Goal: Task Accomplishment & Management: Manage account settings

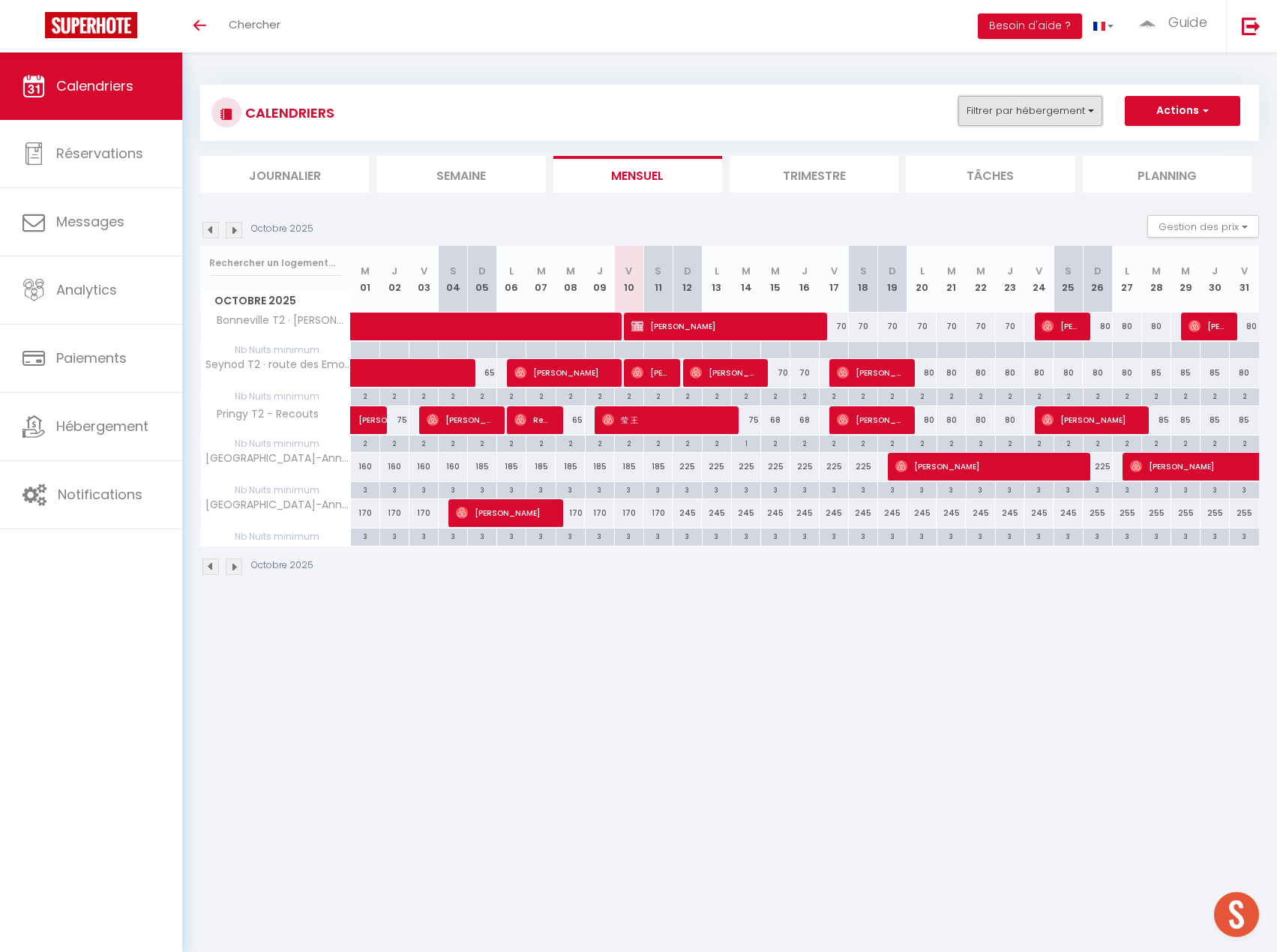
click at [1052, 114] on button "Filtrer par hébergement" at bounding box center [1030, 111] width 144 height 30
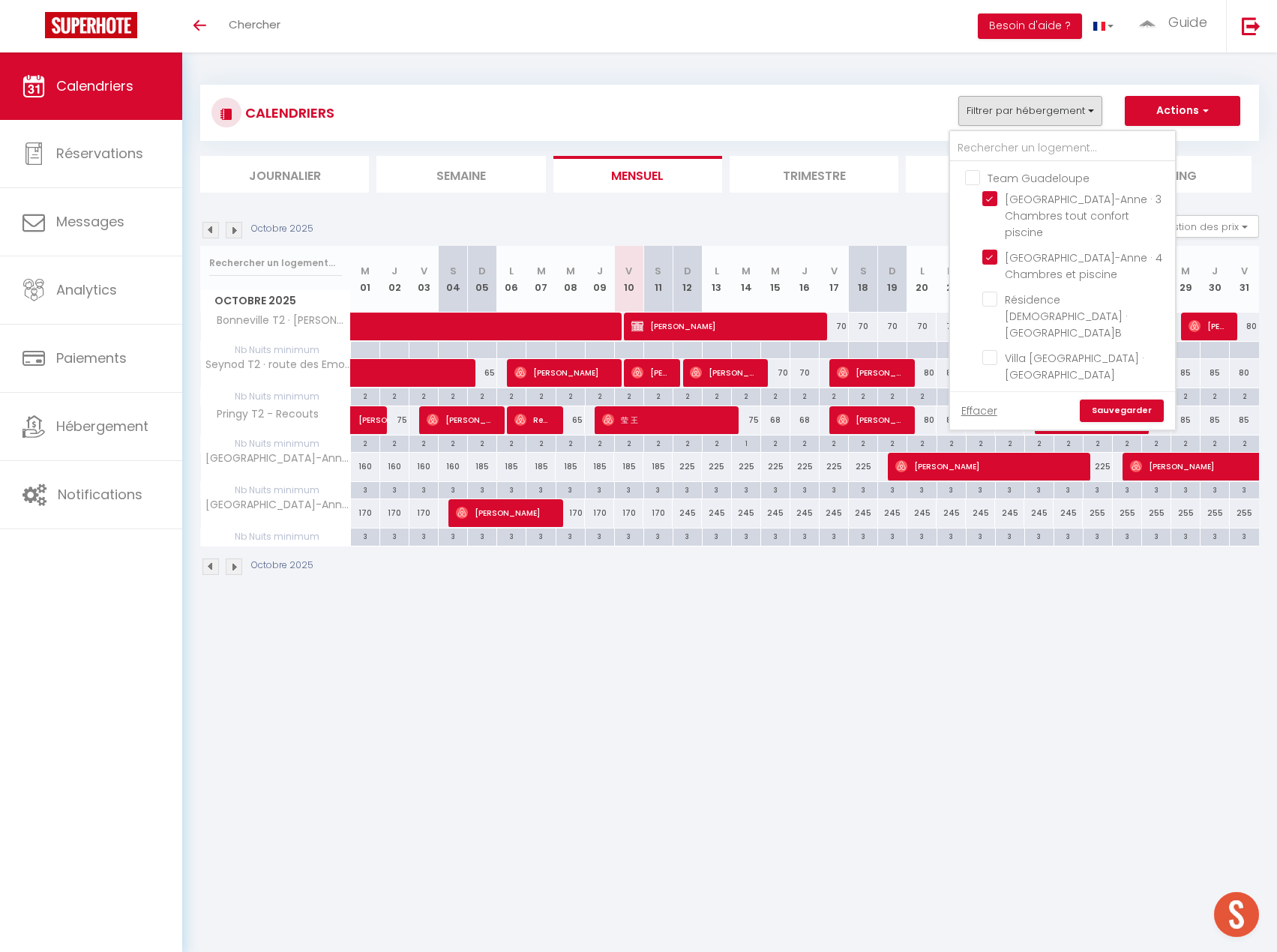
click at [952, 728] on body "🟢 Des questions ou besoin d'assistance pour la migration AirBnB? Prenez rdv >>>…" at bounding box center [638, 528] width 1277 height 952
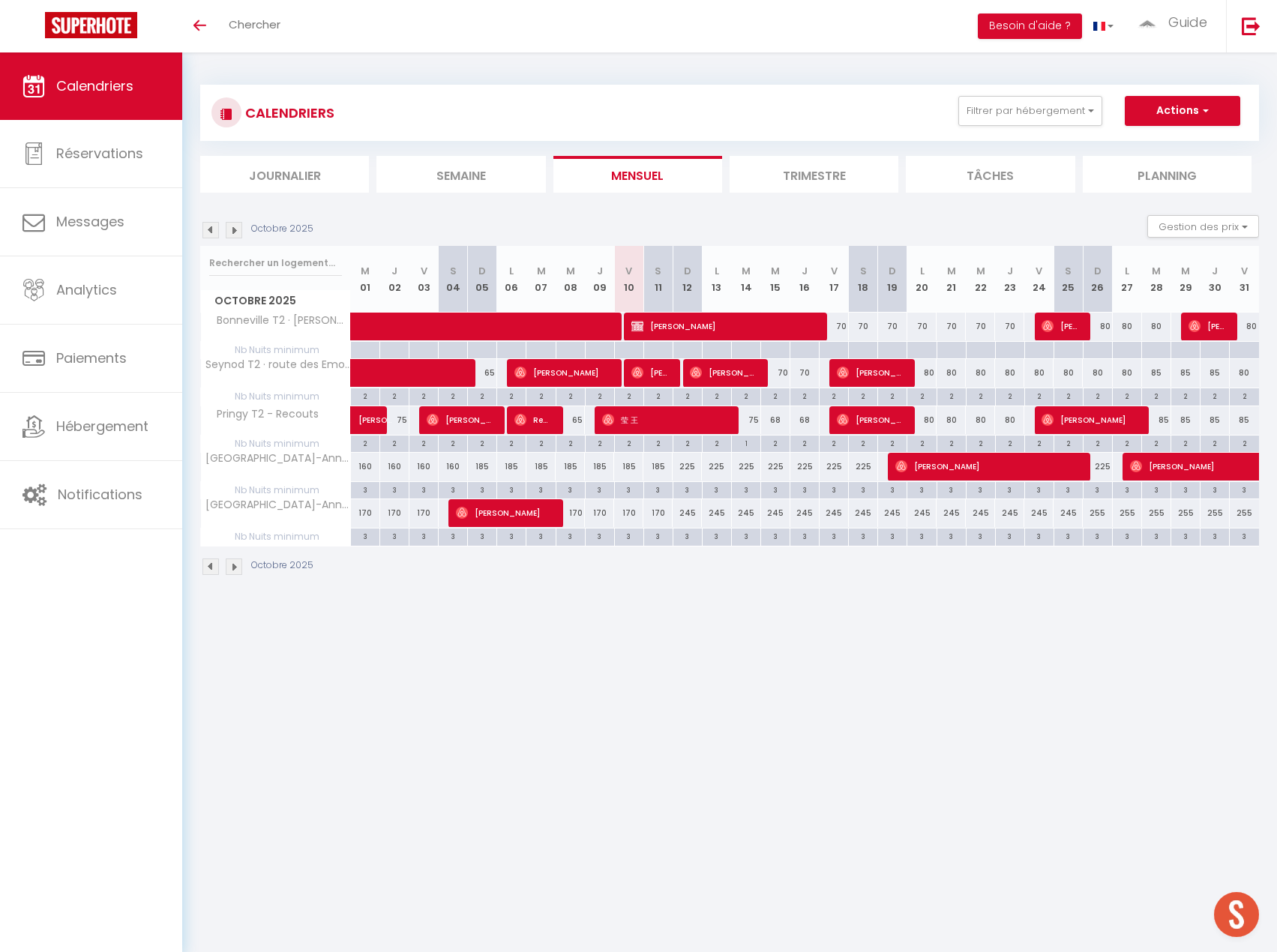
click at [233, 228] on img at bounding box center [234, 230] width 17 height 17
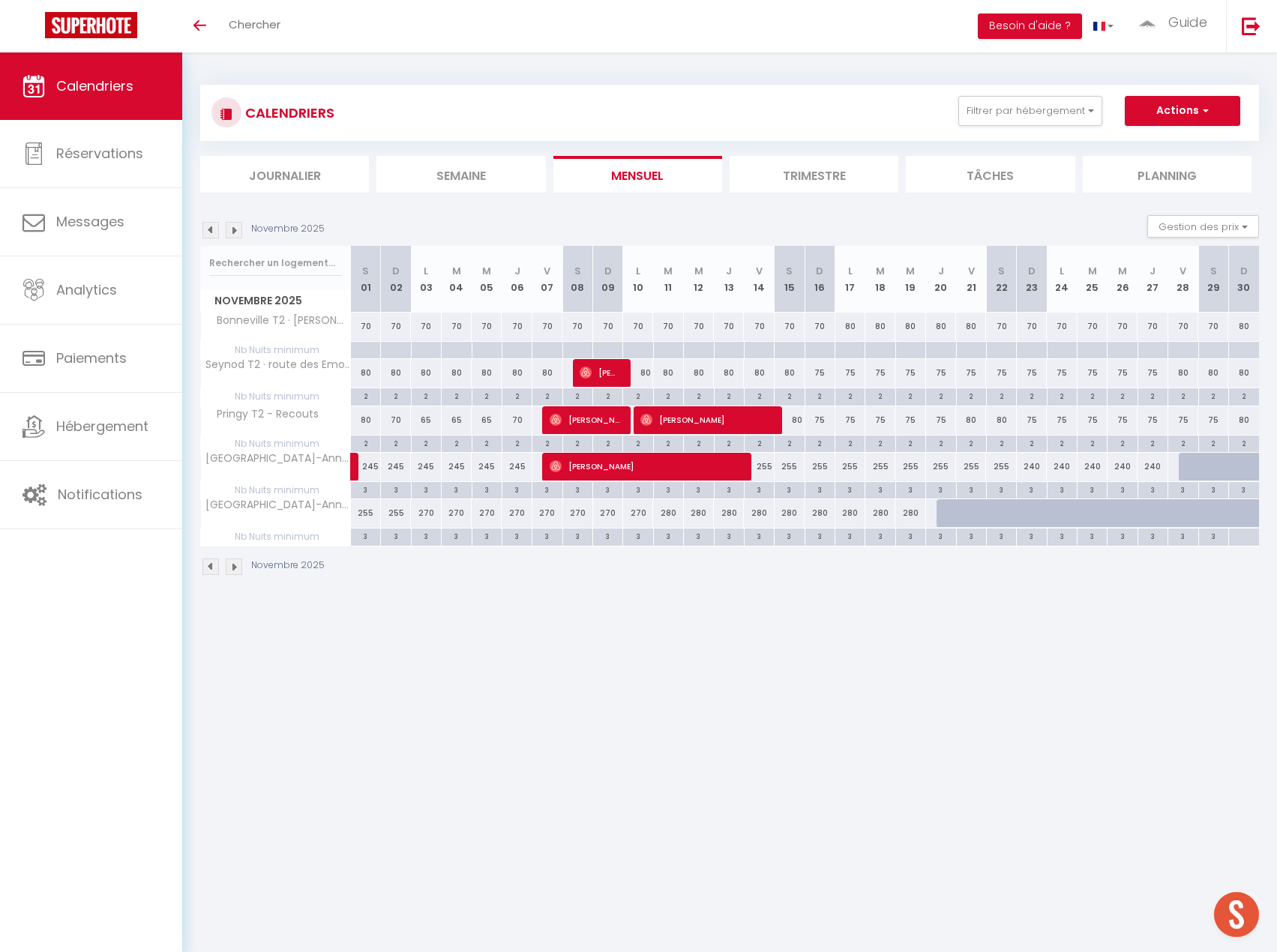
click at [234, 231] on img at bounding box center [234, 230] width 17 height 17
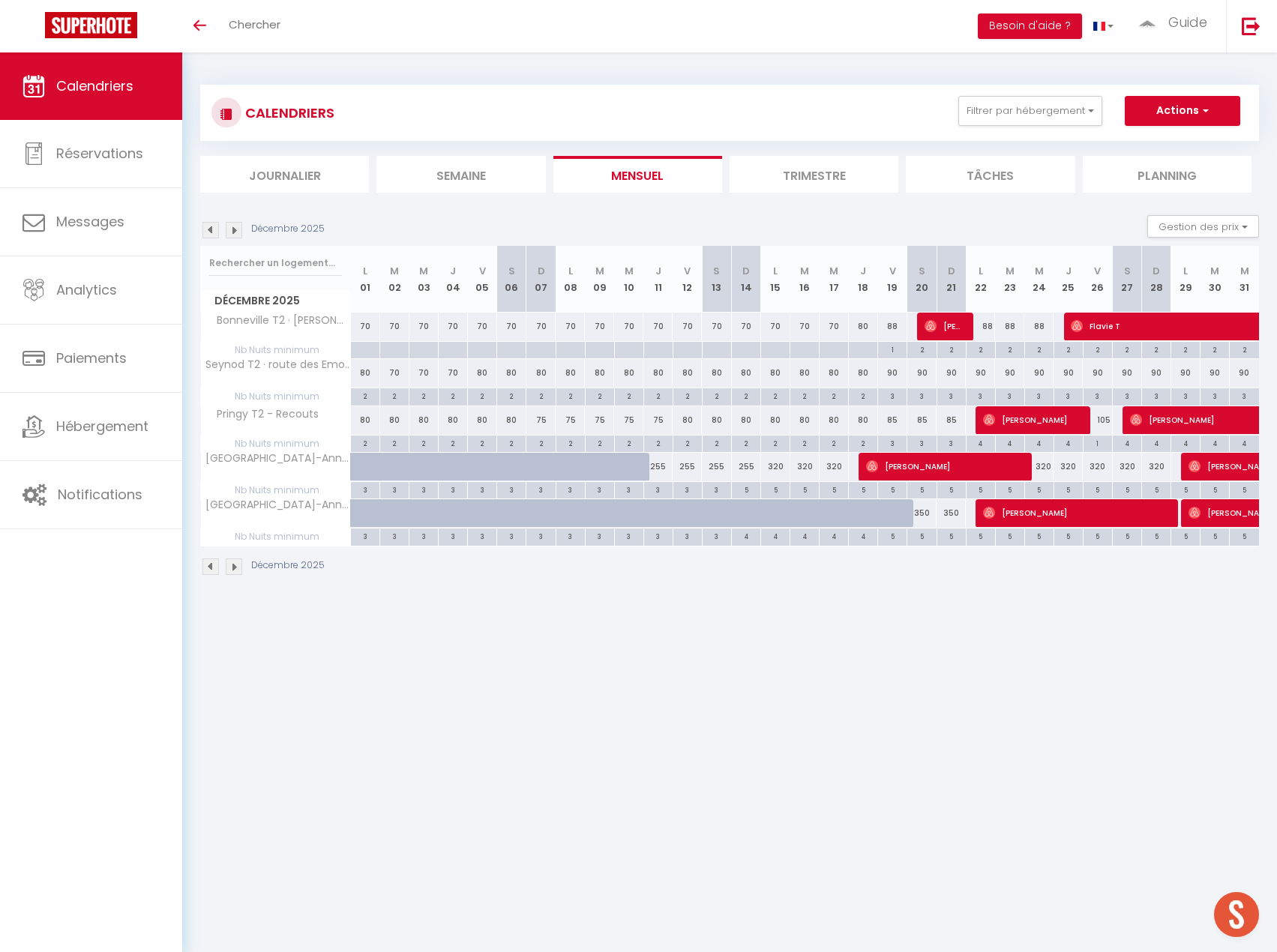
click at [835, 514] on div at bounding box center [845, 522] width 29 height 29
type input "280"
type input "Mer 17 Décembre 2025"
type input "Jeu 18 Décembre 2025"
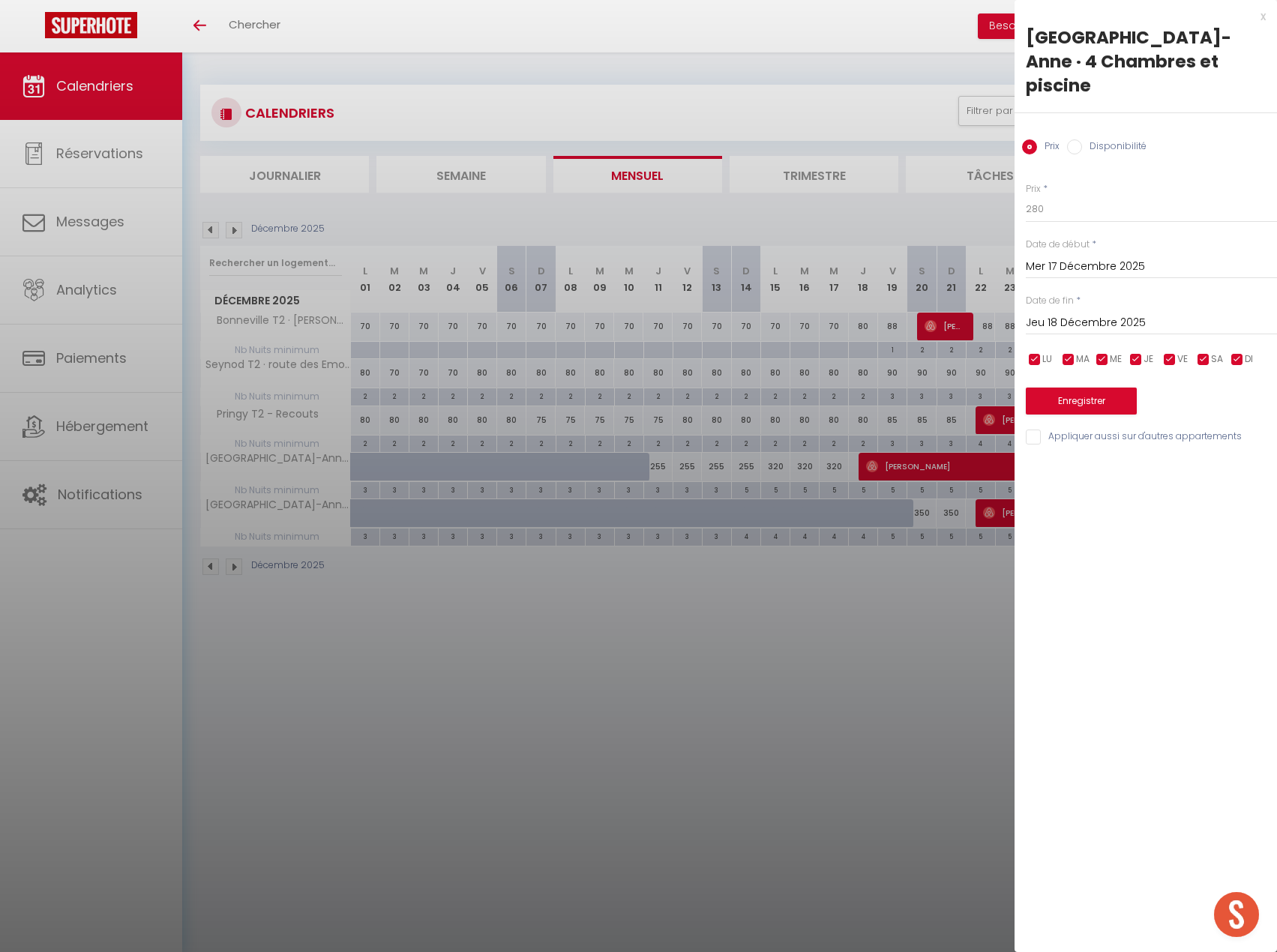
click at [1079, 139] on input "Disponibilité" at bounding box center [1074, 147] width 15 height 15
radio input "true"
radio input "false"
click at [1101, 315] on input "Jeu 18 Décembre 2025" at bounding box center [1151, 324] width 252 height 19
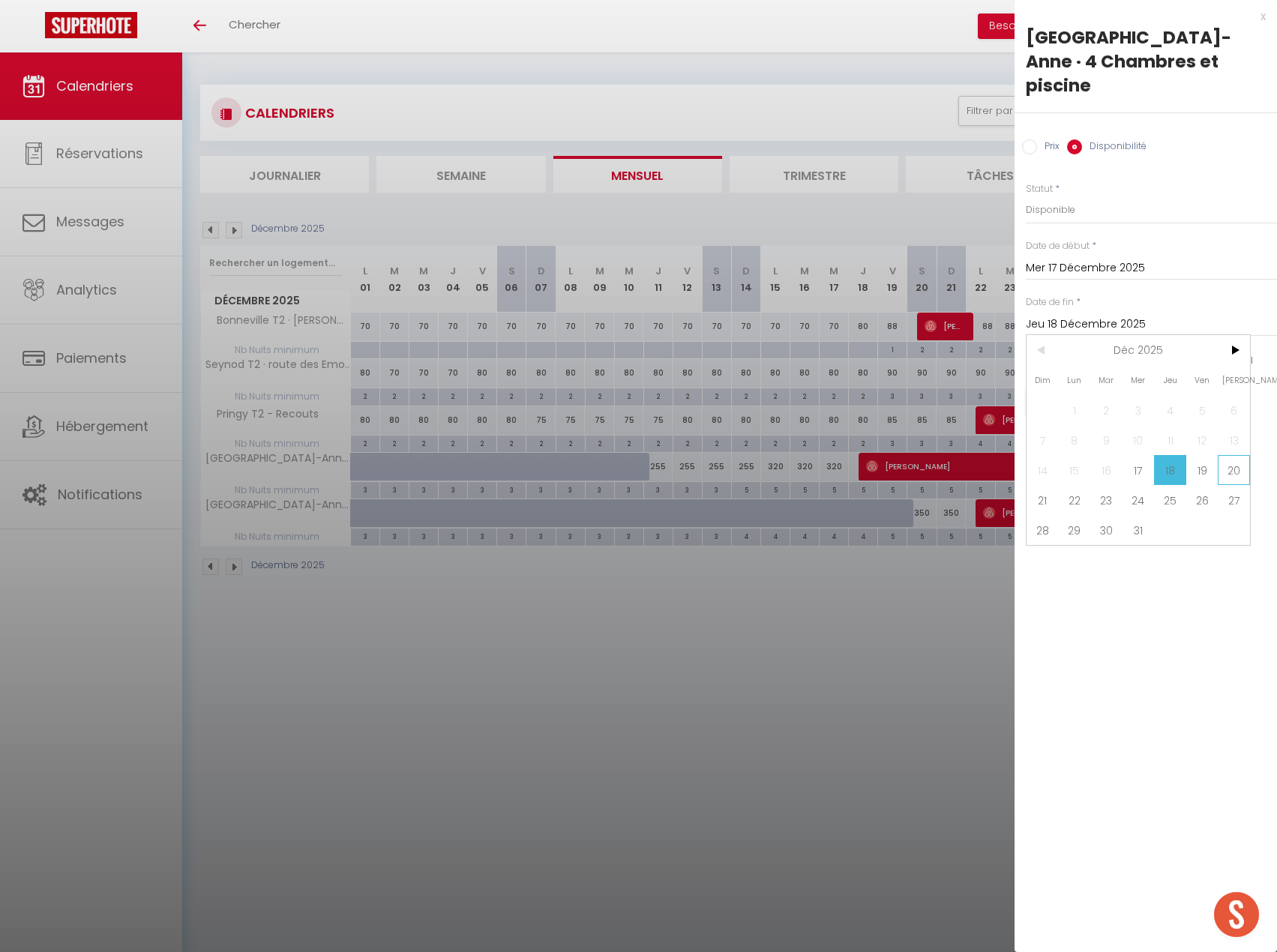
click at [1228, 455] on span "20" at bounding box center [1233, 470] width 32 height 30
type input "Sam 20 Décembre 2025"
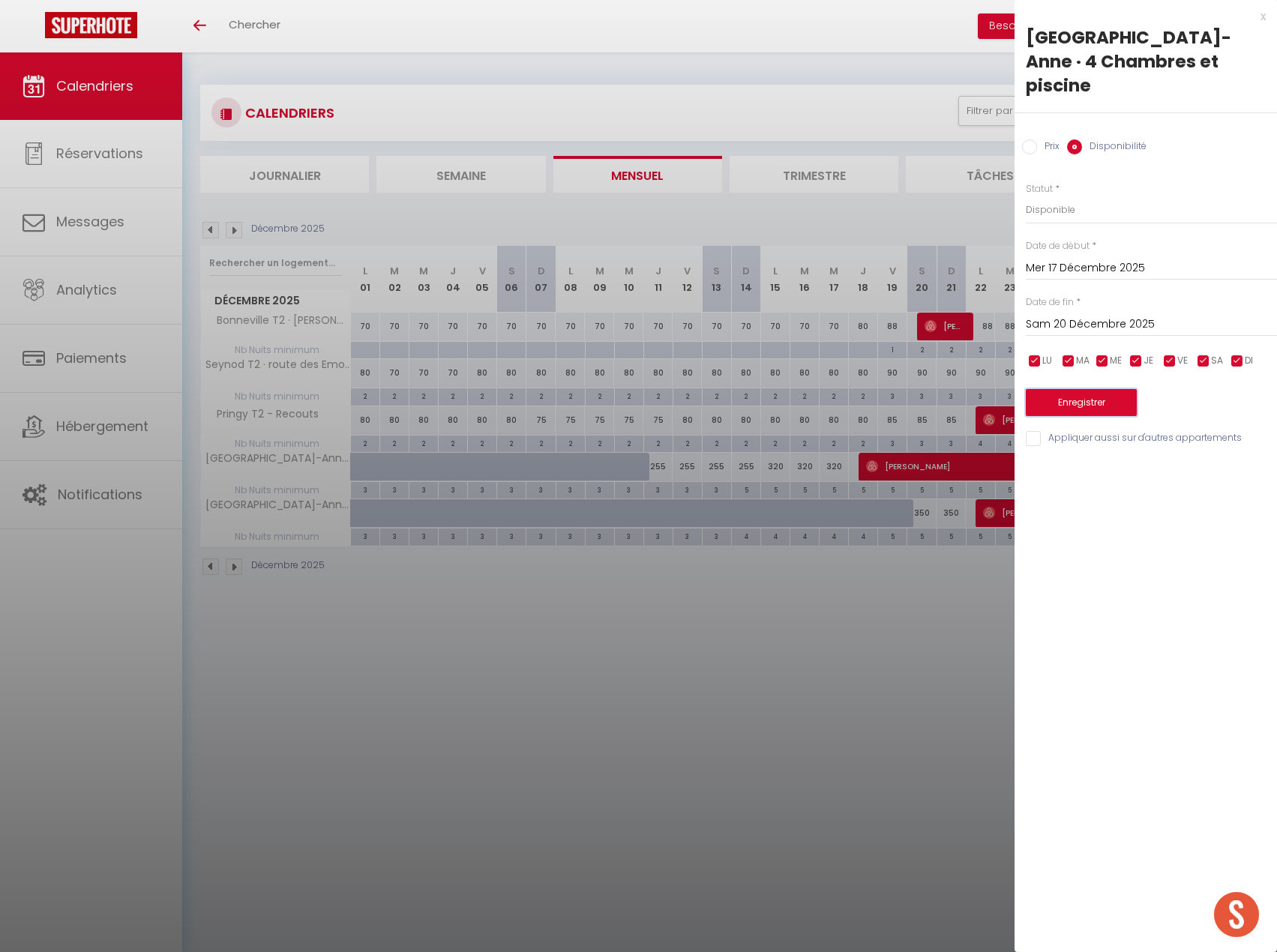
click at [1069, 389] on button "Enregistrer" at bounding box center [1081, 402] width 111 height 27
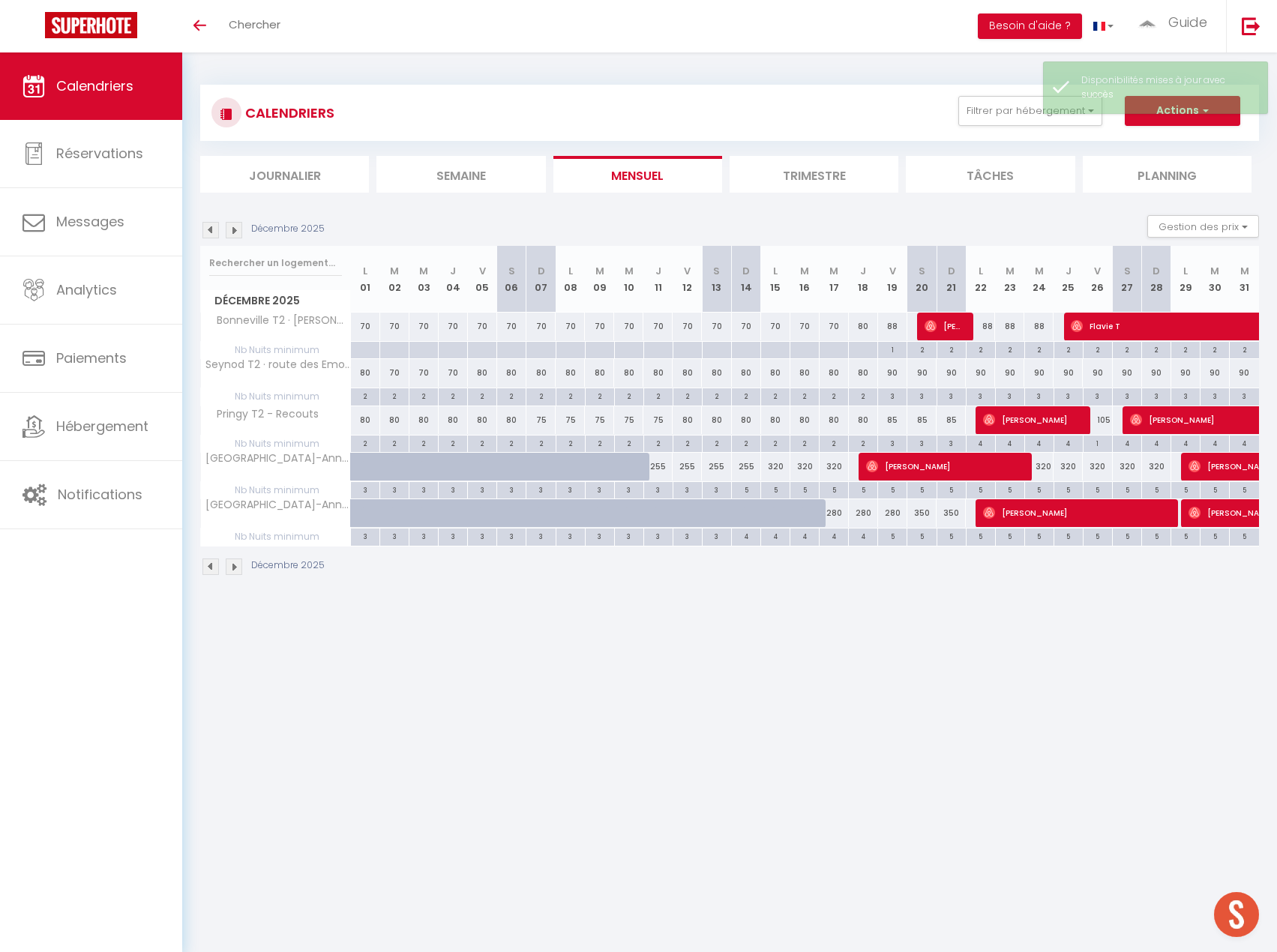
click at [889, 537] on div "5" at bounding box center [892, 535] width 29 height 14
type input "5"
type input "Ven 19 Décembre 2025"
type input "Sam 20 Décembre 2025"
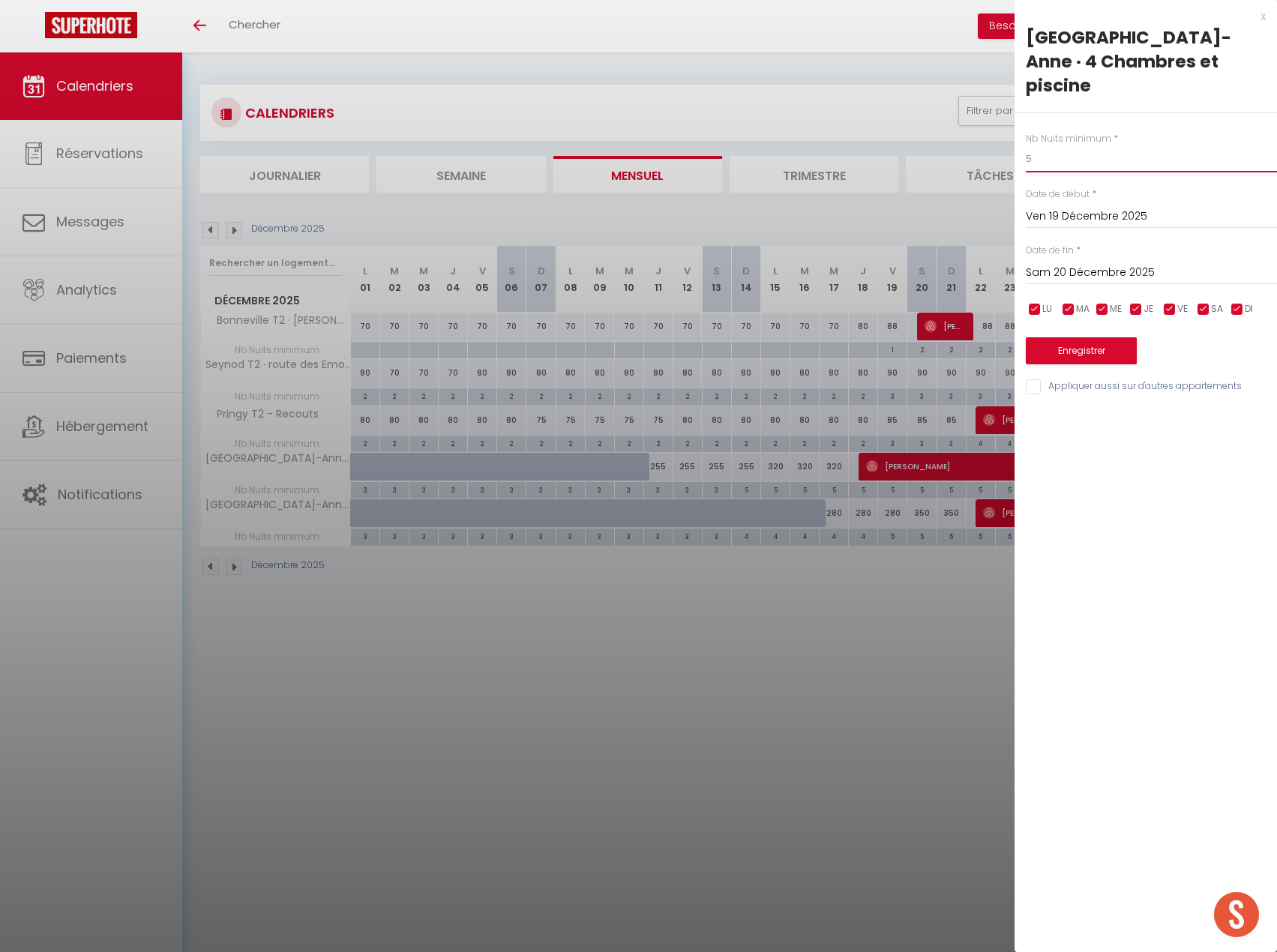
drag, startPoint x: 1052, startPoint y: 128, endPoint x: 981, endPoint y: 123, distance: 71.2
click at [981, 123] on body "🟢 Des questions ou besoin d'assistance pour la migration AirBnB? Prenez rdv >>>…" at bounding box center [638, 528] width 1277 height 952
type input "4"
click at [1145, 264] on input "Sam 20 Décembre 2025" at bounding box center [1151, 273] width 252 height 19
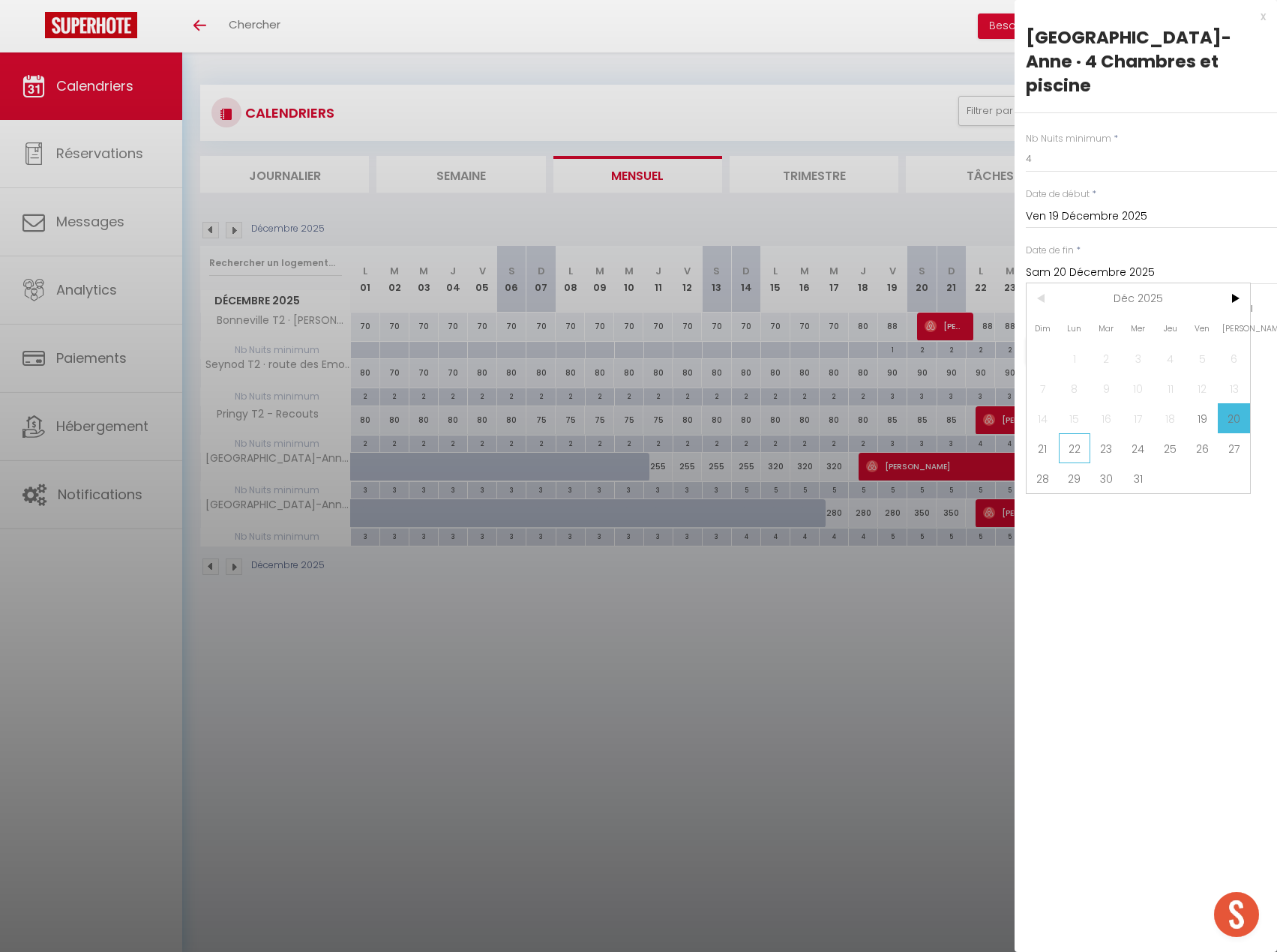
click at [1084, 433] on span "22" at bounding box center [1074, 448] width 32 height 30
type input "Lun 22 Décembre 2025"
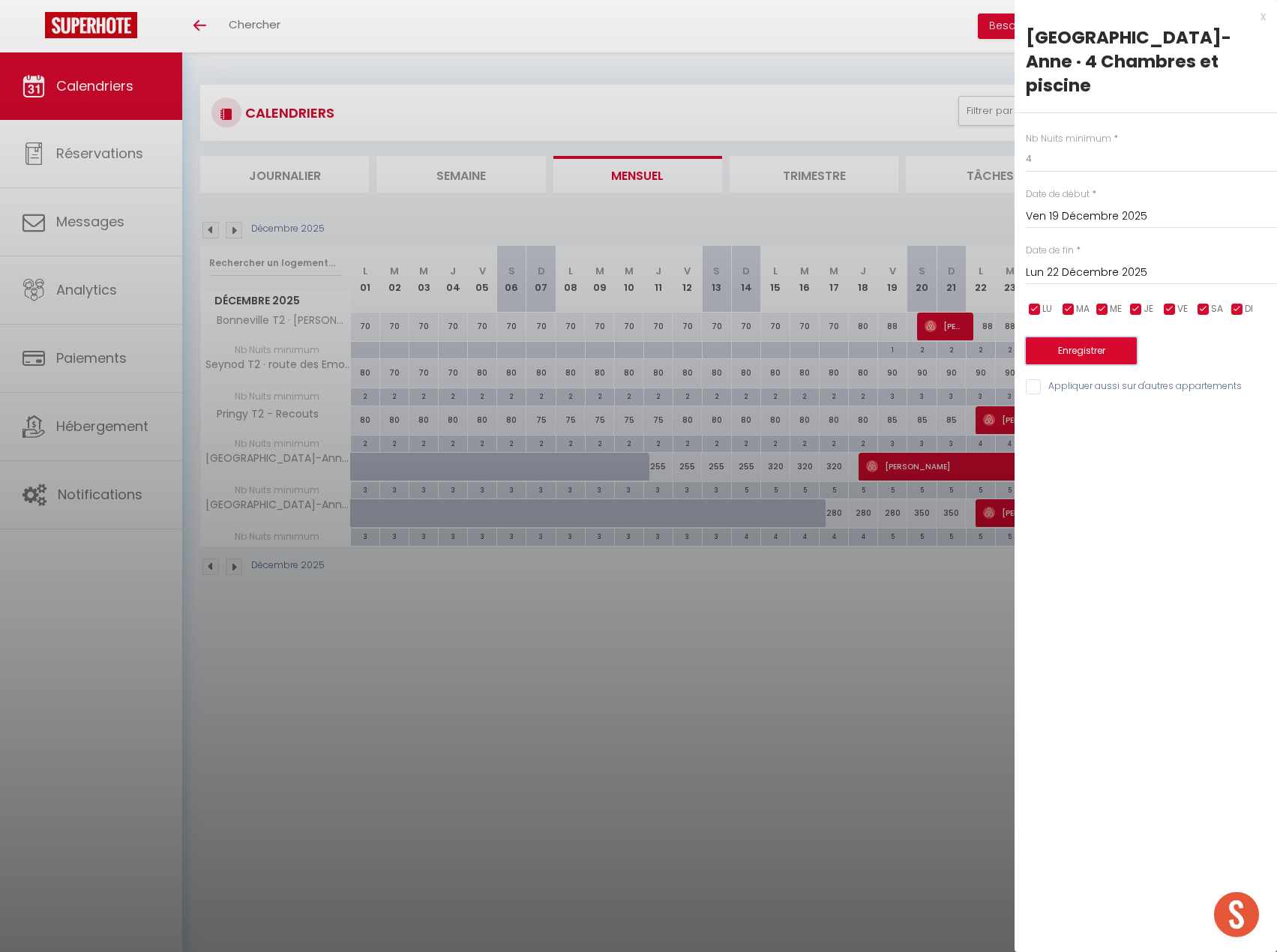
click at [1080, 337] on button "Enregistrer" at bounding box center [1081, 350] width 111 height 27
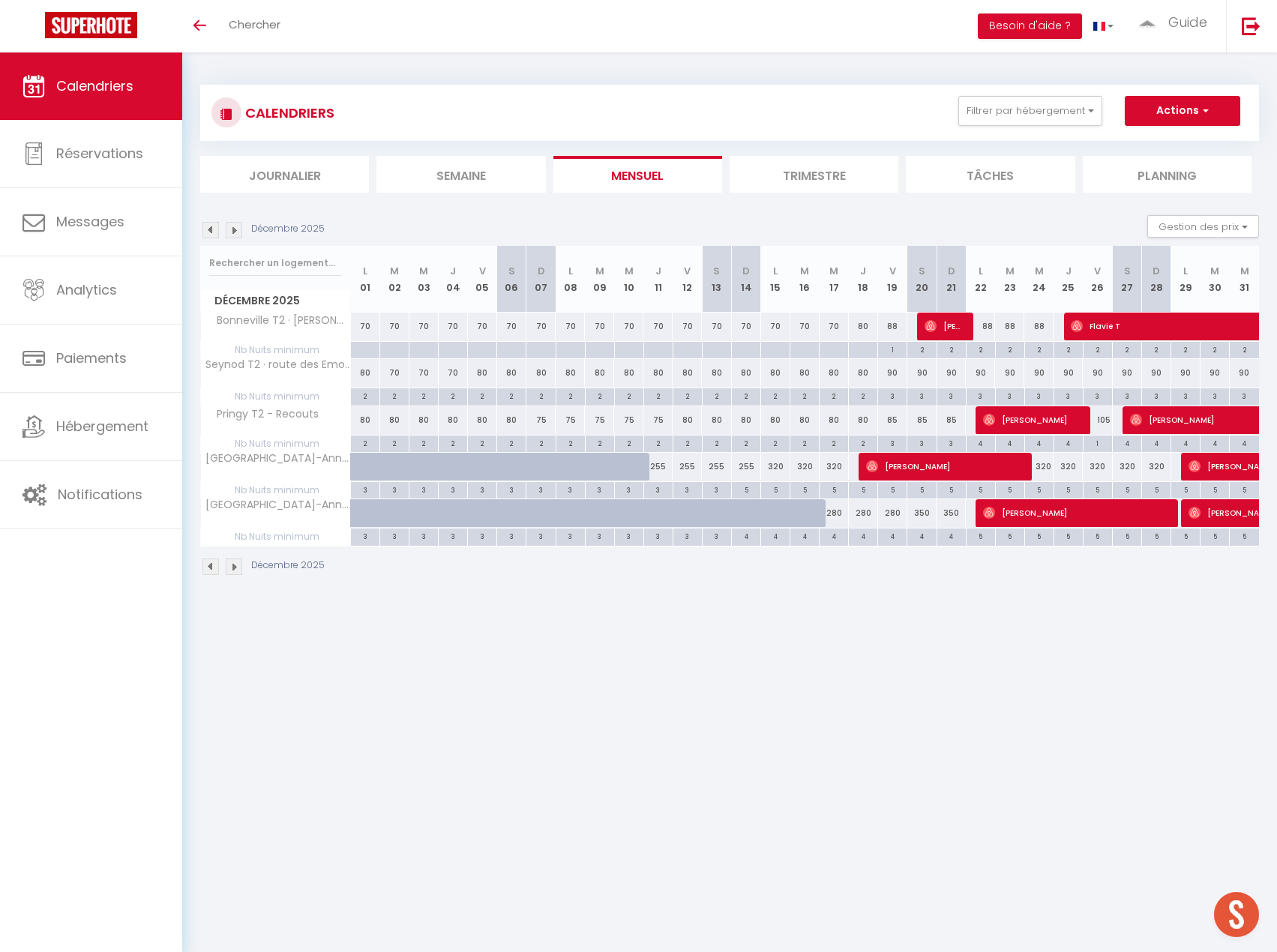
click at [838, 511] on div "280" at bounding box center [834, 513] width 29 height 28
select select "1"
type input "Mer 17 Décembre 2025"
type input "Jeu 18 Décembre 2025"
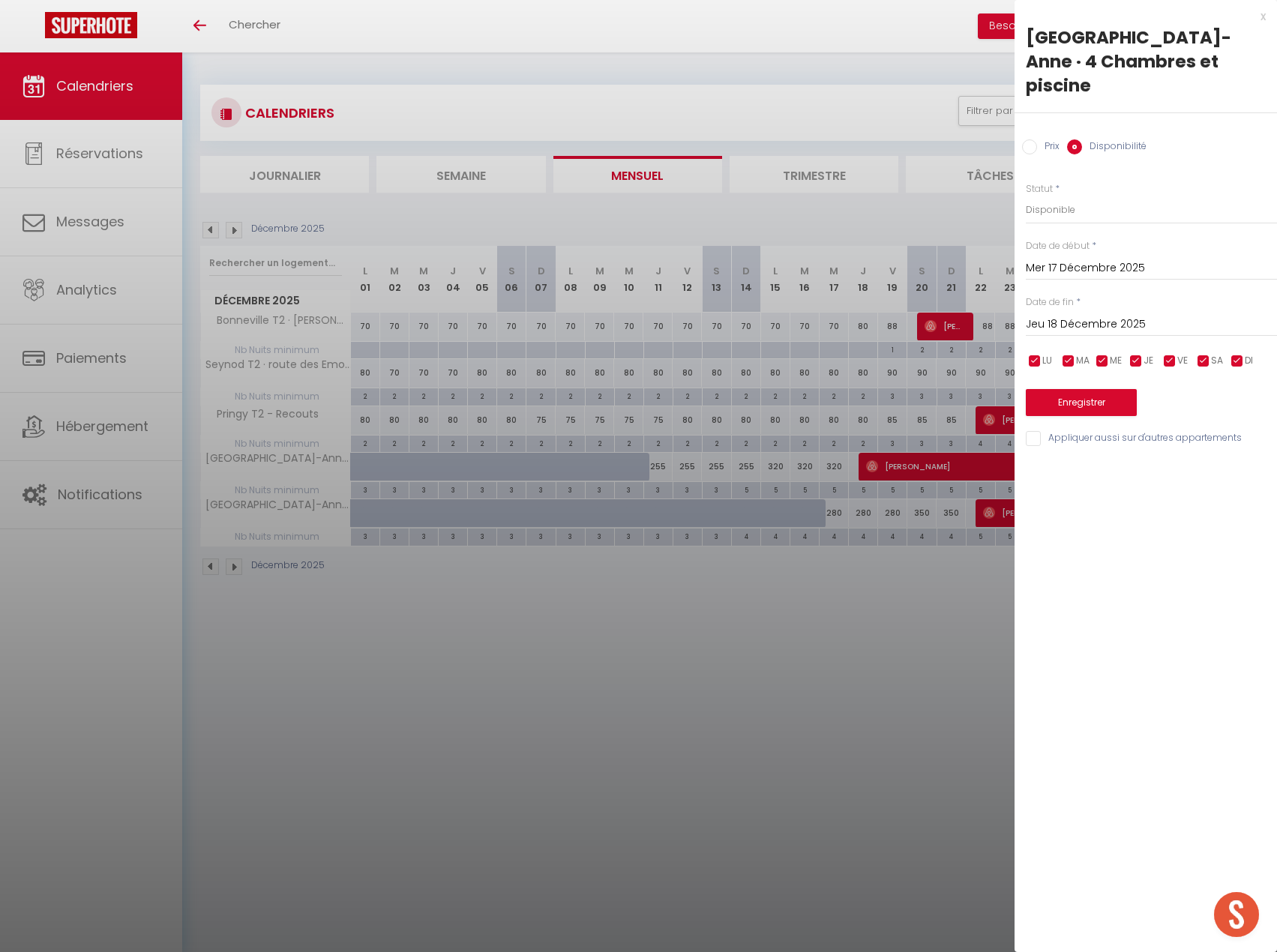
click at [1036, 139] on div "Prix" at bounding box center [1040, 147] width 38 height 17
click at [1032, 139] on input "Prix" at bounding box center [1029, 147] width 15 height 15
radio input "true"
radio input "false"
click at [1088, 195] on input "280" at bounding box center [1151, 208] width 252 height 27
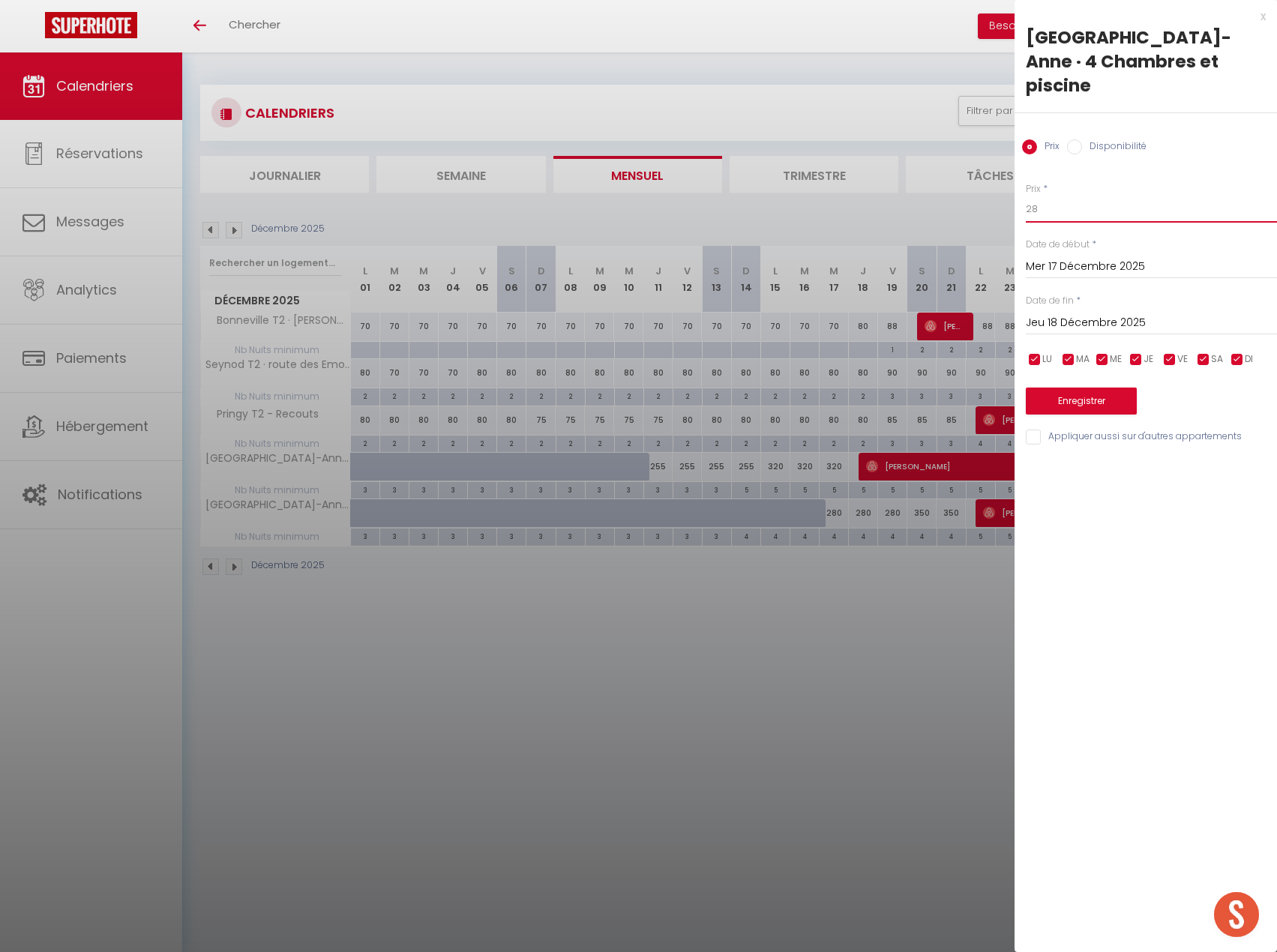
type input "2"
type input "320"
click at [1084, 313] on input "Jeu 18 Décembre 2025" at bounding box center [1151, 323] width 252 height 19
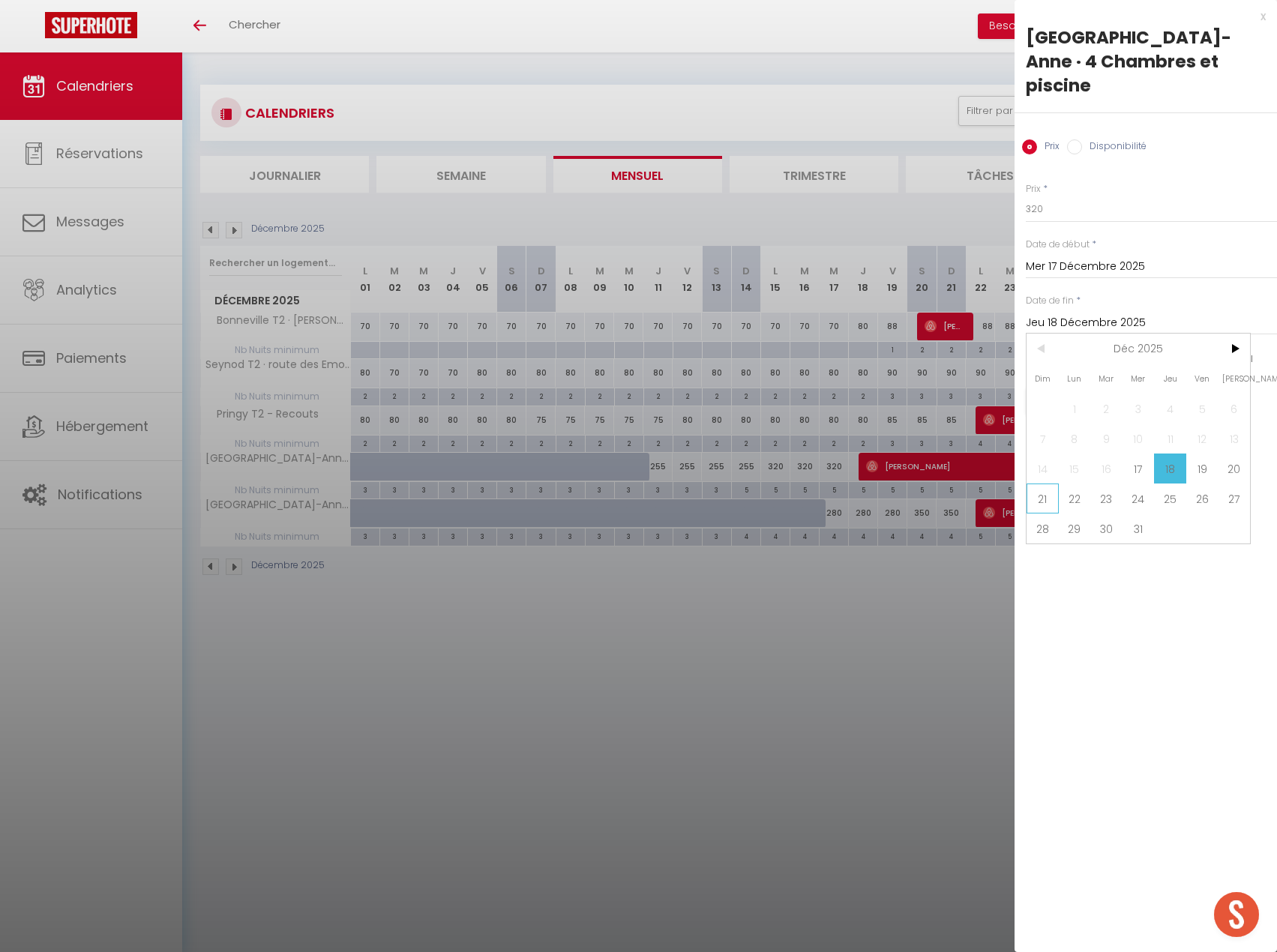
click at [1043, 484] on span "21" at bounding box center [1042, 499] width 32 height 30
type input "Dim 21 Décembre 2025"
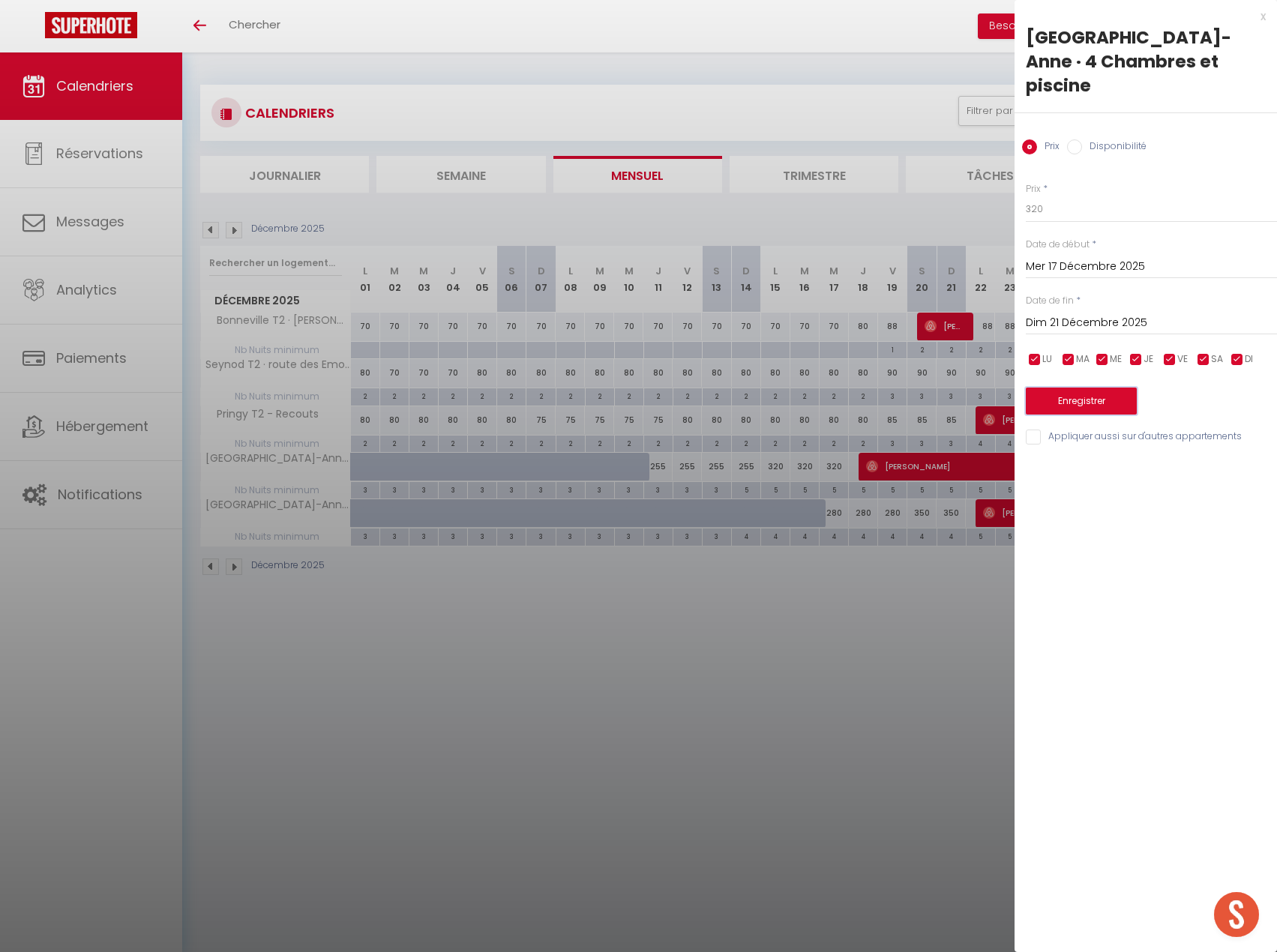
click at [1095, 388] on button "Enregistrer" at bounding box center [1081, 401] width 111 height 27
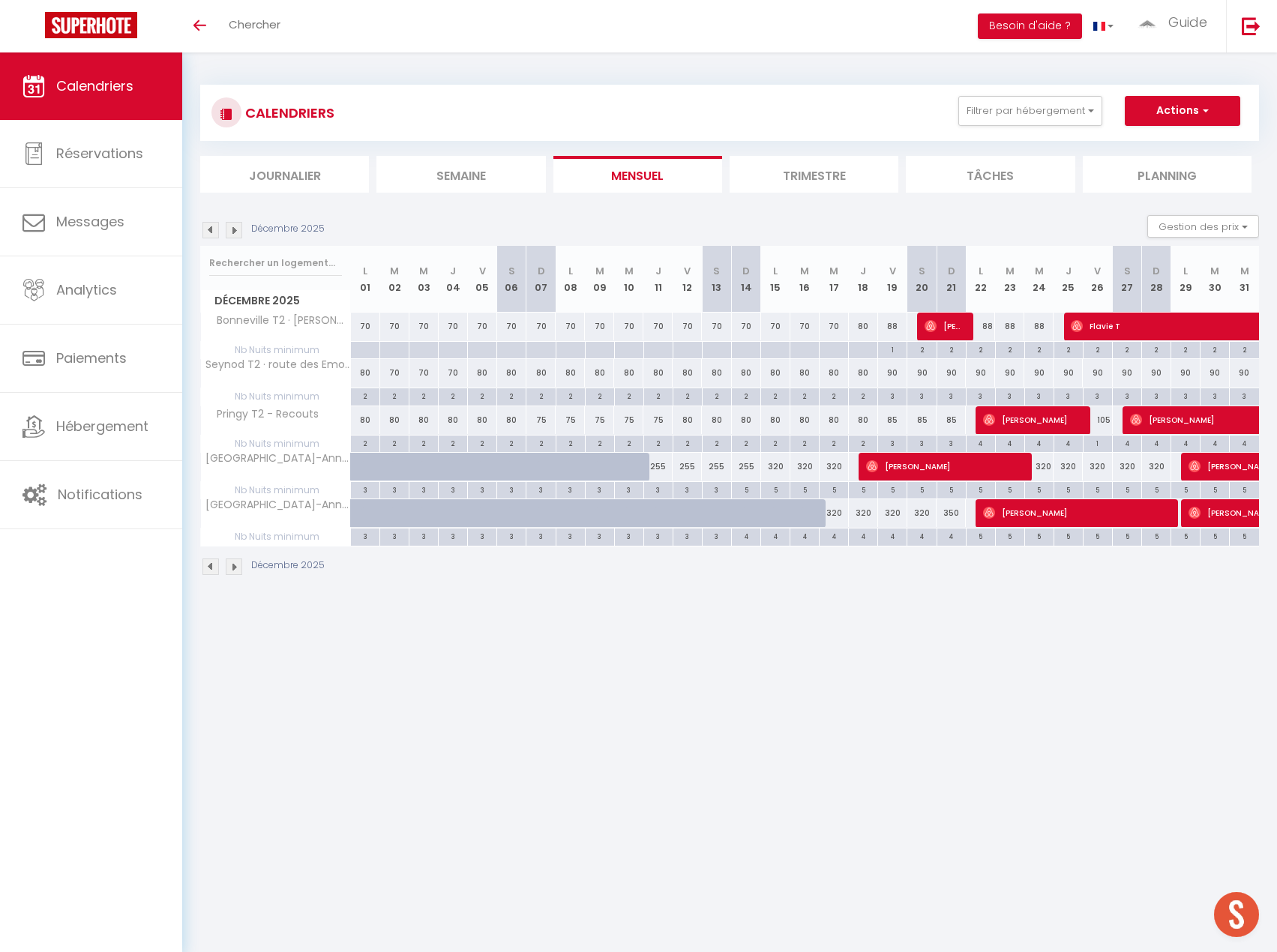
click at [953, 516] on div "350" at bounding box center [951, 513] width 29 height 28
type input "350"
type input "Dim 21 Décembre 2025"
type input "Lun 22 Décembre 2025"
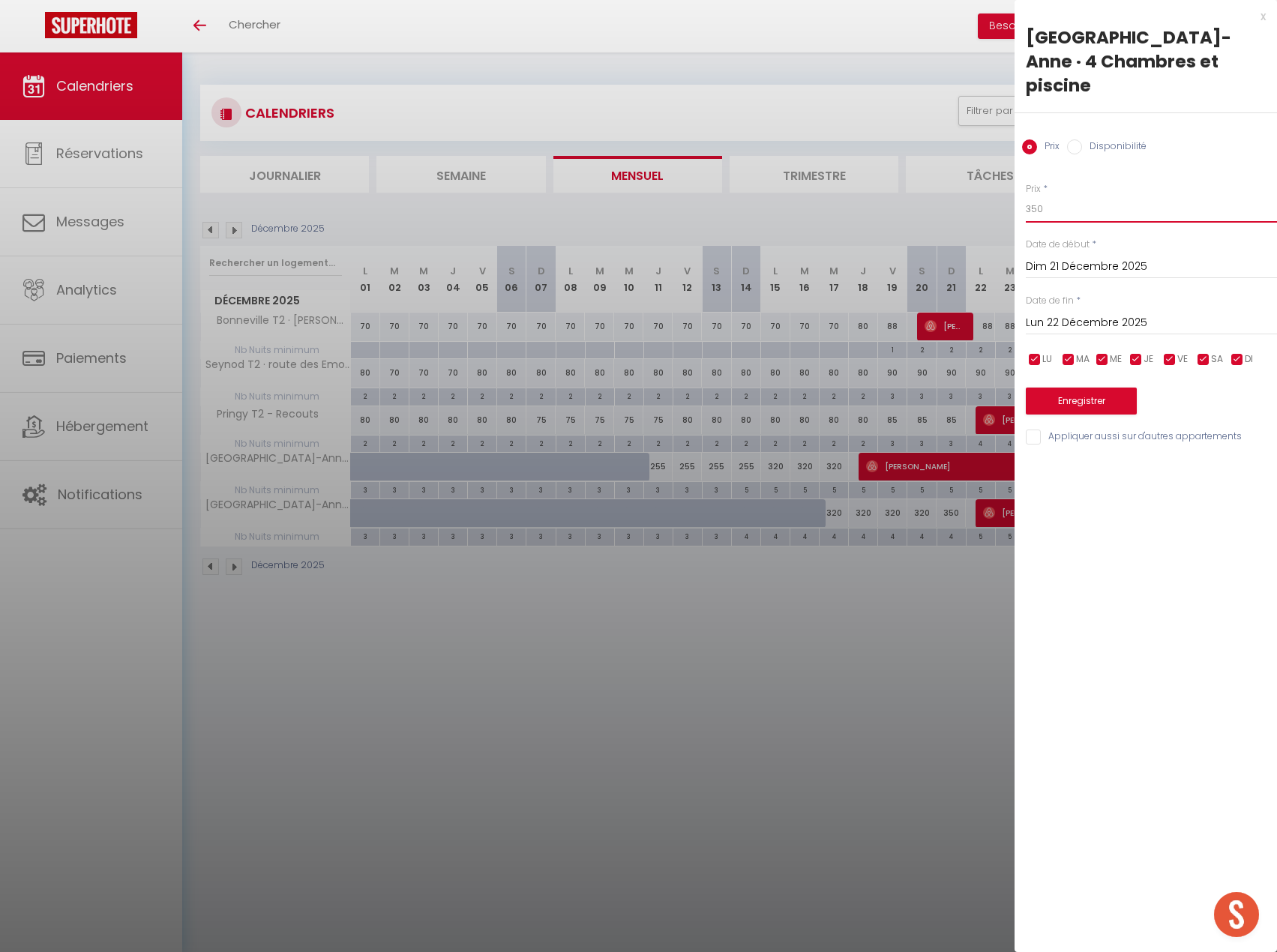
click at [1055, 195] on input "350" at bounding box center [1151, 208] width 252 height 27
type input "320"
click at [1065, 388] on button "Enregistrer" at bounding box center [1081, 401] width 111 height 27
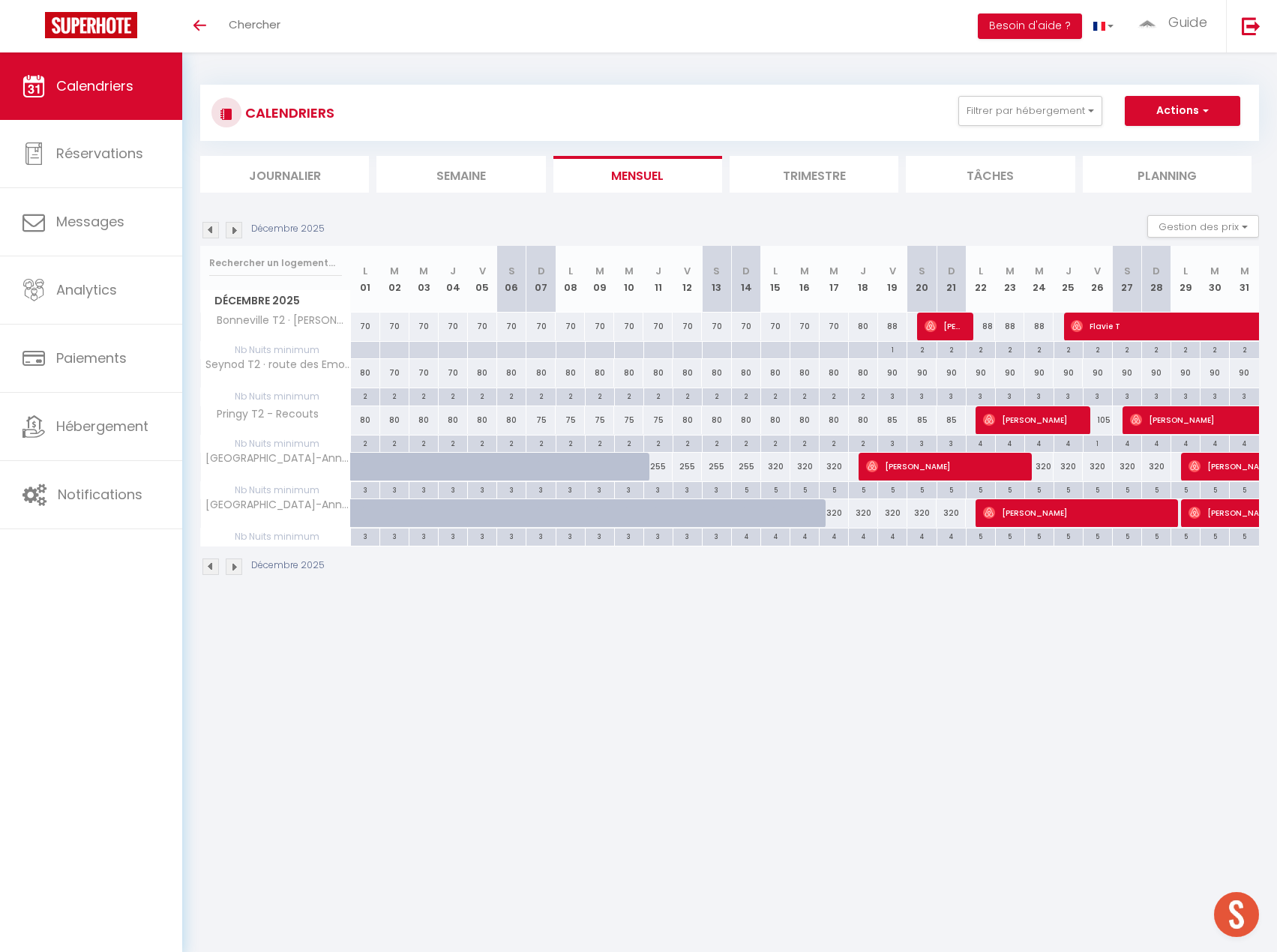
click at [659, 491] on div "3" at bounding box center [658, 488] width 29 height 14
type input "3"
type input "Jeu 11 Décembre 2025"
type input "Ven 12 Décembre 2025"
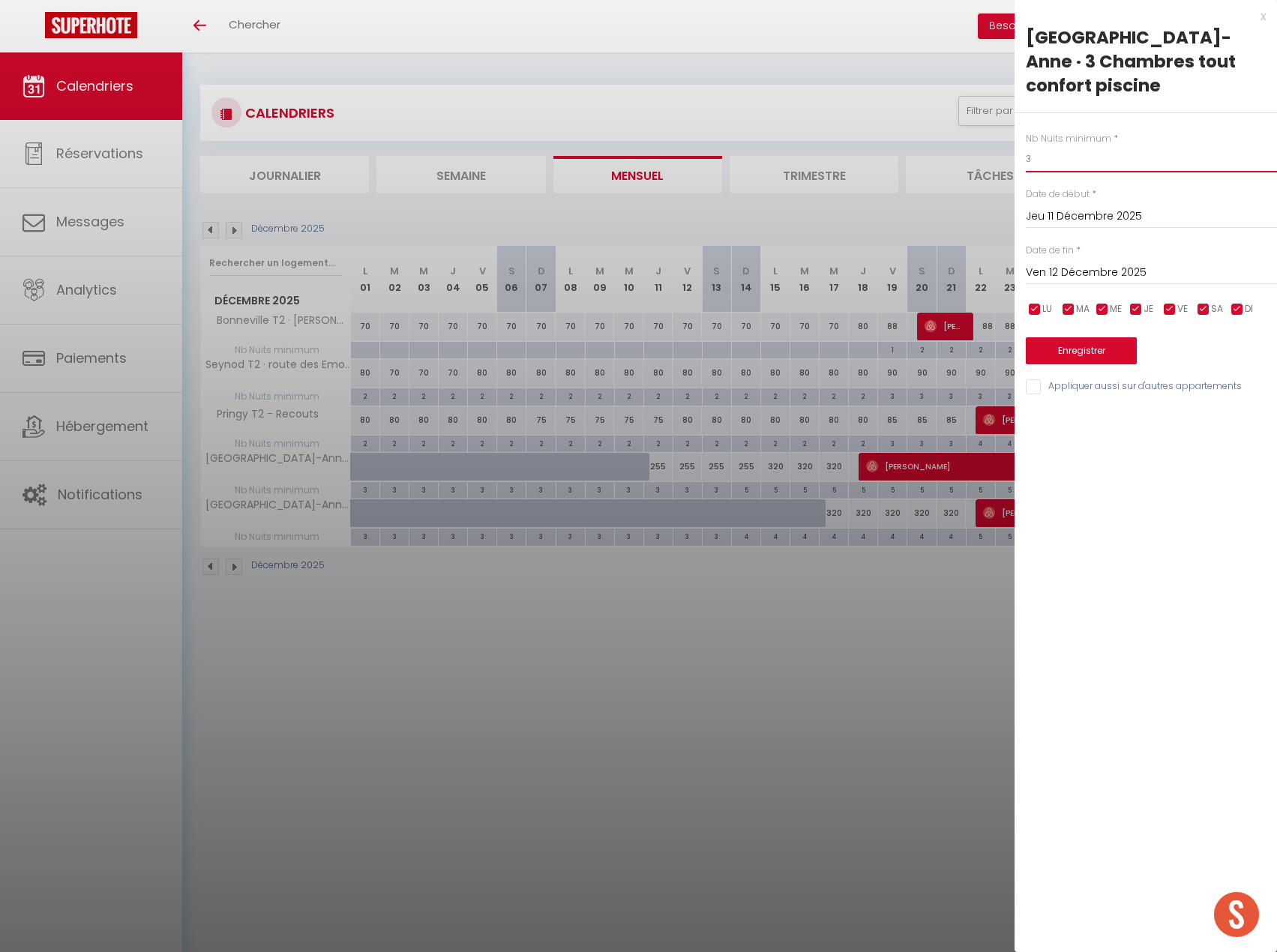
drag, startPoint x: 1045, startPoint y: 162, endPoint x: 991, endPoint y: 162, distance: 54.0
click at [991, 162] on body "🟢 Des questions ou besoin d'assistance pour la migration AirBnB? Prenez rdv >>>…" at bounding box center [638, 528] width 1277 height 952
type input "4"
click at [1078, 264] on input "Ven 12 Décembre 2025" at bounding box center [1151, 273] width 252 height 19
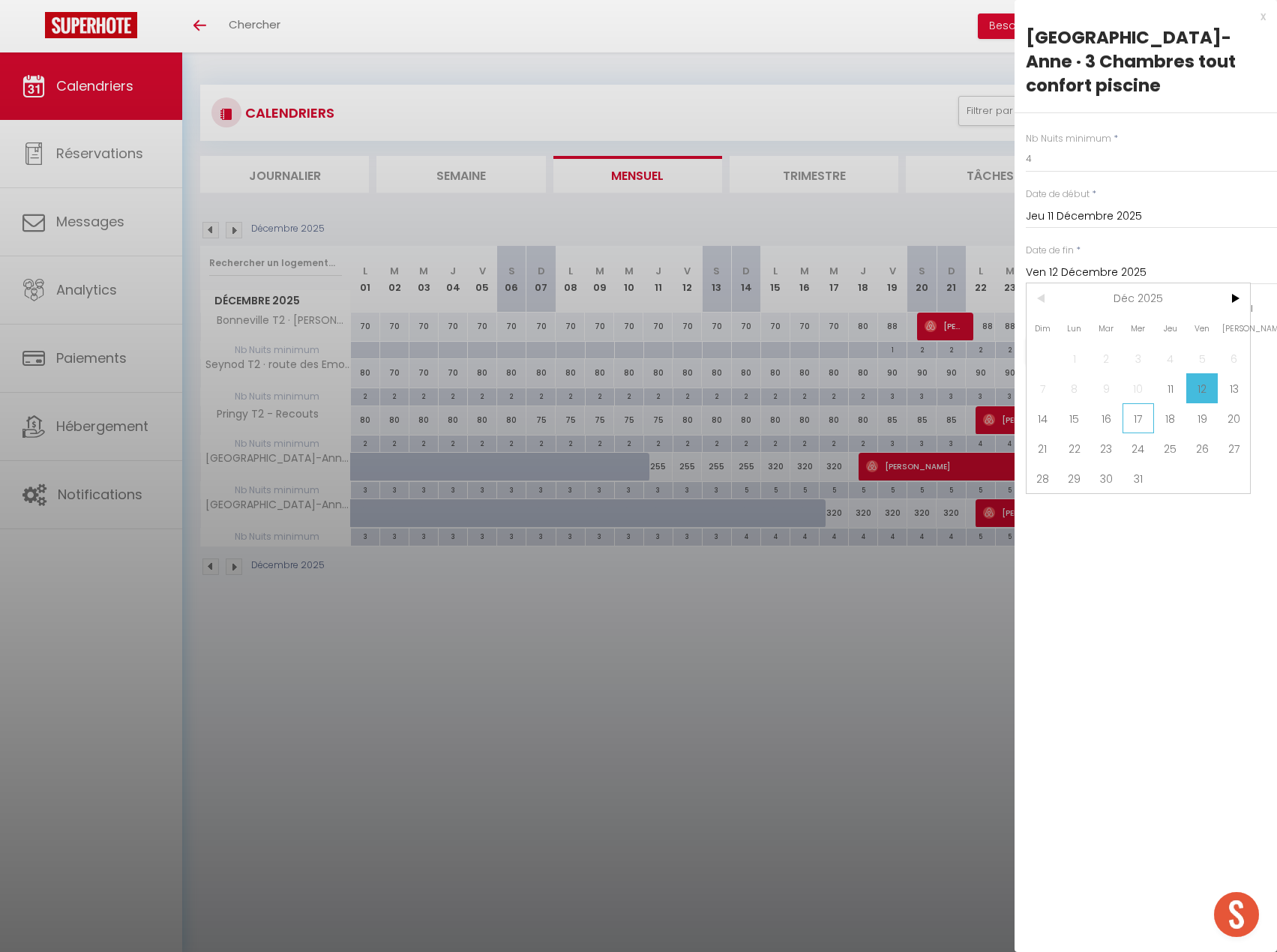
click at [1138, 419] on span "17" at bounding box center [1138, 418] width 32 height 30
type input "Mer 17 Décembre 2025"
click at [1110, 352] on button "Enregistrer" at bounding box center [1081, 350] width 111 height 27
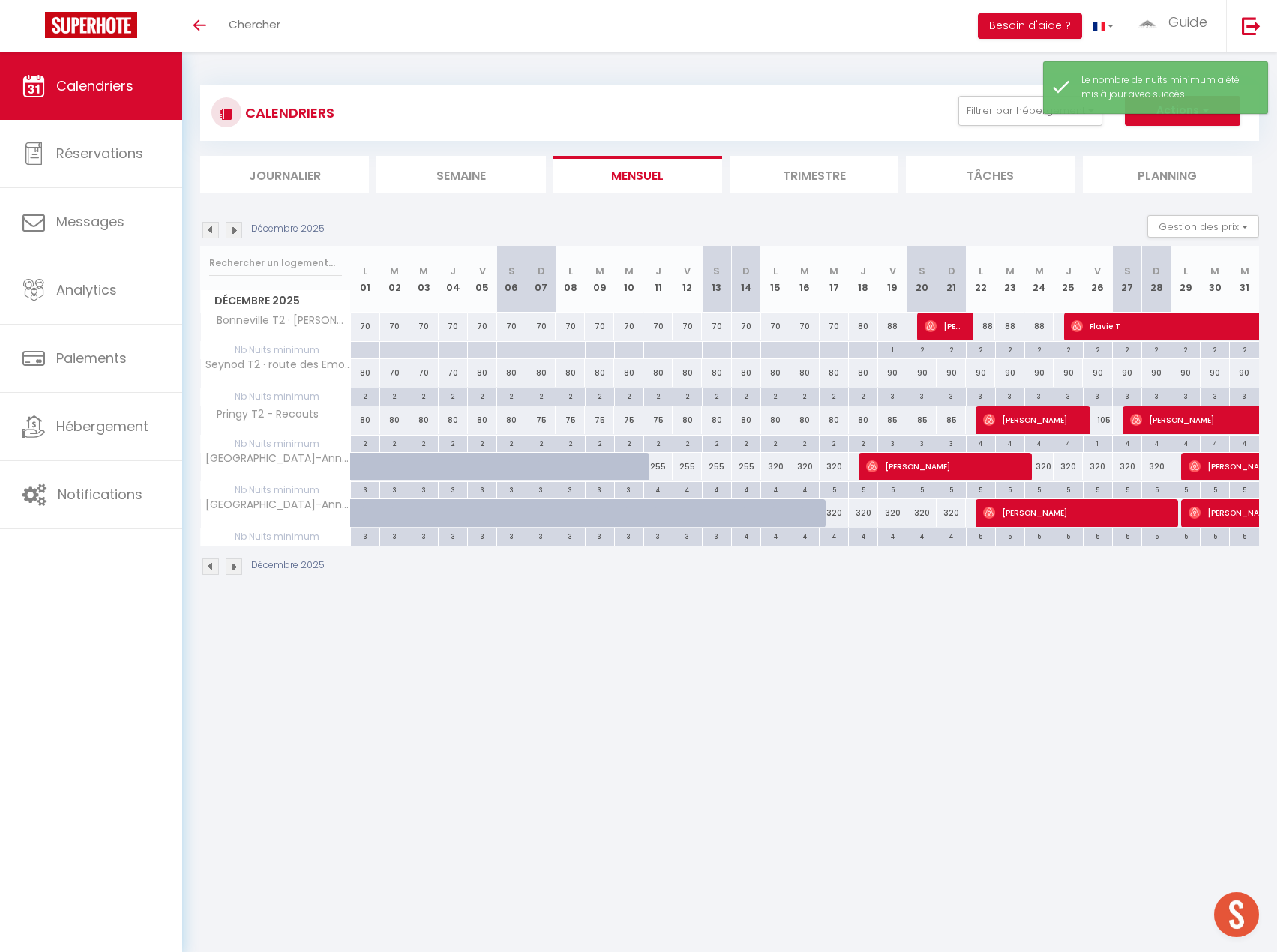
click at [829, 493] on div "5" at bounding box center [833, 488] width 29 height 14
type input "5"
type input "Mer 17 Décembre 2025"
type input "Jeu 18 Décembre 2025"
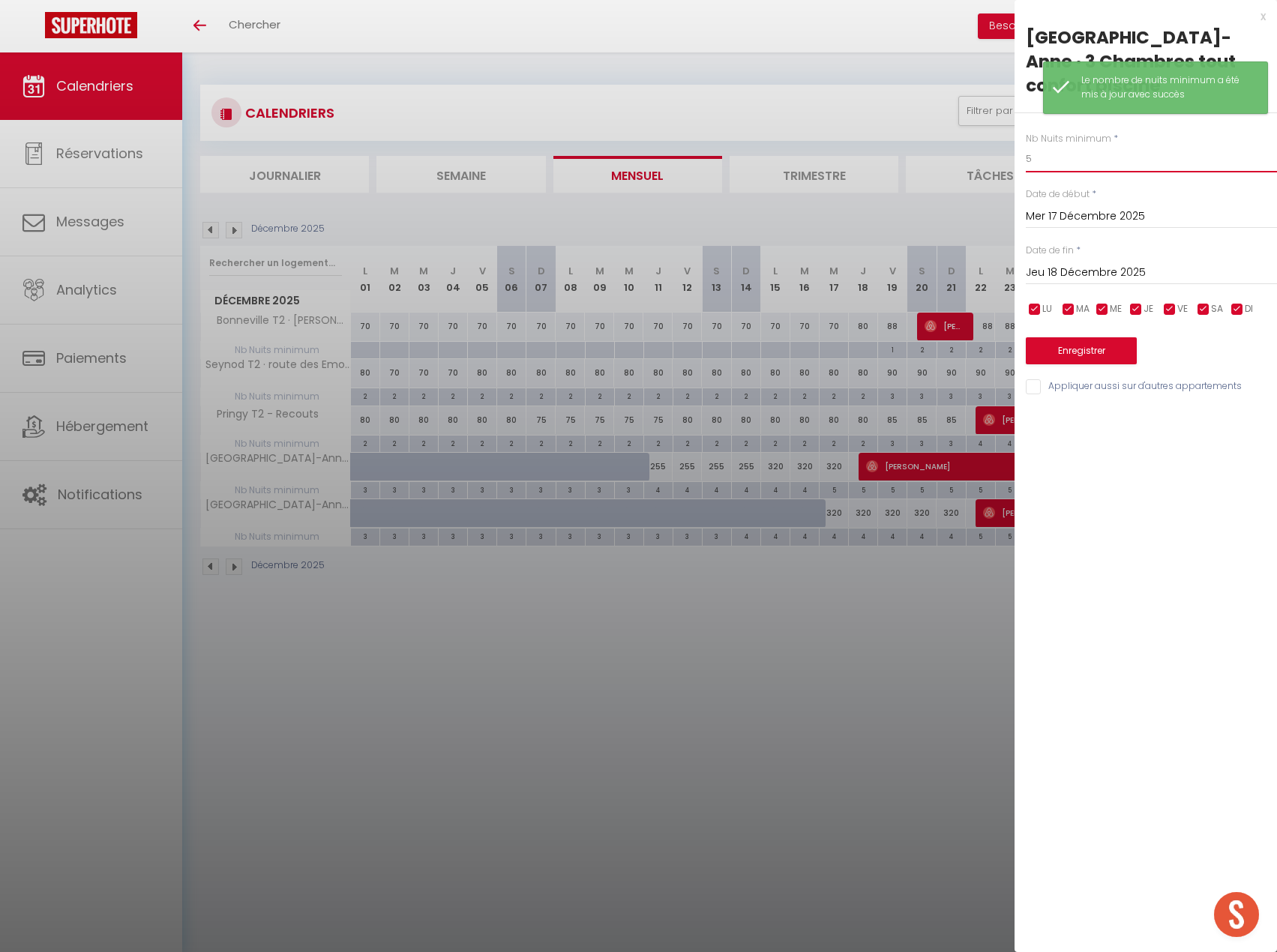
drag, startPoint x: 1048, startPoint y: 154, endPoint x: 961, endPoint y: 154, distance: 87.0
click at [961, 154] on body "🟢 Des questions ou besoin d'assistance pour la migration AirBnB? Prenez rdv >>>…" at bounding box center [638, 528] width 1277 height 952
type input "4"
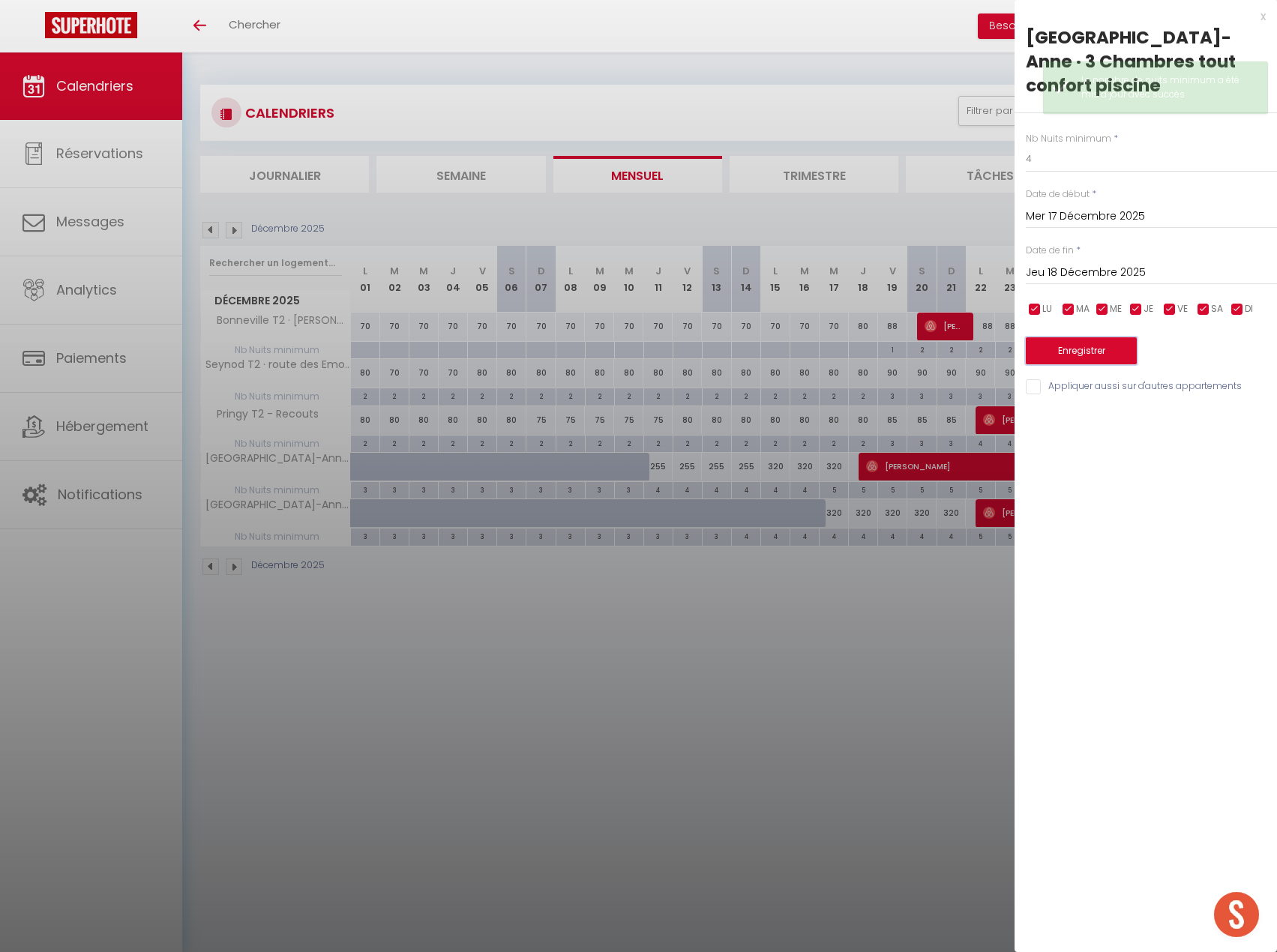
click at [1076, 359] on button "Enregistrer" at bounding box center [1081, 350] width 111 height 27
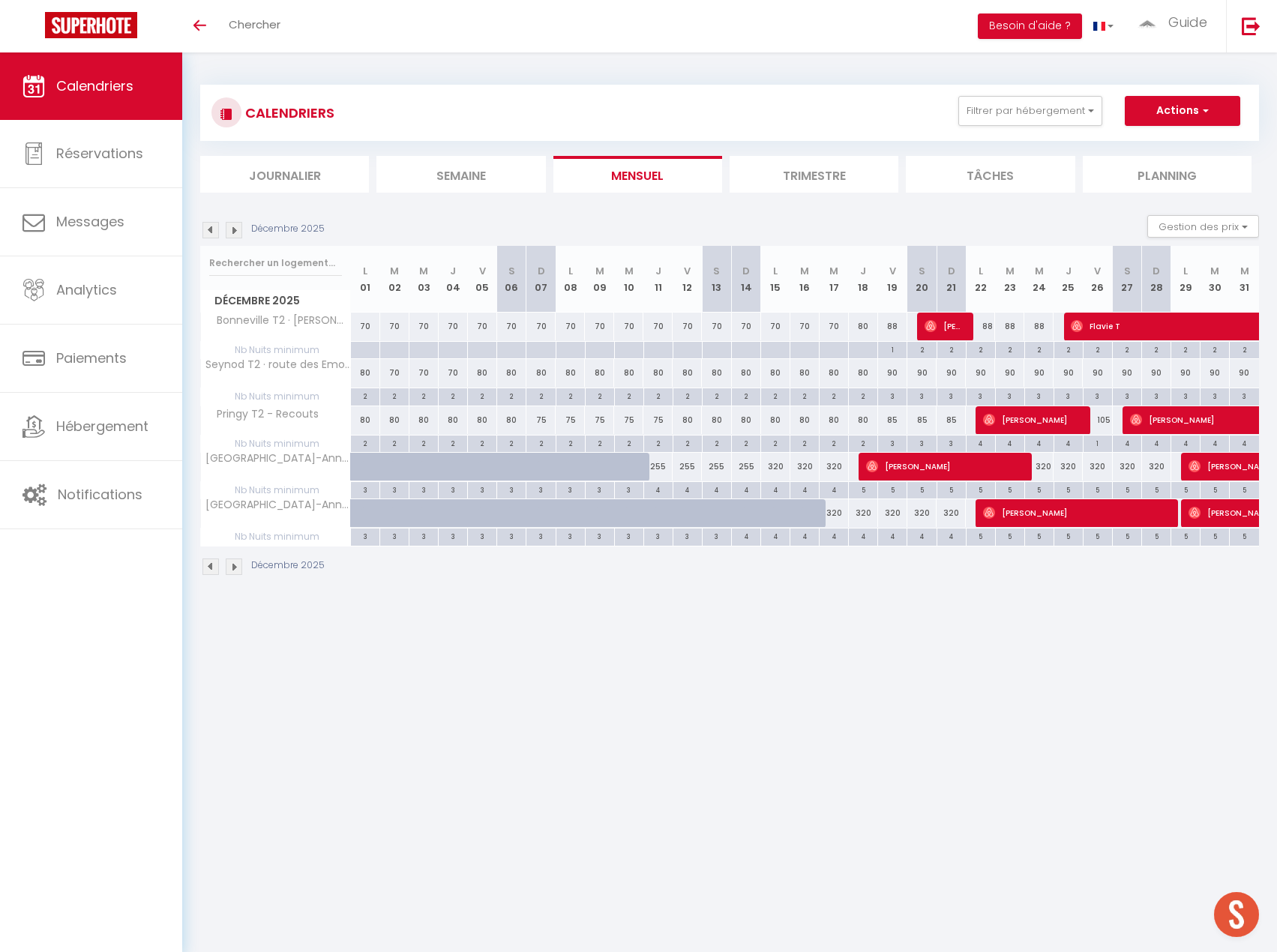
click at [234, 230] on img at bounding box center [234, 230] width 17 height 17
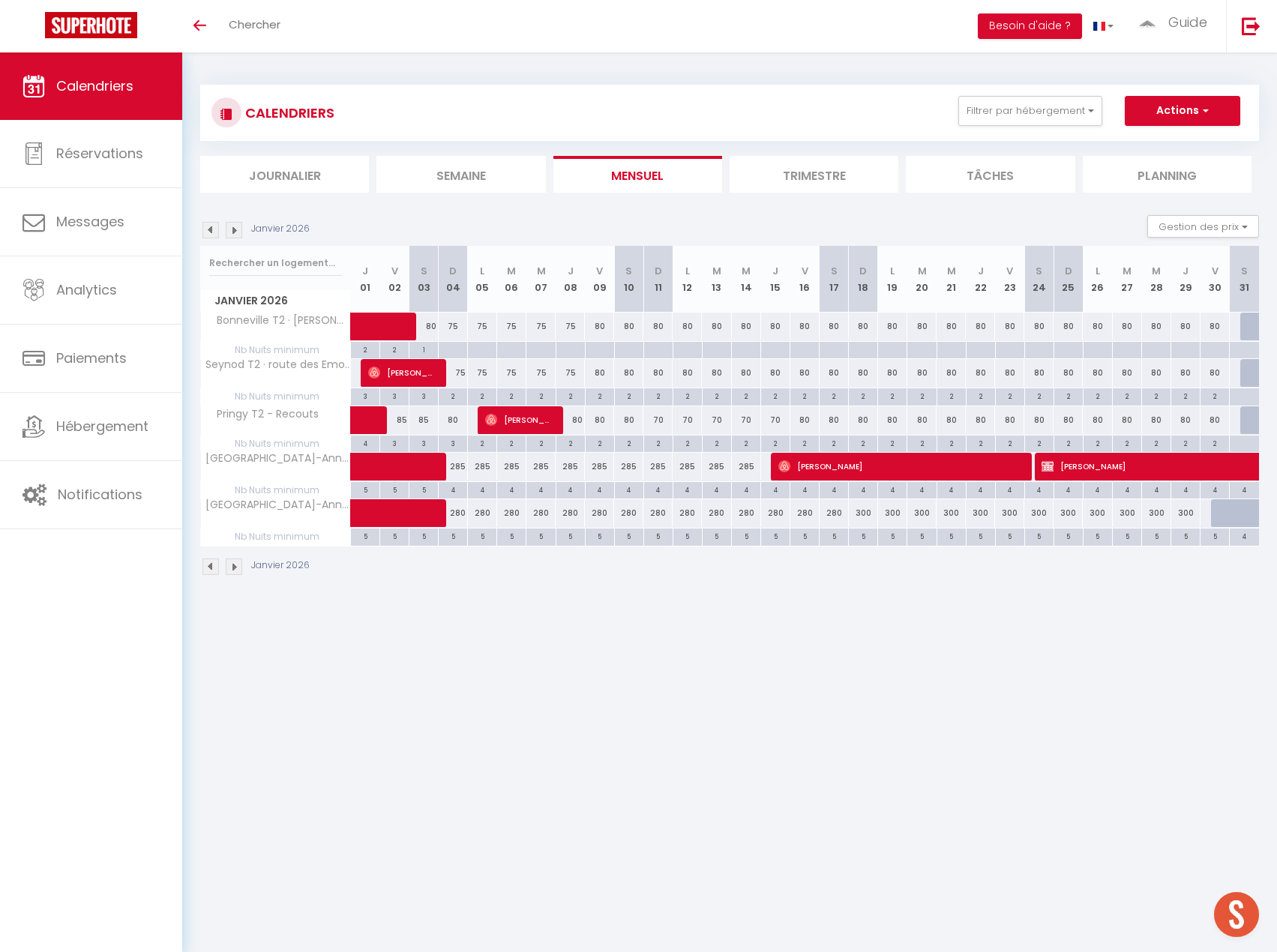
click at [236, 232] on img at bounding box center [234, 230] width 17 height 17
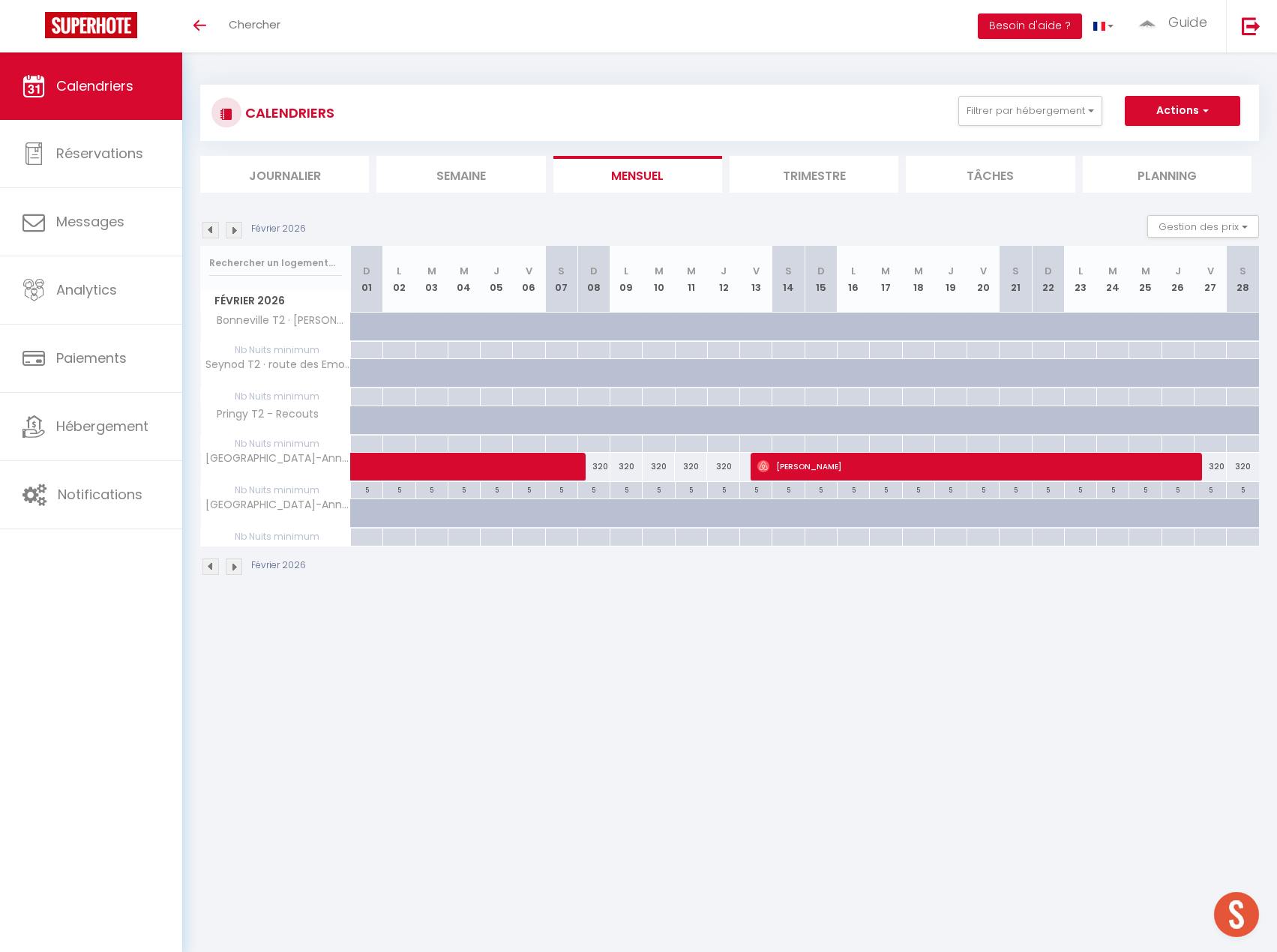
drag, startPoint x: 1248, startPoint y: 466, endPoint x: 1203, endPoint y: 466, distance: 45.0
click at [1203, 466] on tr "Villa Sainte-Anne · 3 Chambres tout confort piscine 320 320 320 320" at bounding box center [730, 467] width 1059 height 29
drag, startPoint x: 730, startPoint y: 468, endPoint x: 576, endPoint y: 465, distance: 154.0
click at [576, 465] on tr "Villa Sainte-Anne · 3 Chambres tout confort piscine 320 320 320 320" at bounding box center [730, 467] width 1059 height 29
click at [667, 466] on div "320" at bounding box center [658, 466] width 32 height 28
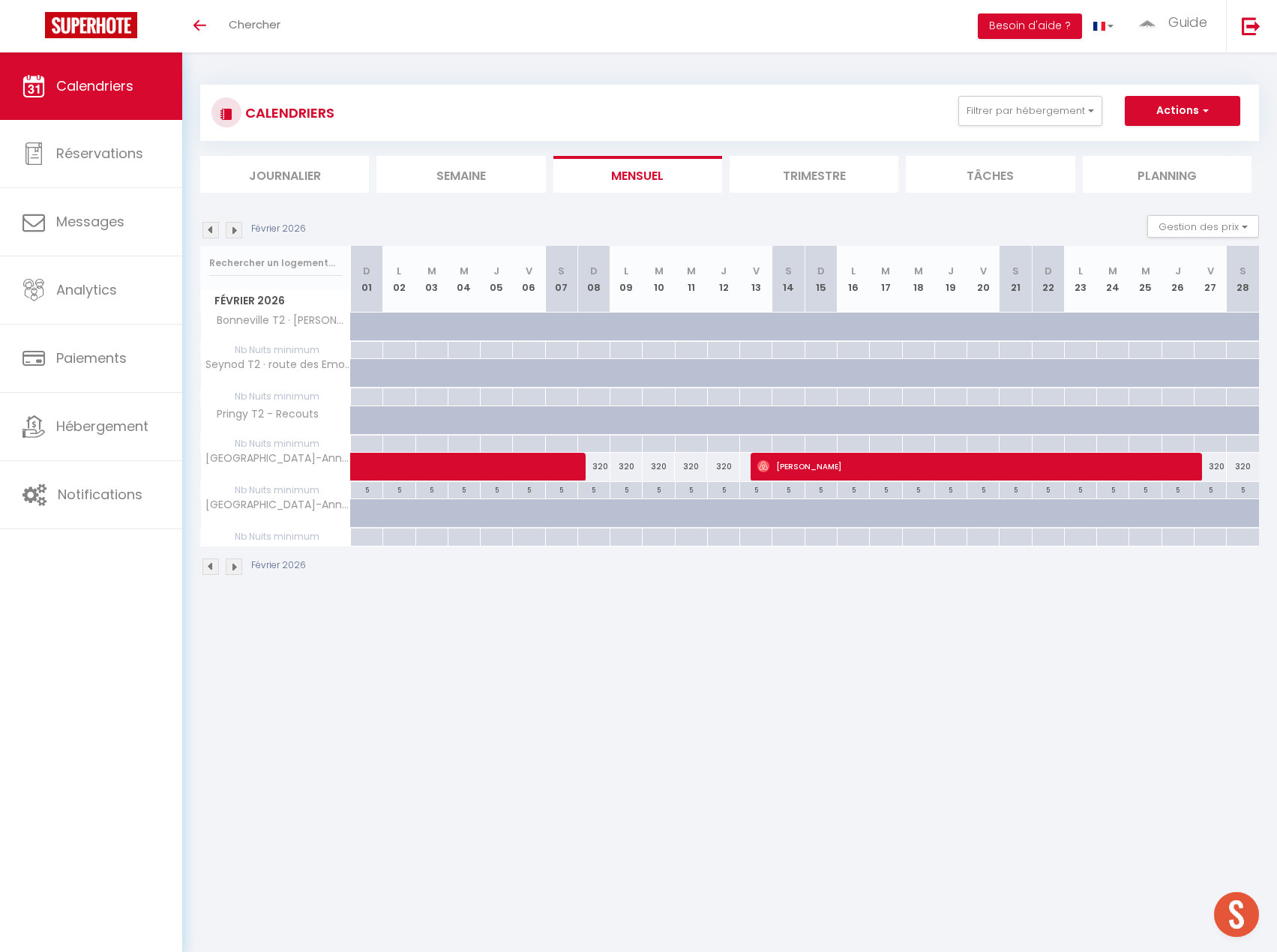
type input "320"
type input "Mar 10 Février 2026"
type input "Mer 11 Février 2026"
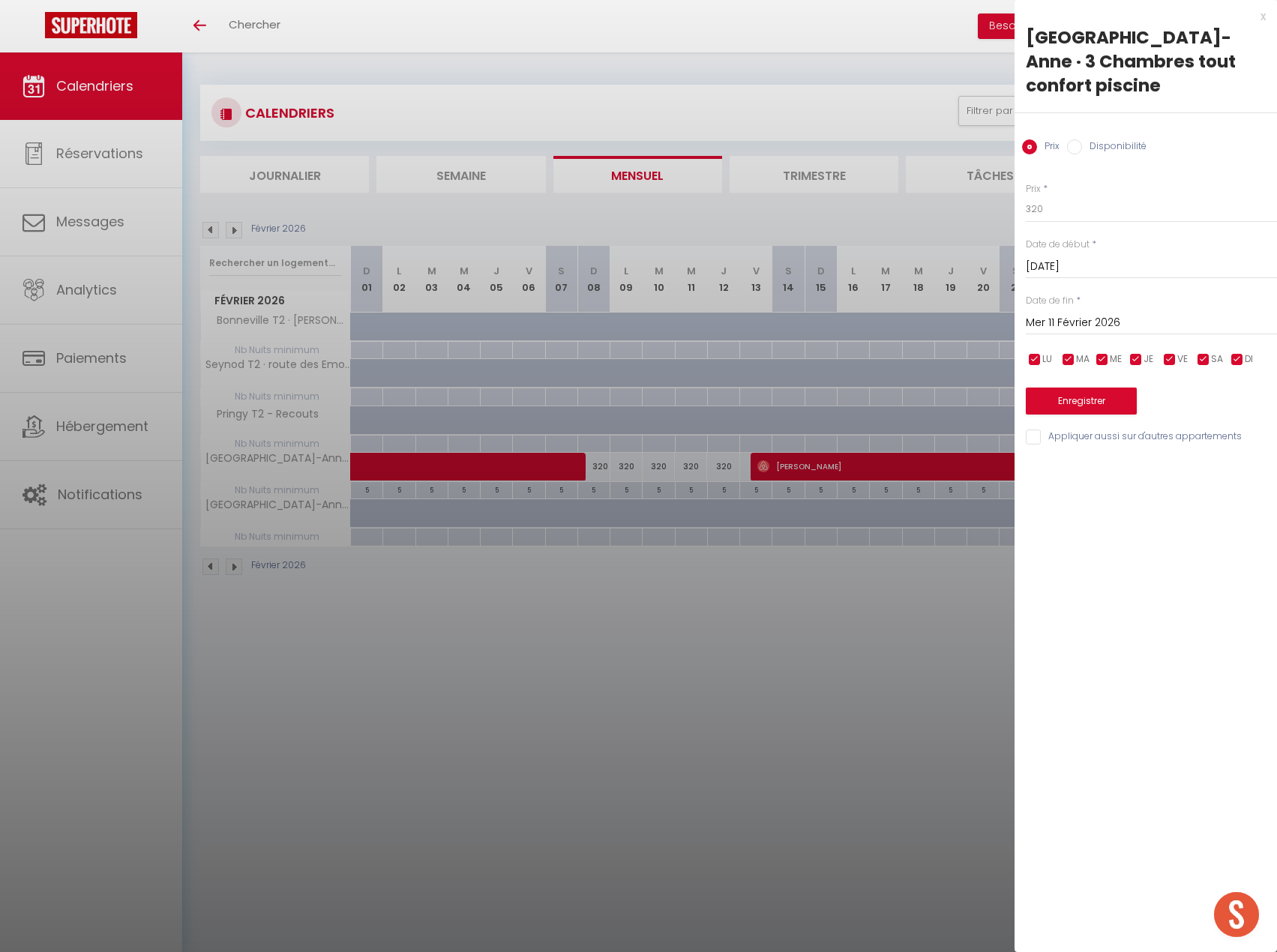
click at [755, 653] on div at bounding box center [638, 476] width 1277 height 952
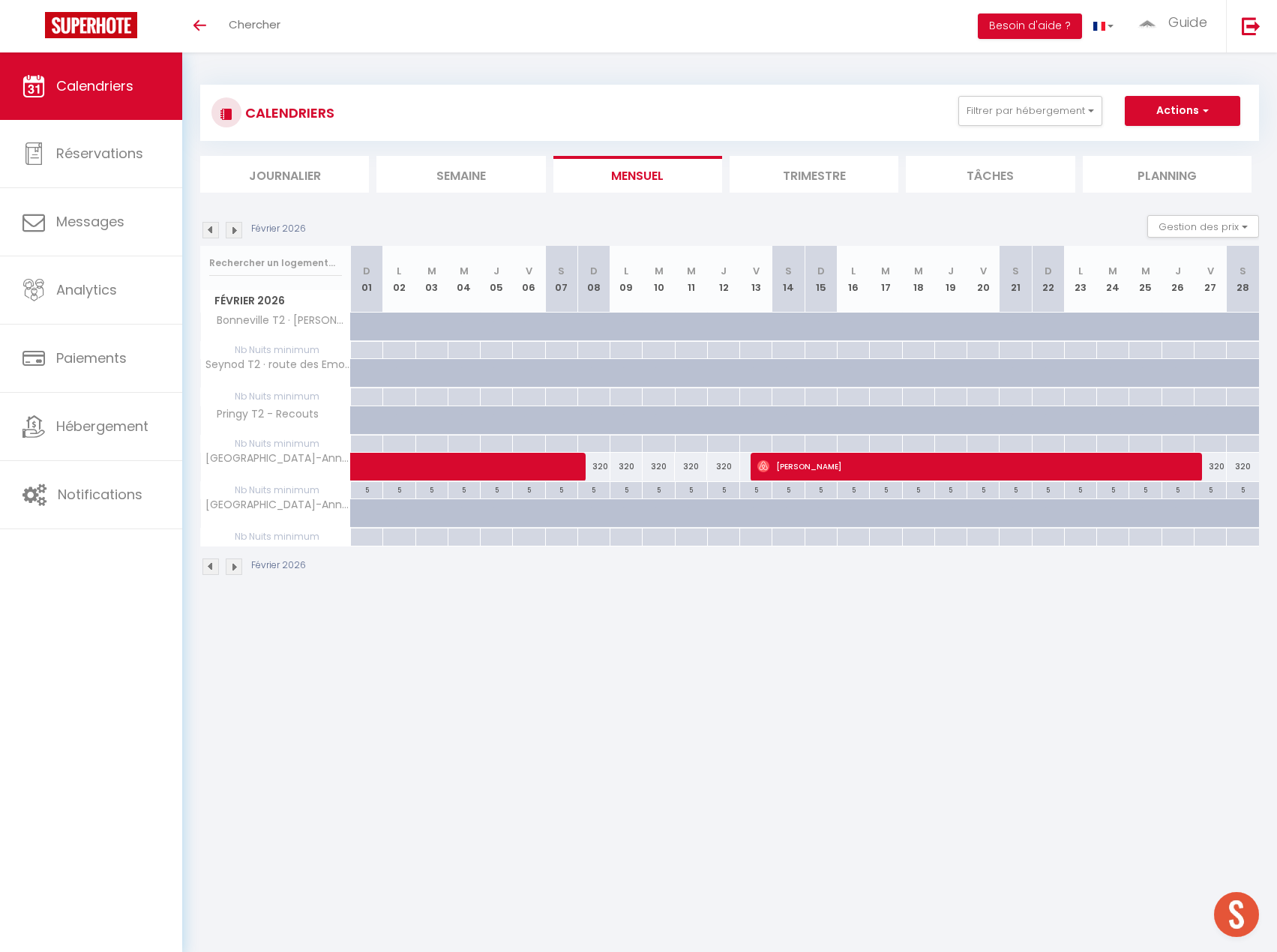
click at [208, 228] on img at bounding box center [211, 230] width 17 height 17
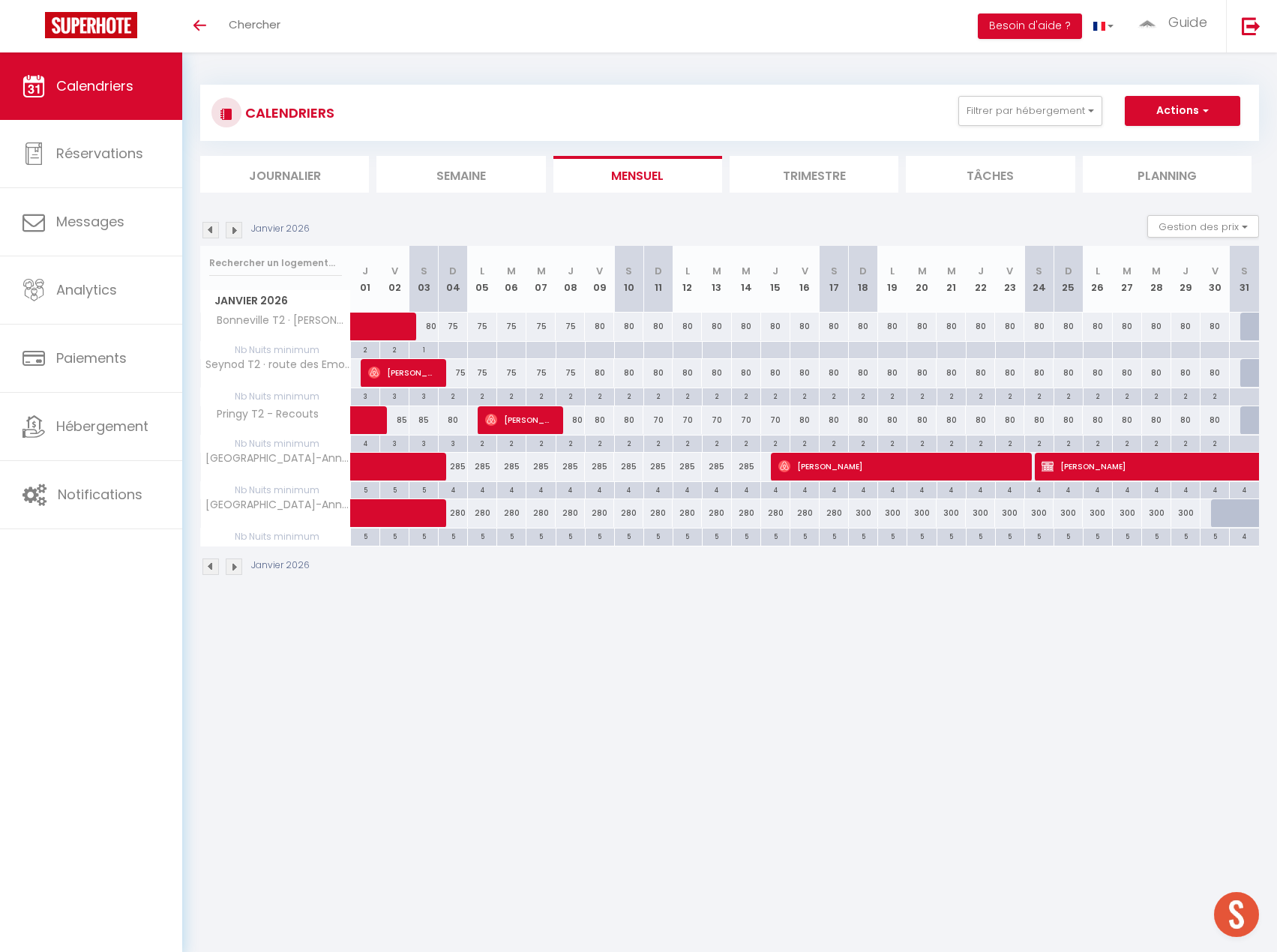
click at [1250, 375] on div at bounding box center [1255, 373] width 29 height 29
type input "Sam 31 Janvier 2026"
type input "Dim 01 Février 2026"
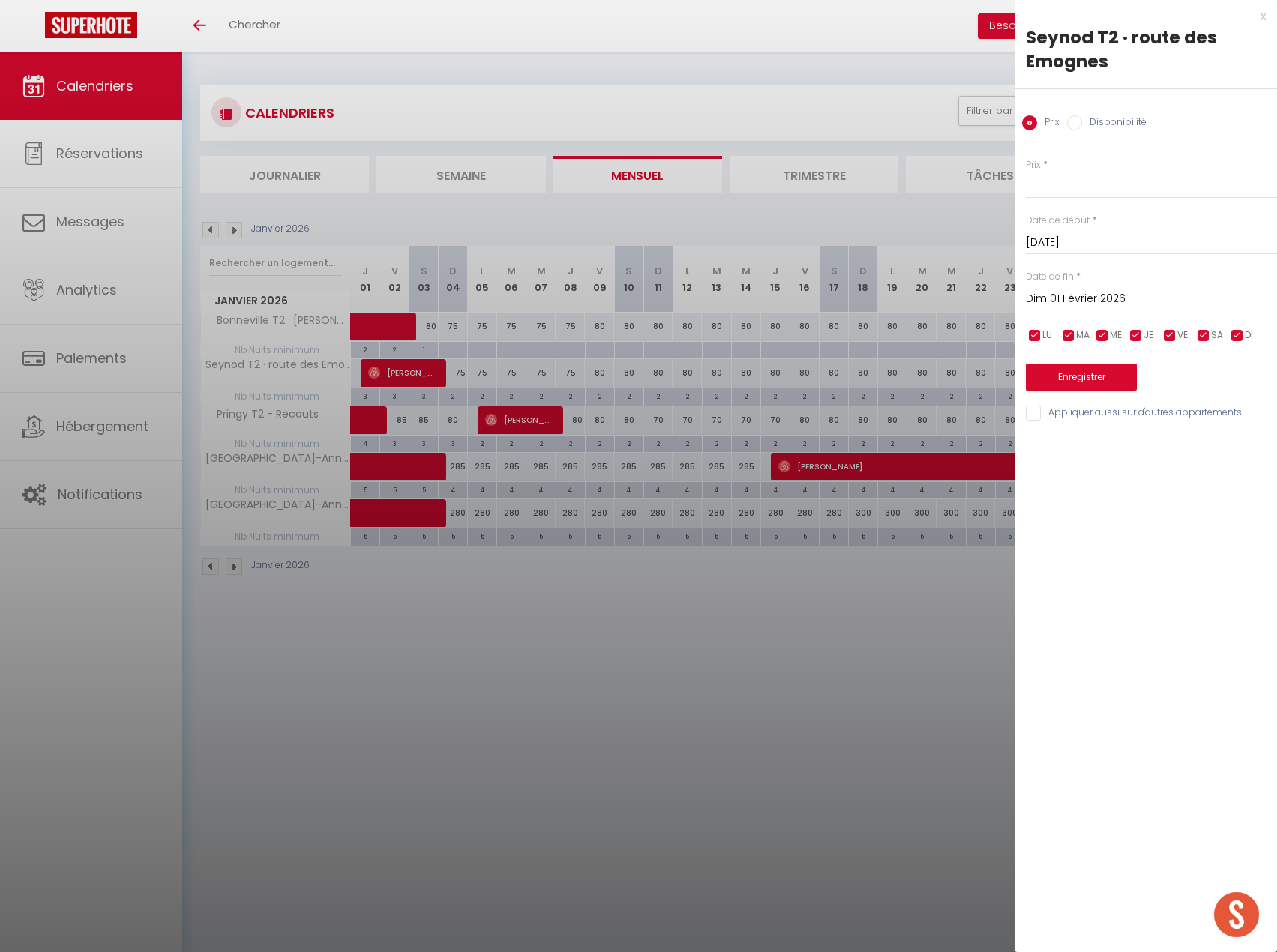
click at [1072, 127] on input "Disponibilité" at bounding box center [1074, 123] width 15 height 15
radio input "true"
radio input "false"
click at [1117, 302] on input "Dim 01 Février 2026" at bounding box center [1151, 300] width 252 height 19
click at [1241, 326] on span ">" at bounding box center [1233, 326] width 32 height 30
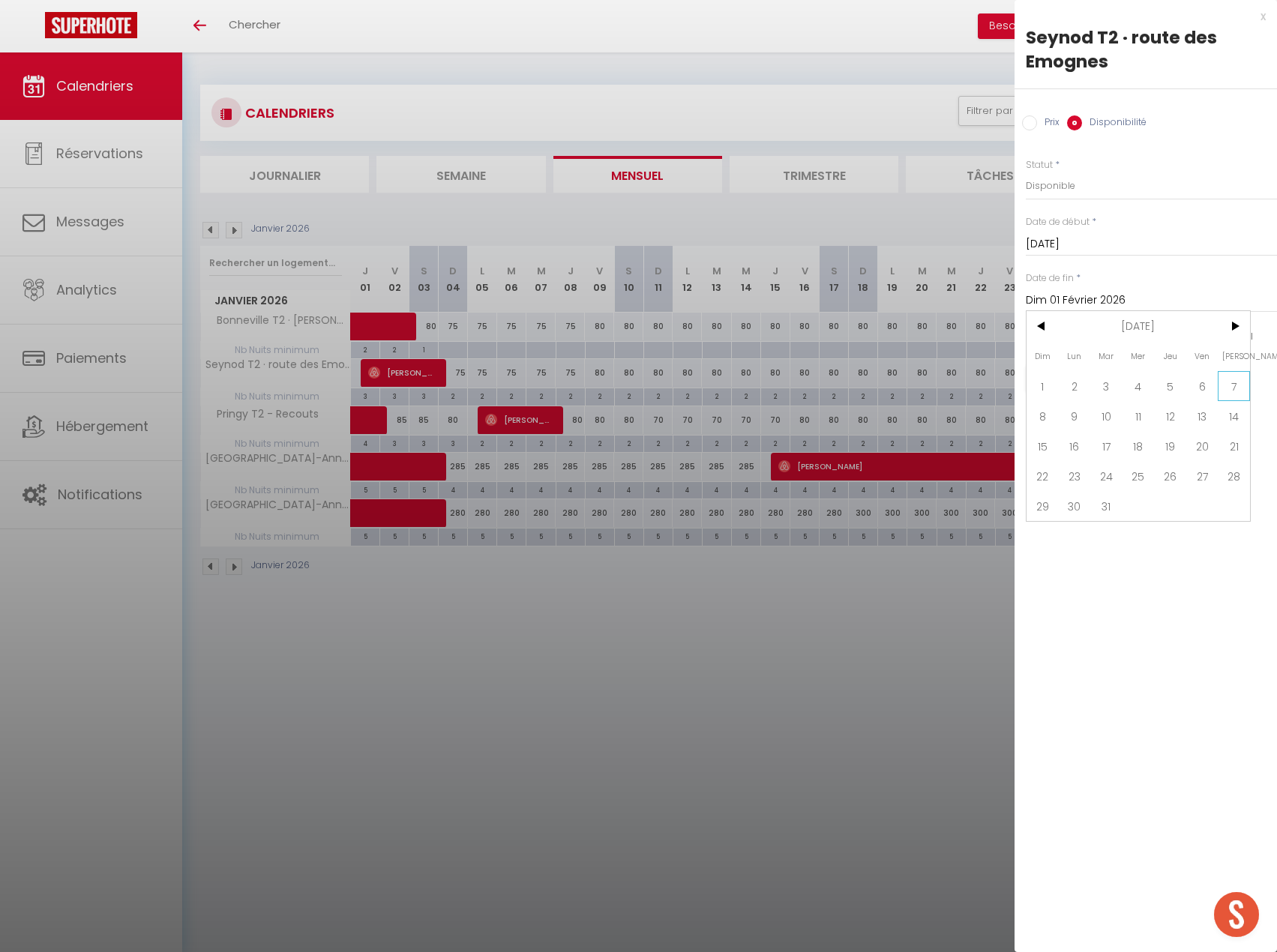
click at [1237, 382] on span "7" at bounding box center [1233, 386] width 32 height 30
type input "Sam 07 Mars 2026"
click at [1096, 373] on button "Enregistrer" at bounding box center [1081, 378] width 111 height 27
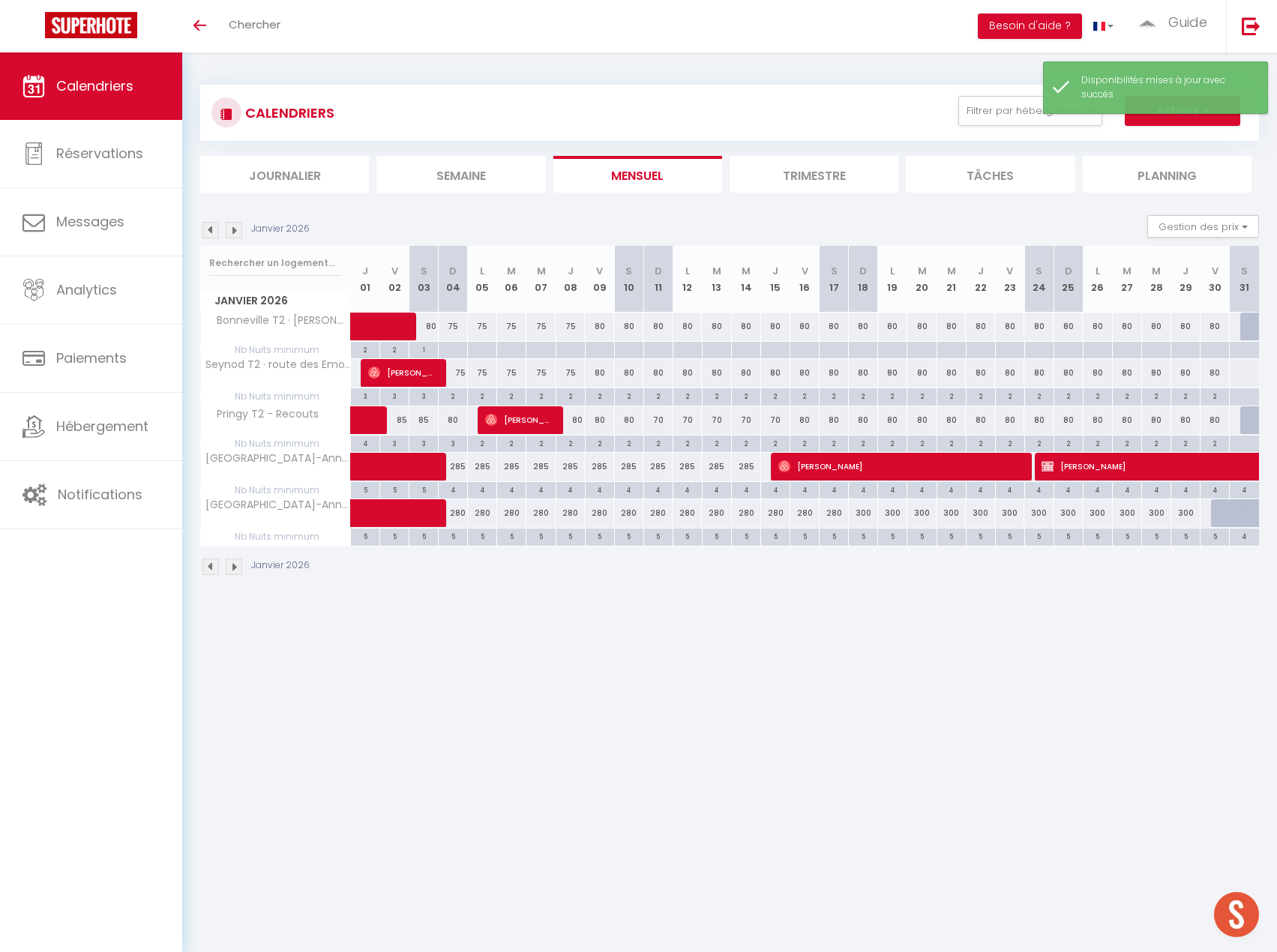
click at [1236, 400] on div at bounding box center [1244, 396] width 30 height 18
type input "Sam 31 Janvier 2026"
type input "Dim 01 Février 2026"
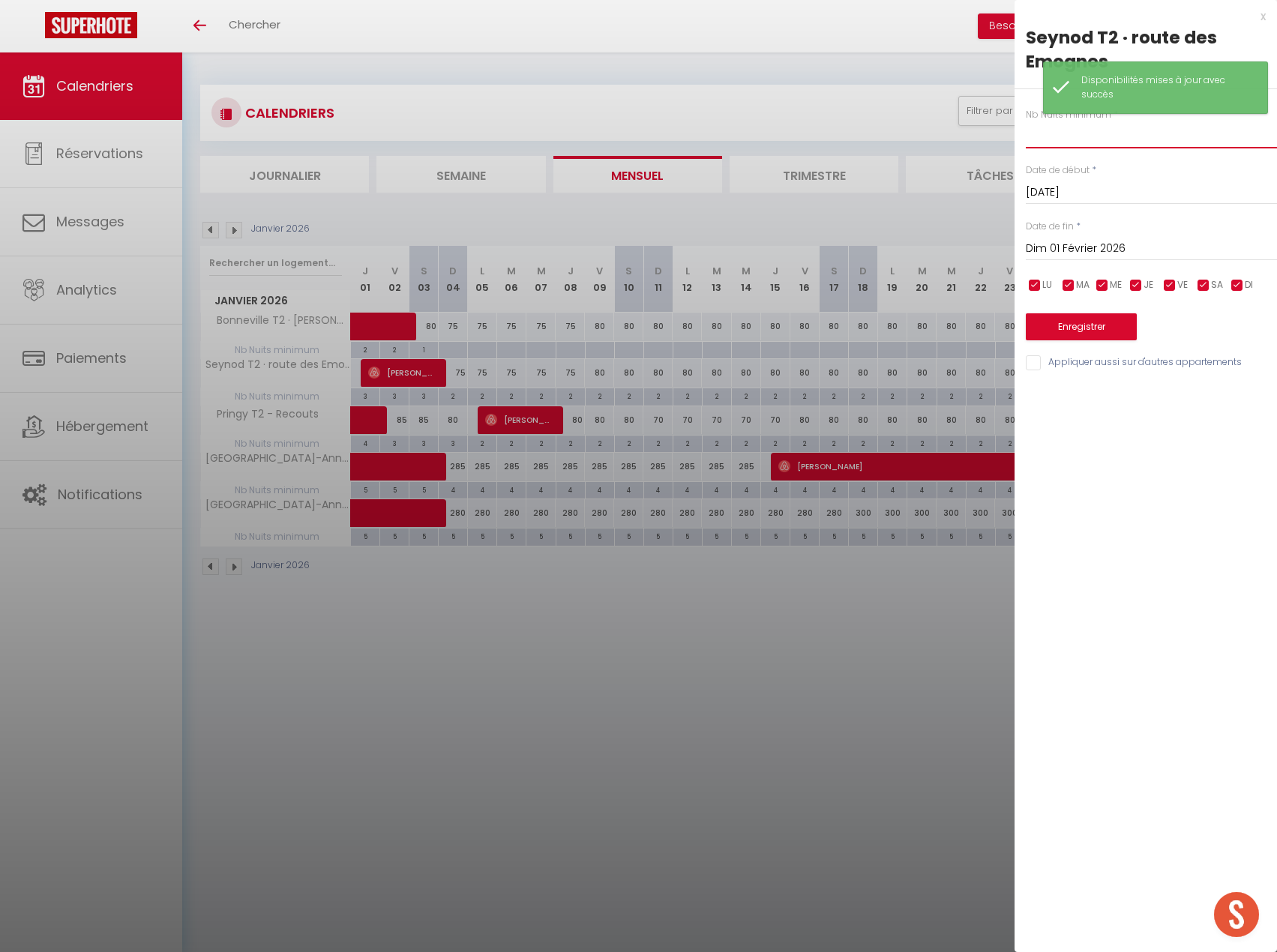
click at [1061, 142] on input "text" at bounding box center [1151, 135] width 252 height 27
type input "2"
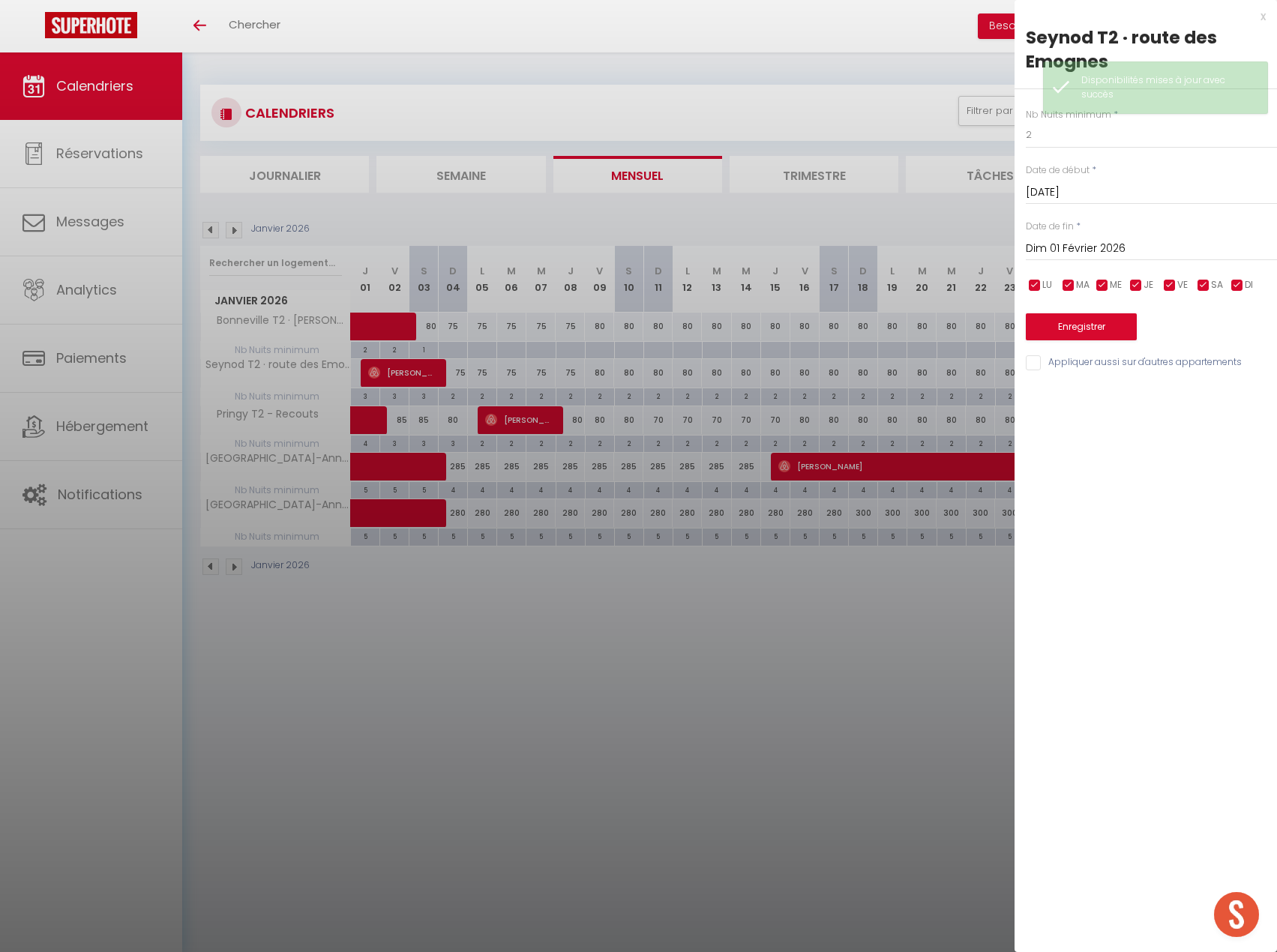
click at [1106, 245] on input "Dim 01 Février 2026" at bounding box center [1151, 249] width 252 height 19
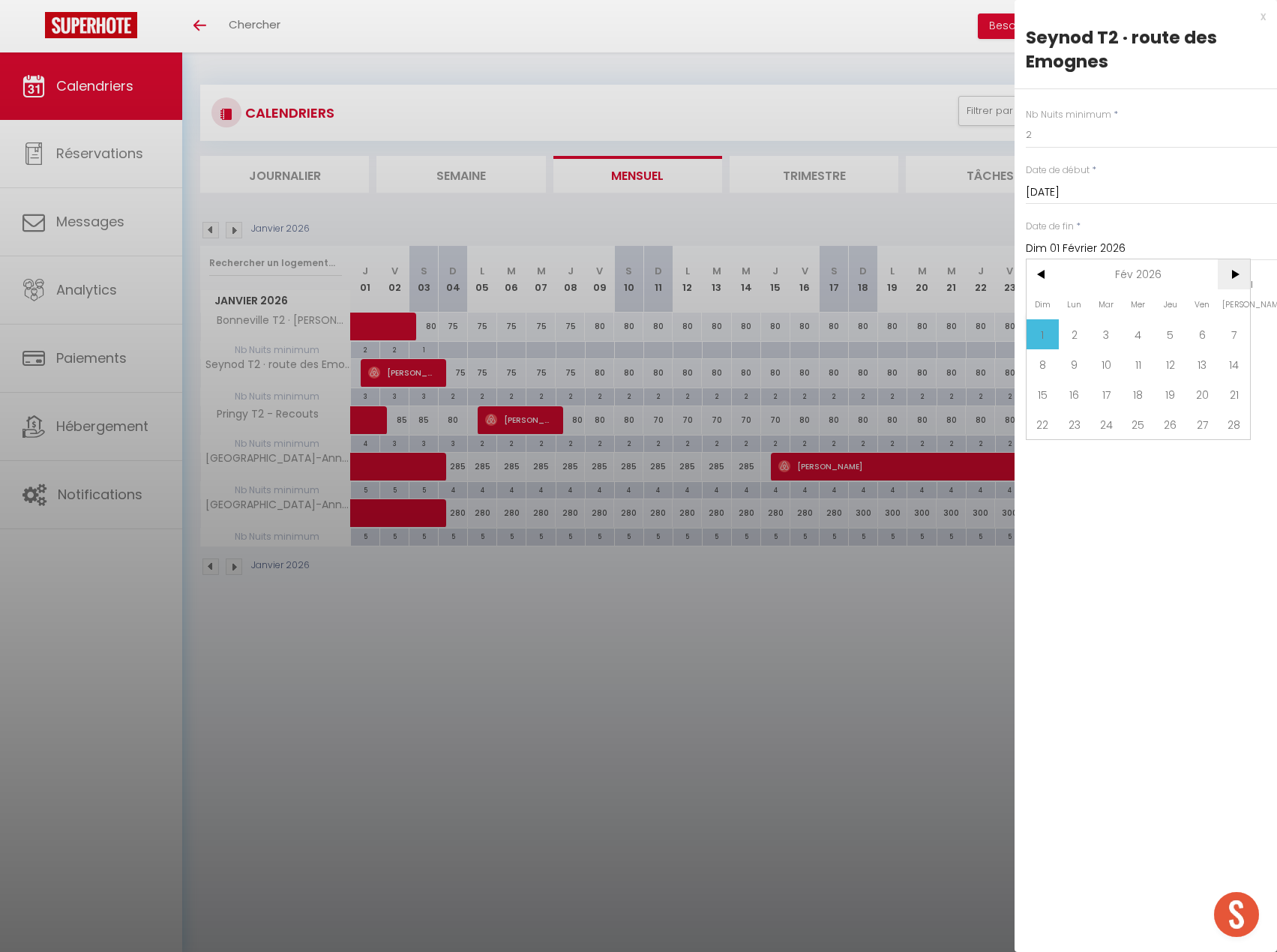
click at [1241, 274] on span ">" at bounding box center [1233, 275] width 32 height 30
click at [1228, 334] on span "7" at bounding box center [1233, 335] width 32 height 30
type input "Sam 07 Mars 2026"
click at [1098, 327] on button "Enregistrer" at bounding box center [1081, 326] width 111 height 27
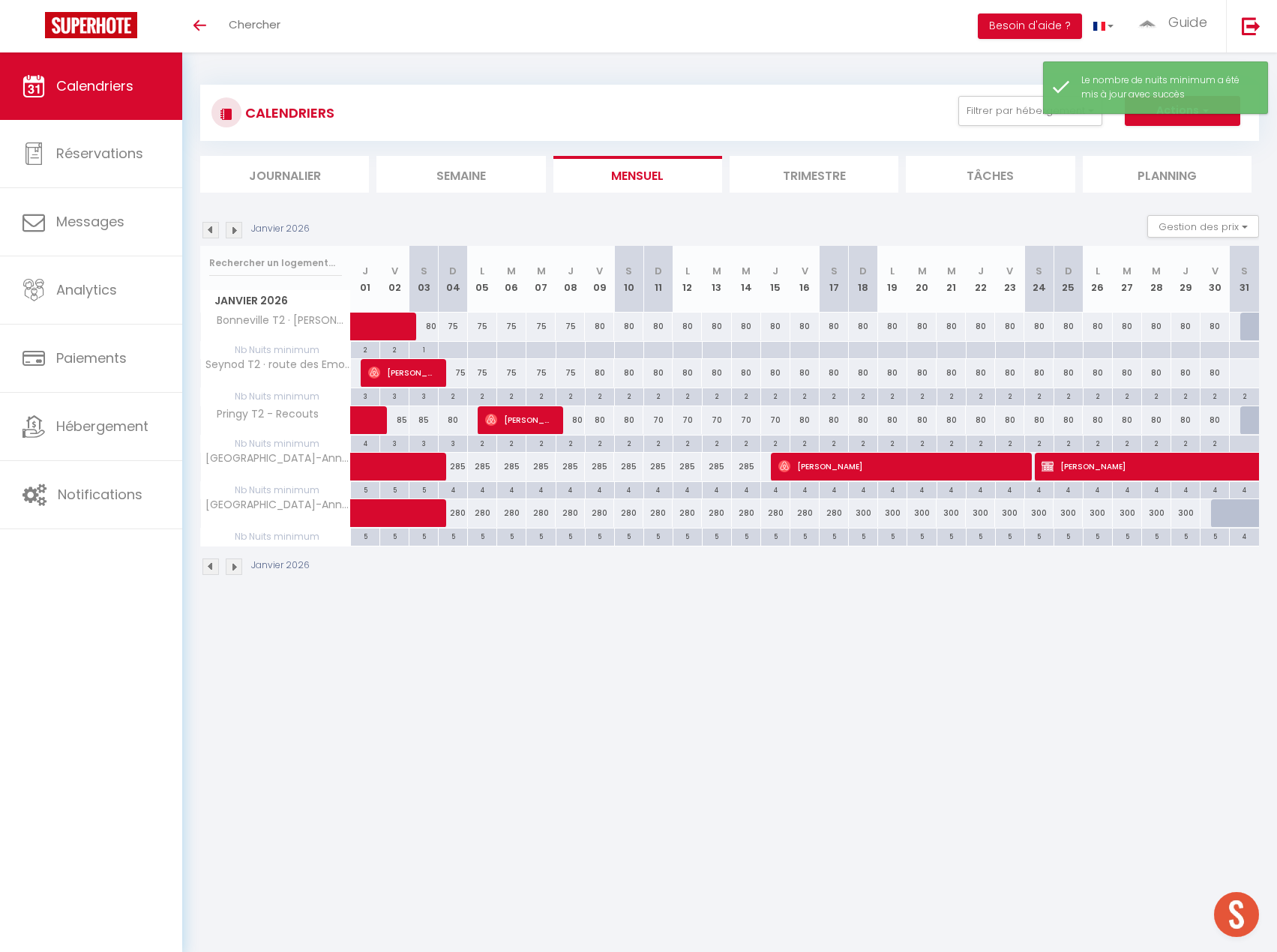
click at [1240, 376] on div at bounding box center [1244, 373] width 30 height 28
select select "1"
type input "Sam 31 Janvier 2026"
type input "Dim 01 Février 2026"
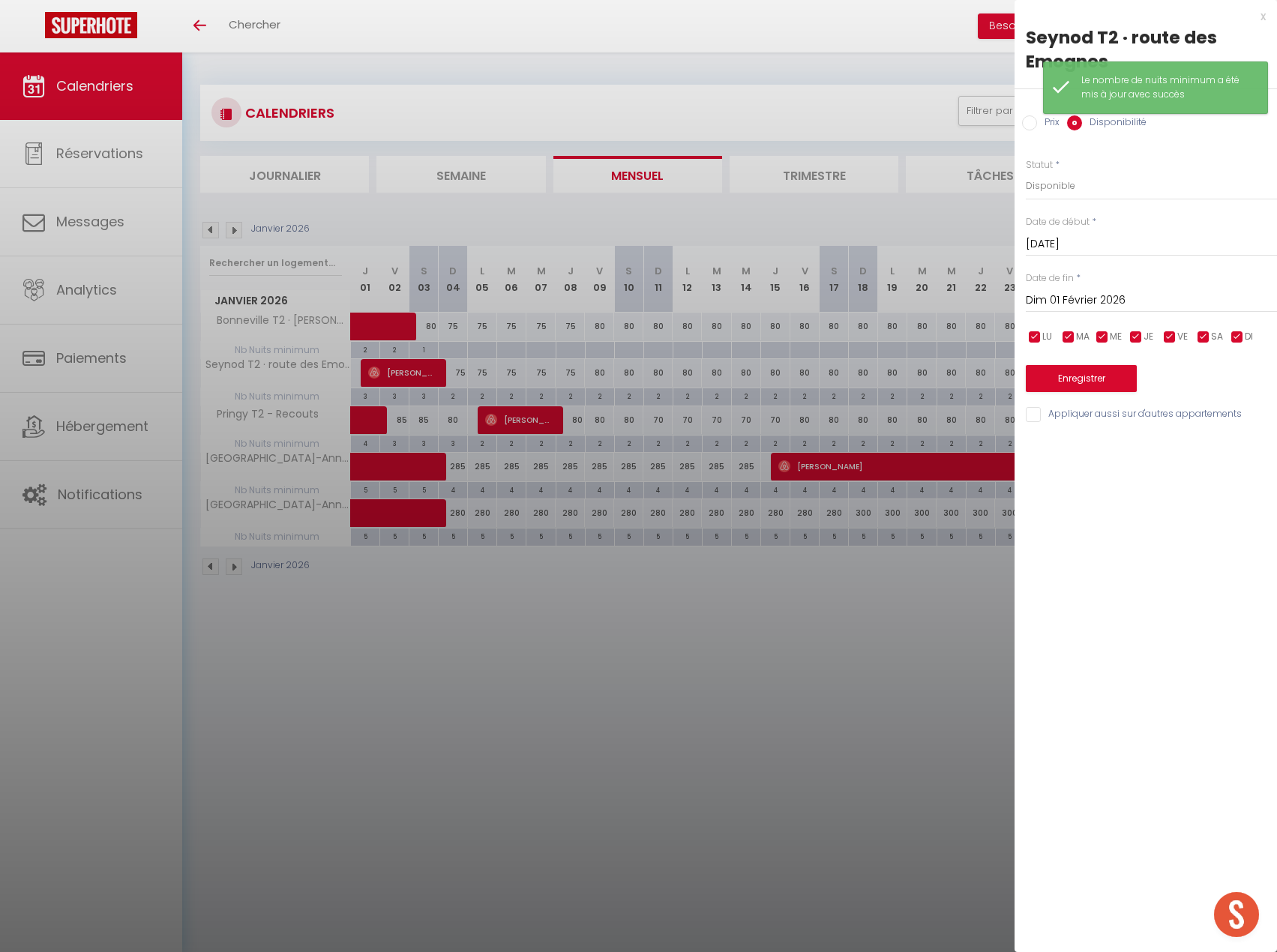
click at [1031, 128] on input "Prix" at bounding box center [1029, 123] width 15 height 15
radio input "true"
radio input "false"
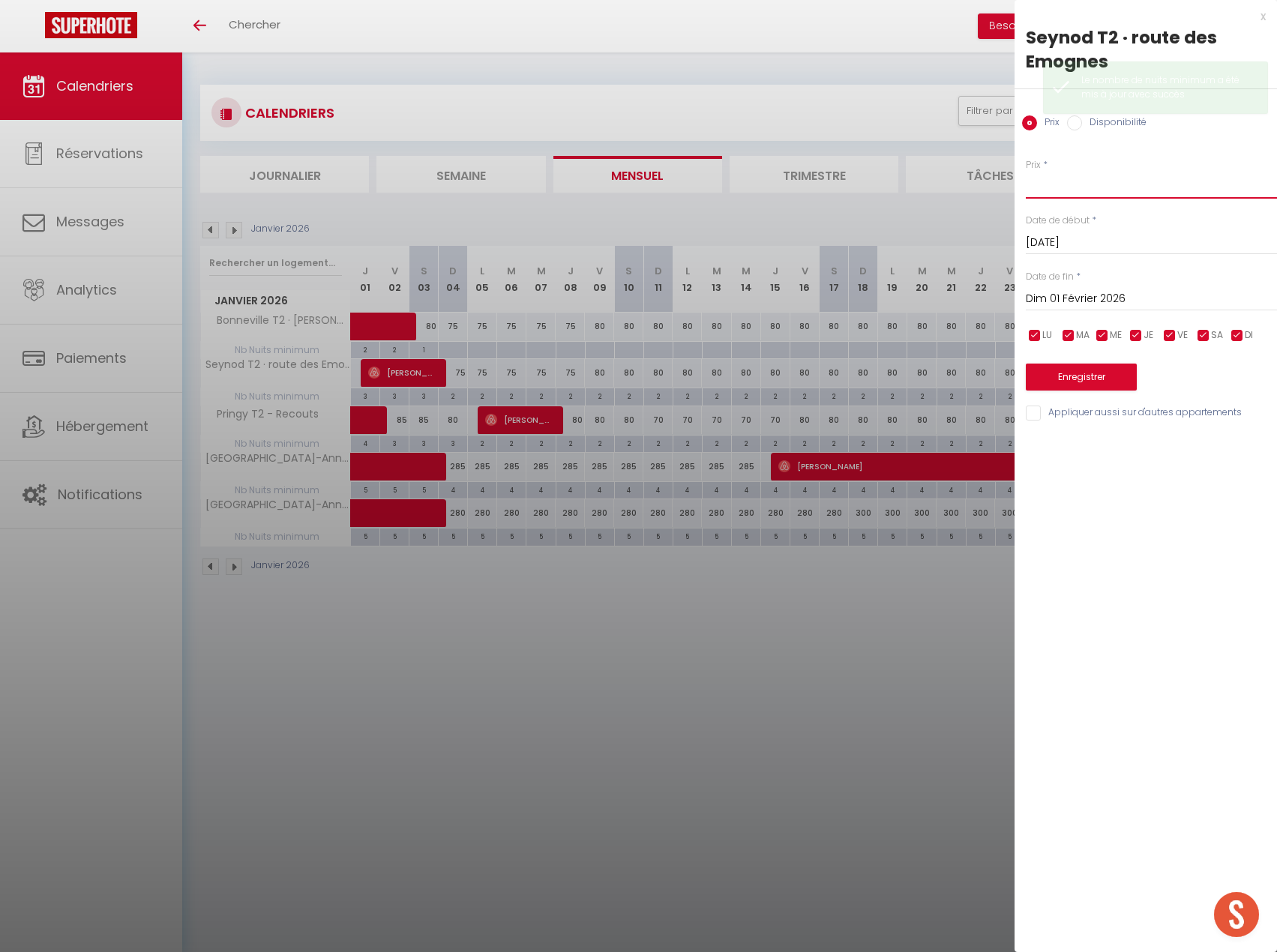
click at [1068, 189] on input "Prix" at bounding box center [1151, 184] width 252 height 27
type input "80"
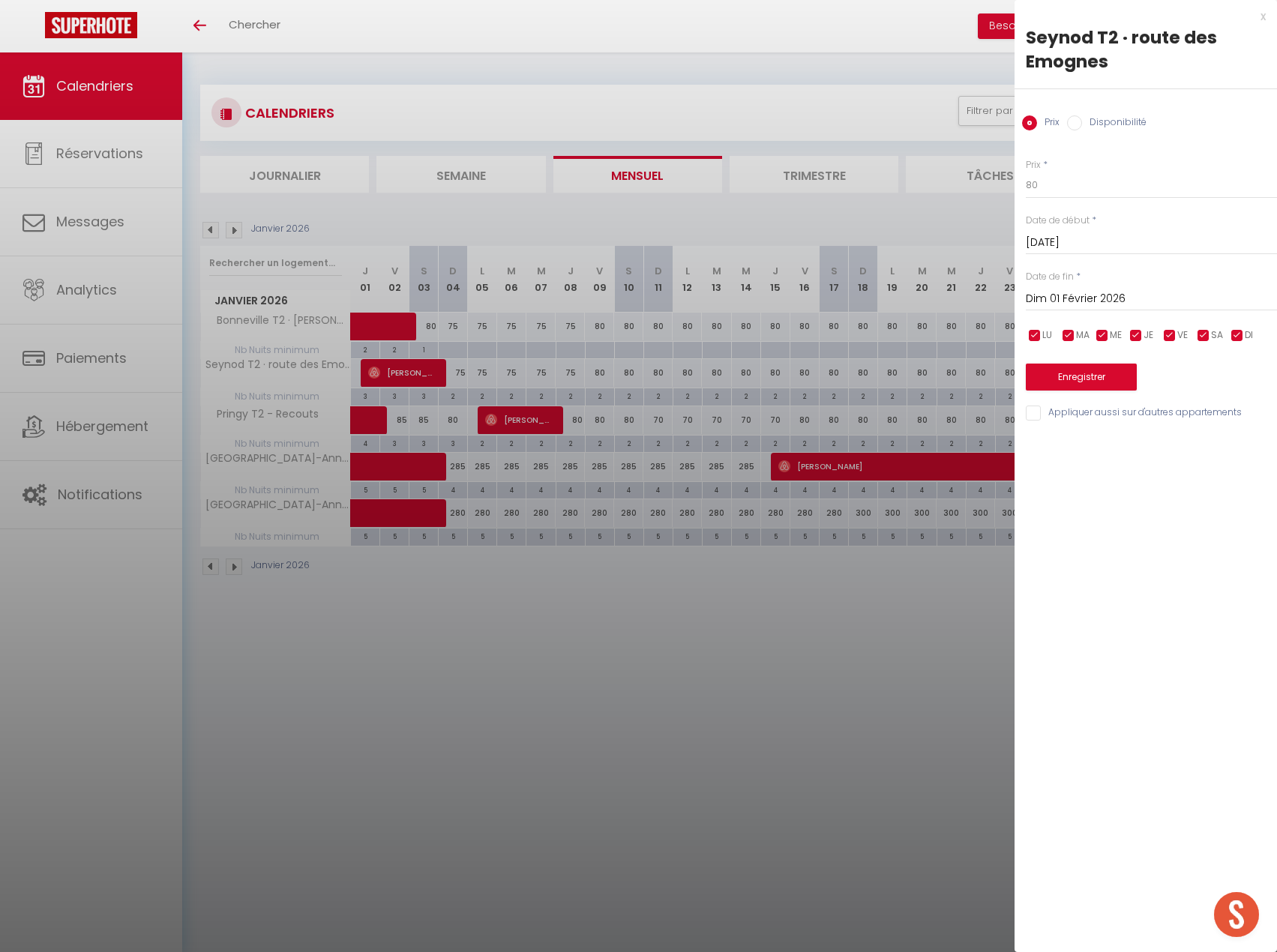
click at [1072, 295] on input "Dim 01 Février 2026" at bounding box center [1151, 299] width 252 height 19
click at [1232, 332] on span ">" at bounding box center [1233, 324] width 32 height 30
click at [1235, 382] on span "7" at bounding box center [1233, 384] width 32 height 30
type input "Sam 07 Mars 2026"
click at [1093, 382] on button "Enregistrer" at bounding box center [1081, 377] width 111 height 27
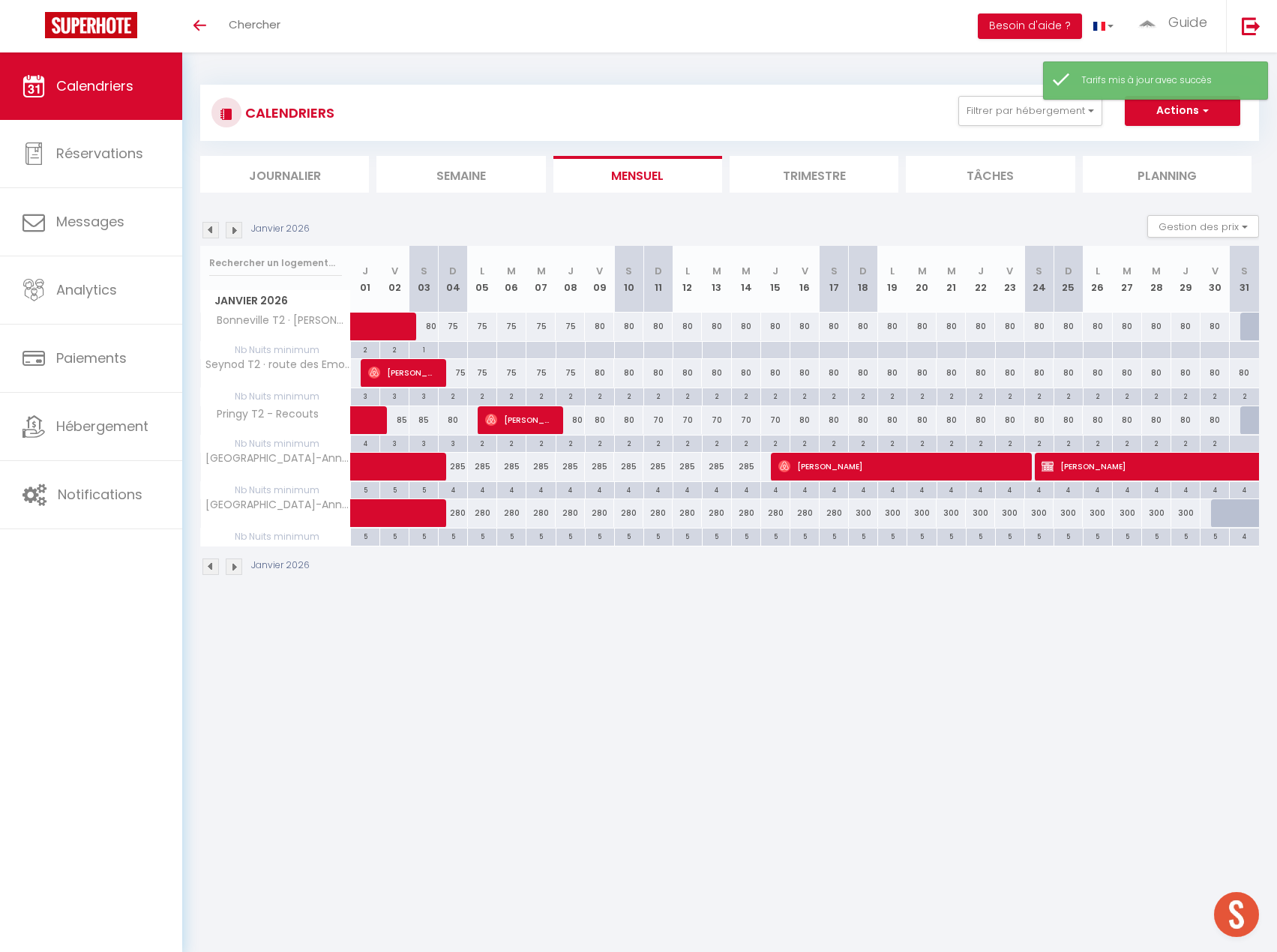
click at [228, 228] on img at bounding box center [234, 230] width 17 height 17
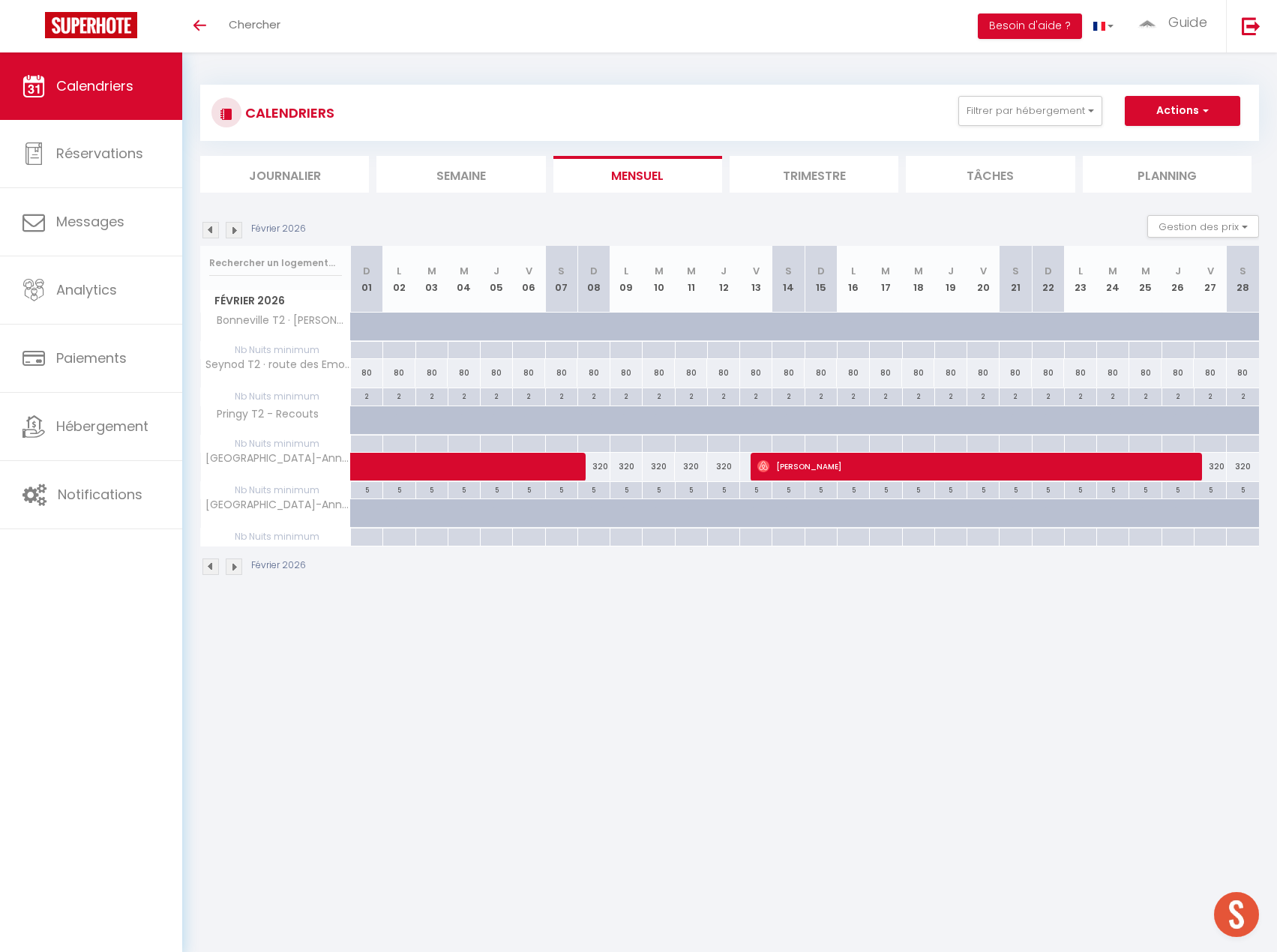
click at [561, 376] on div "80" at bounding box center [561, 373] width 32 height 28
type input "80"
type input "Sam 07 Février 2026"
type input "Dim 08 Février 2026"
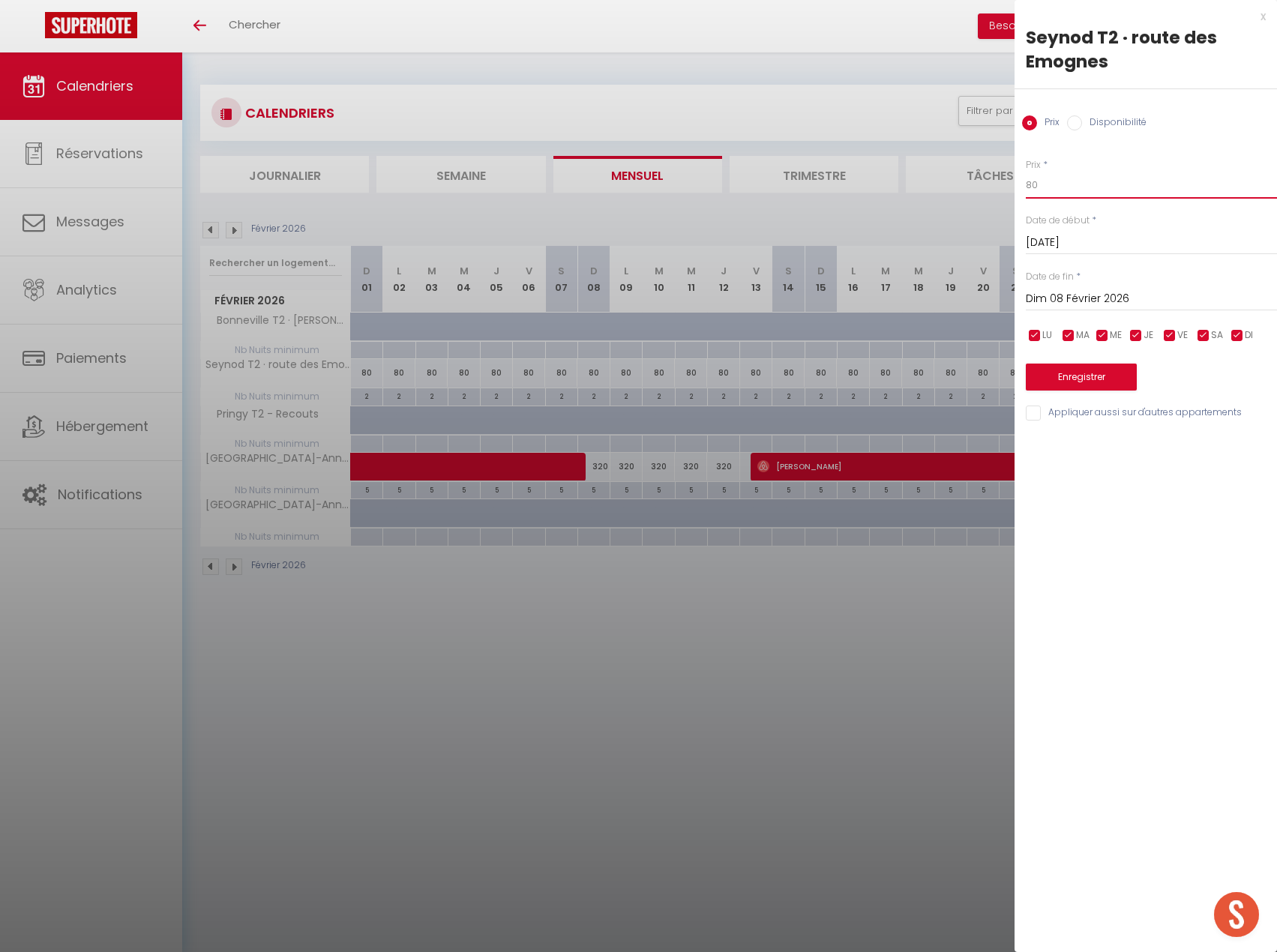
click at [1043, 186] on input "80" at bounding box center [1151, 184] width 252 height 27
type input "85"
click at [1086, 297] on input "Dim 08 Février 2026" at bounding box center [1151, 299] width 252 height 19
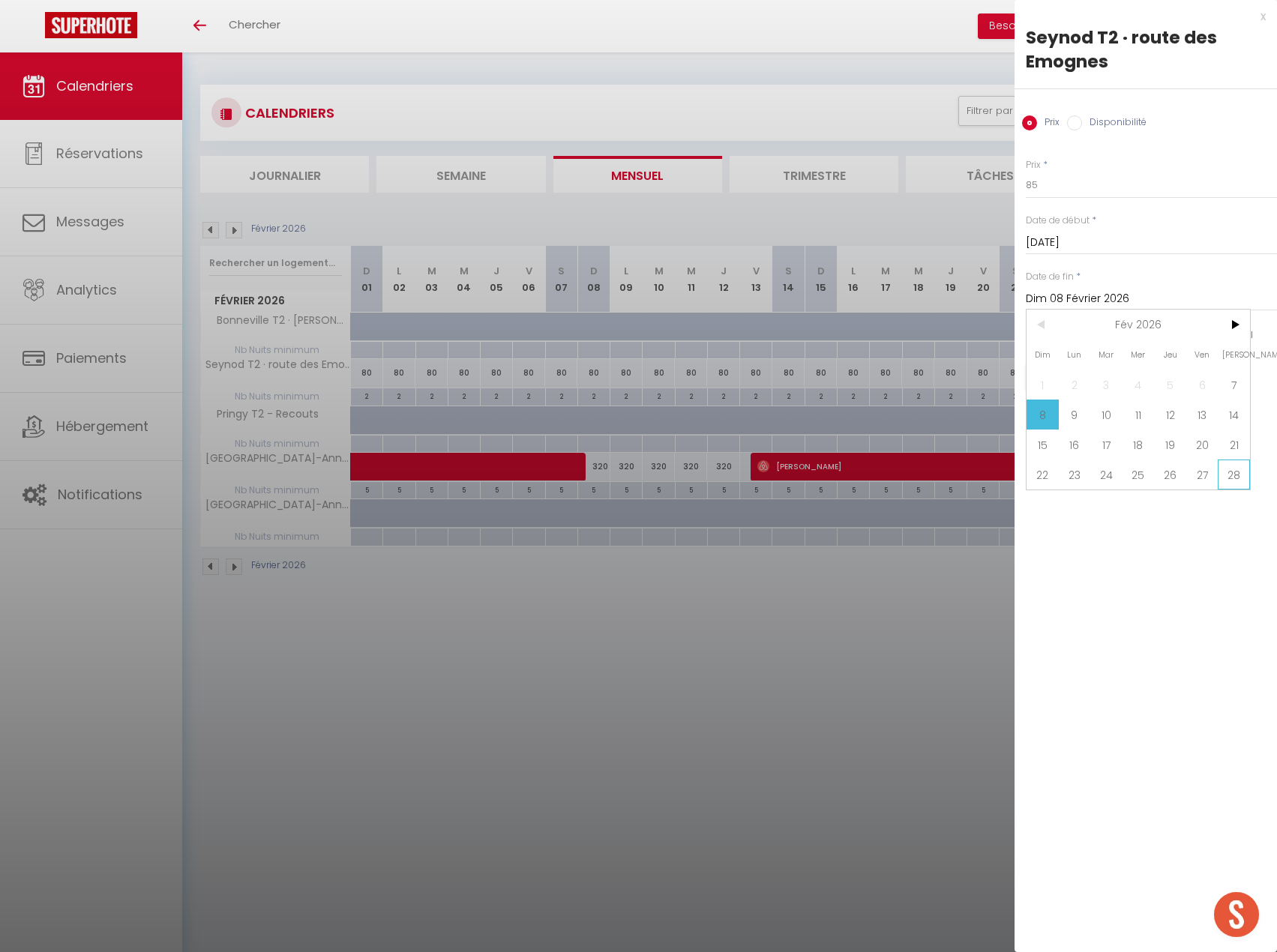
click at [1228, 477] on span "28" at bounding box center [1233, 475] width 32 height 30
type input "Sam 28 Février 2026"
click at [1049, 377] on button "Enregistrer" at bounding box center [1081, 377] width 111 height 27
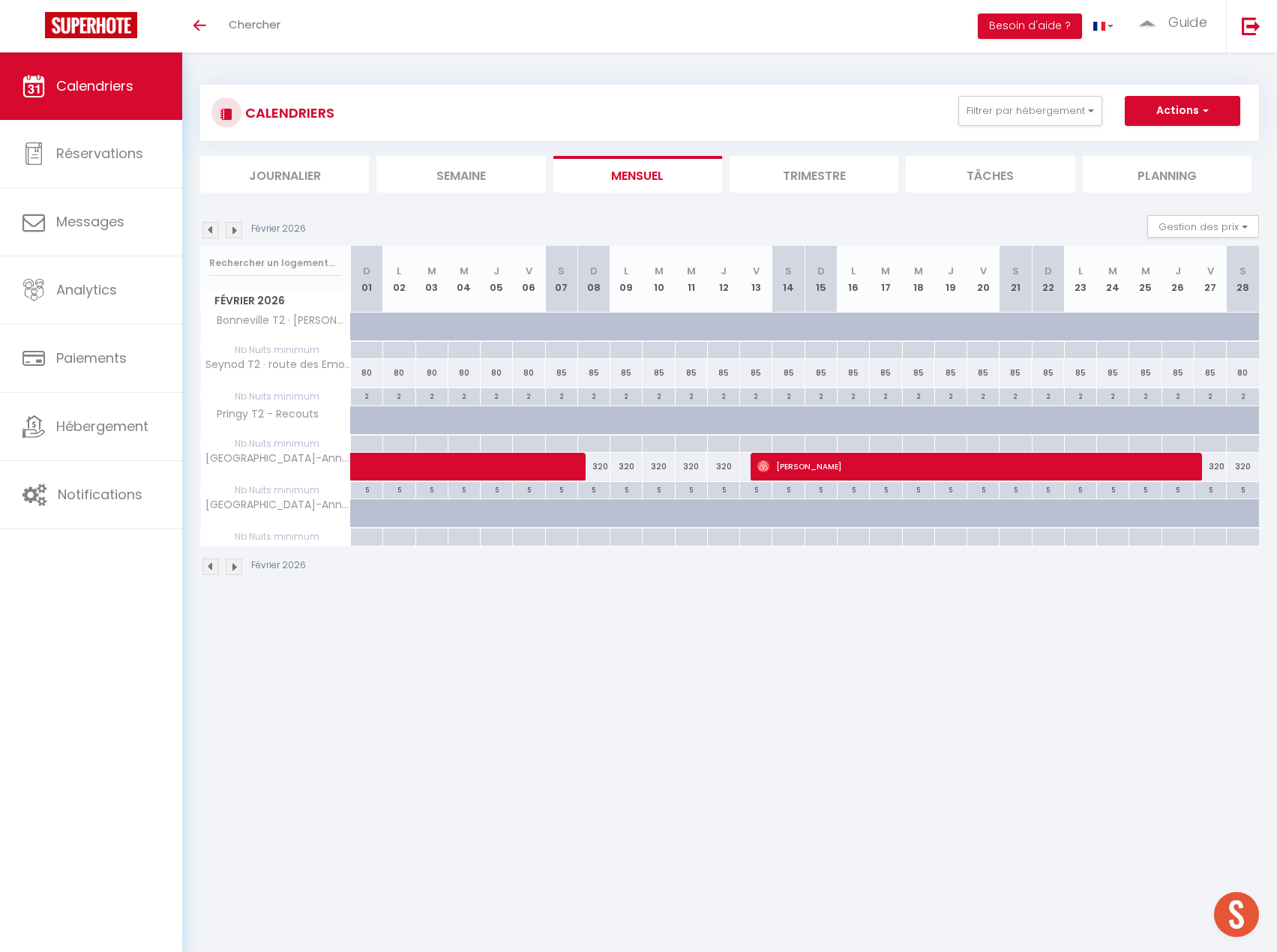
click at [208, 233] on img at bounding box center [211, 230] width 17 height 17
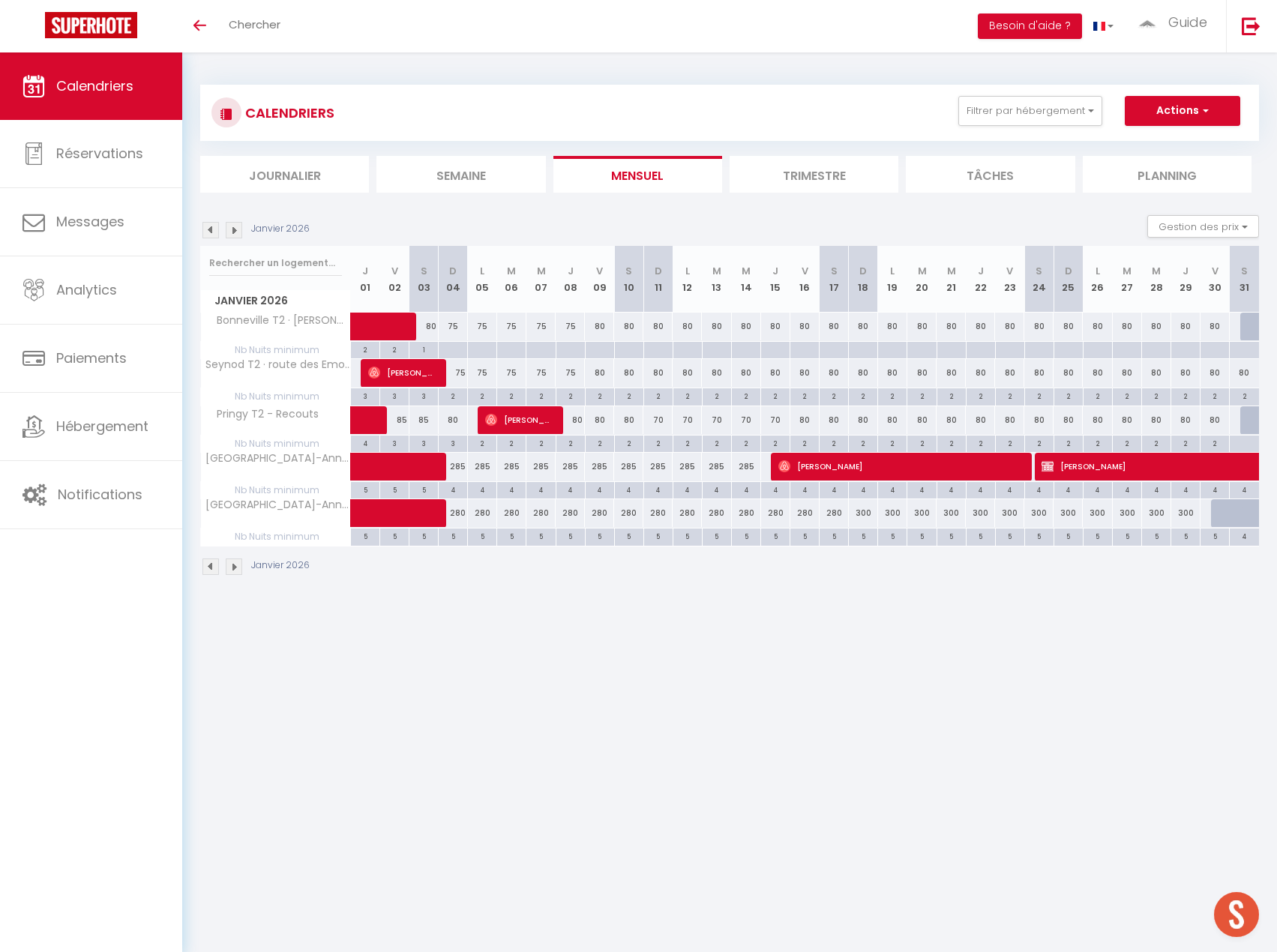
click at [208, 233] on img at bounding box center [211, 230] width 17 height 17
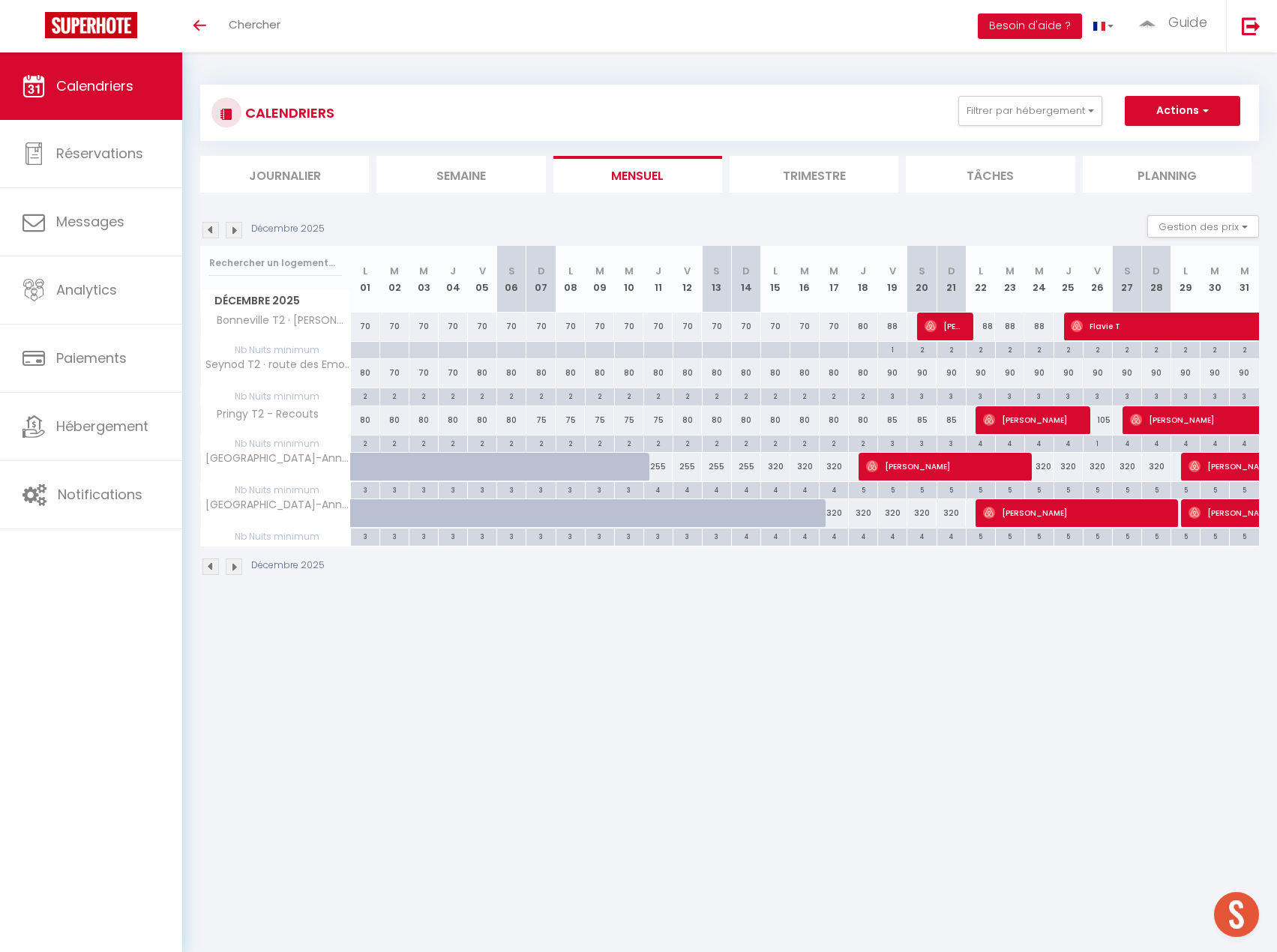
click at [235, 232] on img at bounding box center [234, 230] width 17 height 17
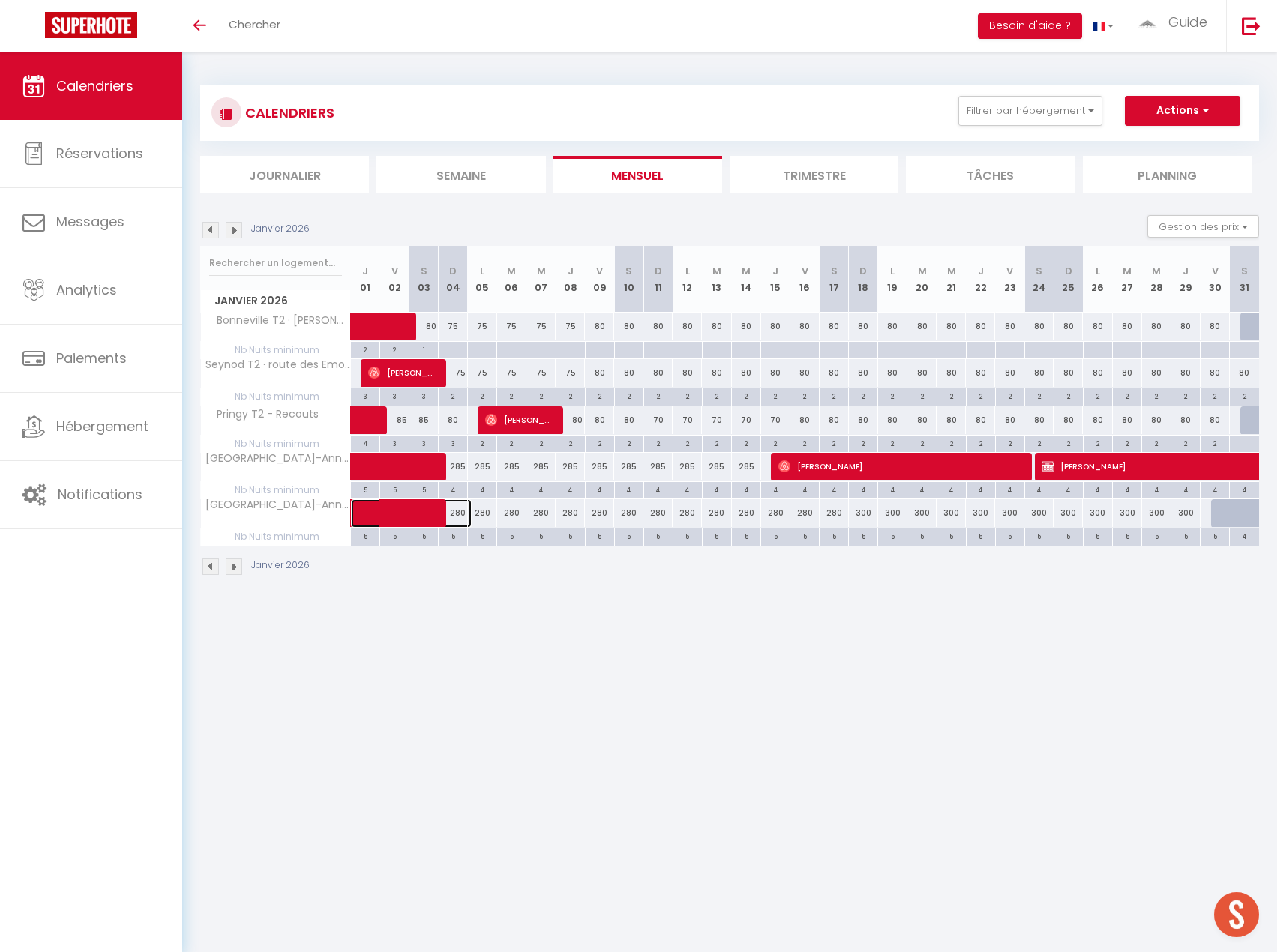
click at [461, 514] on span at bounding box center [420, 513] width 103 height 29
select select "OK"
select select "0"
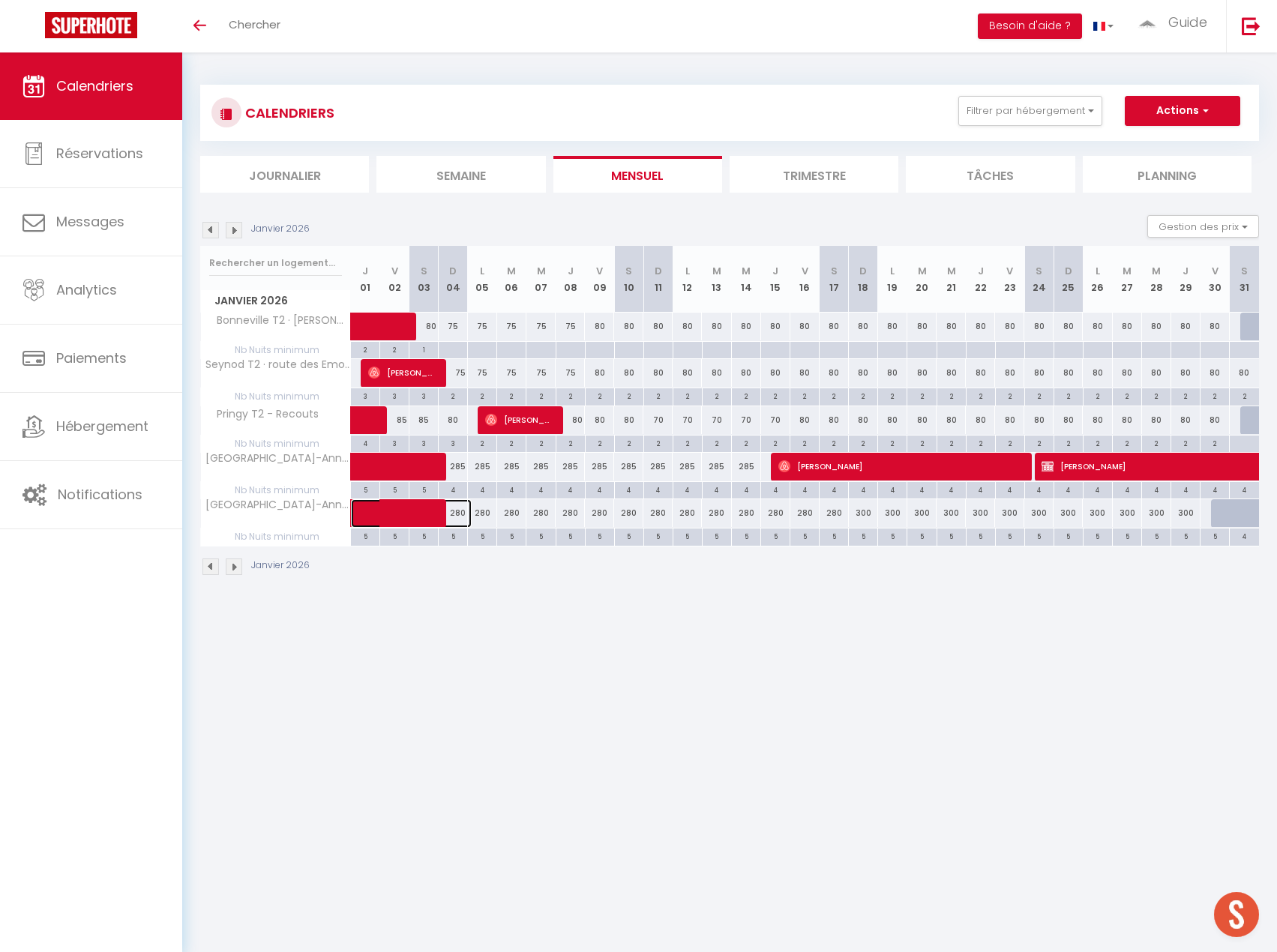
select select "1"
select select
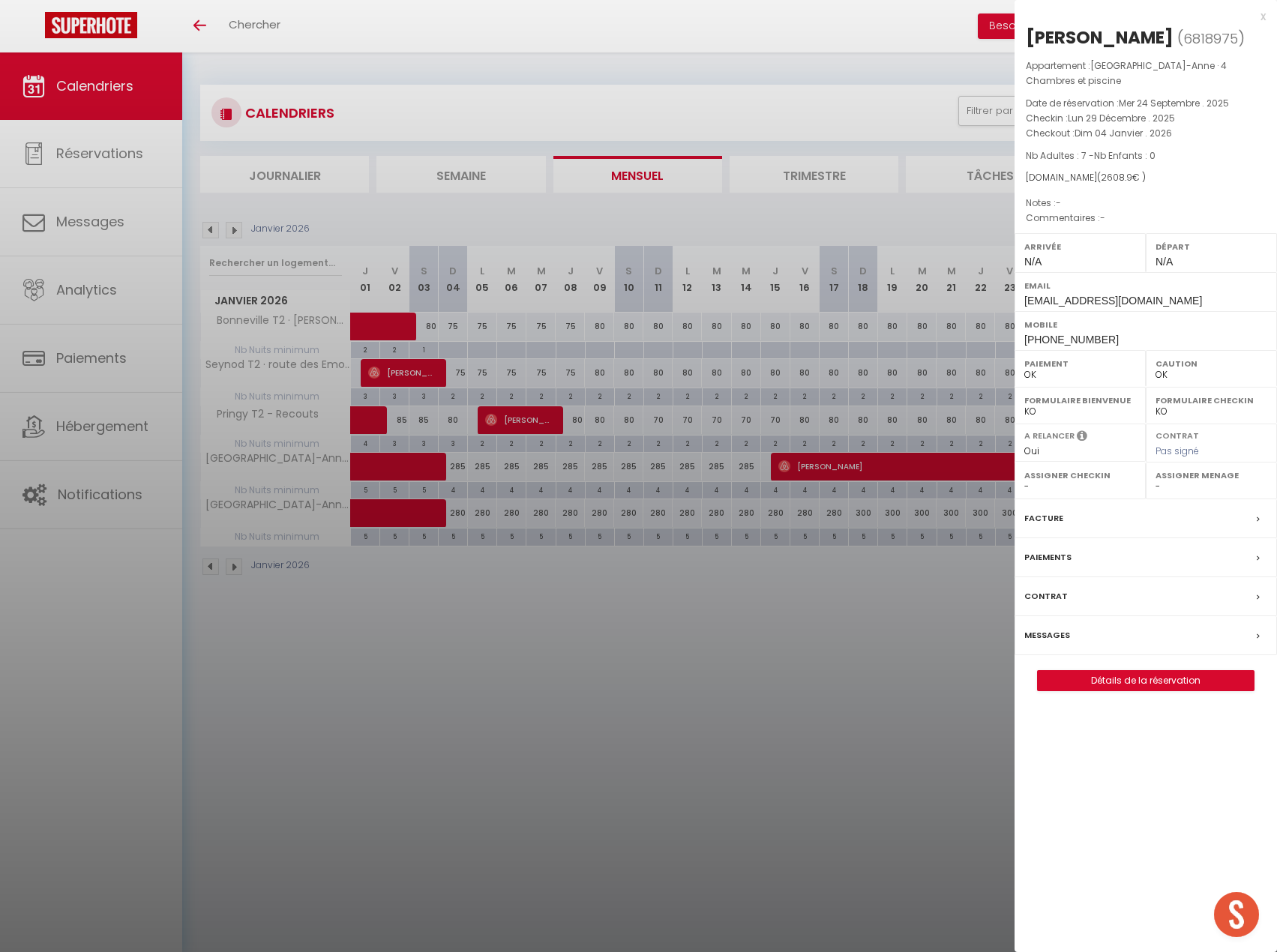
click at [536, 712] on div at bounding box center [638, 476] width 1277 height 952
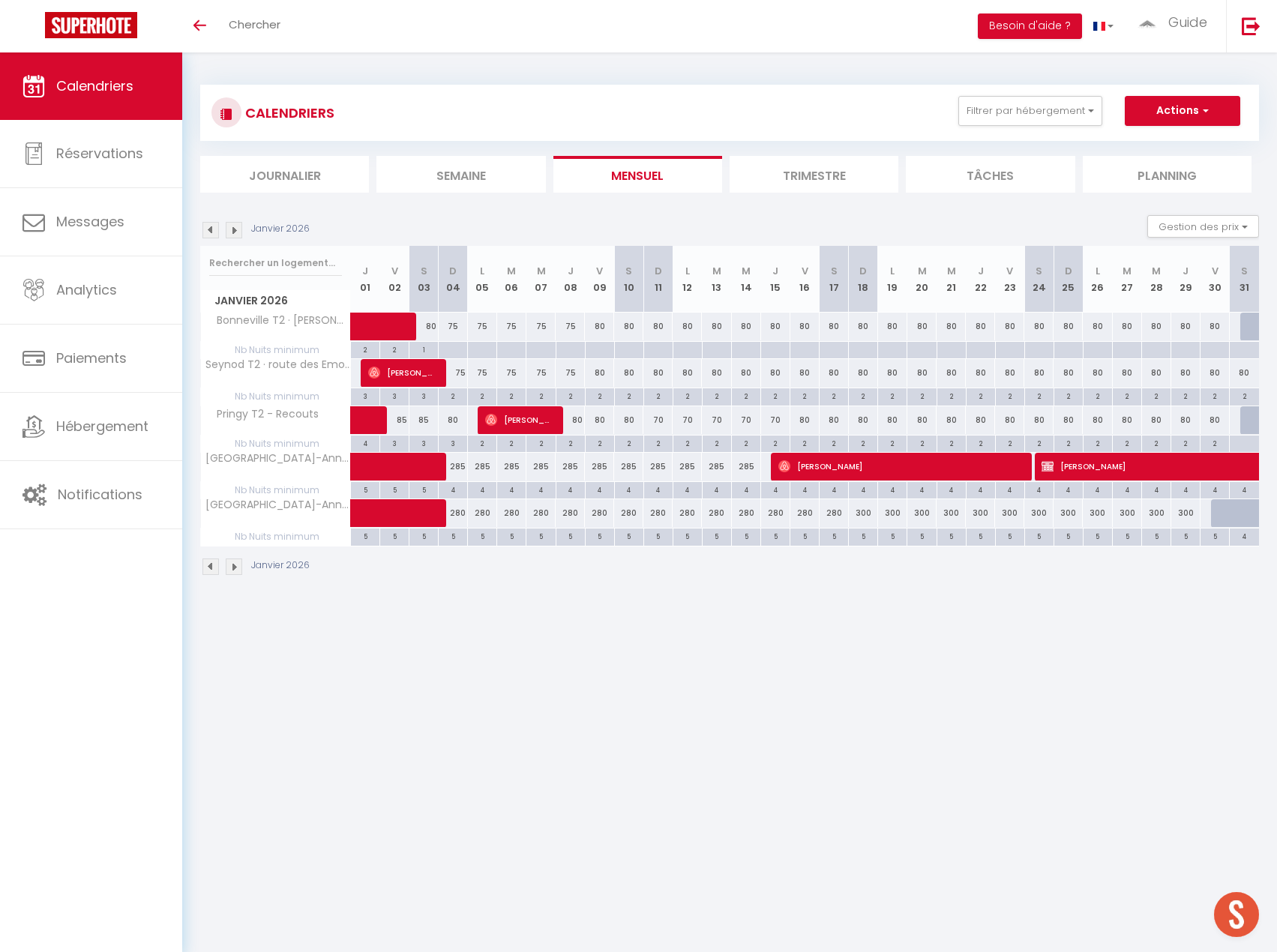
click at [540, 516] on div "280" at bounding box center [541, 513] width 29 height 28
type input "280"
type input "Mer 07 Janvier 2026"
type input "Jeu 08 Janvier 2026"
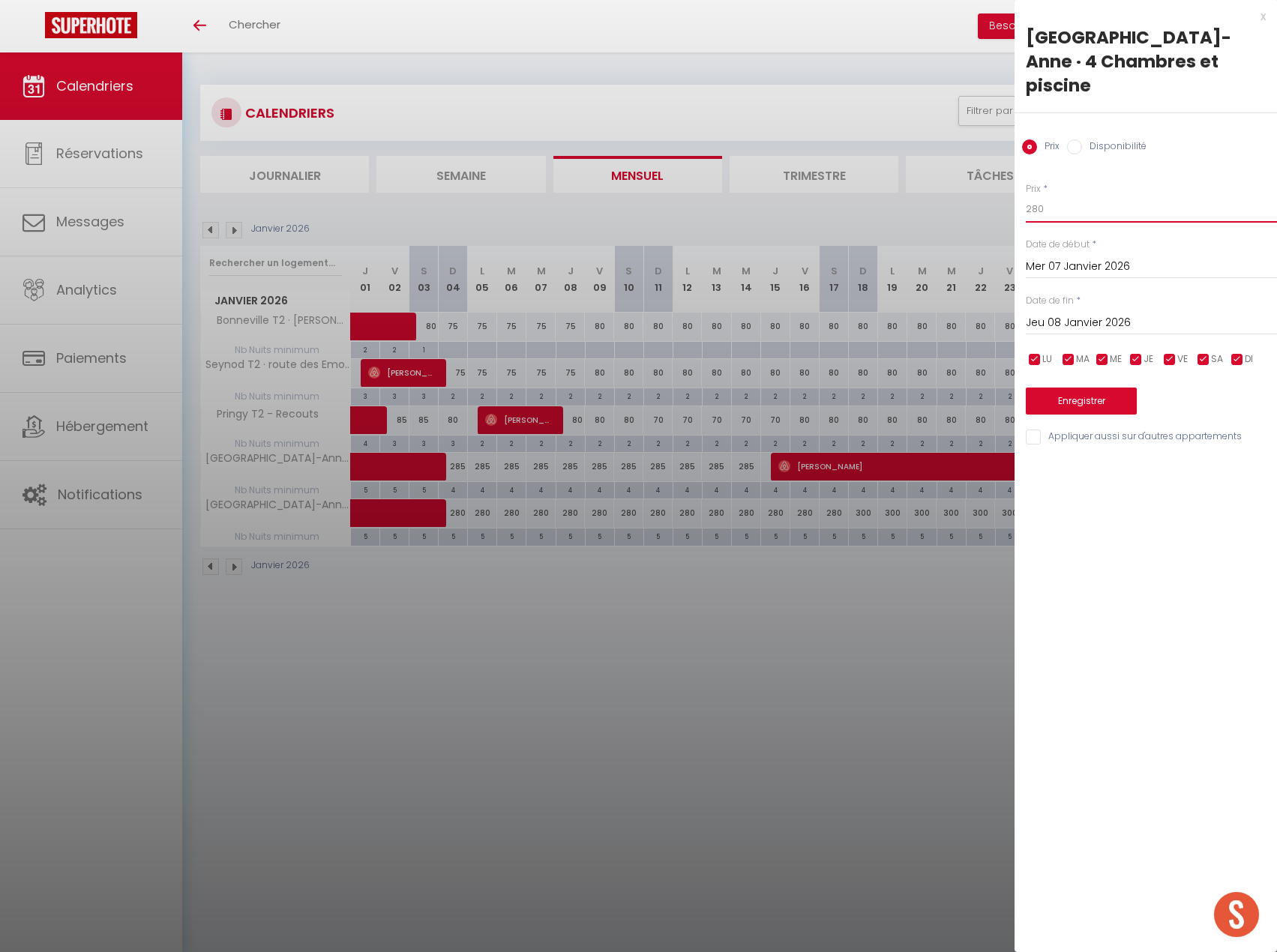
click at [1089, 195] on input "280" at bounding box center [1151, 208] width 252 height 27
type input "295"
click at [1068, 257] on input "Mer 07 Janvier 2026" at bounding box center [1151, 266] width 252 height 19
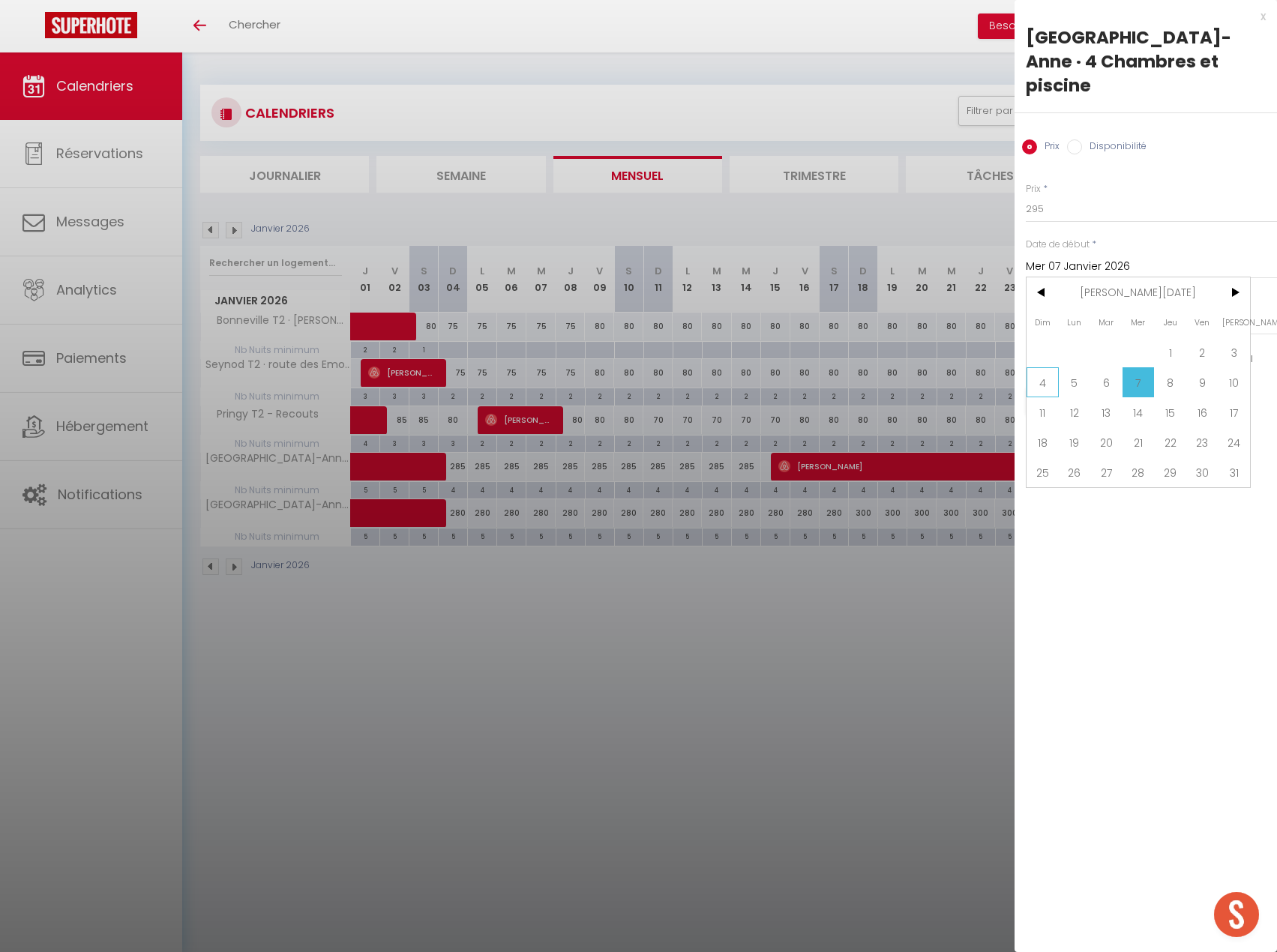
click at [1045, 368] on span "4" at bounding box center [1042, 382] width 32 height 30
type input "Dim 04 Janvier 2026"
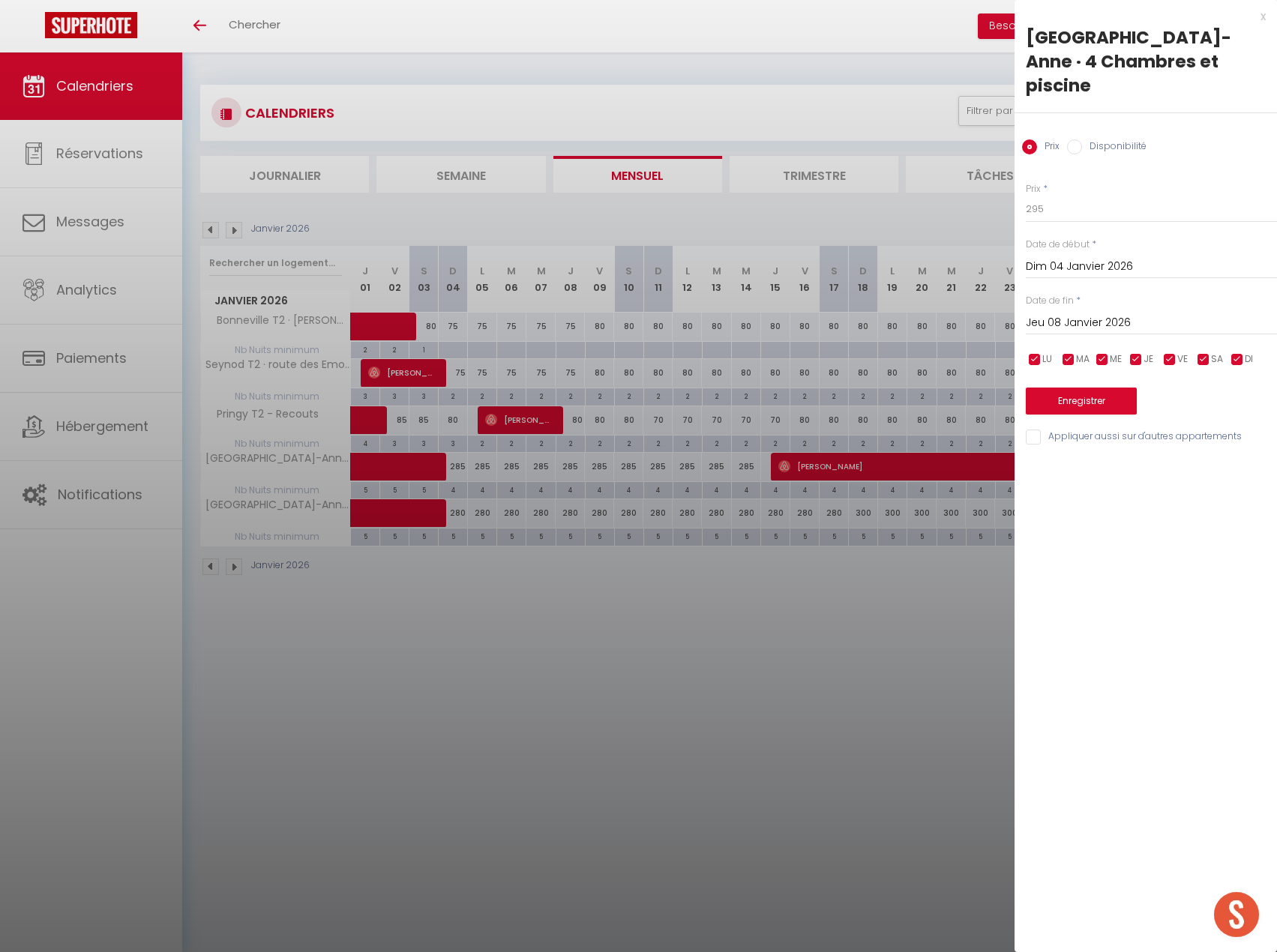
click at [1088, 313] on input "Jeu 08 Janvier 2026" at bounding box center [1151, 323] width 252 height 19
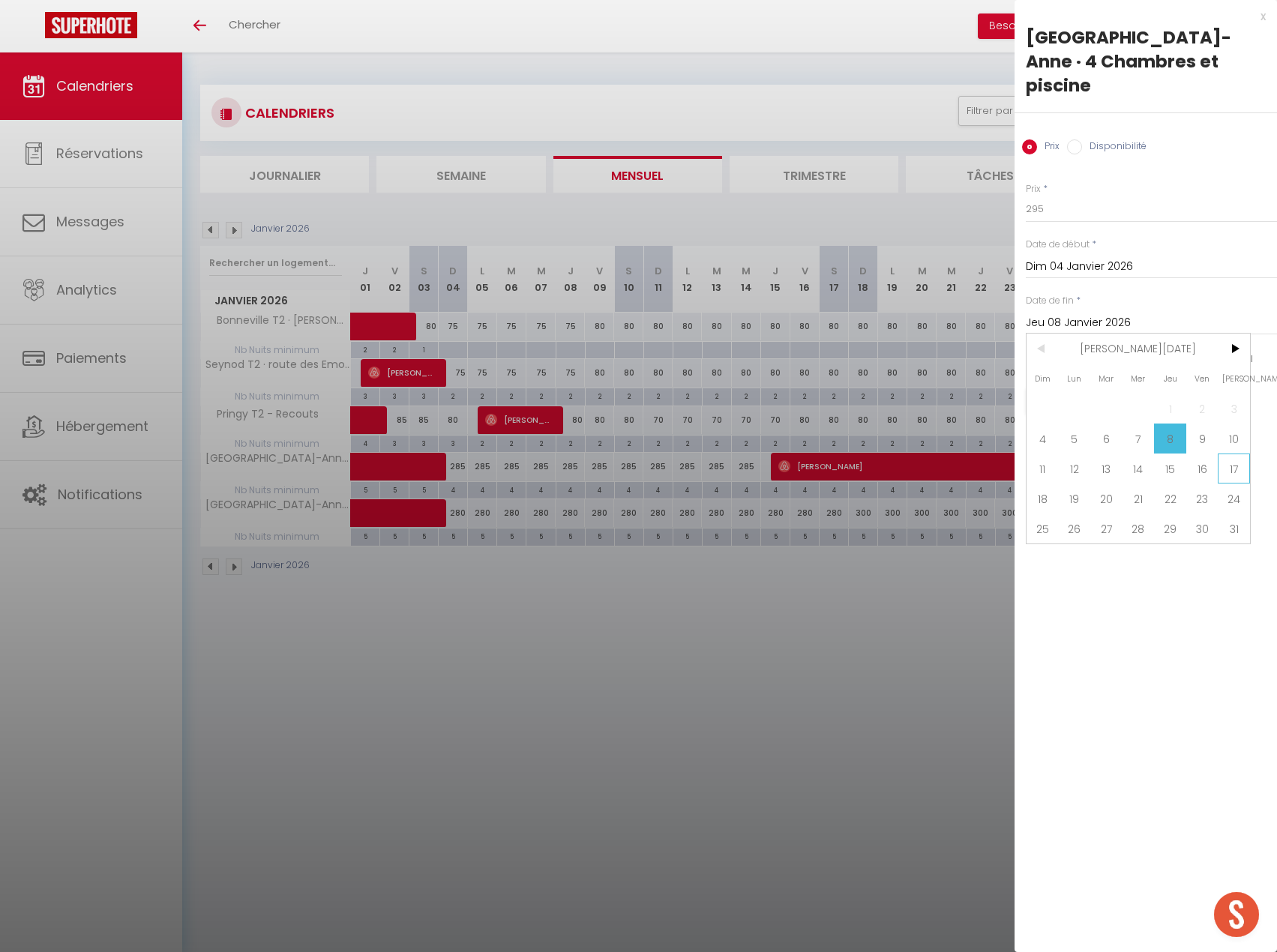
click at [1229, 453] on span "17" at bounding box center [1233, 468] width 32 height 30
type input "Sam 17 Janvier 2026"
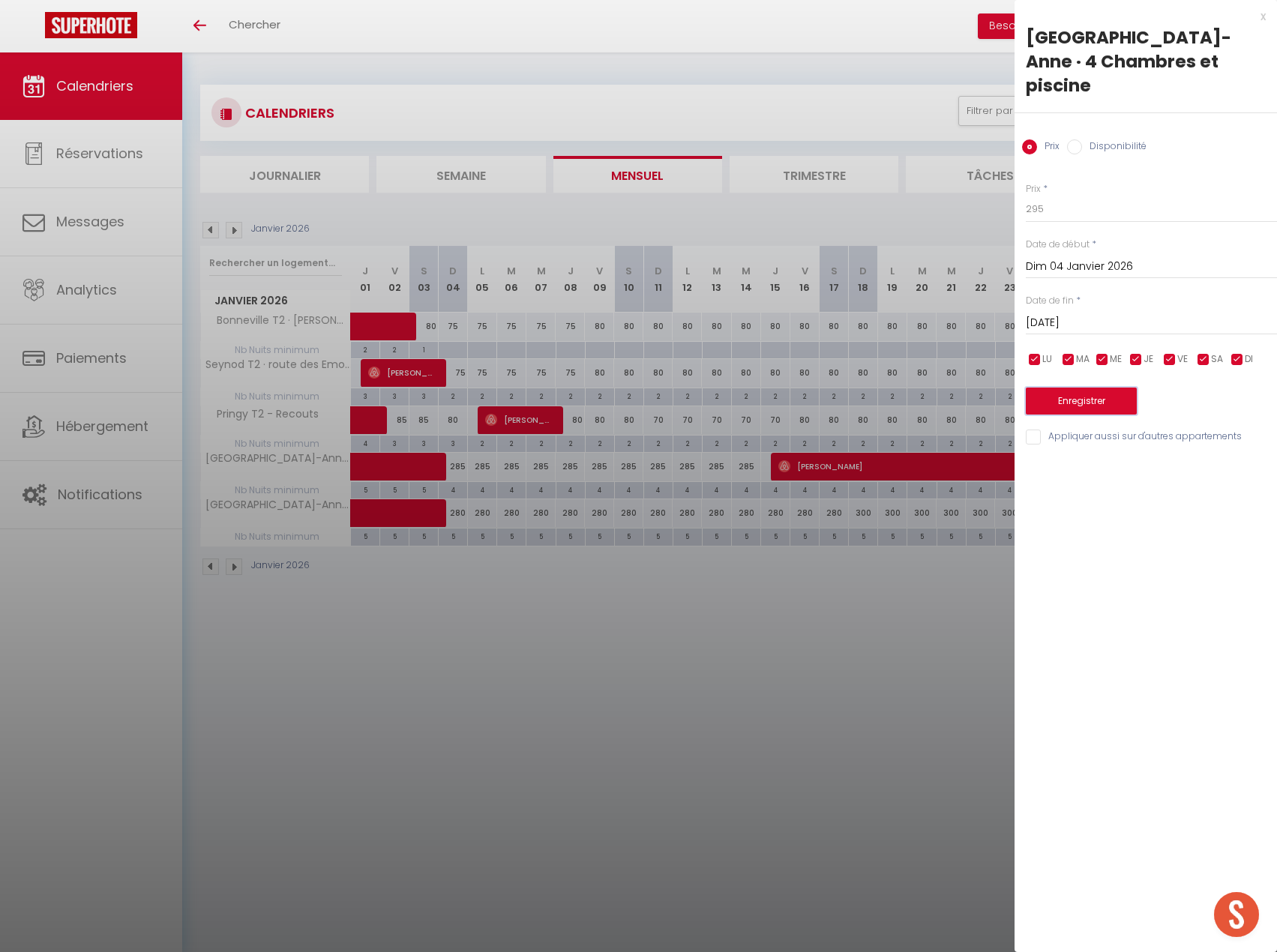
click at [1090, 388] on button "Enregistrer" at bounding box center [1081, 401] width 111 height 27
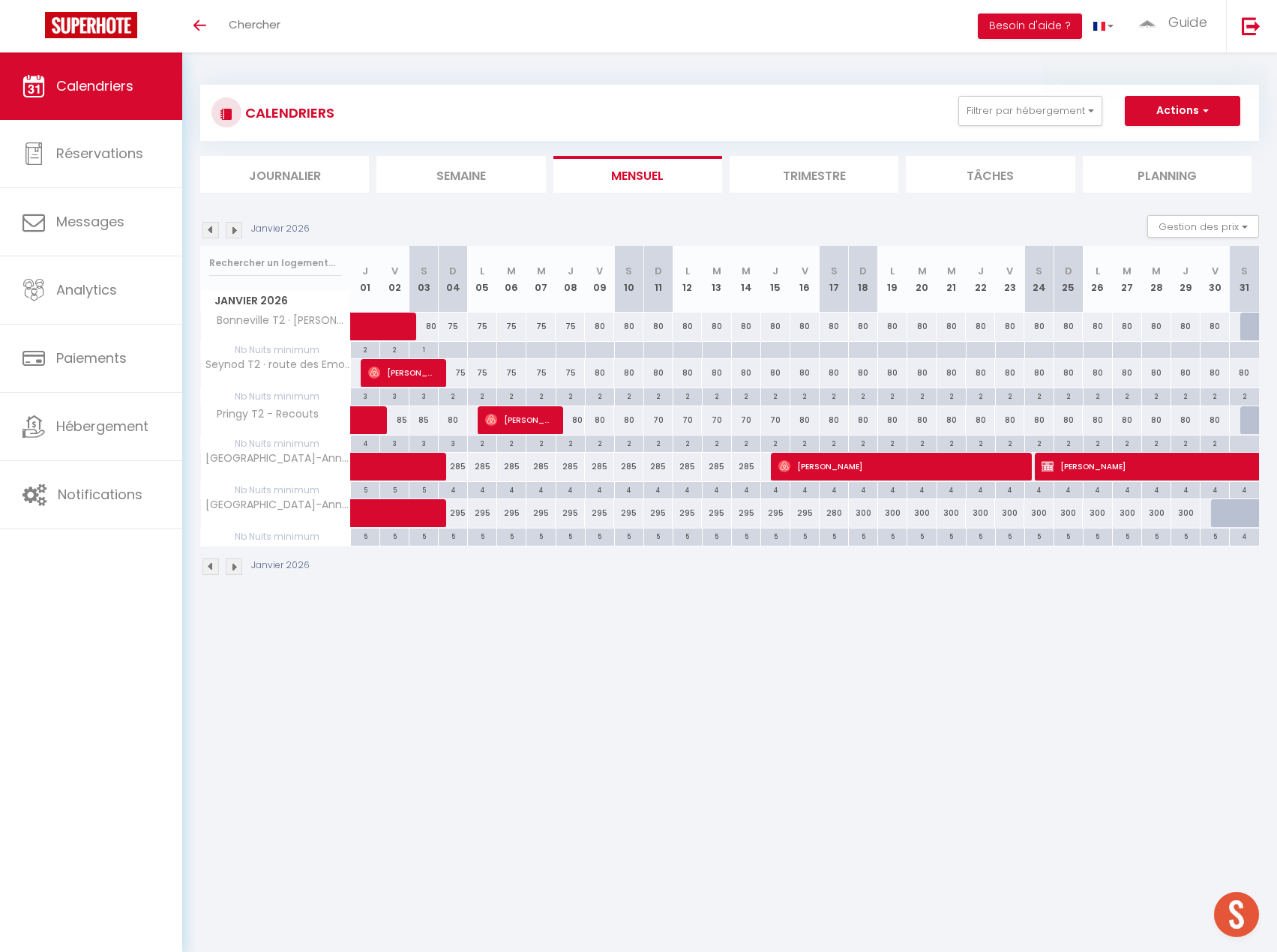
click at [831, 511] on div "280" at bounding box center [834, 513] width 29 height 28
type input "280"
type input "Sam 17 Janvier 2026"
type input "Dim 18 Janvier 2026"
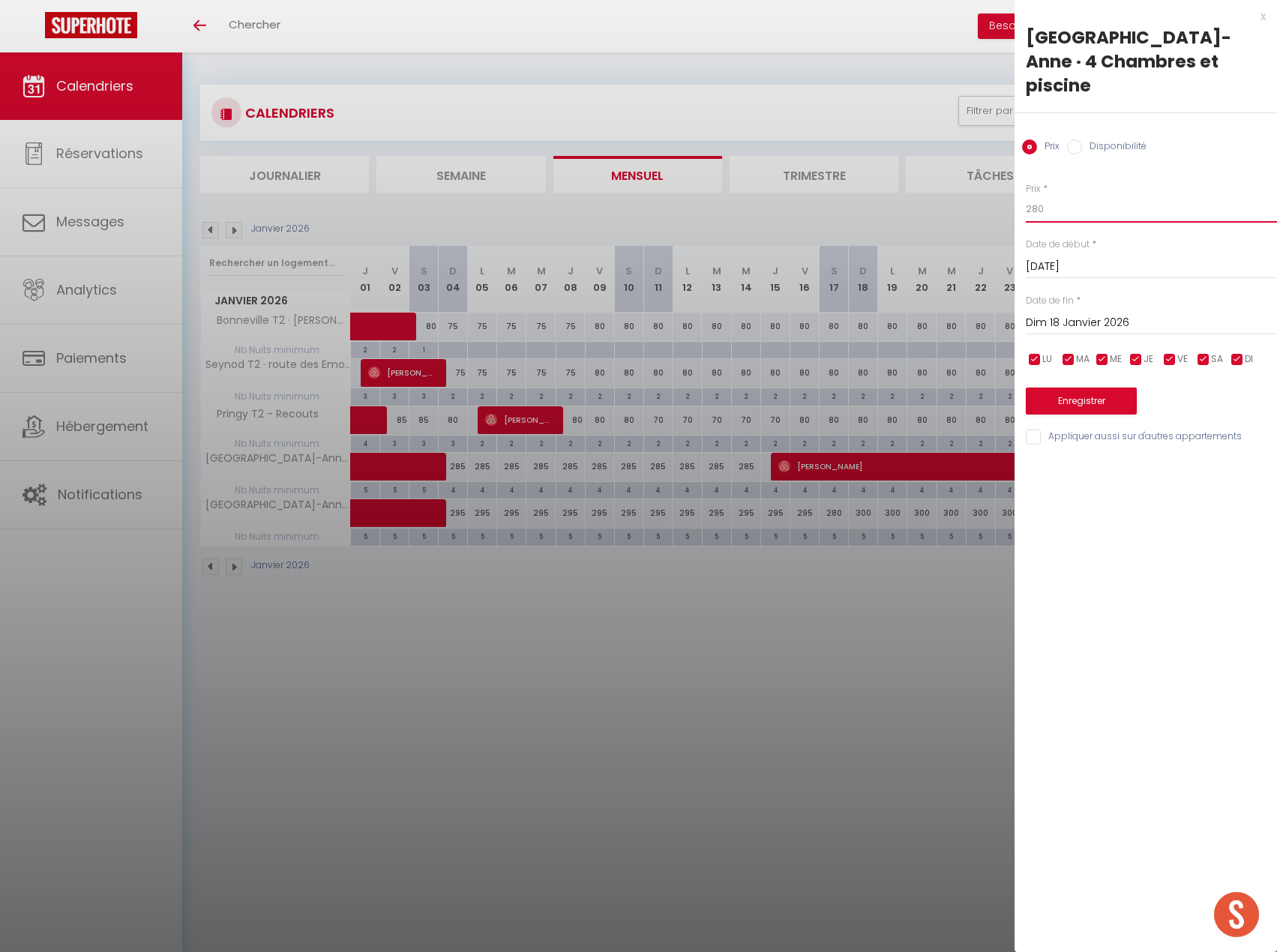
click at [1070, 195] on input "280" at bounding box center [1151, 208] width 252 height 27
type input "295"
click at [1092, 388] on button "Enregistrer" at bounding box center [1081, 401] width 111 height 27
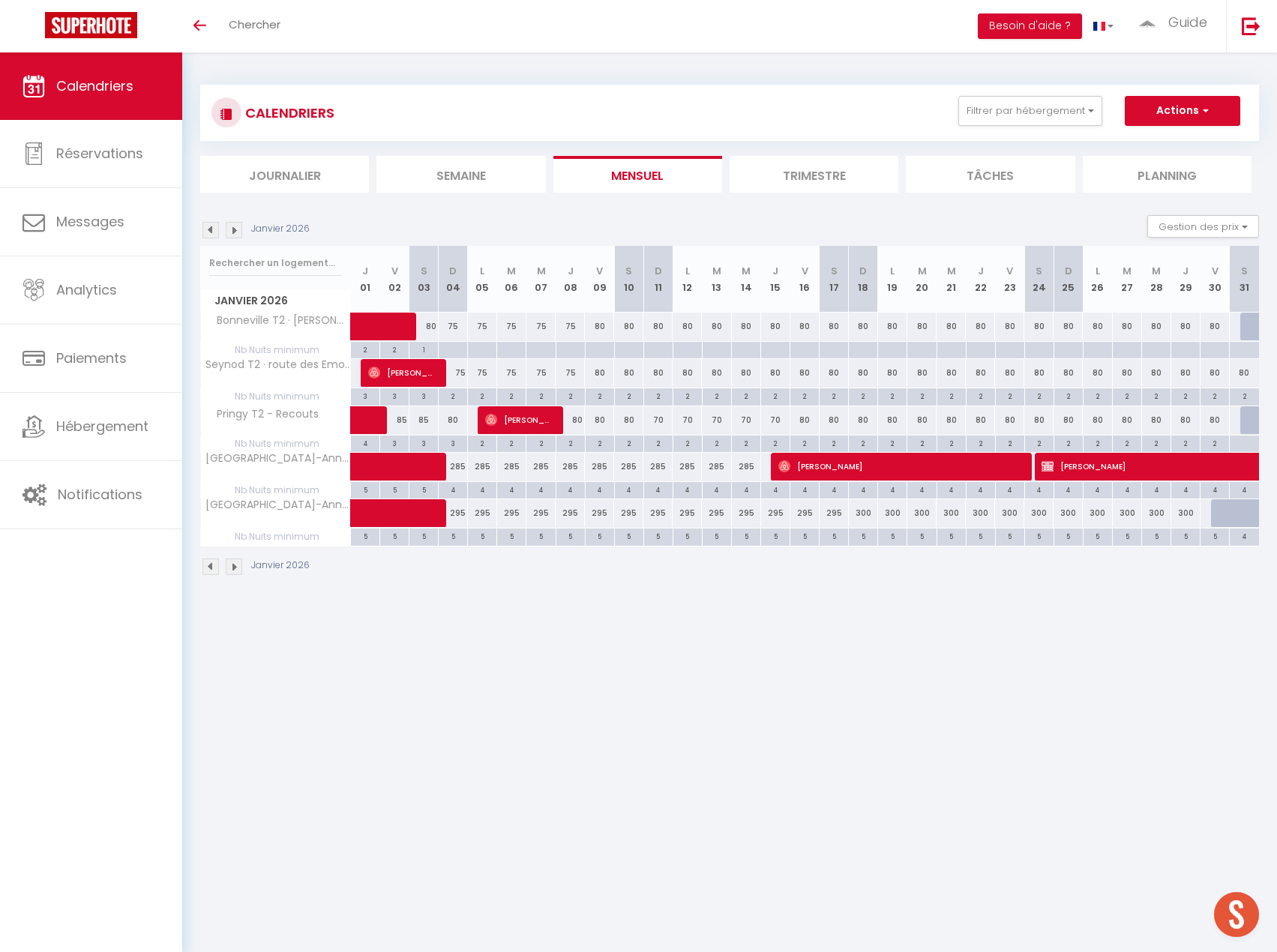
click at [1222, 509] on div at bounding box center [1225, 513] width 29 height 29
type input "300"
select select "1"
type input "Ven 30 Janvier 2026"
type input "Sam 31 Janvier 2026"
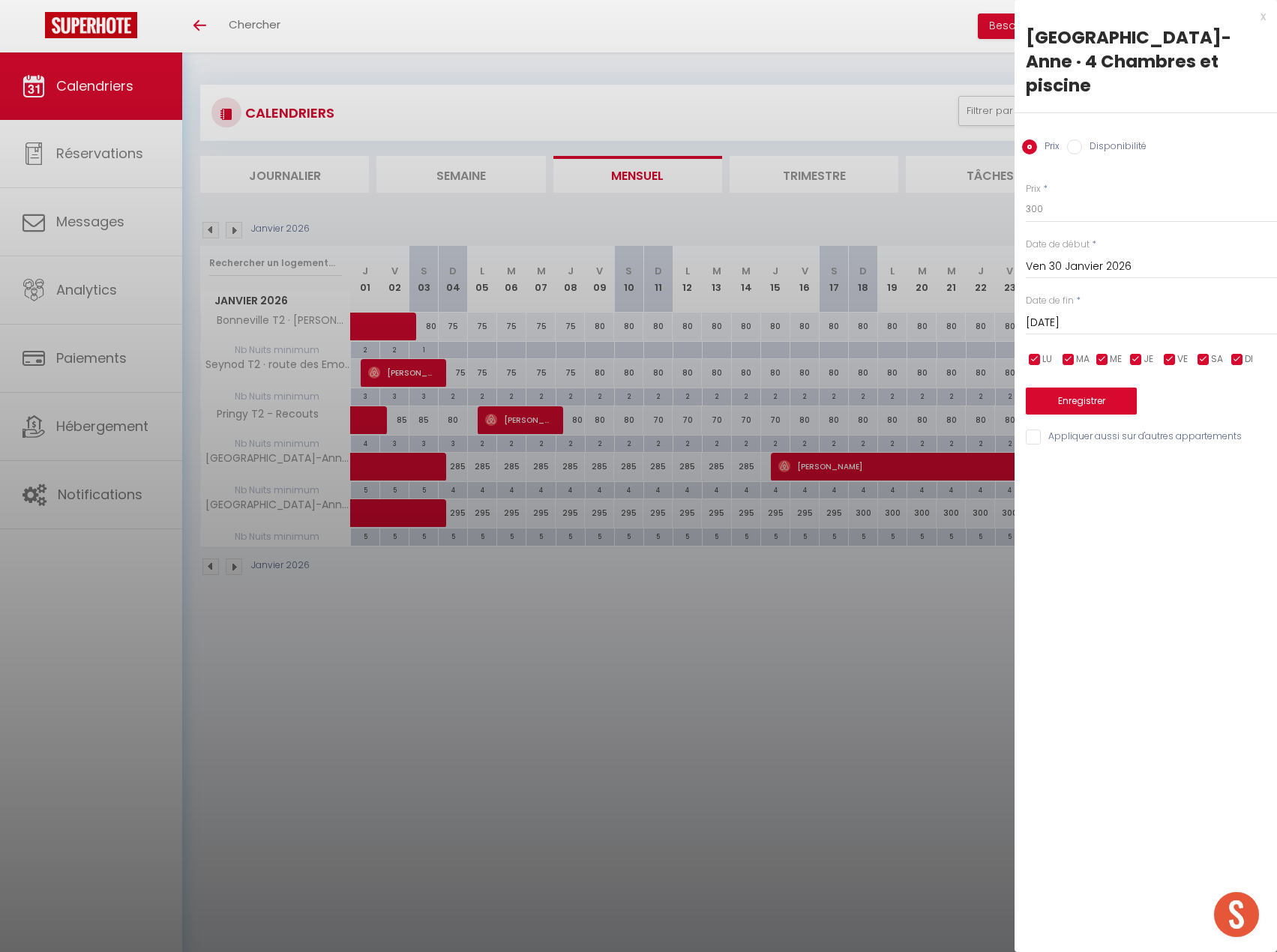
click at [1078, 139] on input "Disponibilité" at bounding box center [1074, 147] width 15 height 15
radio input "true"
radio input "false"
click at [1064, 315] on input "Sam 31 Janvier 2026" at bounding box center [1151, 324] width 252 height 19
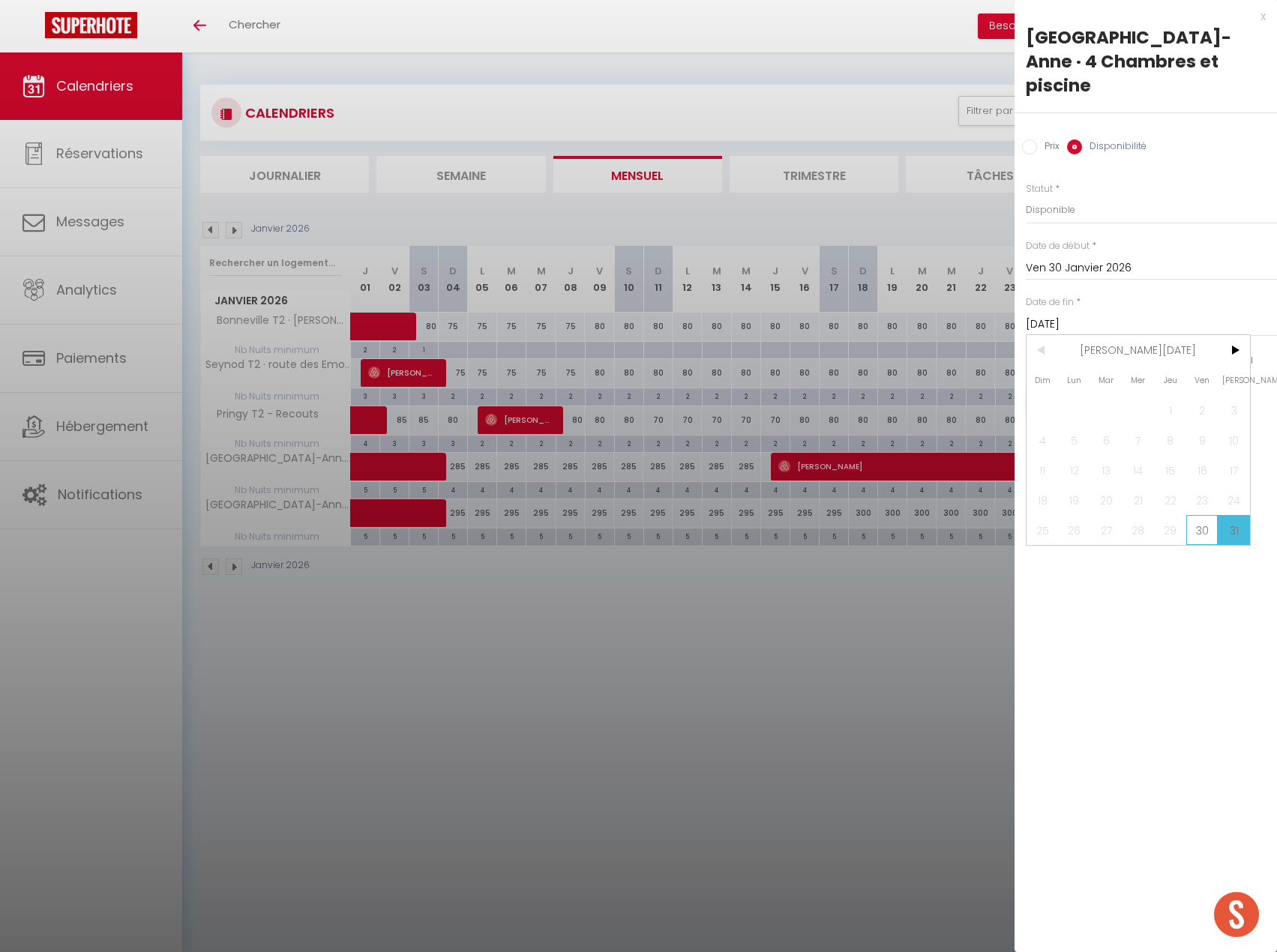
click at [1196, 515] on span "30" at bounding box center [1201, 530] width 32 height 30
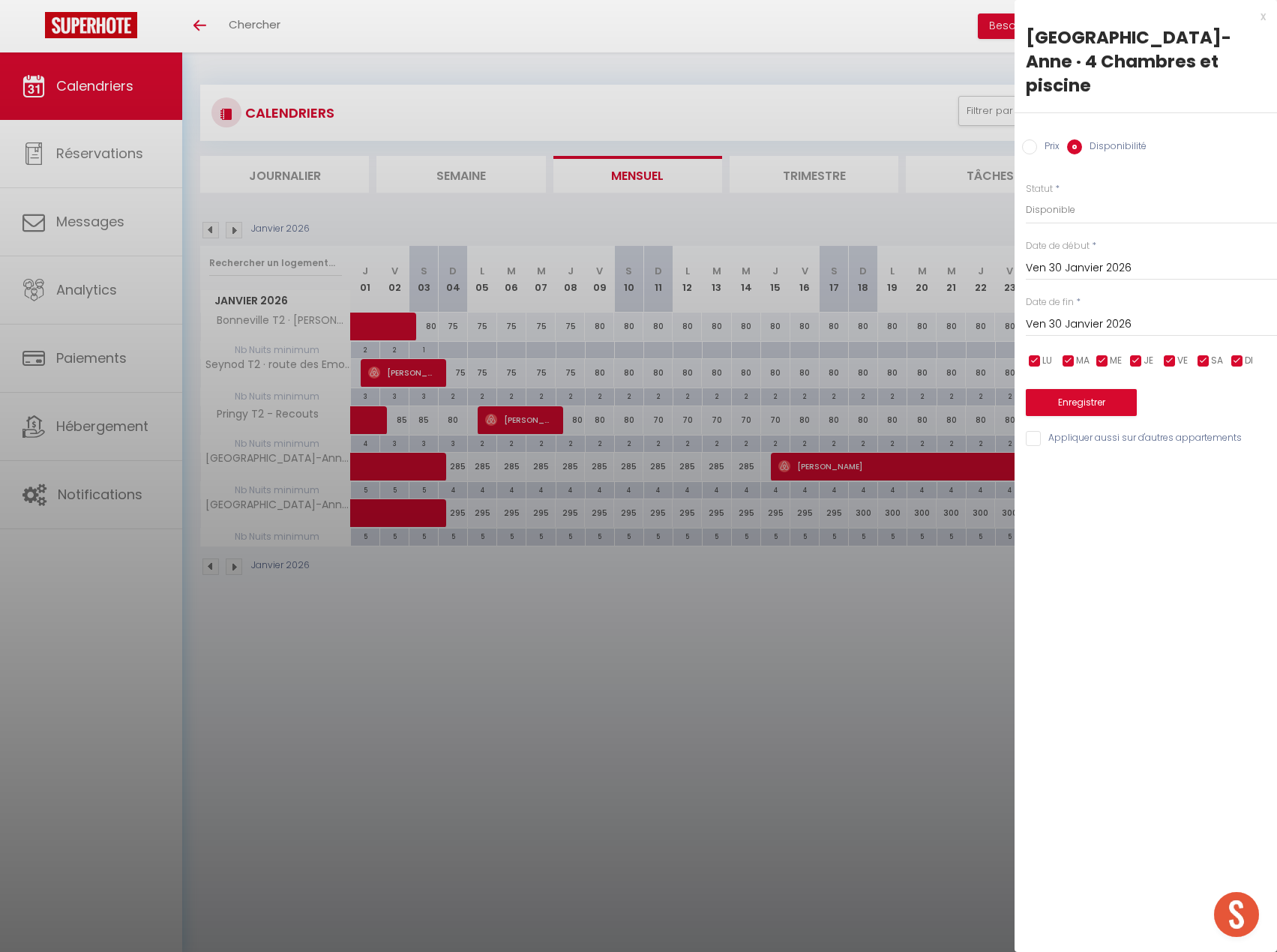
click at [1126, 315] on input "Ven 30 Janvier 2026" at bounding box center [1151, 324] width 252 height 19
click at [1232, 515] on span "31" at bounding box center [1233, 530] width 32 height 30
type input "Sam 31 Janvier 2026"
click at [1108, 389] on button "Enregistrer" at bounding box center [1081, 402] width 111 height 27
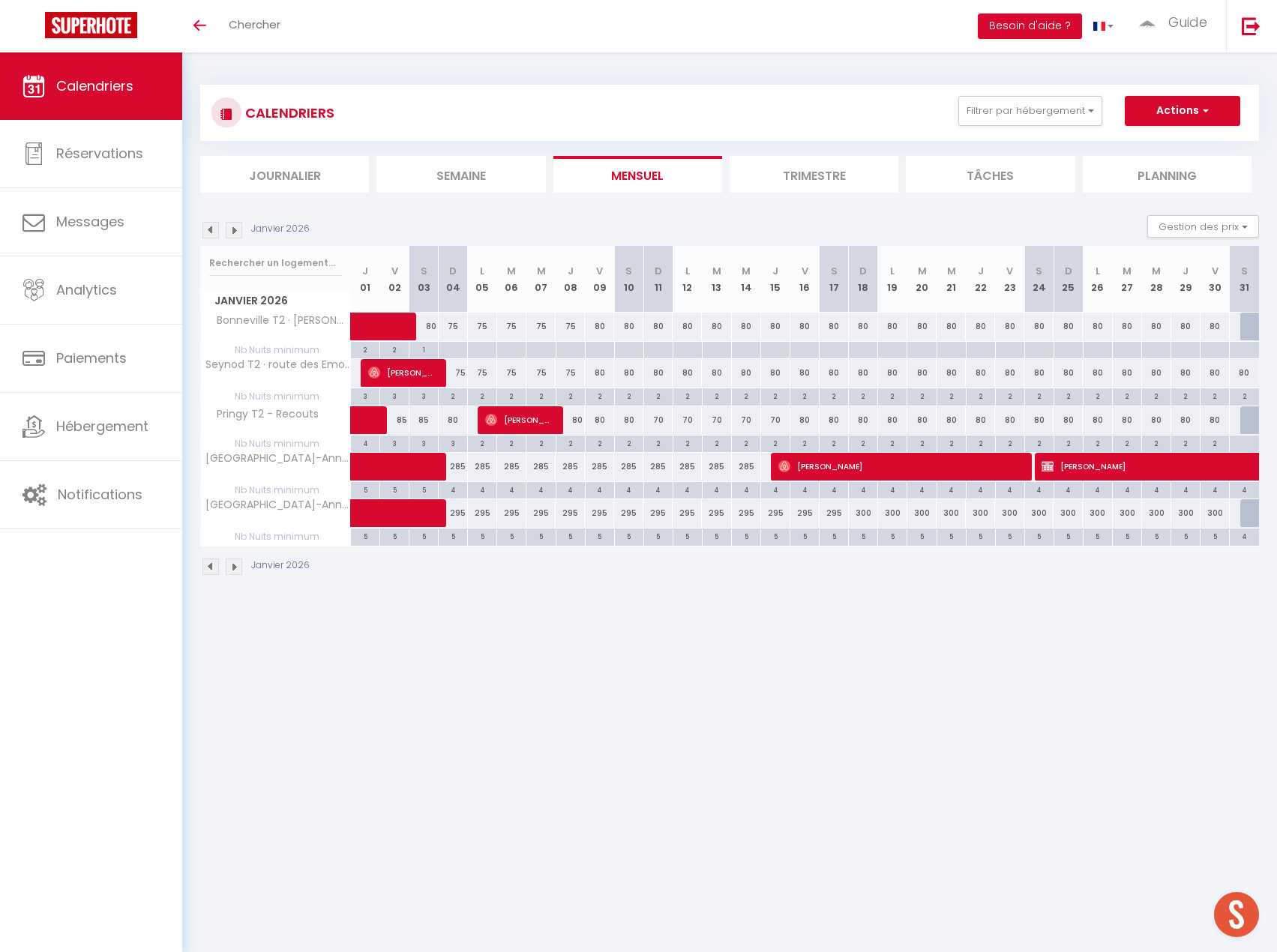
click at [454, 536] on div "5" at bounding box center [452, 535] width 29 height 14
type input "5"
type input "Dim 04 Janvier 2026"
type input "Lun 05 Janvier 2026"
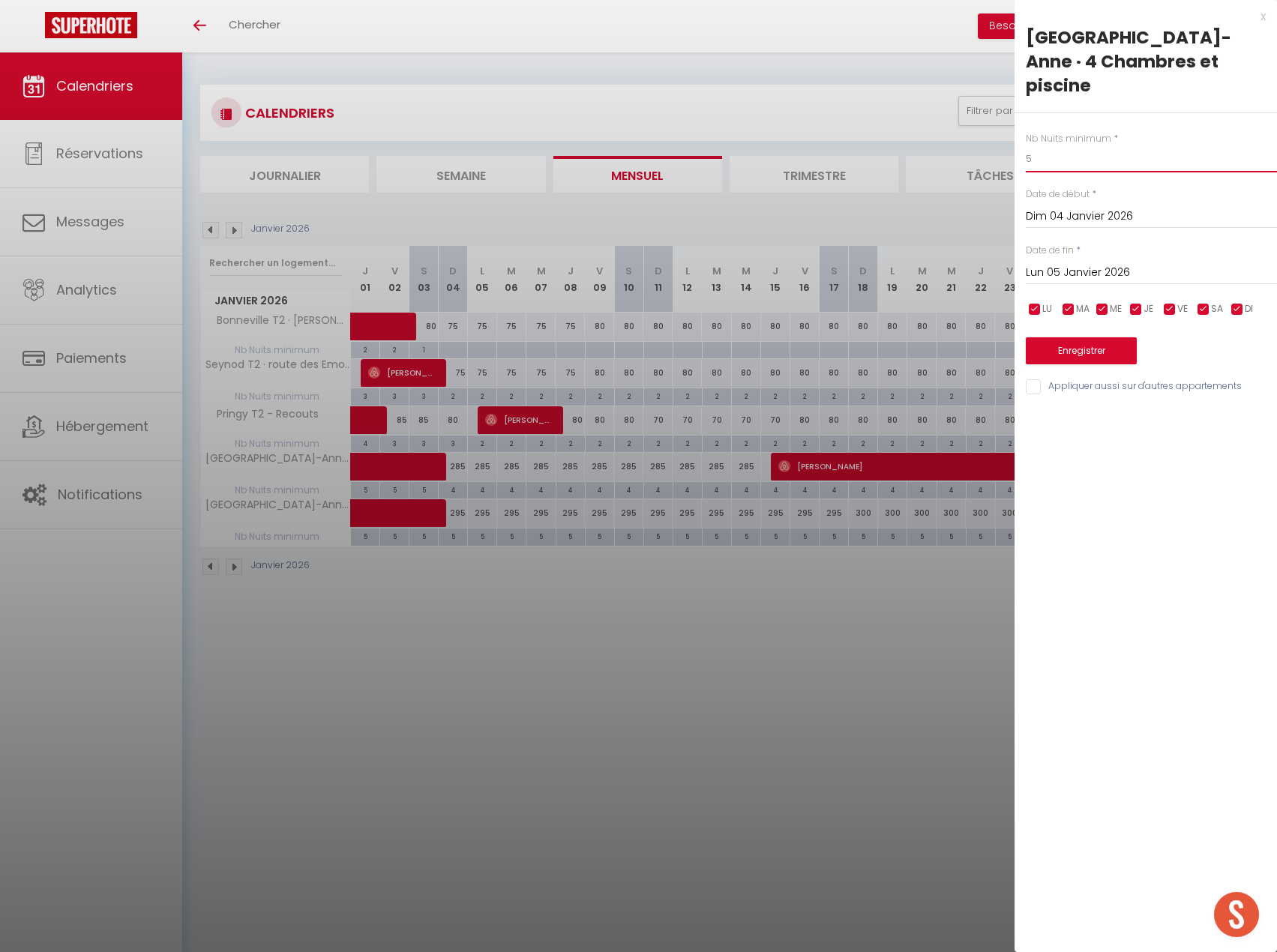
drag, startPoint x: 1040, startPoint y: 138, endPoint x: 951, endPoint y: 133, distance: 89.1
click at [950, 135] on body "🟢 Des questions ou besoin d'assistance pour la migration AirBnB? Prenez rdv >>>…" at bounding box center [638, 528] width 1277 height 952
type input "4"
click at [1129, 264] on input "Lun 05 Janvier 2026" at bounding box center [1151, 273] width 252 height 19
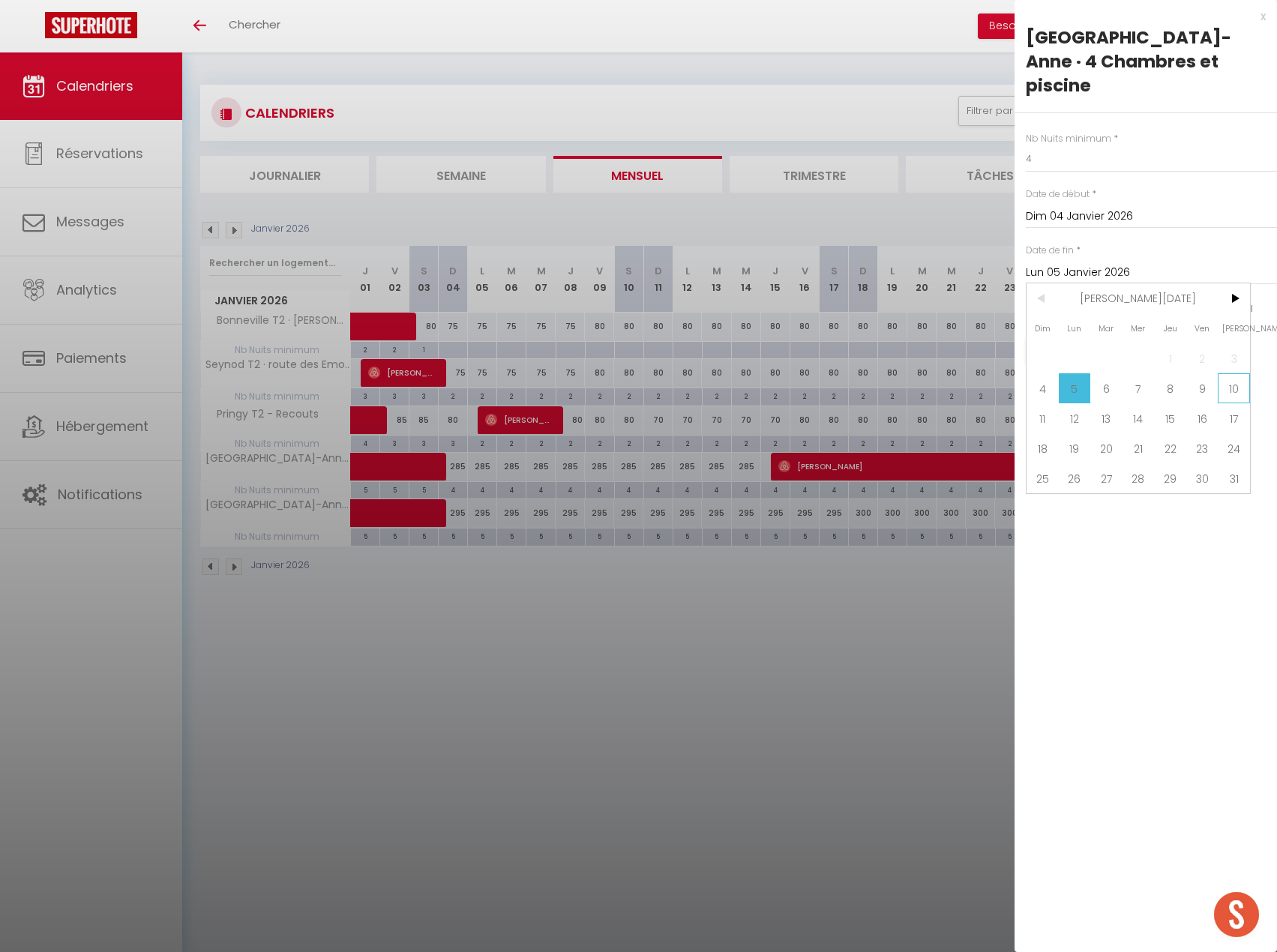
click at [1229, 373] on span "10" at bounding box center [1233, 388] width 32 height 30
type input "Sam 10 Janvier 2026"
click at [1081, 337] on button "Enregistrer" at bounding box center [1081, 350] width 111 height 27
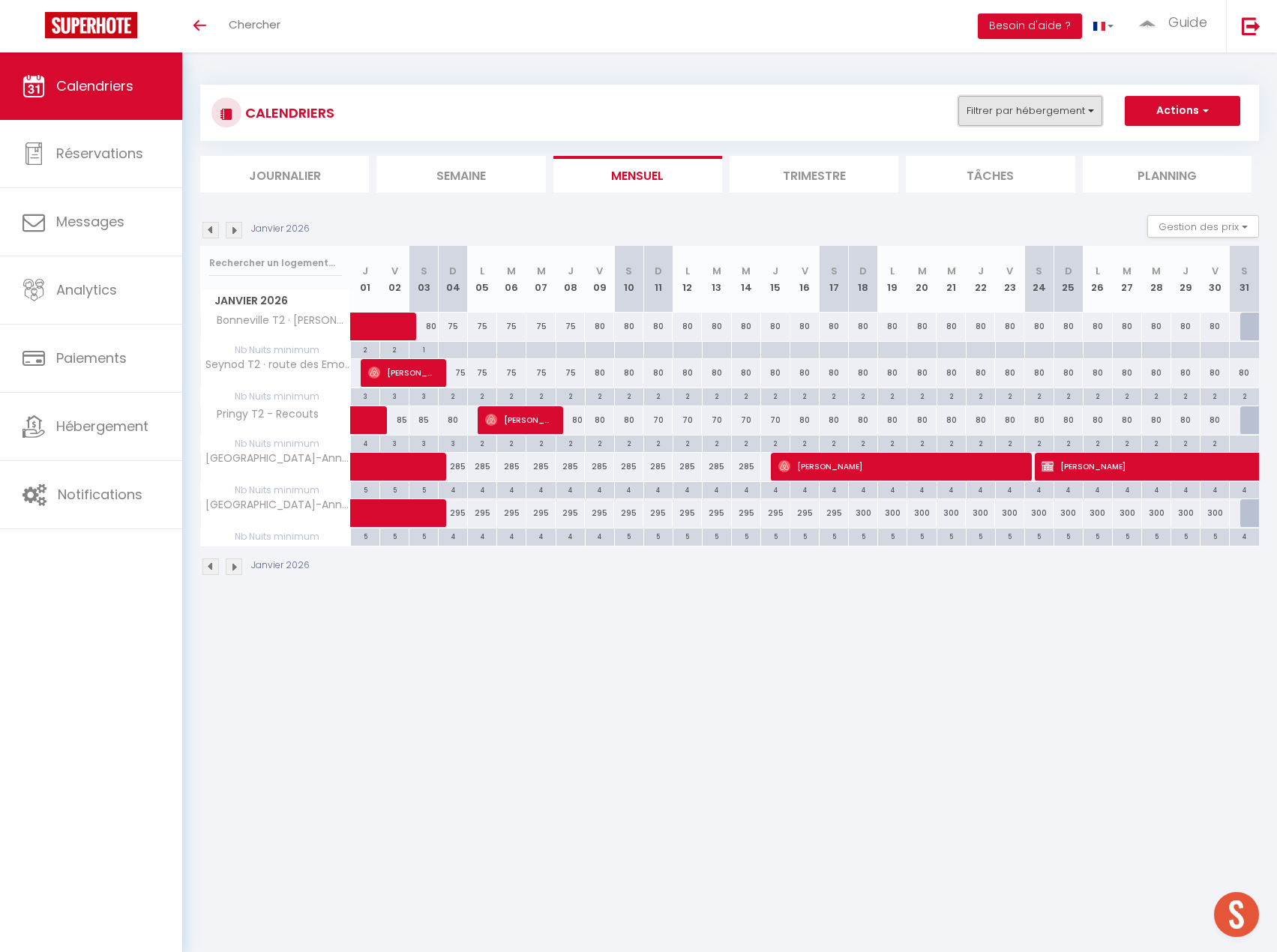
click at [997, 111] on button "Filtrer par hébergement" at bounding box center [1030, 111] width 144 height 30
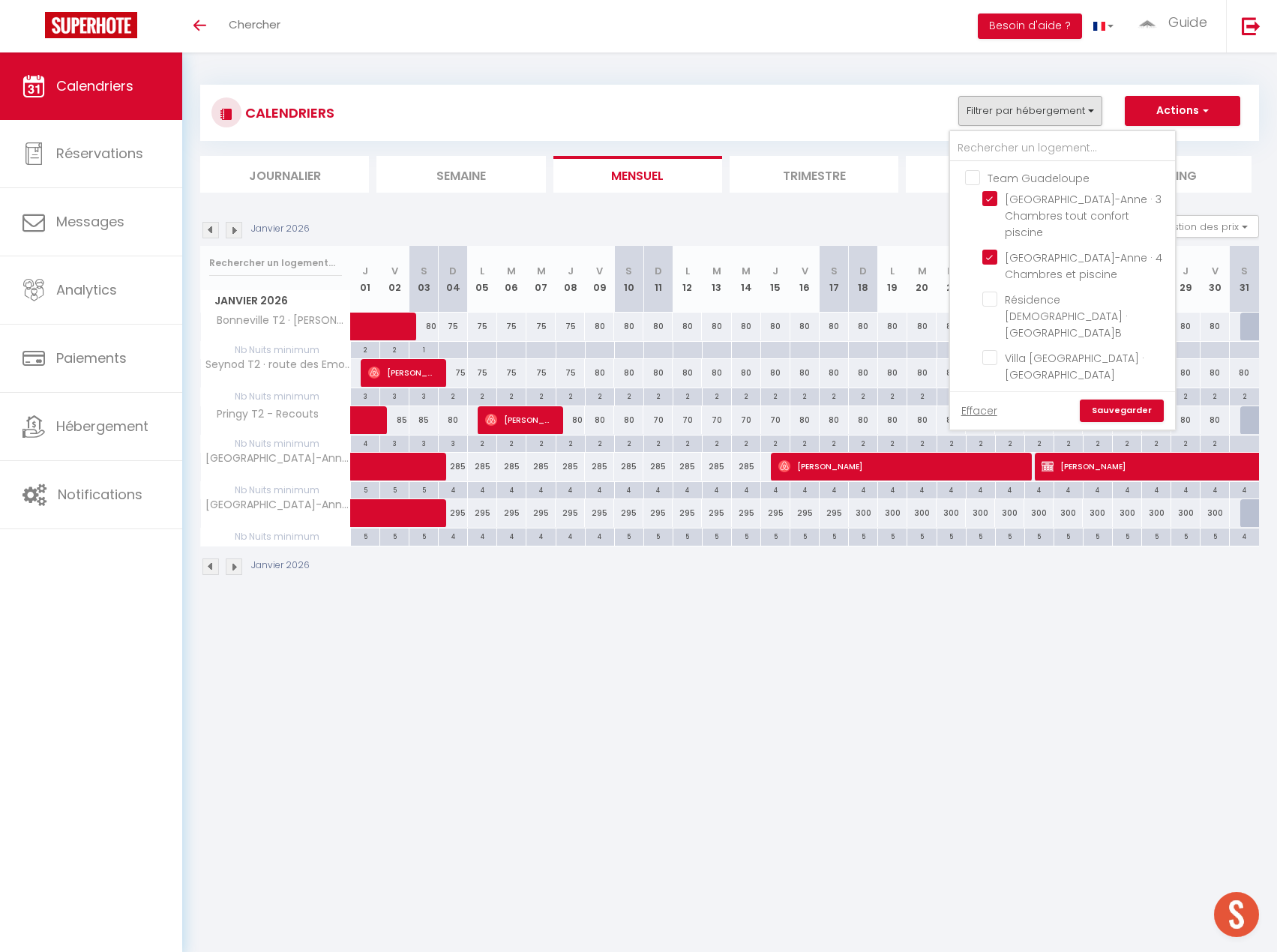
click at [967, 171] on input "Team Guadeloupe" at bounding box center [1077, 177] width 225 height 15
checkbox input "true"
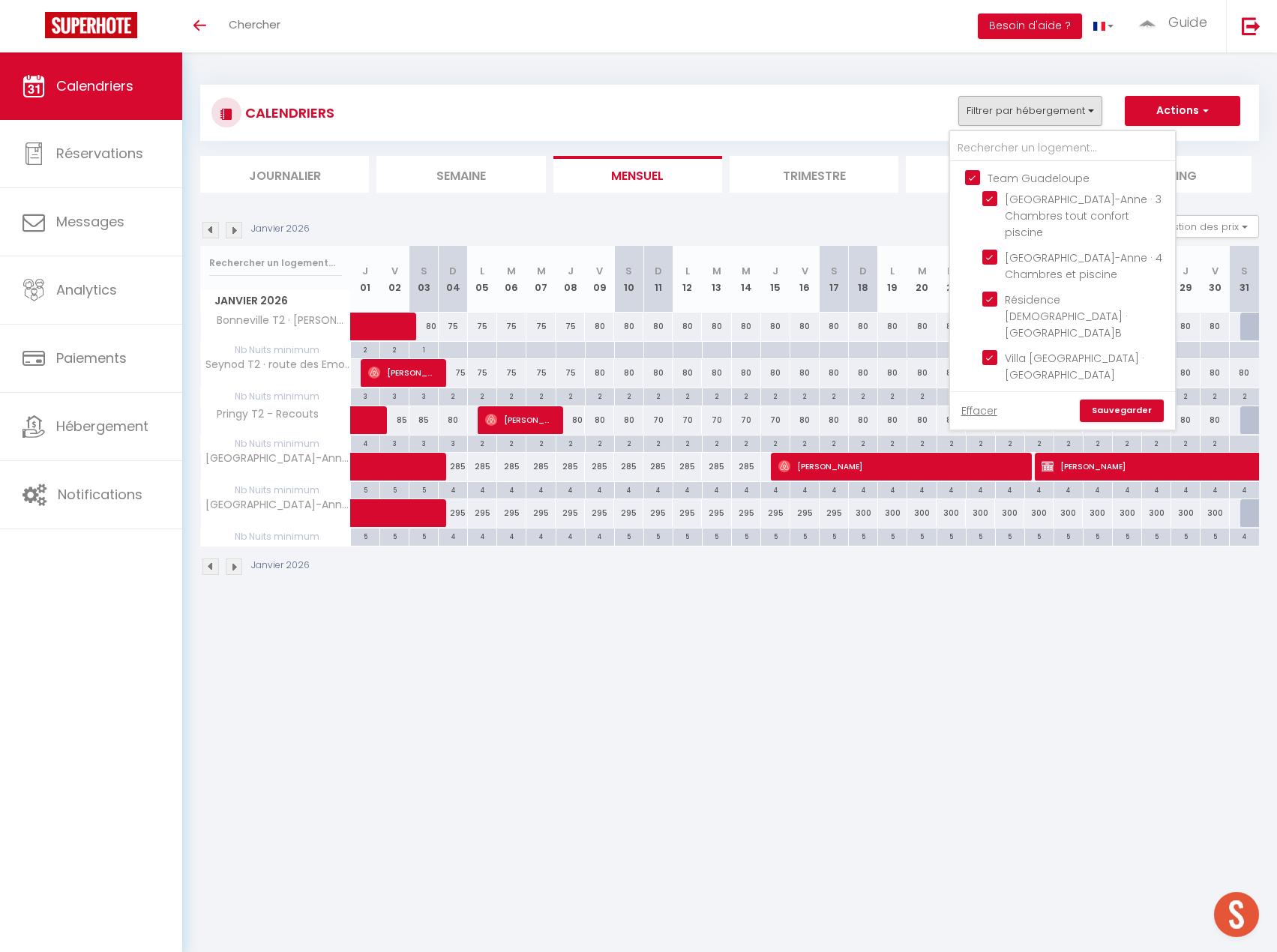
checkbox input "true"
checkbox input "false"
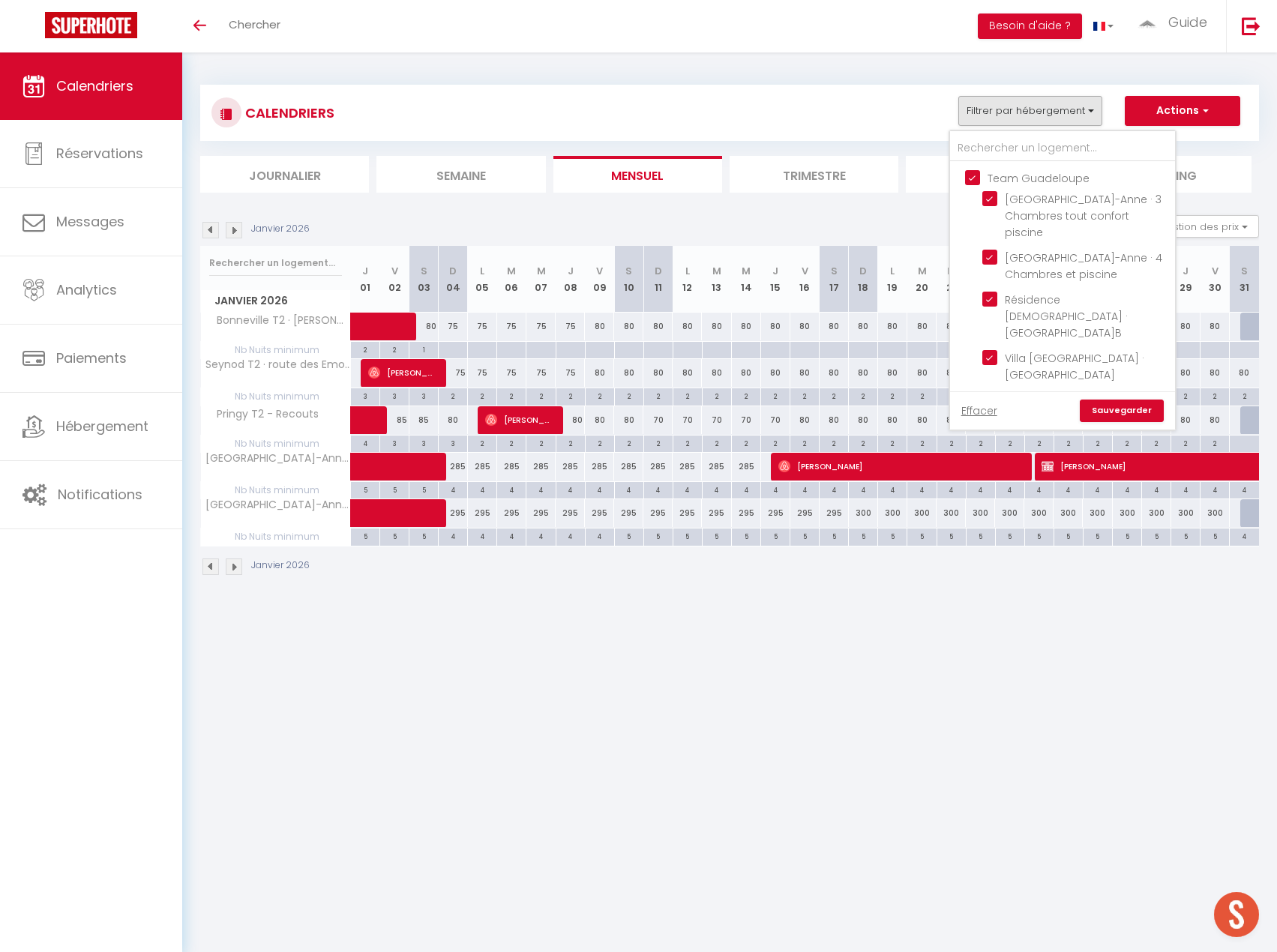
checkbox input "false"
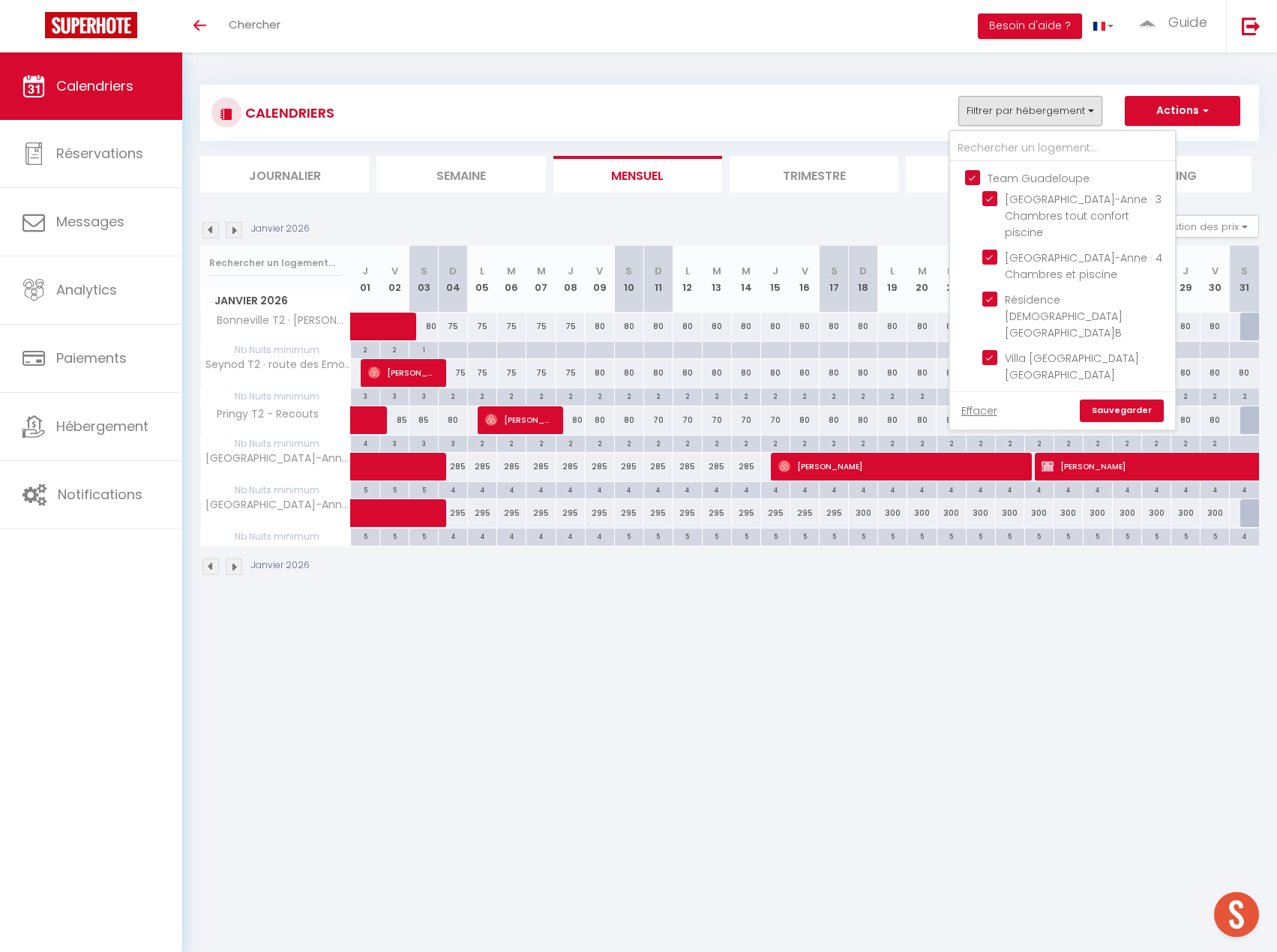
checkbox input "false"
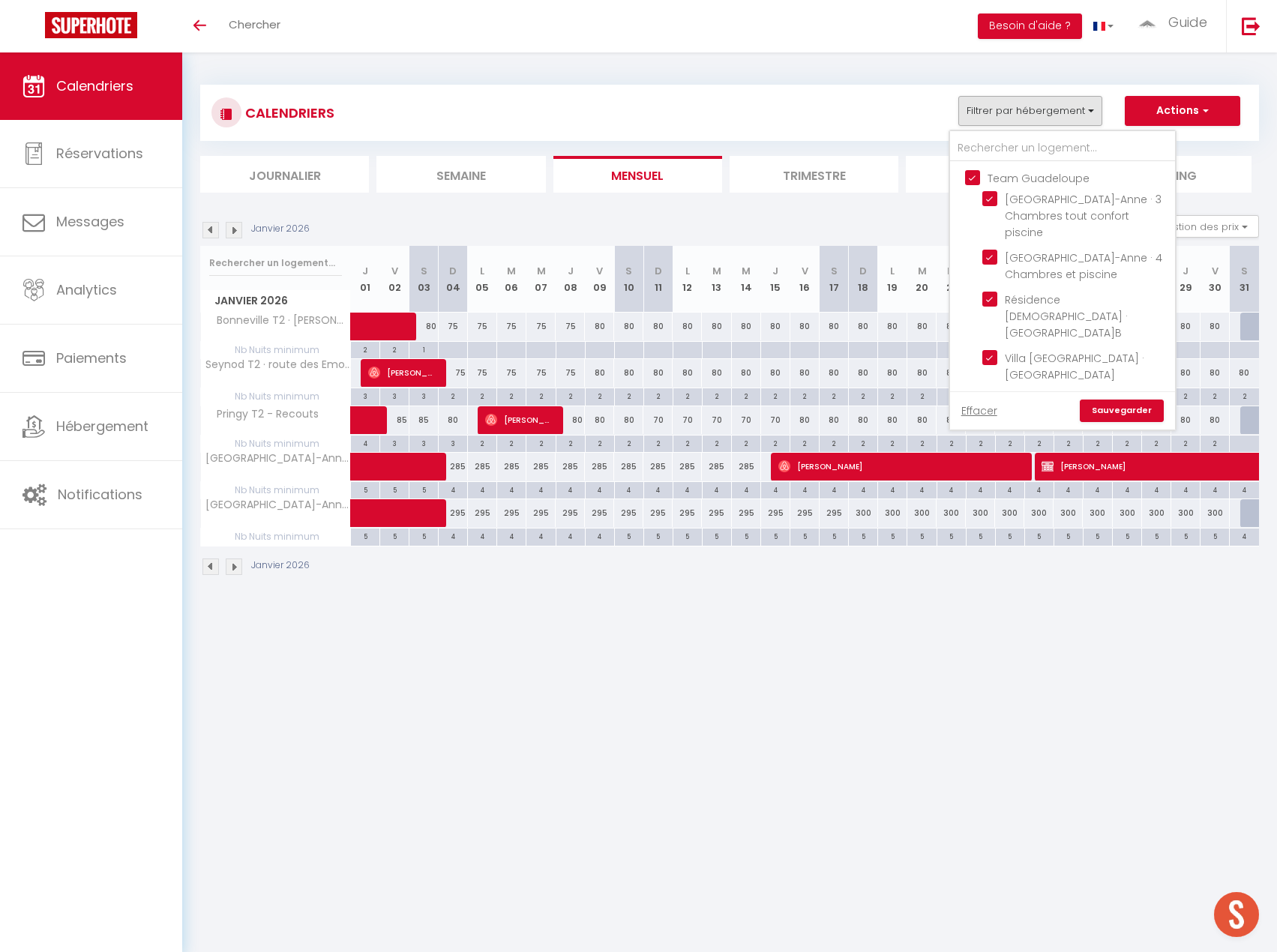
checkbox input "false"
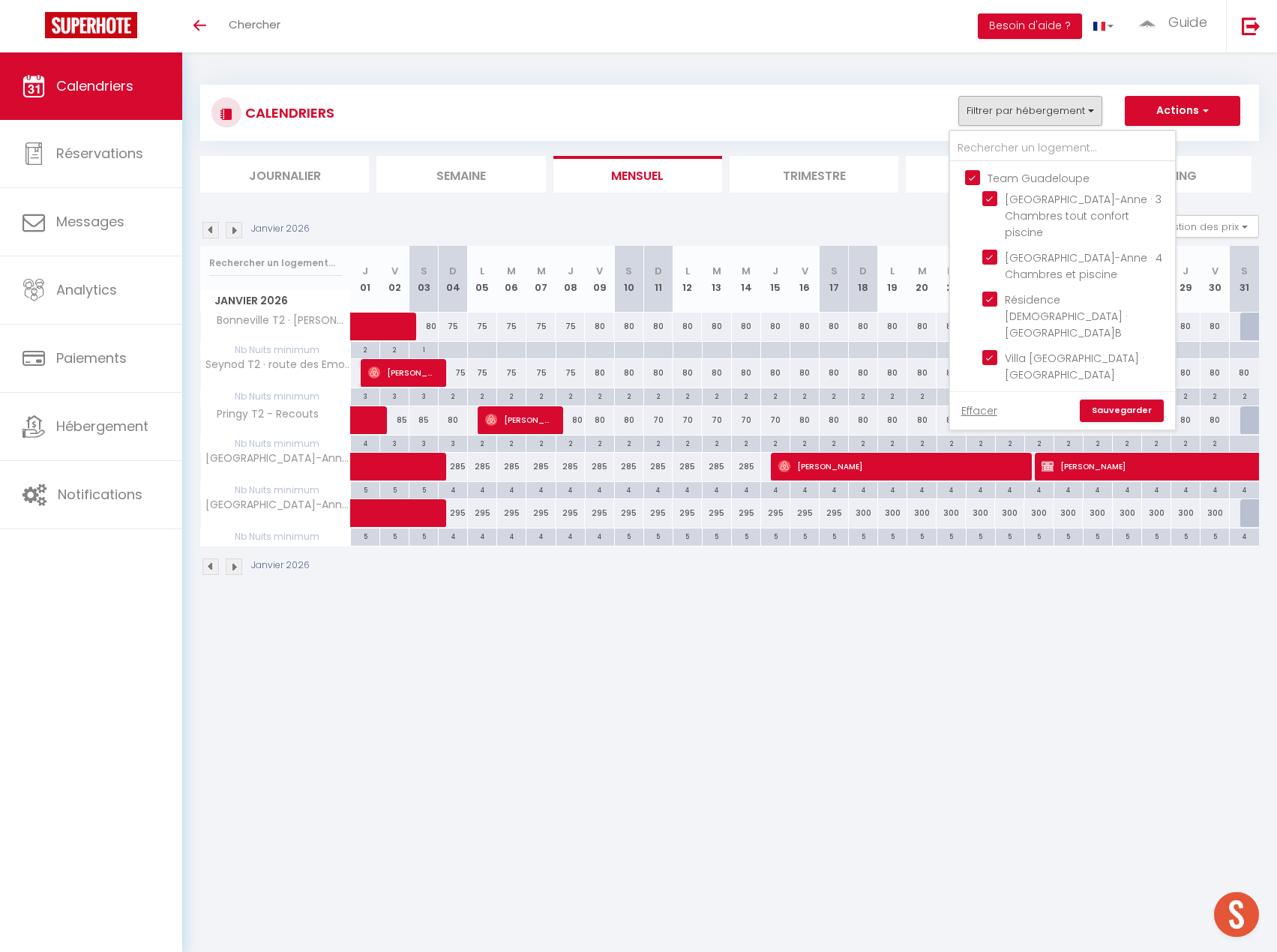
checkbox input "false"
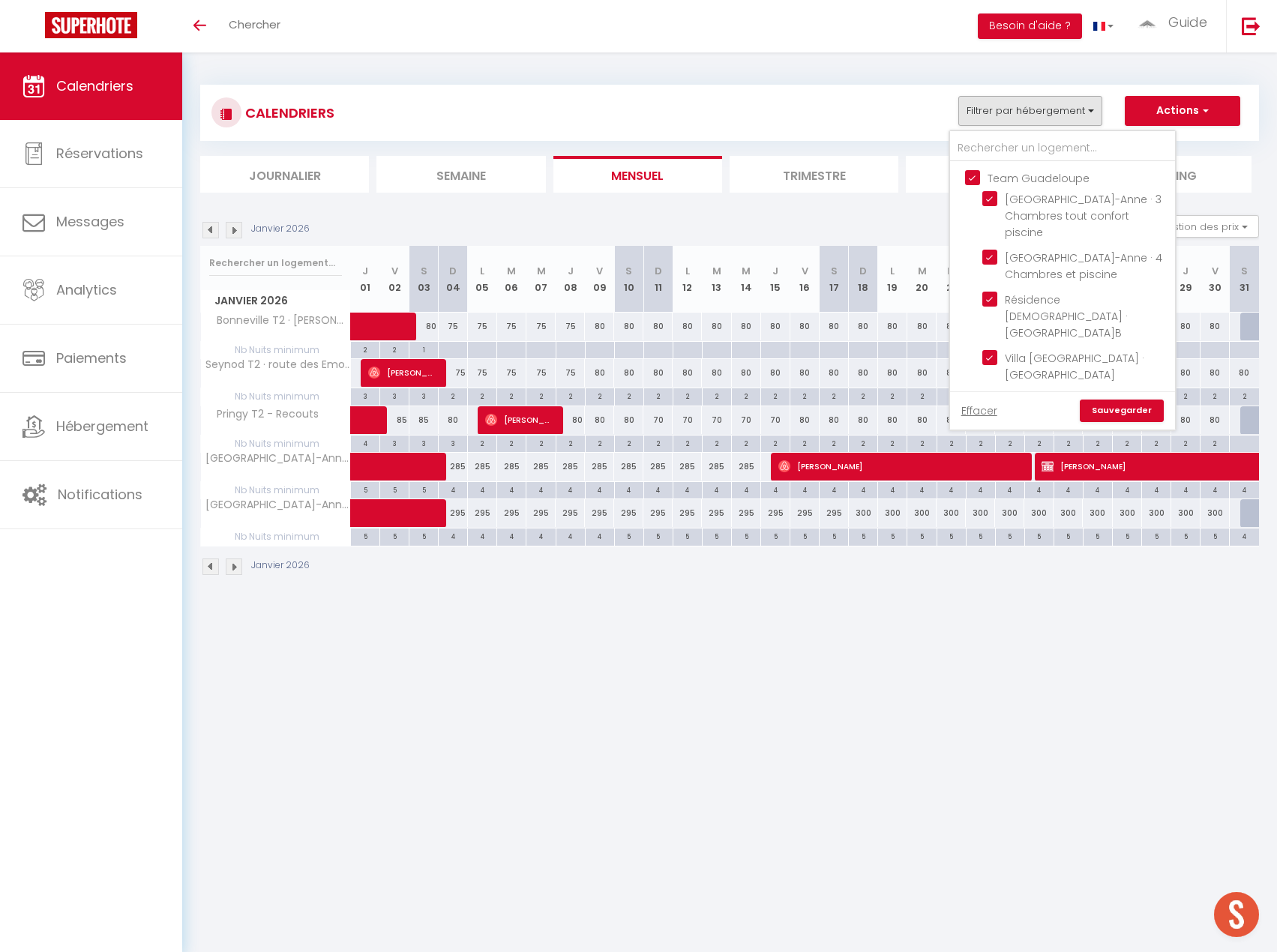
click at [967, 171] on input "Team Guadeloupe" at bounding box center [1077, 177] width 225 height 15
checkbox input "false"
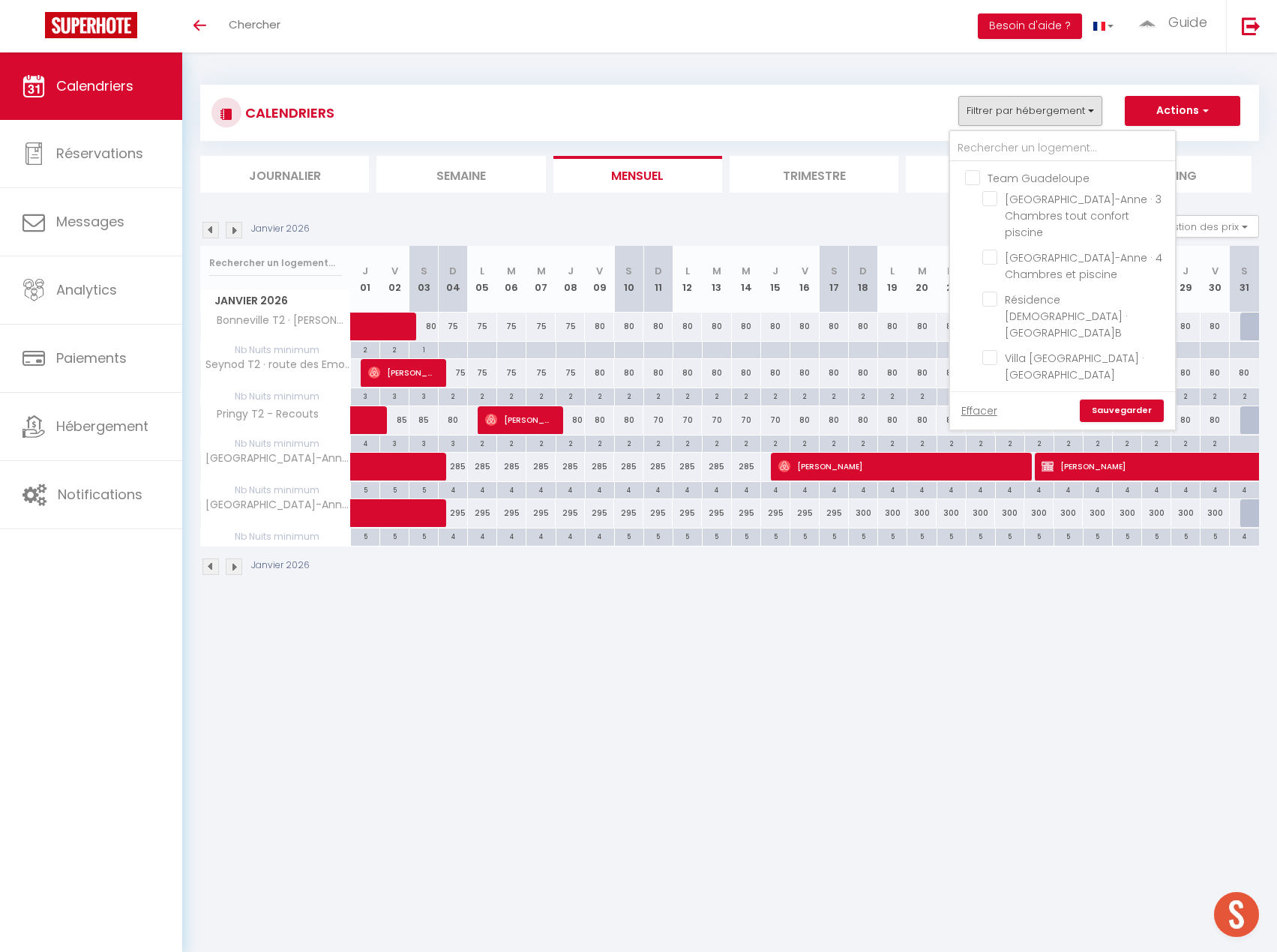
checkbox input "false"
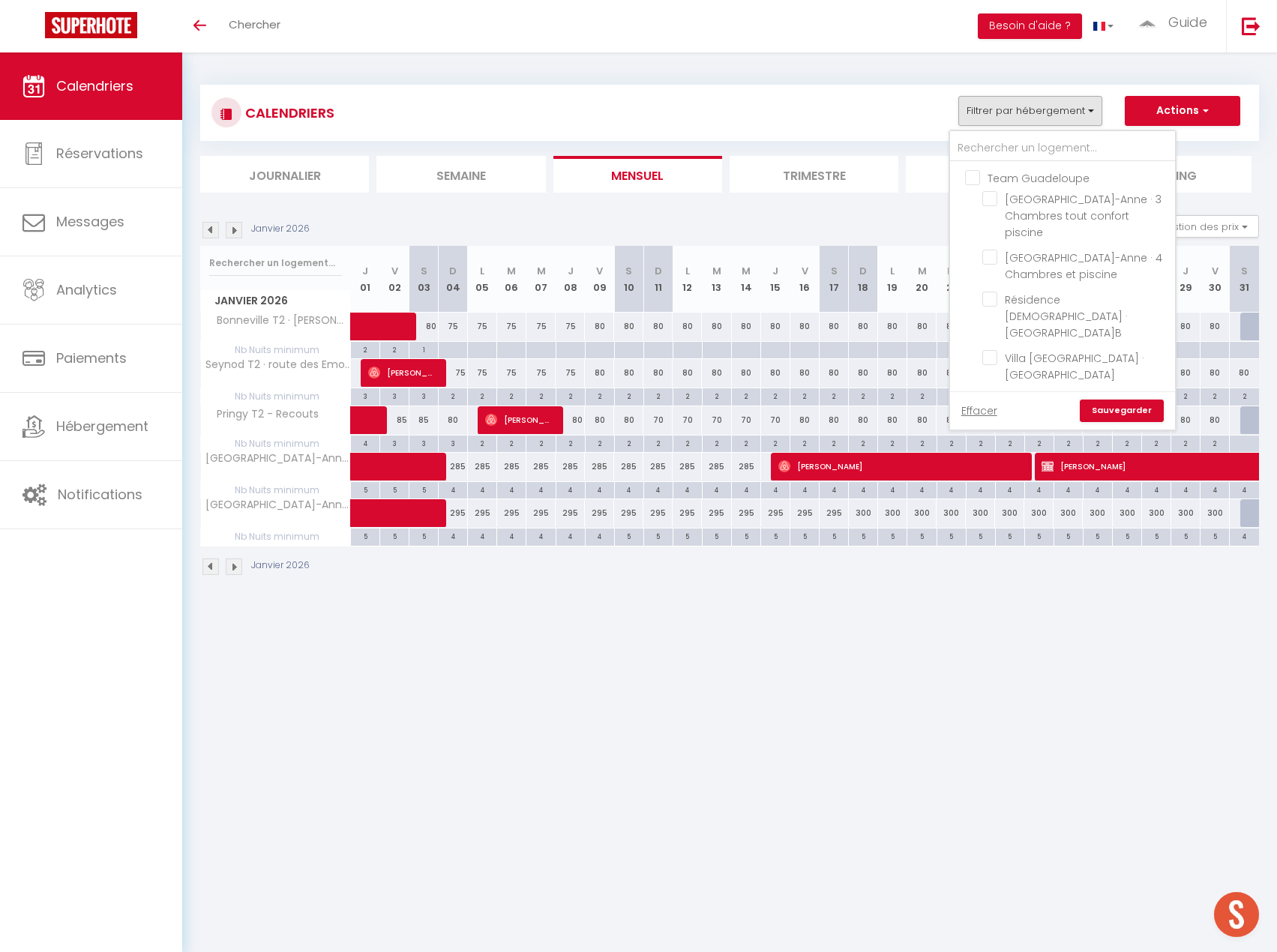
checkbox input "false"
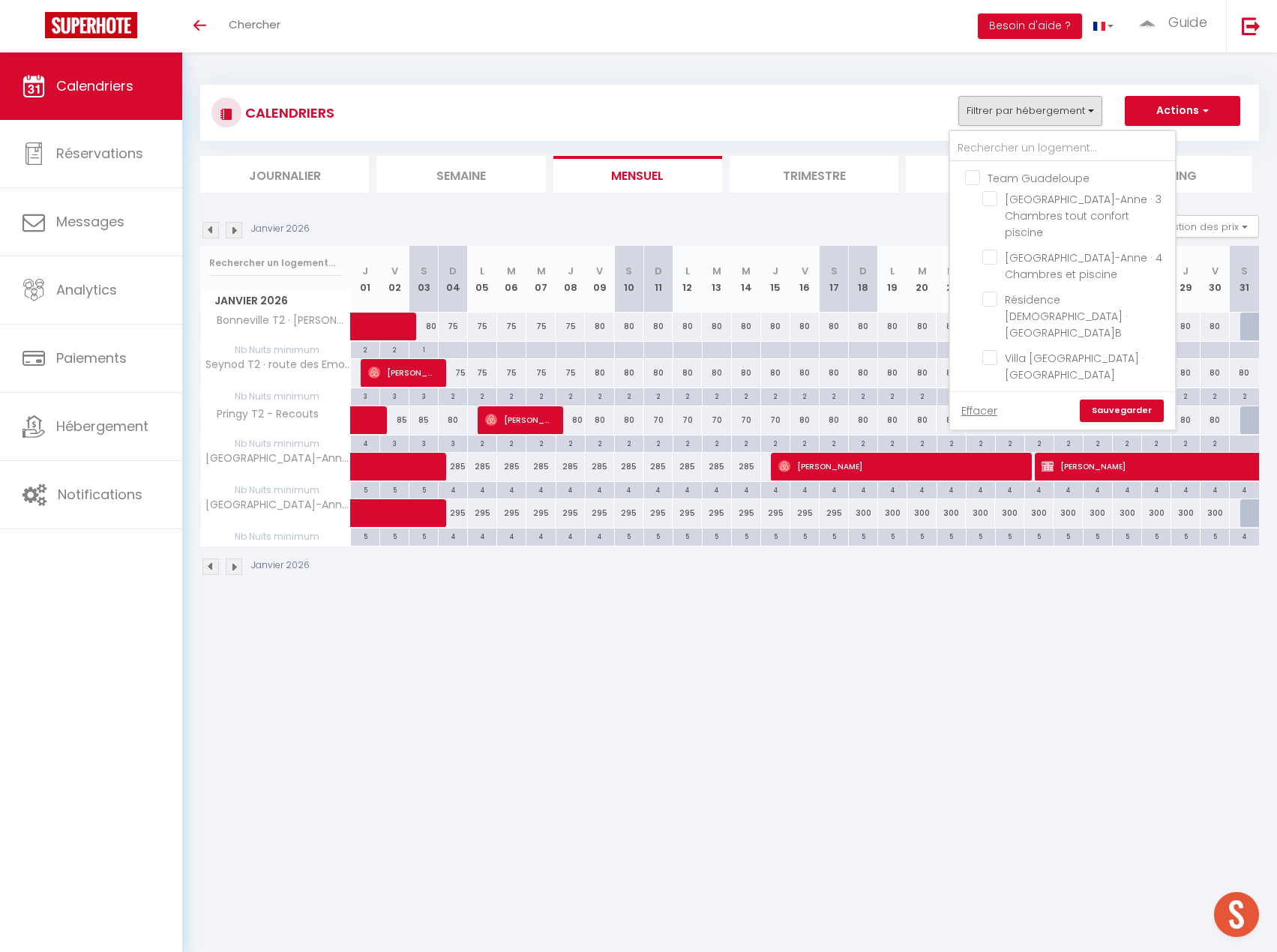
checkbox input "false"
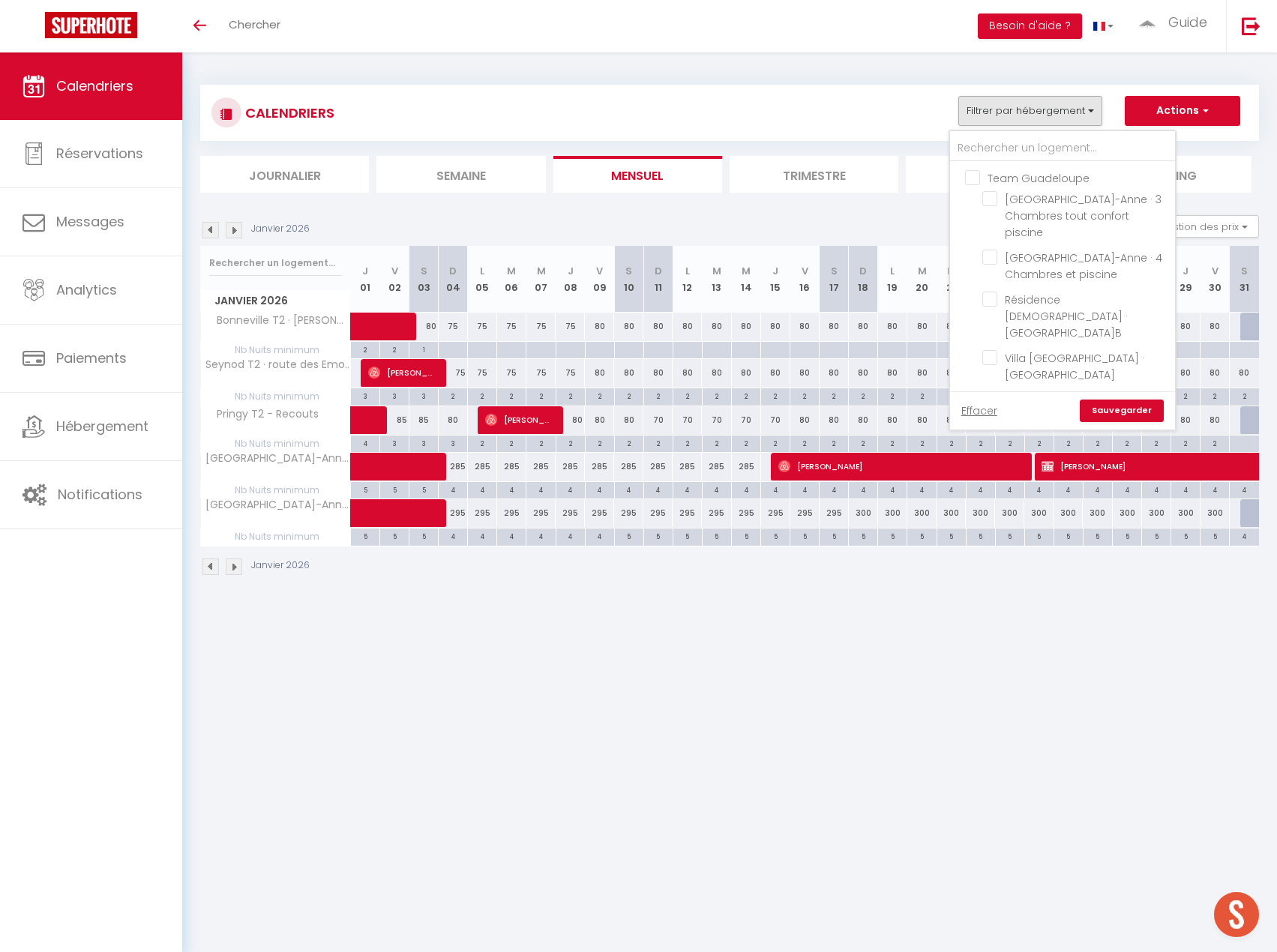
checkbox input "false"
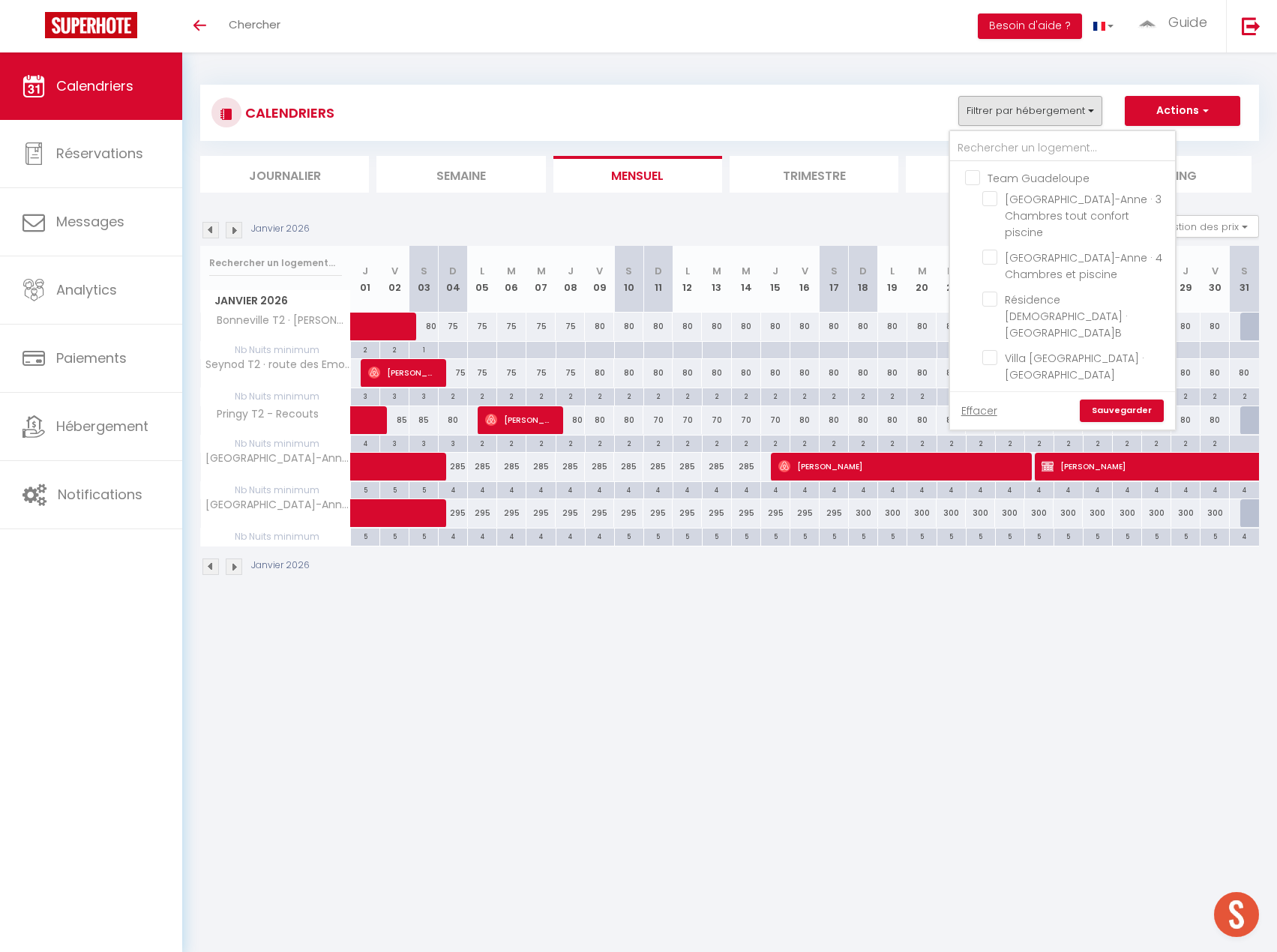
checkbox input "false"
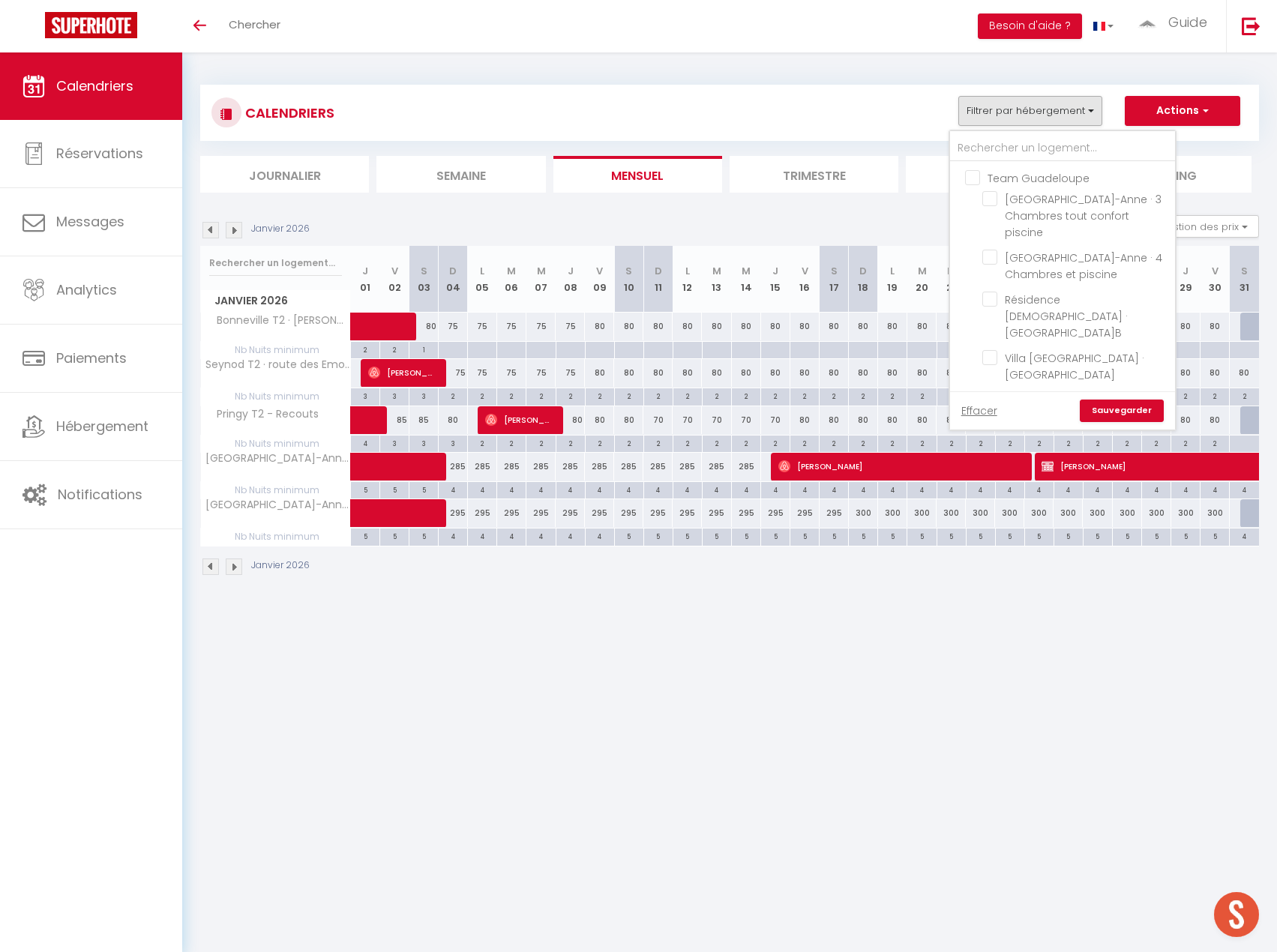
checkbox input "false"
click at [989, 267] on input "Marignier T2 · Comptines" at bounding box center [1075, 275] width 187 height 15
checkbox input "true"
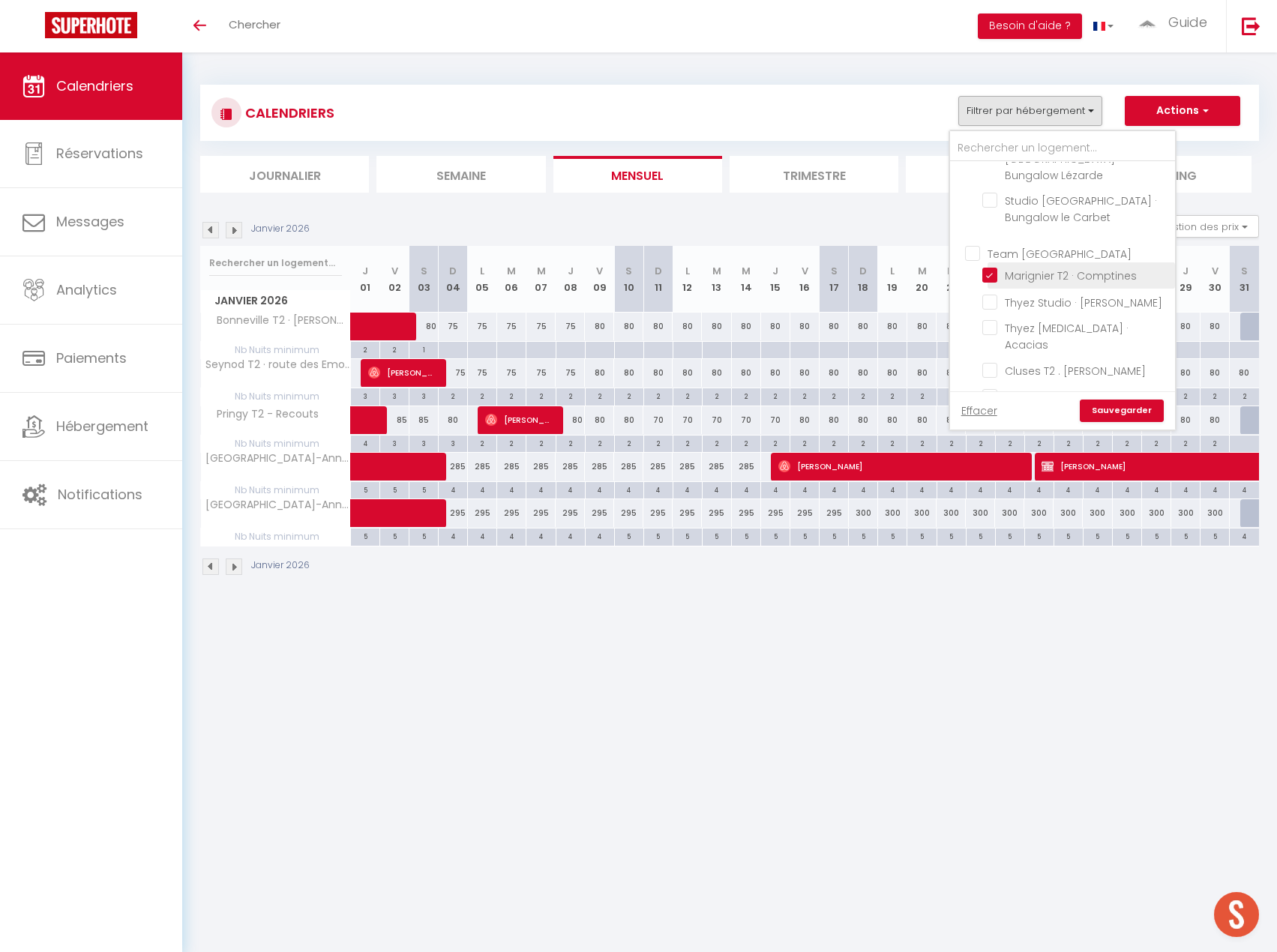
checkbox input "false"
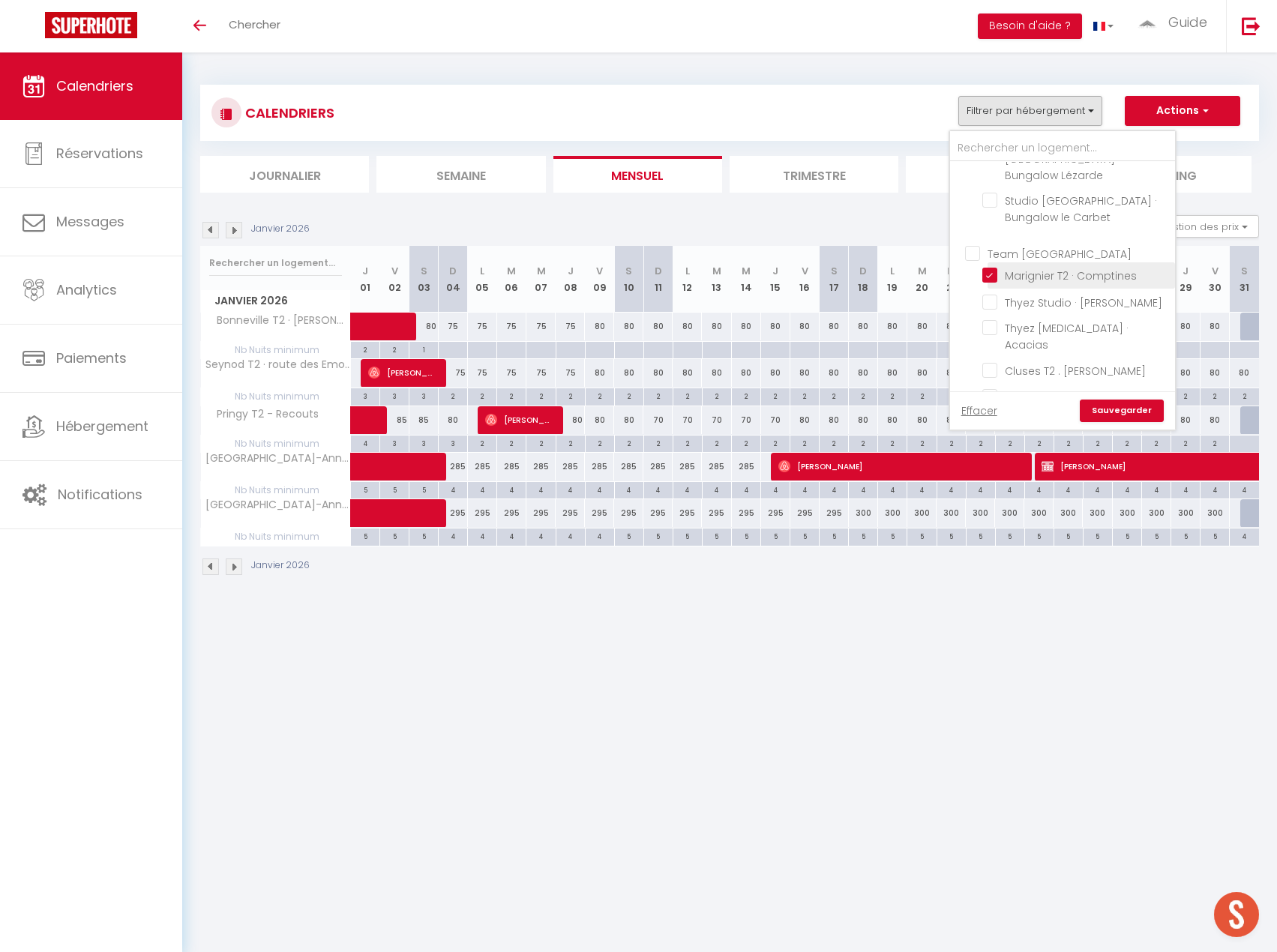
checkbox input "false"
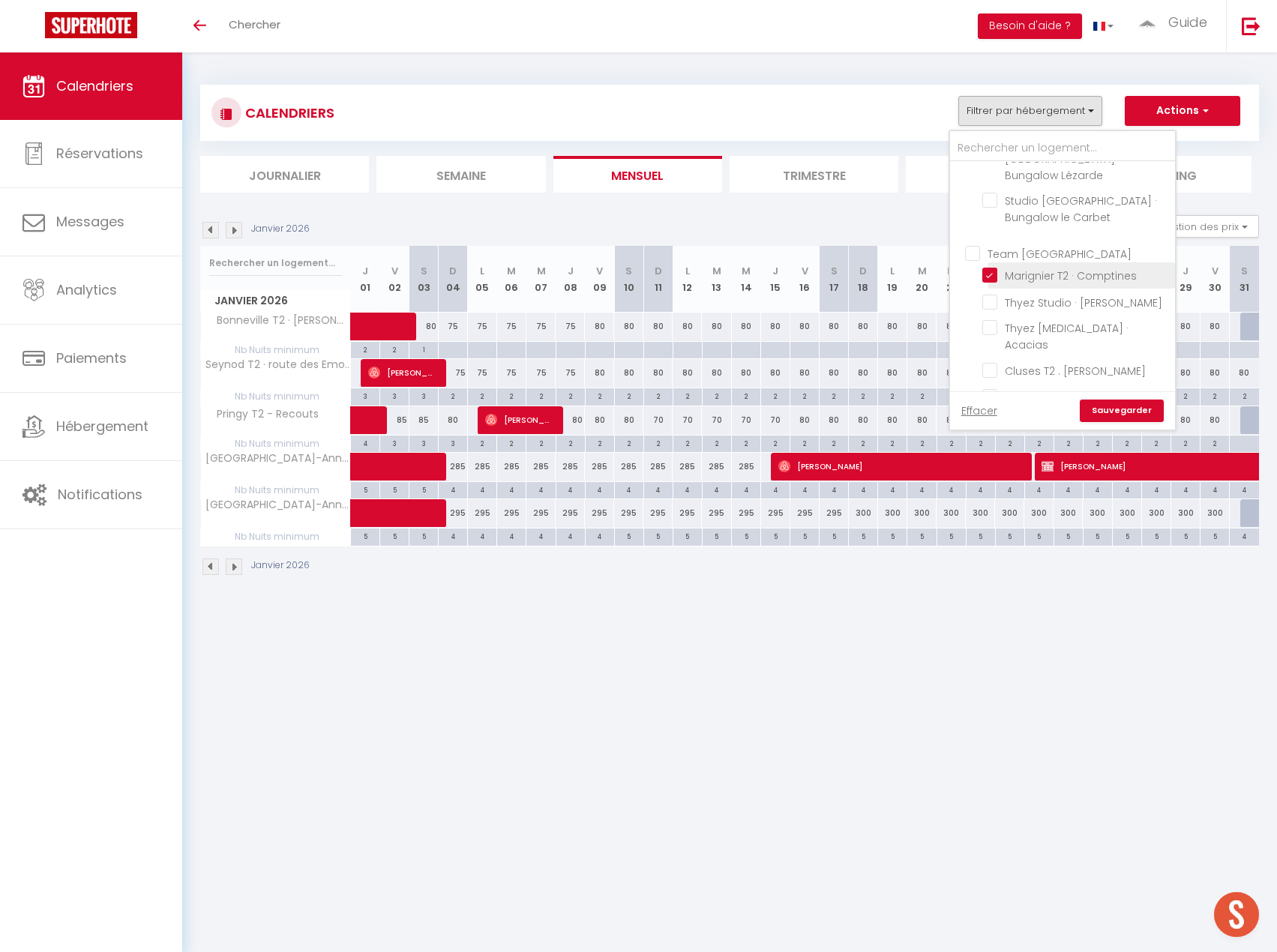
checkbox input "false"
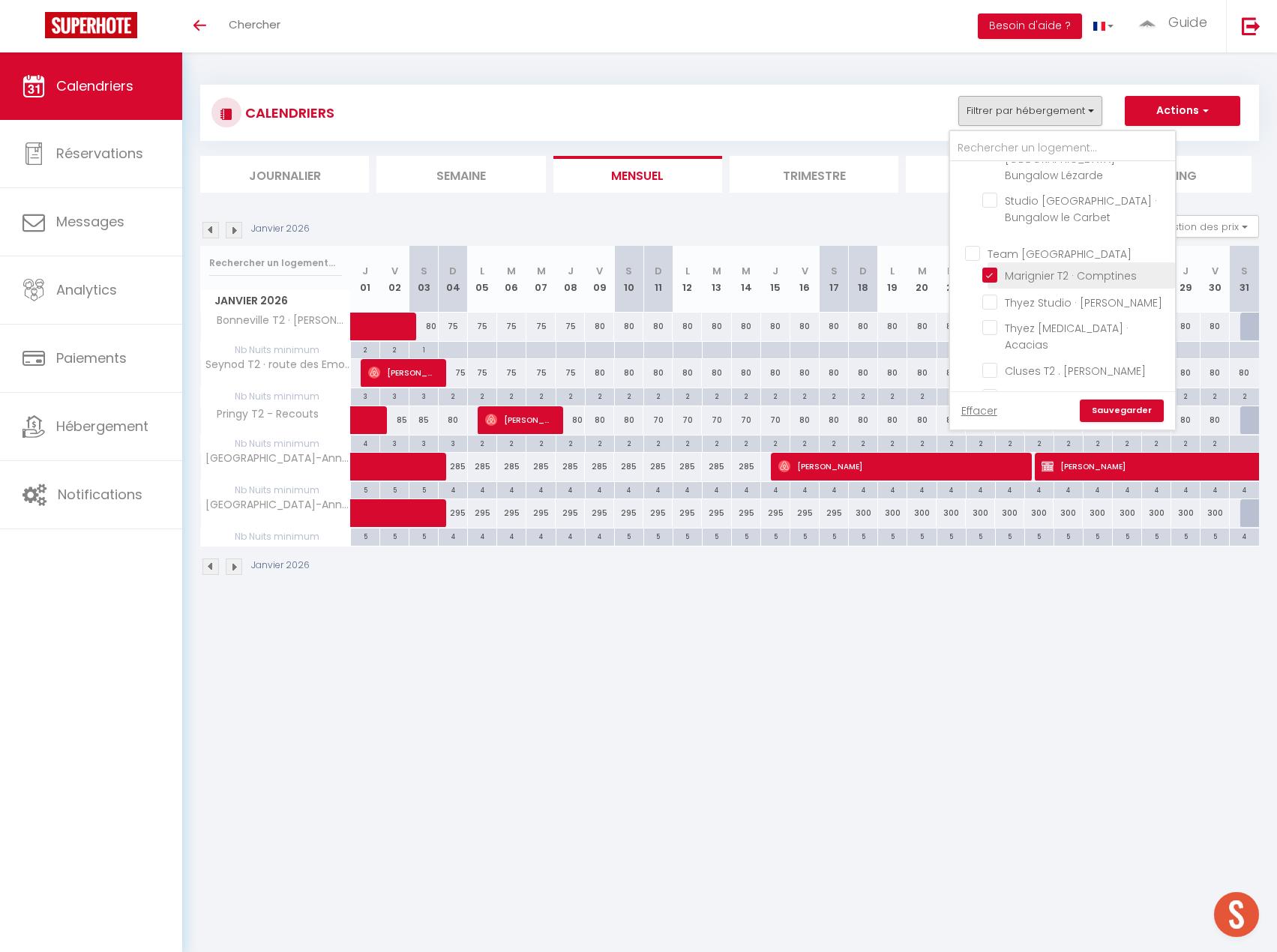
checkbox input "false"
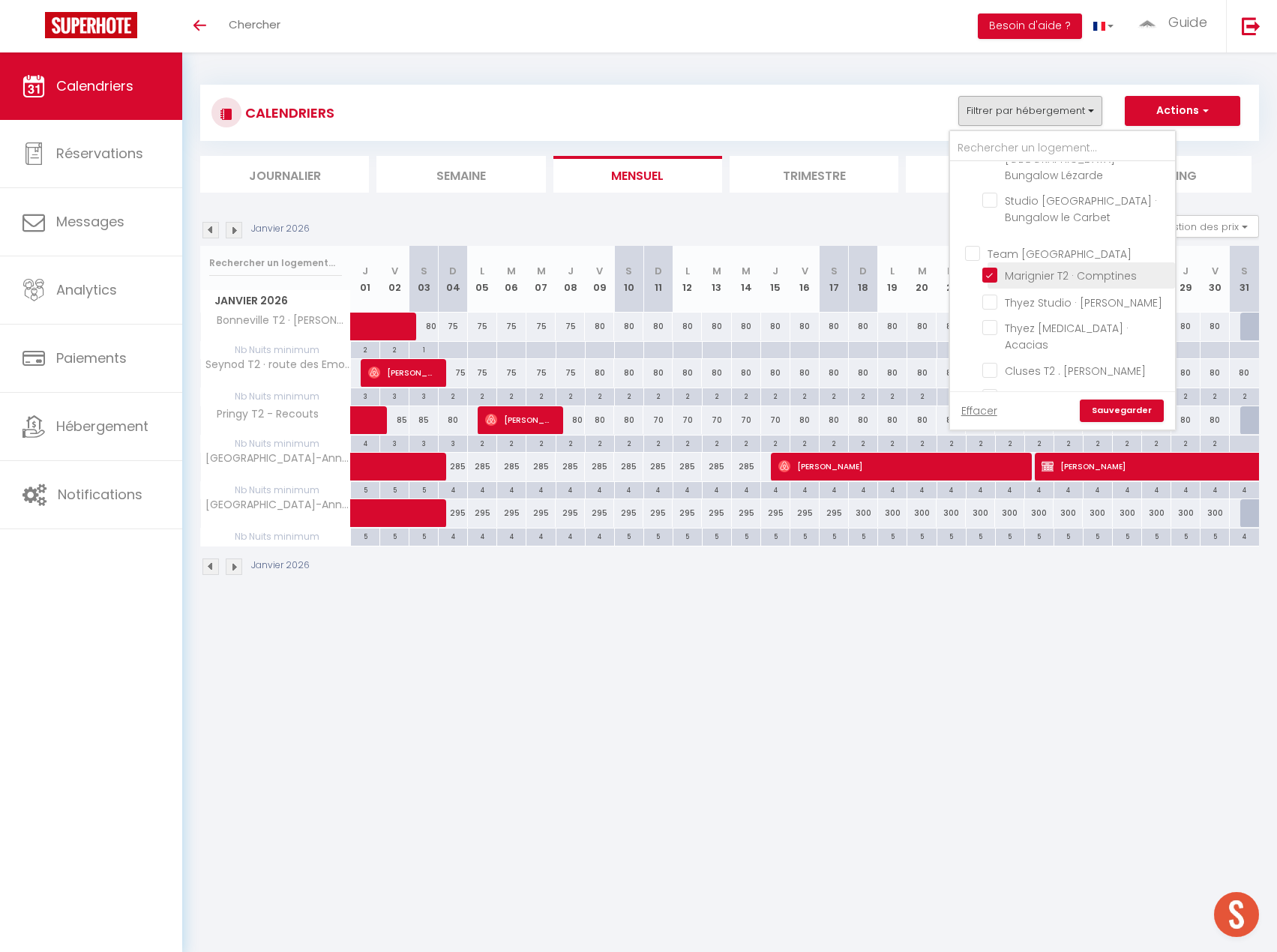
checkbox input "false"
click at [988, 293] on input "Thyez Studio · [PERSON_NAME]" at bounding box center [1075, 300] width 187 height 15
checkbox input "true"
checkbox input "false"
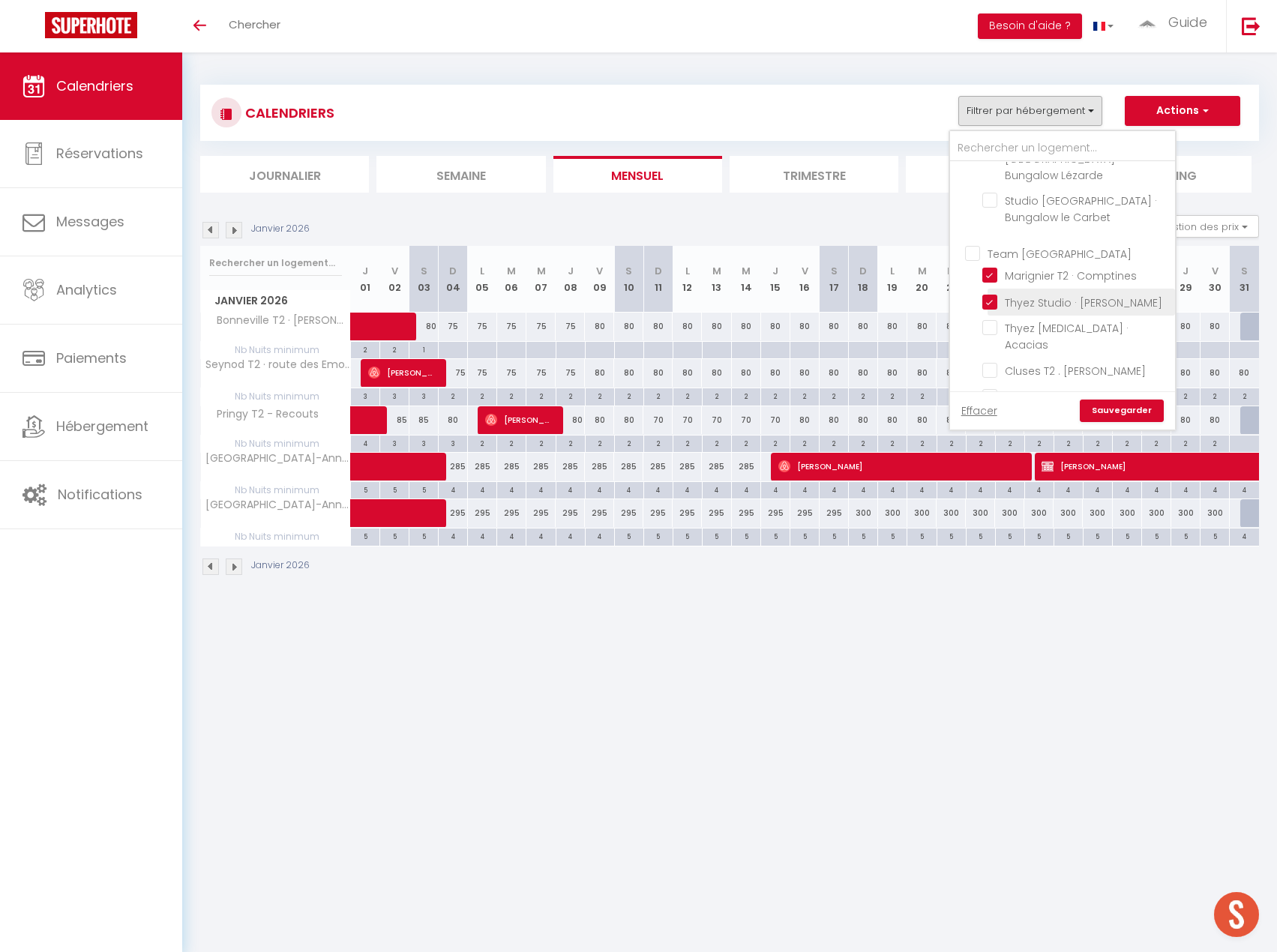
checkbox input "false"
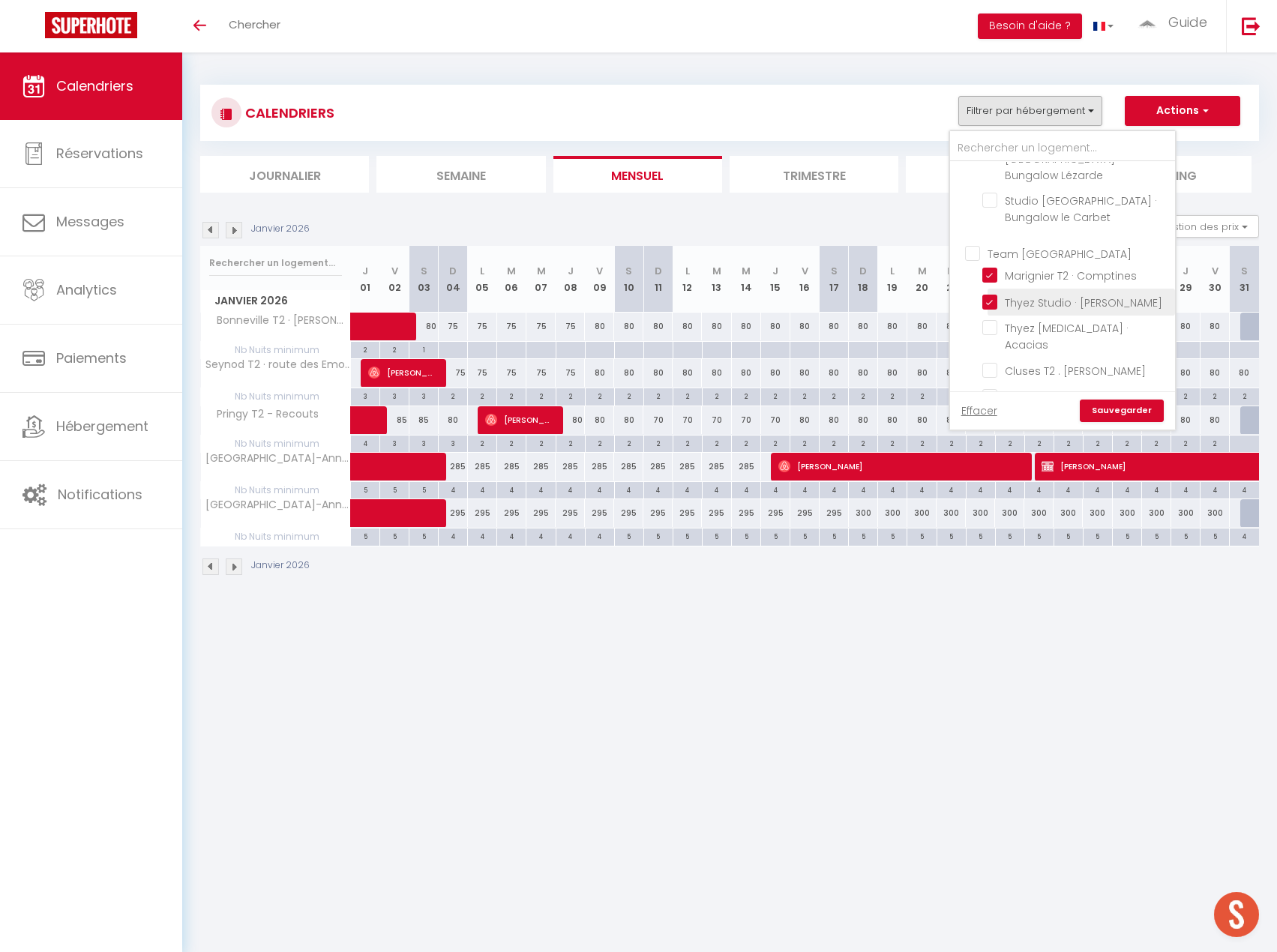
checkbox input "false"
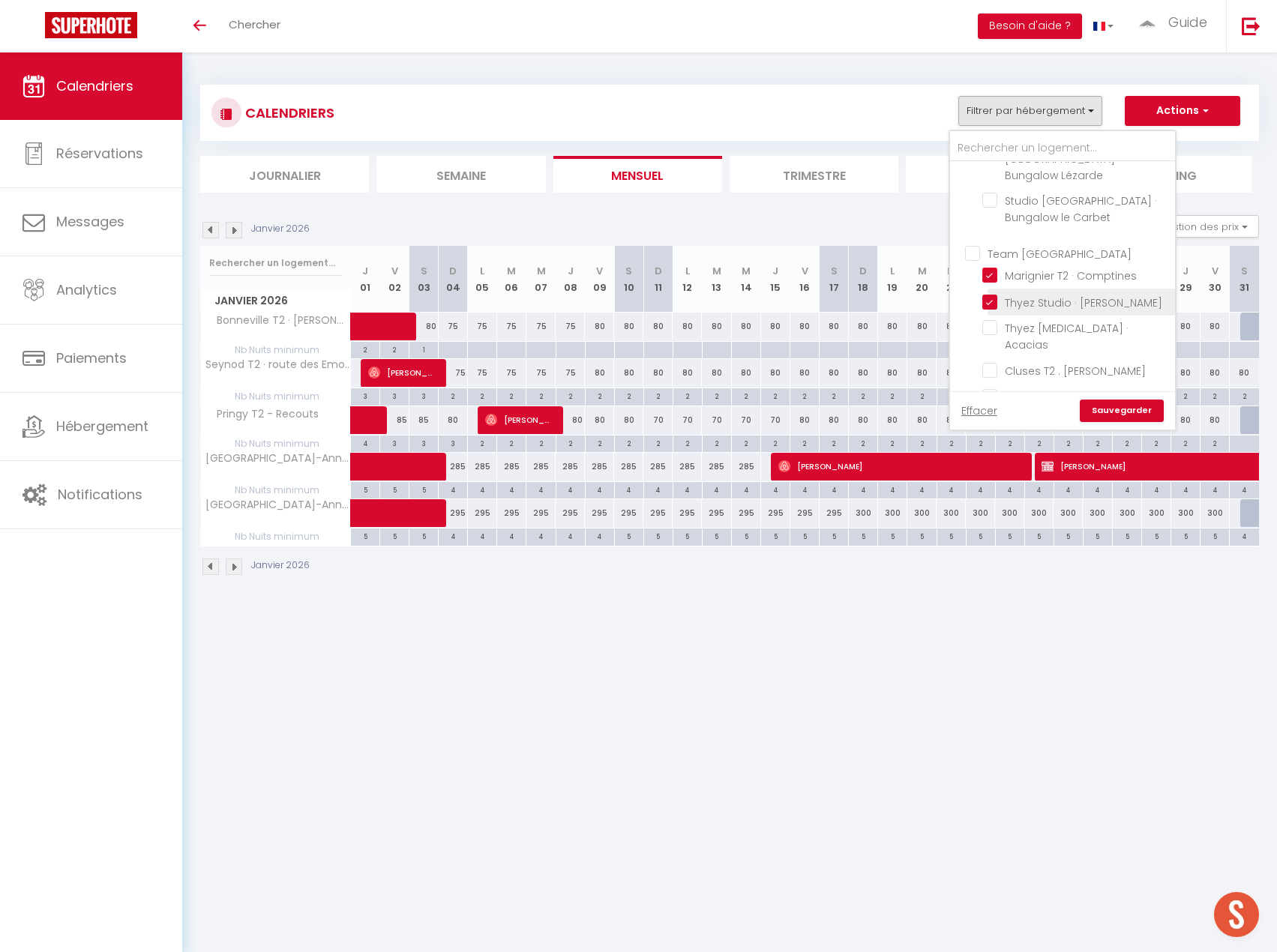
checkbox input "false"
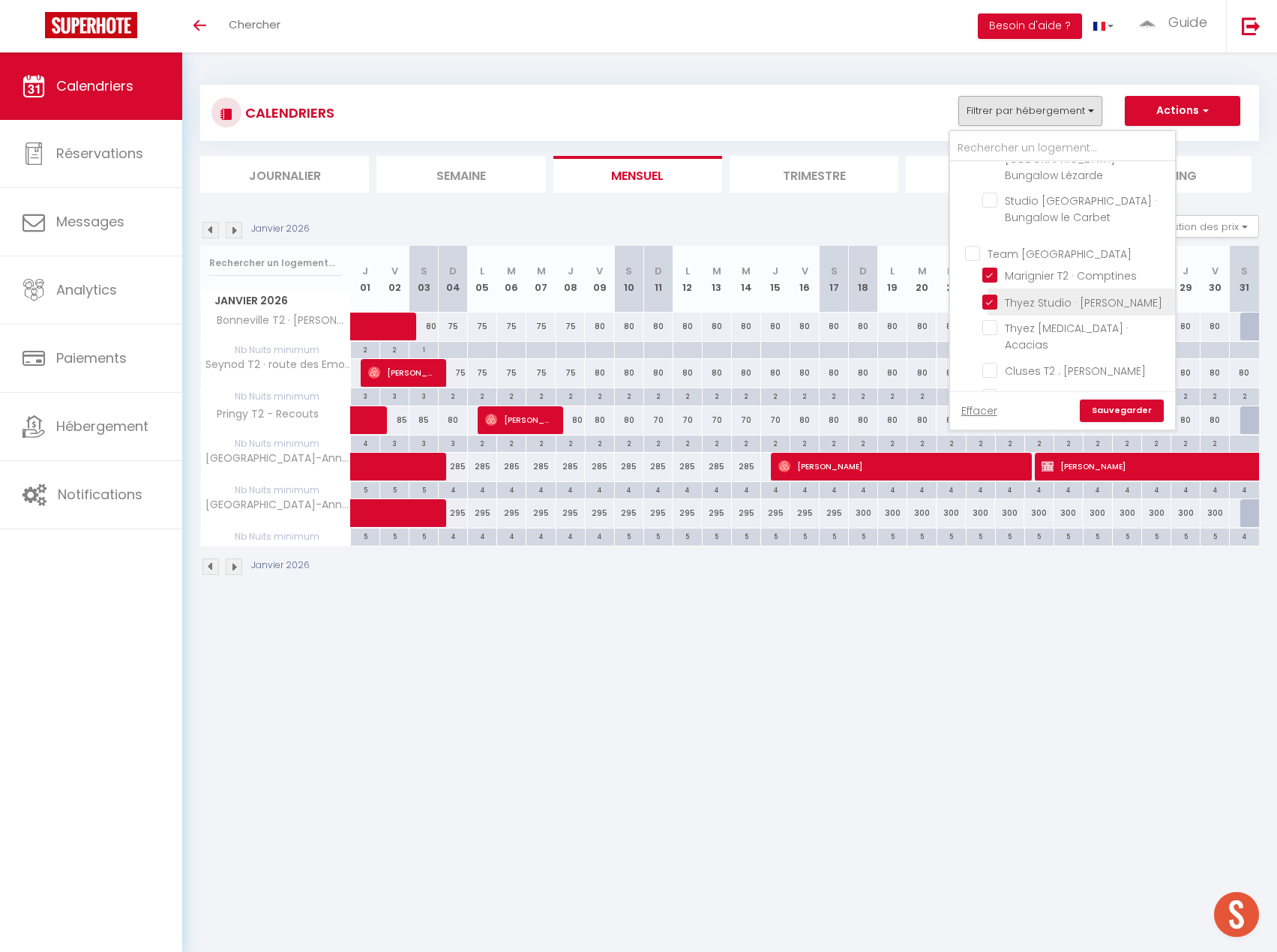
checkbox input "false"
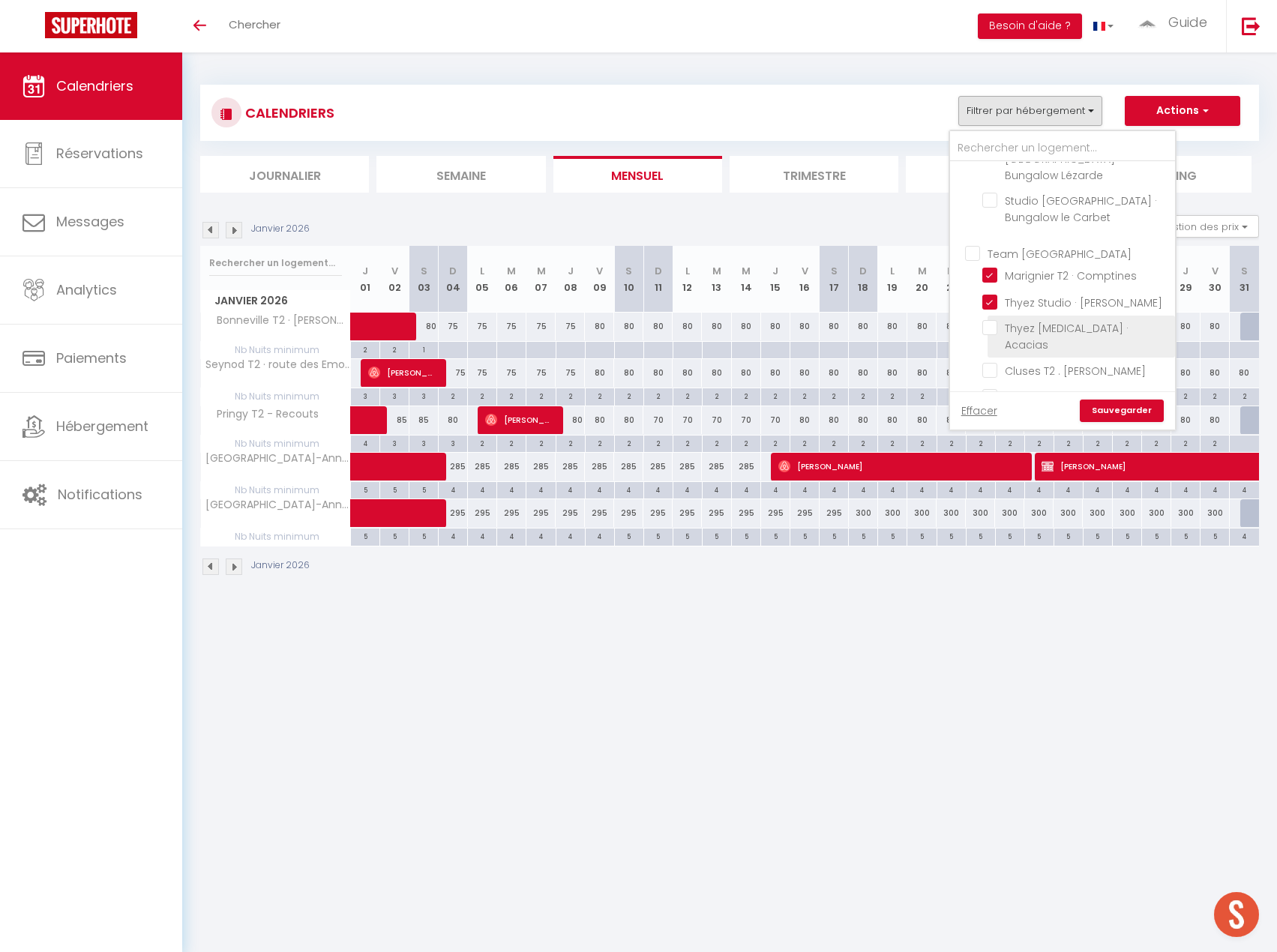
click at [992, 320] on input "Thyez [MEDICAL_DATA] · Acacias" at bounding box center [1075, 327] width 187 height 15
checkbox input "true"
checkbox input "false"
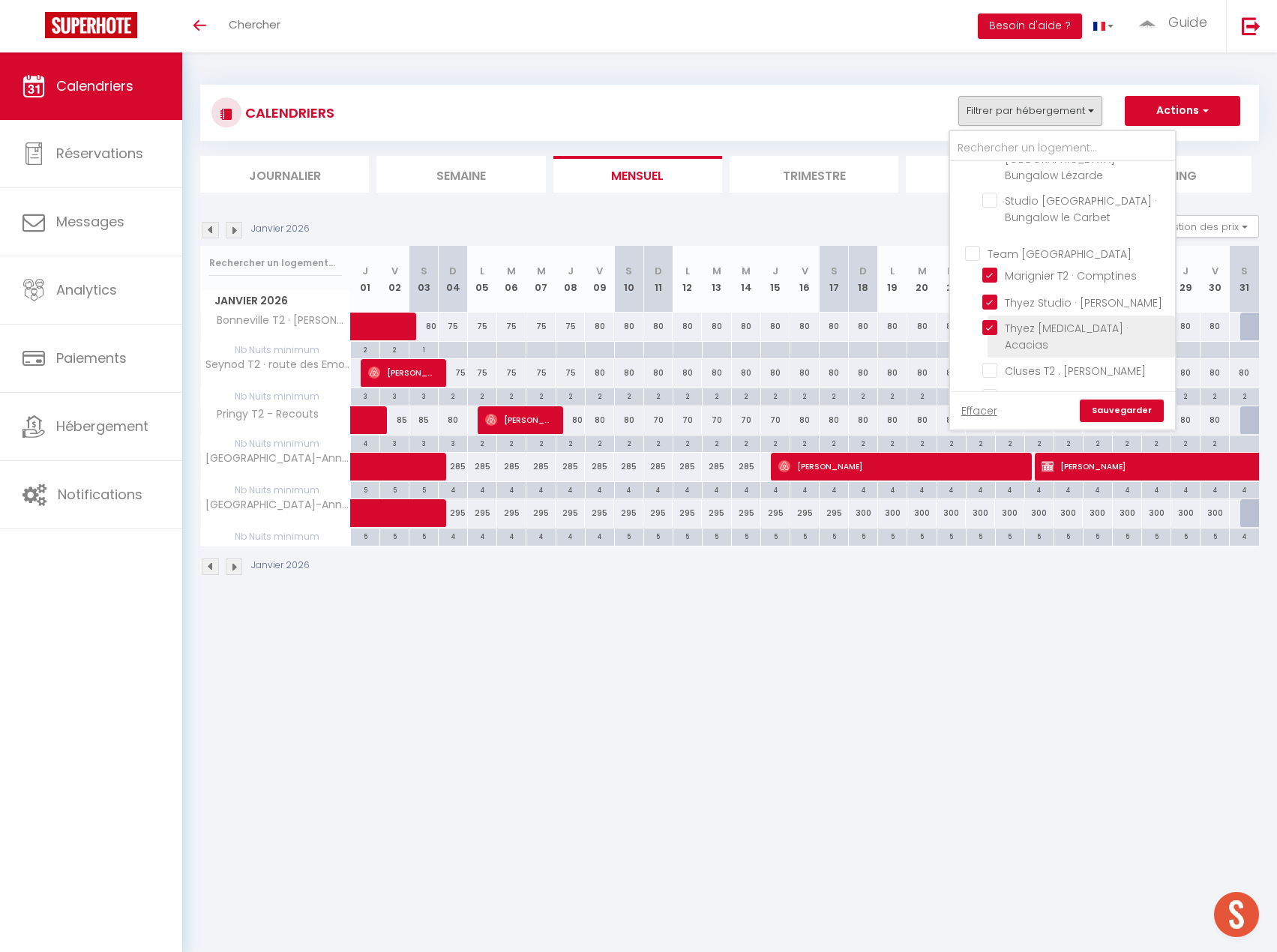
checkbox input "false"
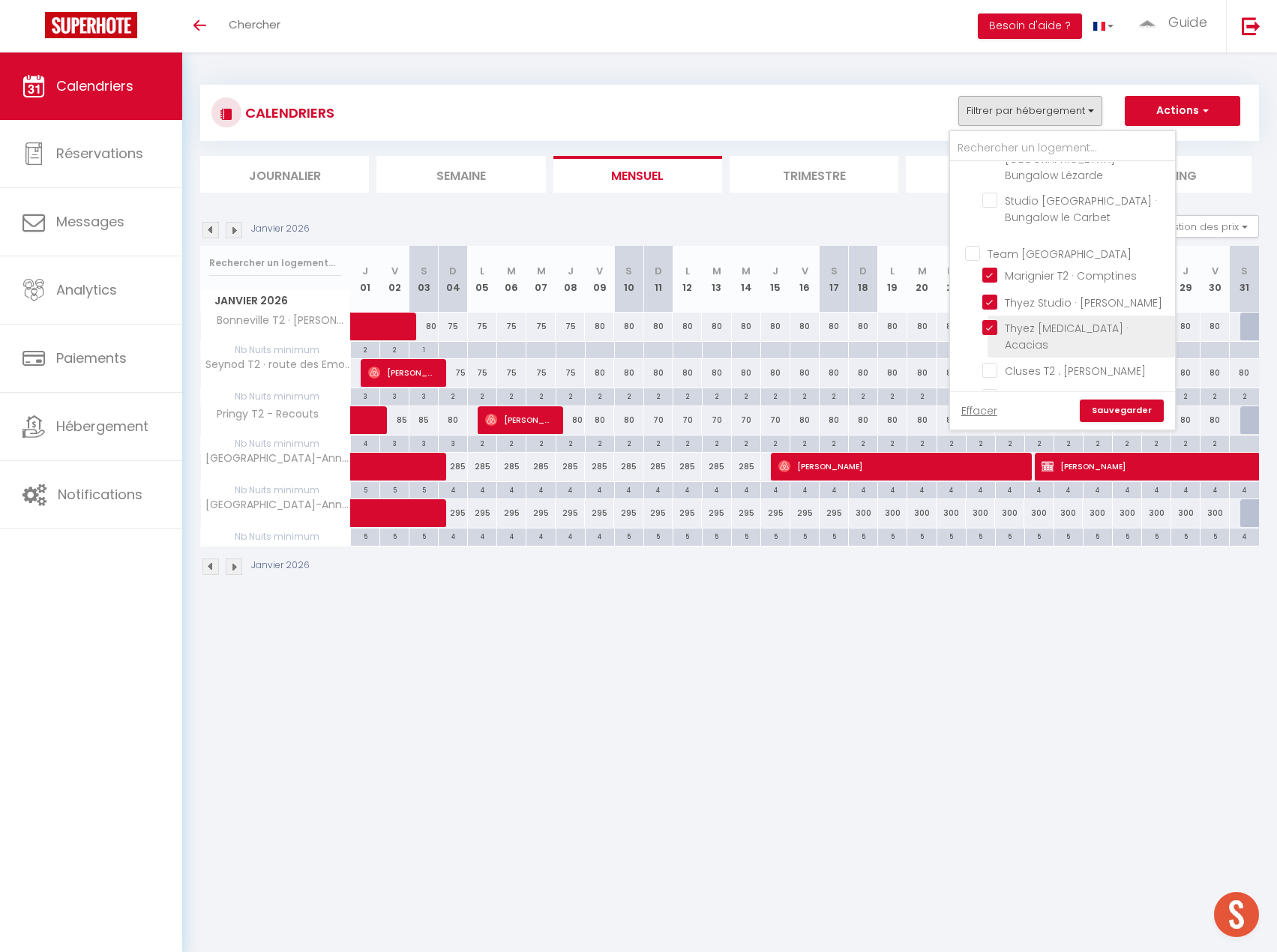
checkbox input "false"
click at [991, 267] on input "Marignier T2 · Comptines" at bounding box center [1075, 275] width 187 height 15
click at [985, 293] on input "Thyez Studio · [PERSON_NAME]" at bounding box center [1075, 300] width 187 height 15
click at [987, 320] on input "Thyez [MEDICAL_DATA] · Acacias" at bounding box center [1075, 327] width 187 height 15
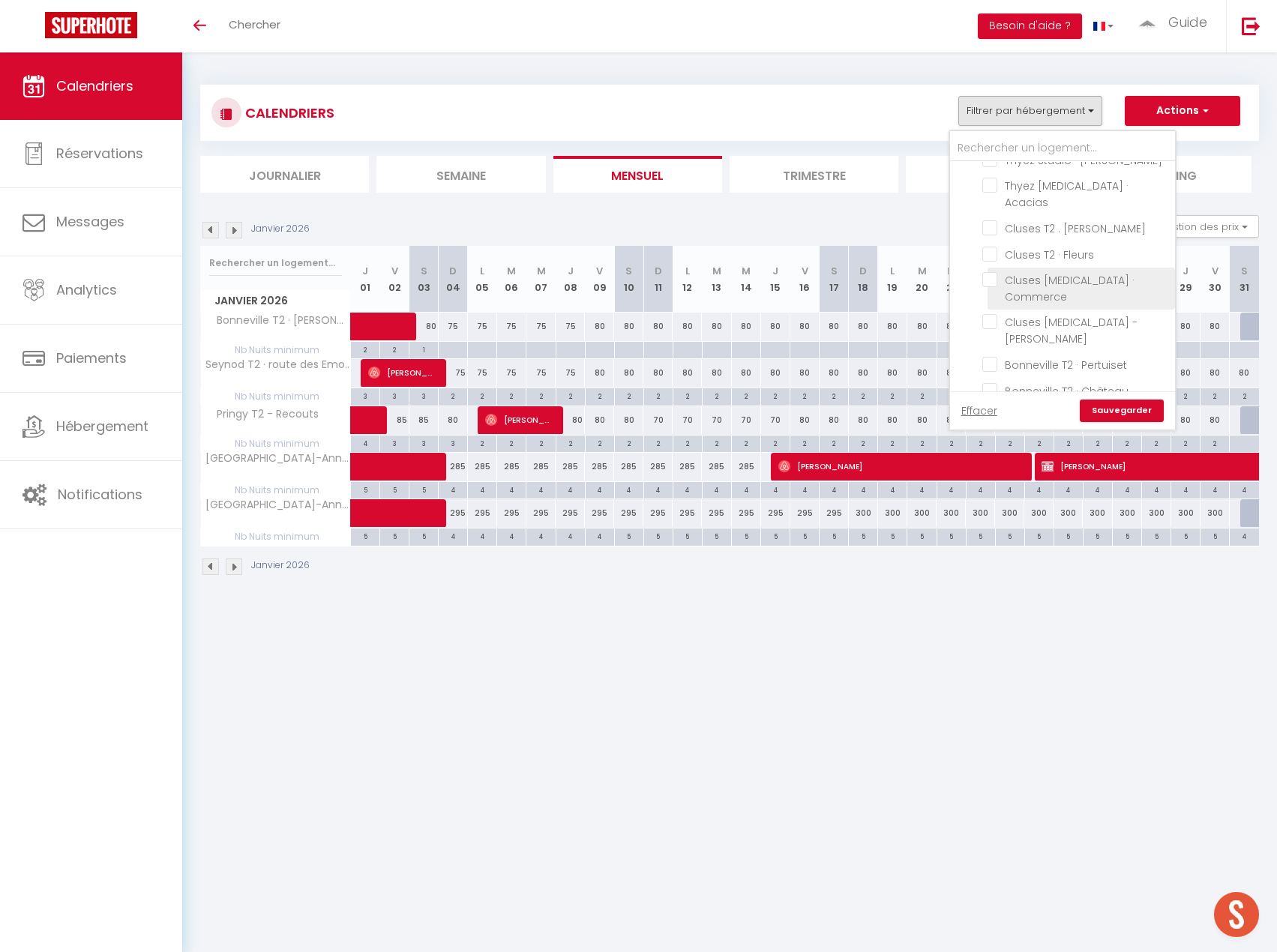
scroll to position [450, 0]
click at [990, 212] on input "Cluses T2 . [PERSON_NAME]" at bounding box center [1075, 219] width 187 height 15
click at [992, 239] on input "Cluses T2 · Fleurs" at bounding box center [1075, 246] width 187 height 15
click at [992, 264] on input "Cluses [MEDICAL_DATA] · Commerce" at bounding box center [1075, 272] width 187 height 15
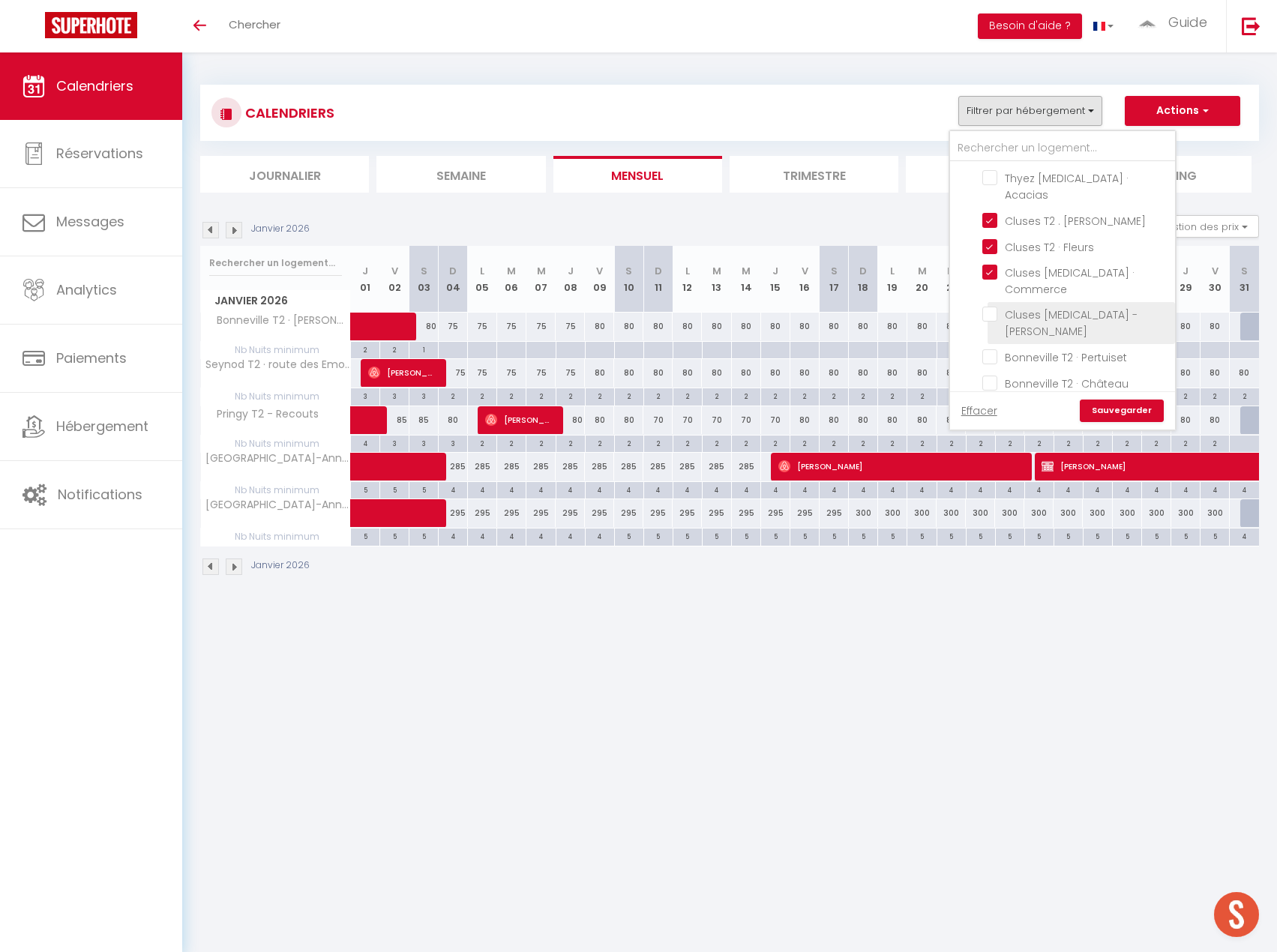
click at [994, 307] on input "Cluses [MEDICAL_DATA] - [PERSON_NAME]" at bounding box center [1075, 314] width 187 height 15
click at [997, 402] on label "Bonneville T2 · [PERSON_NAME]" at bounding box center [1080, 410] width 167 height 17
click at [991, 401] on input "Bonneville T2 · [PERSON_NAME]" at bounding box center [1075, 408] width 187 height 15
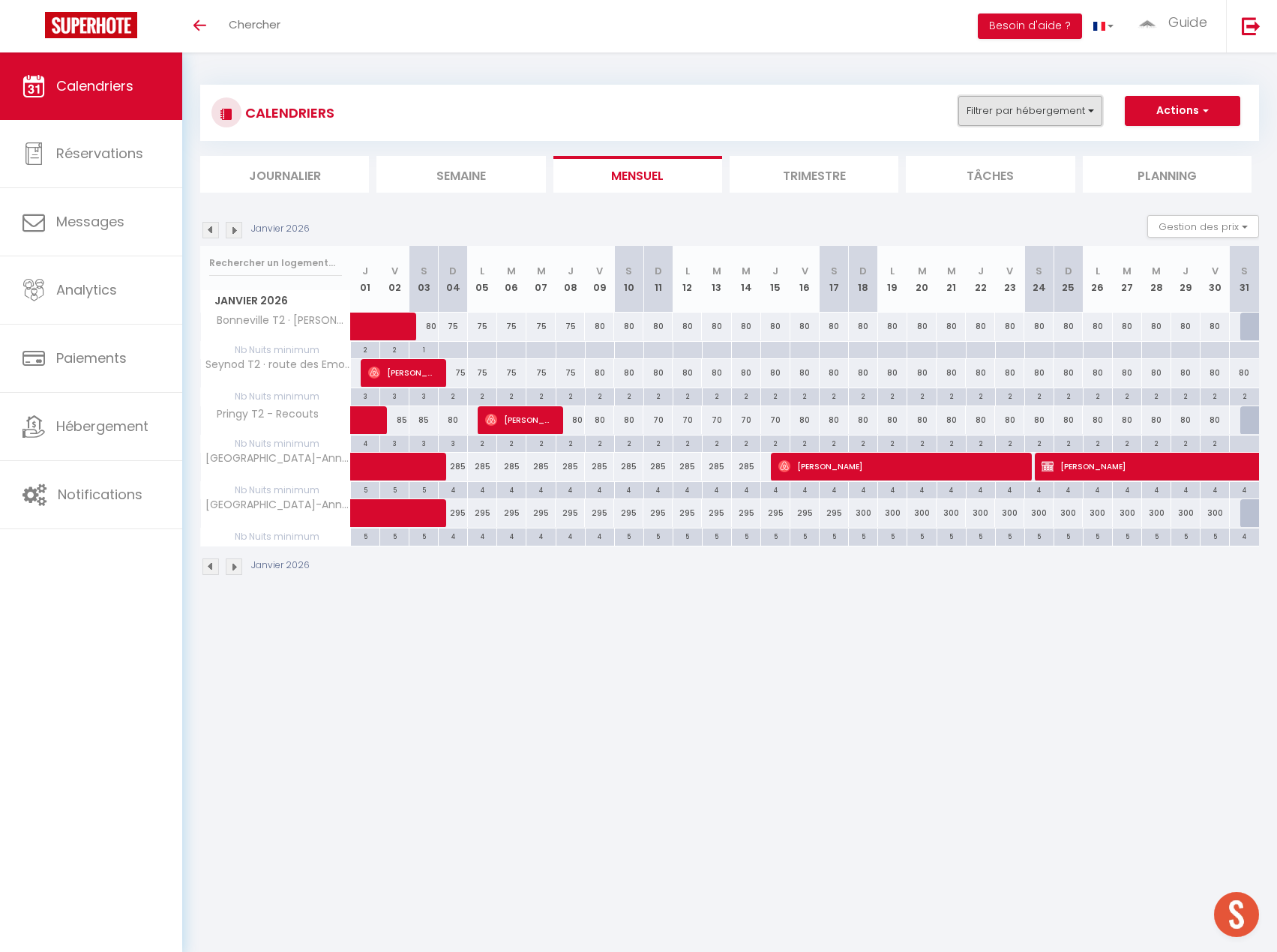
click at [1016, 108] on button "Filtrer par hébergement" at bounding box center [1030, 111] width 144 height 30
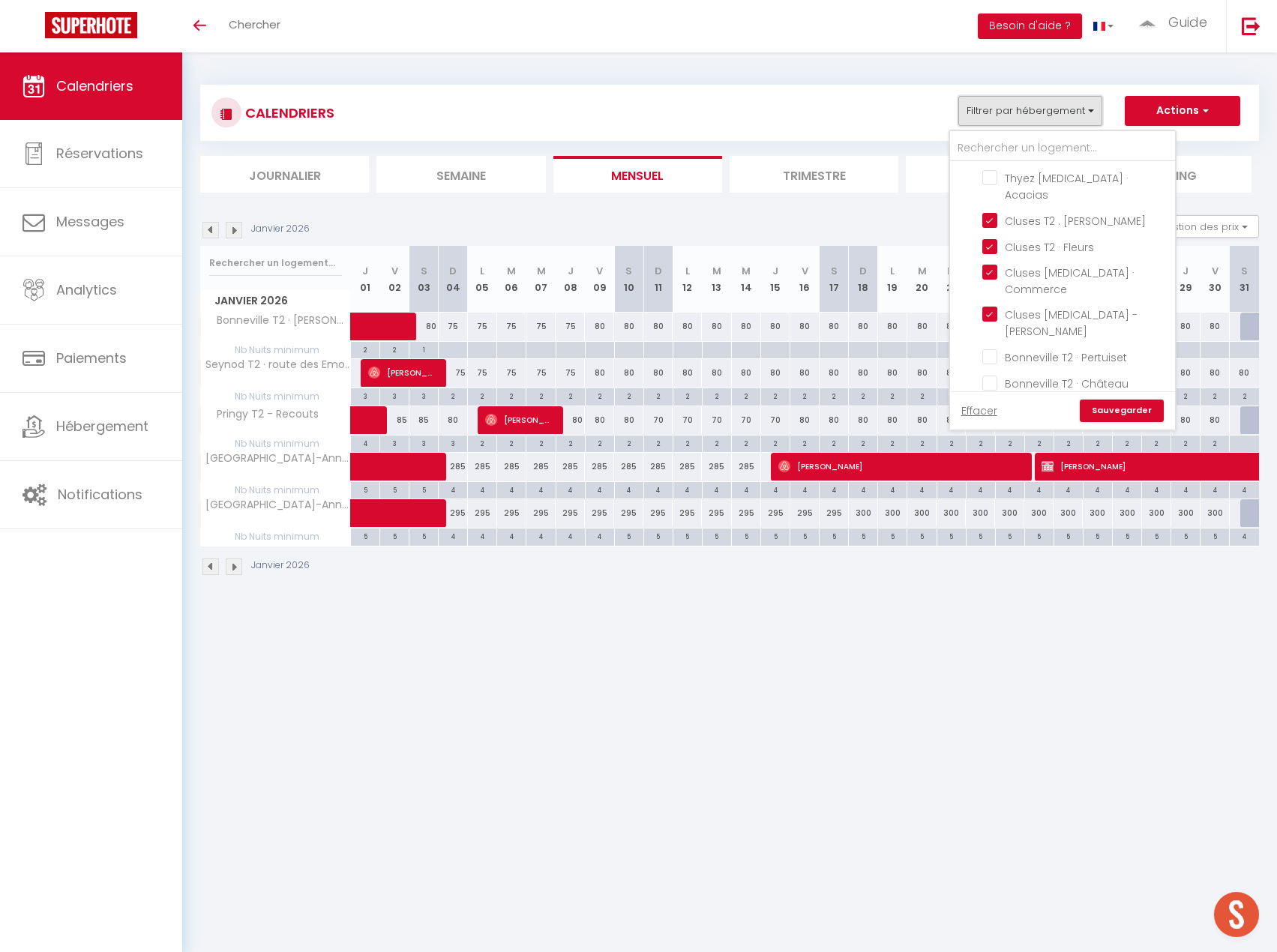
scroll to position [466, 0]
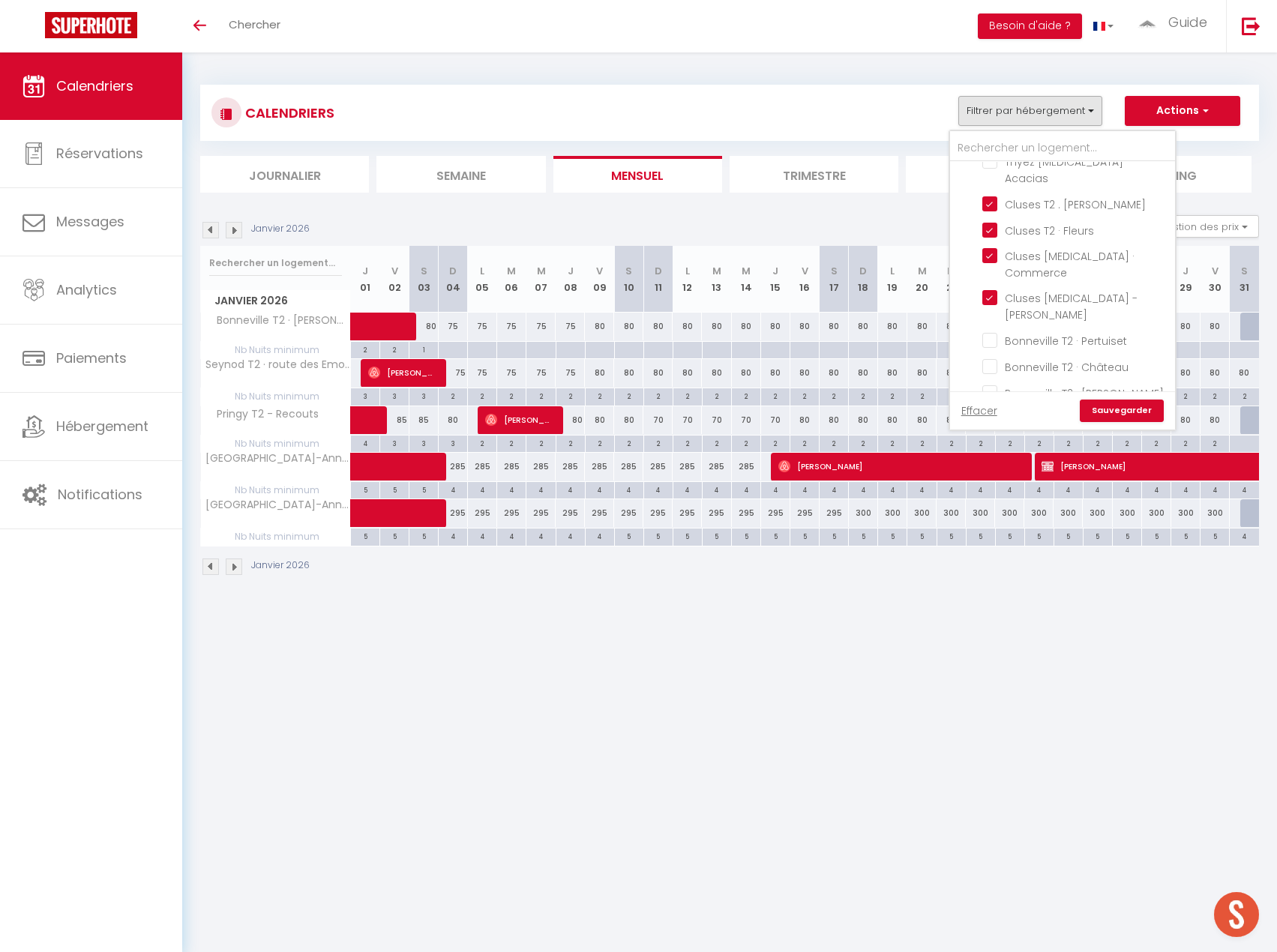
click at [1114, 413] on link "Sauvegarder" at bounding box center [1121, 411] width 84 height 22
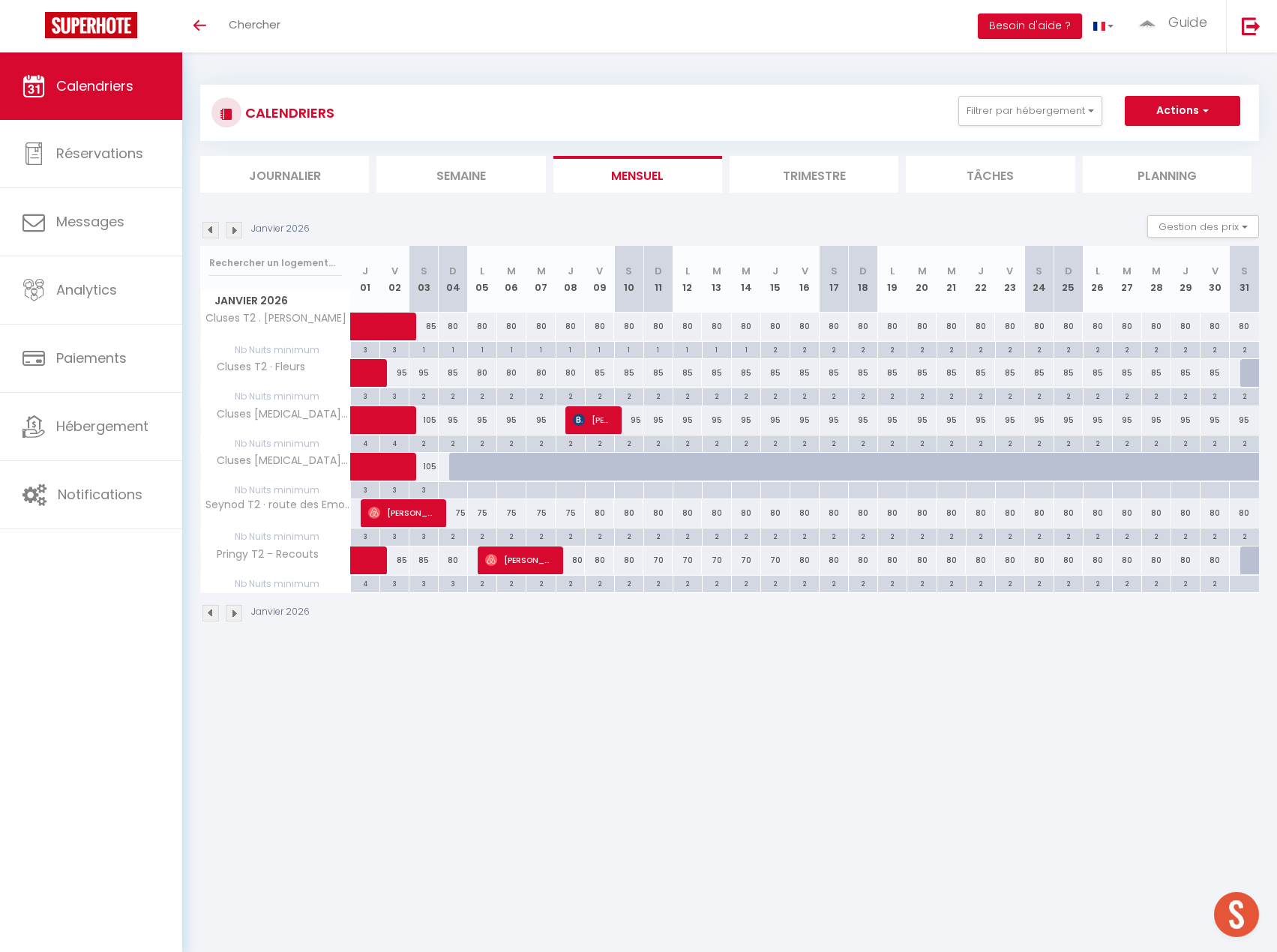
click at [211, 229] on img at bounding box center [211, 230] width 17 height 17
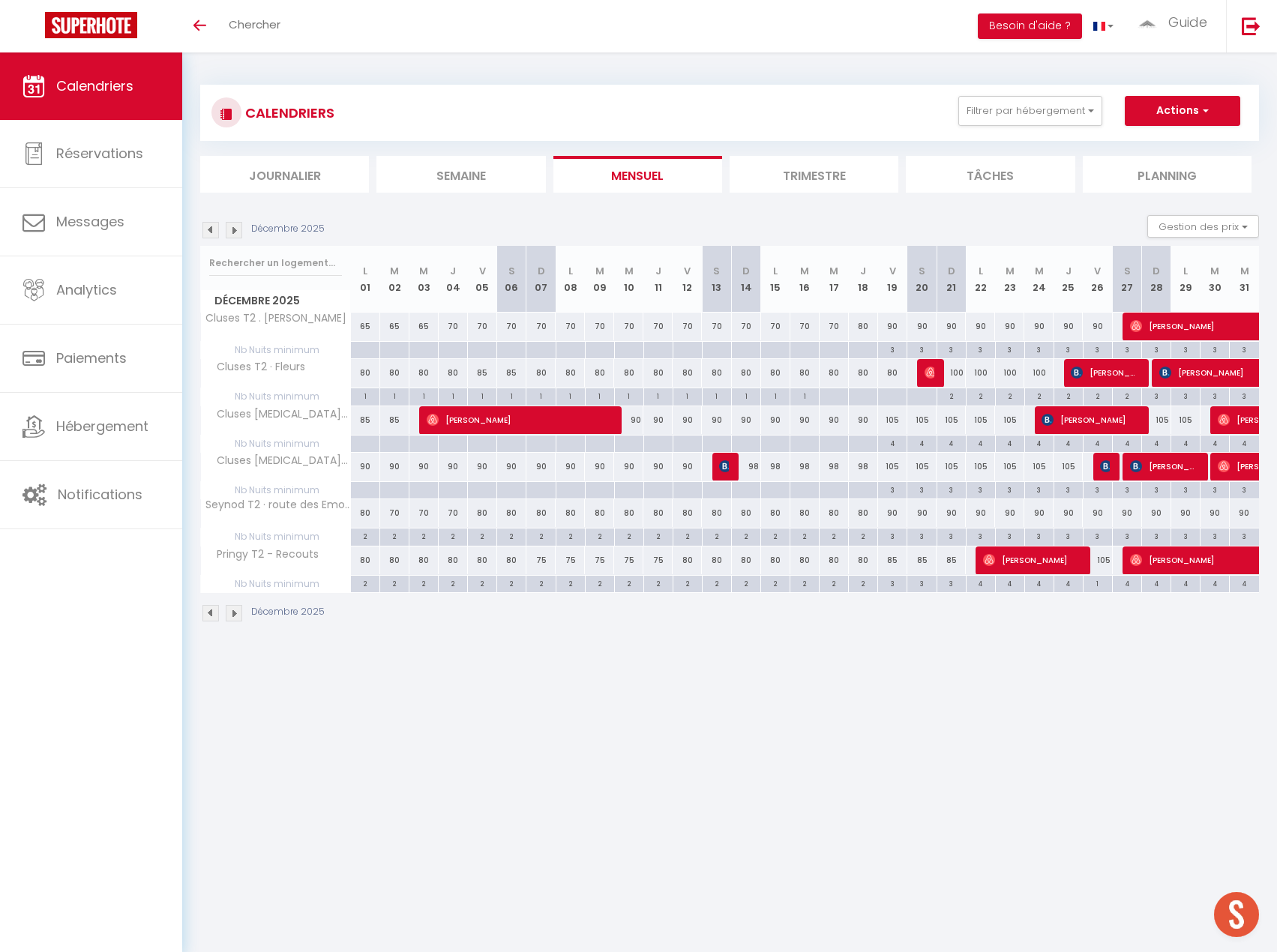
click at [211, 229] on img at bounding box center [211, 230] width 17 height 17
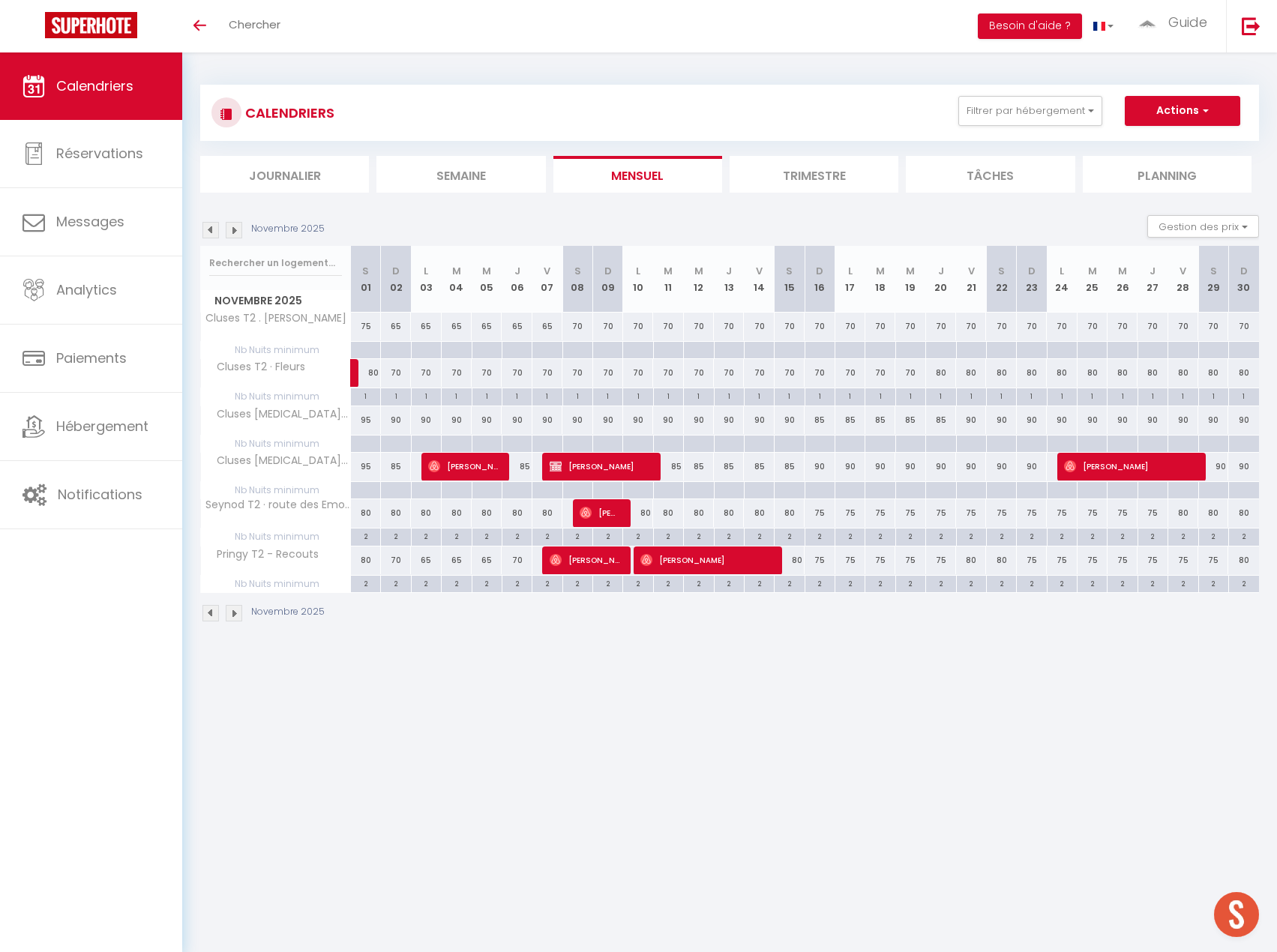
click at [211, 229] on img at bounding box center [211, 230] width 17 height 17
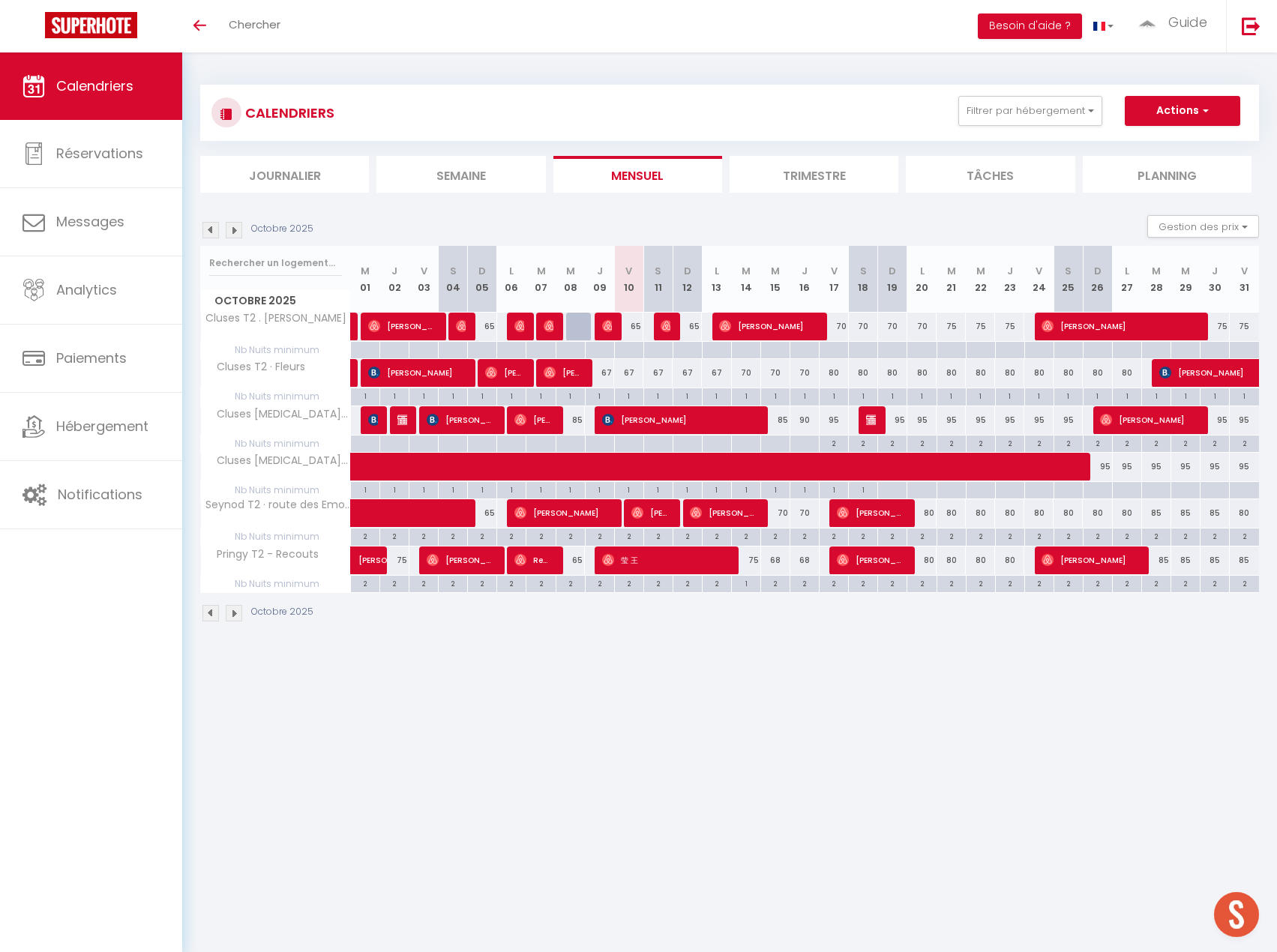
click at [831, 374] on div "80" at bounding box center [834, 373] width 29 height 28
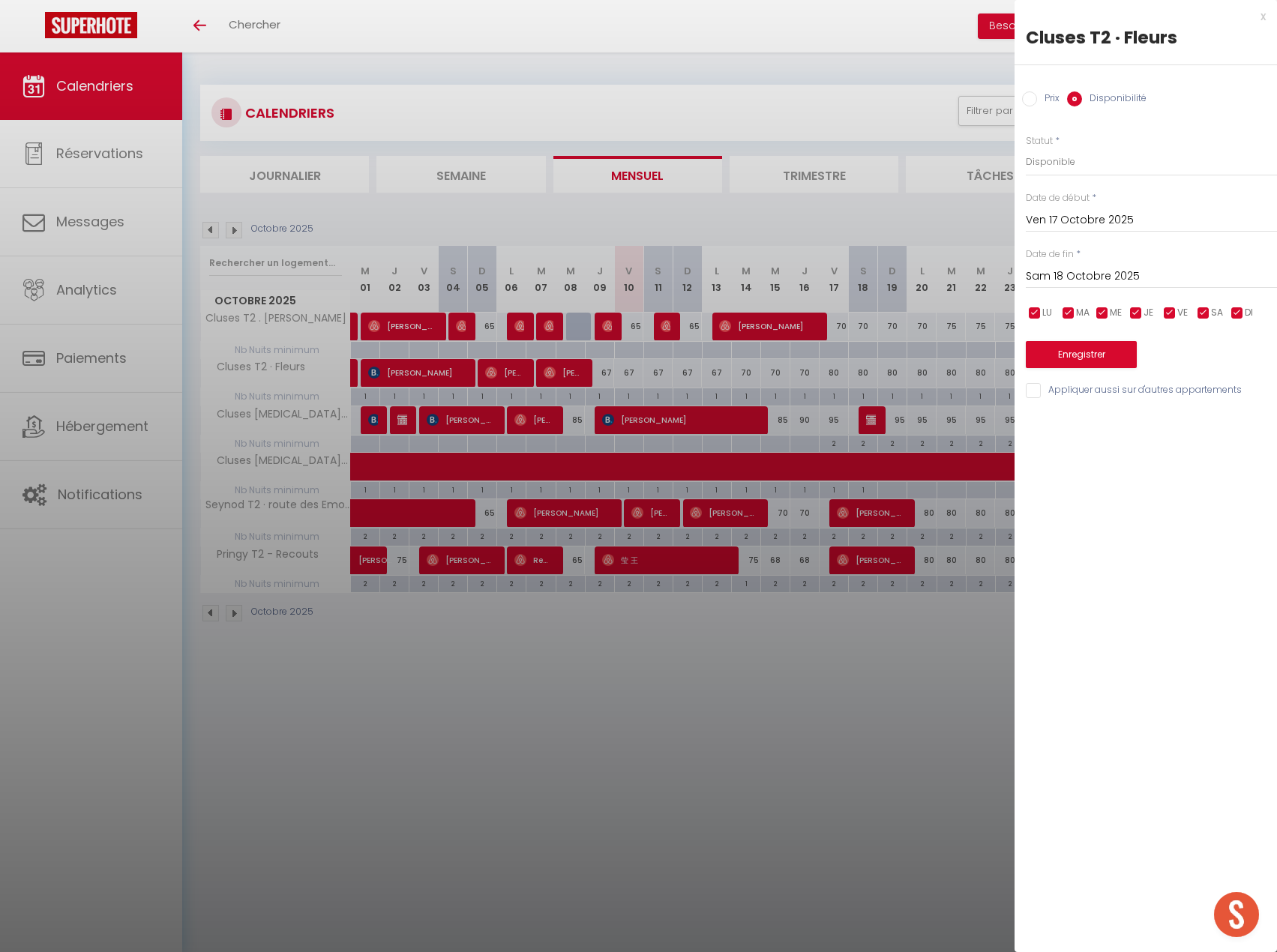
click at [1043, 101] on label "Prix" at bounding box center [1048, 100] width 22 height 17
click at [1037, 101] on input "Prix" at bounding box center [1029, 99] width 15 height 15
drag, startPoint x: 1093, startPoint y: 172, endPoint x: 823, endPoint y: 163, distance: 270.1
click at [823, 163] on body "🟢 Des questions ou besoin d'assistance pour la migration AirBnB? Prenez rdv >>>…" at bounding box center [638, 528] width 1277 height 952
click at [1084, 271] on input "Sam 18 Octobre 2025" at bounding box center [1151, 275] width 252 height 19
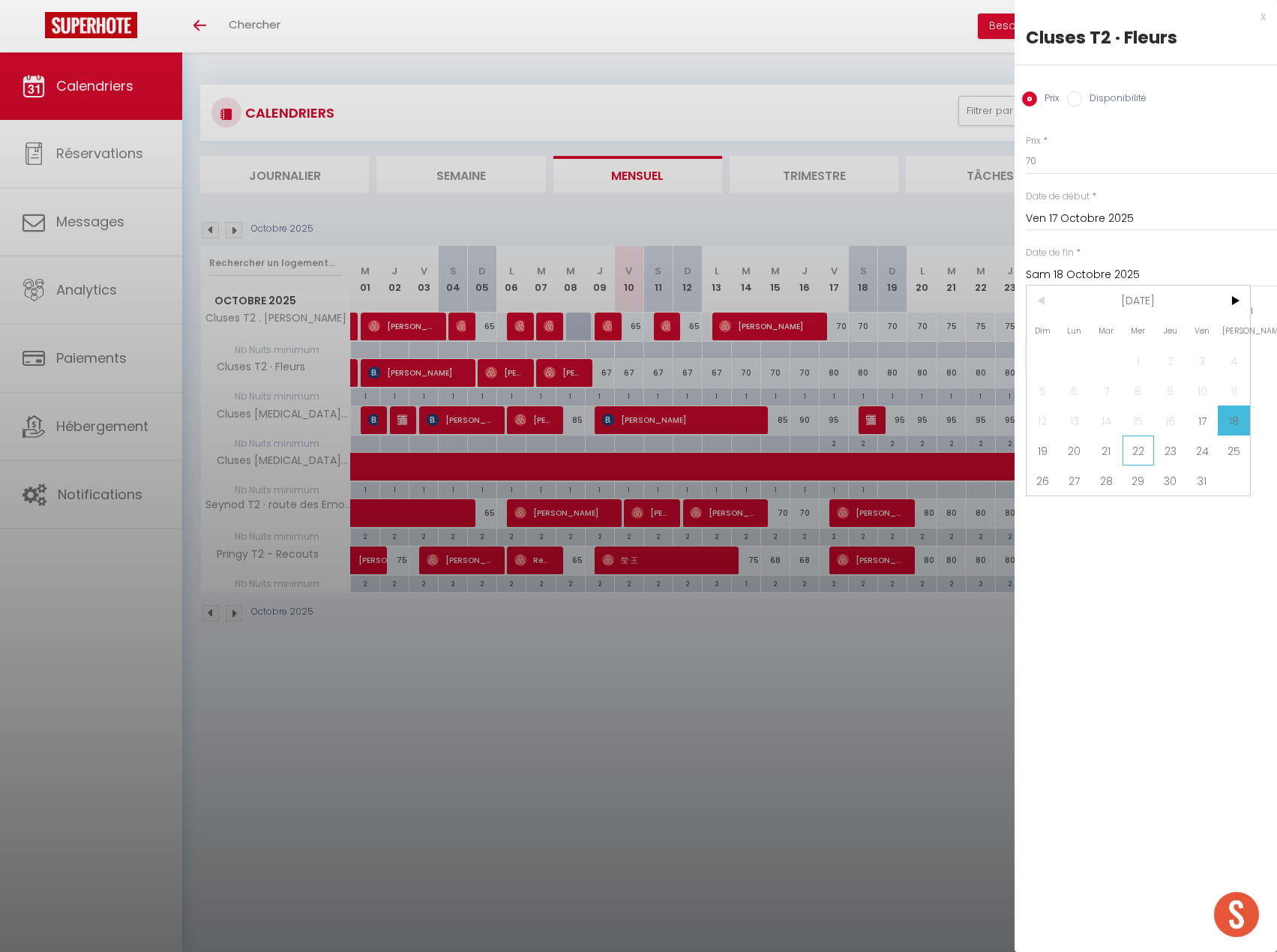
click at [1141, 447] on span "22" at bounding box center [1138, 451] width 32 height 30
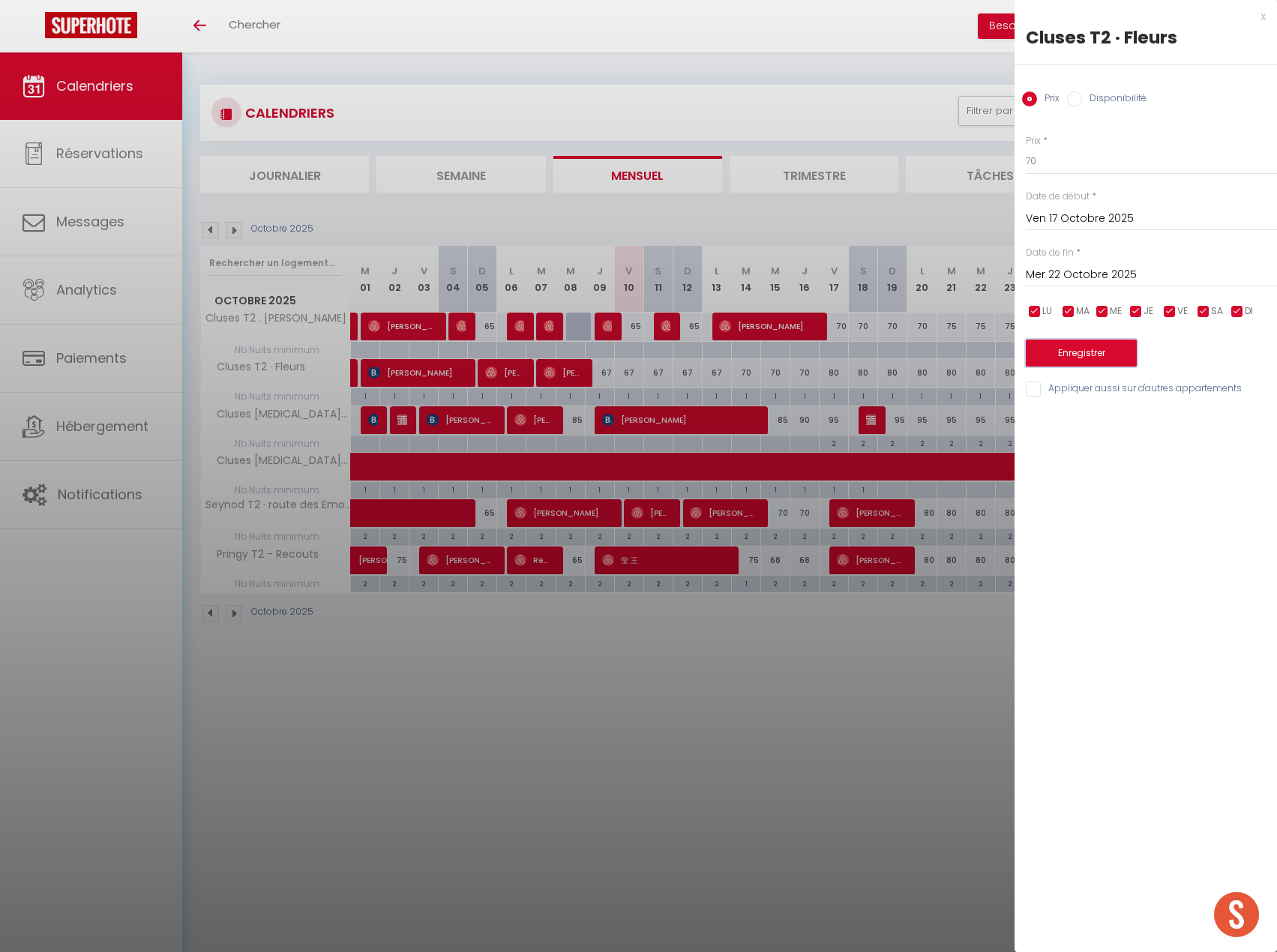
click at [1110, 349] on button "Enregistrer" at bounding box center [1081, 353] width 111 height 27
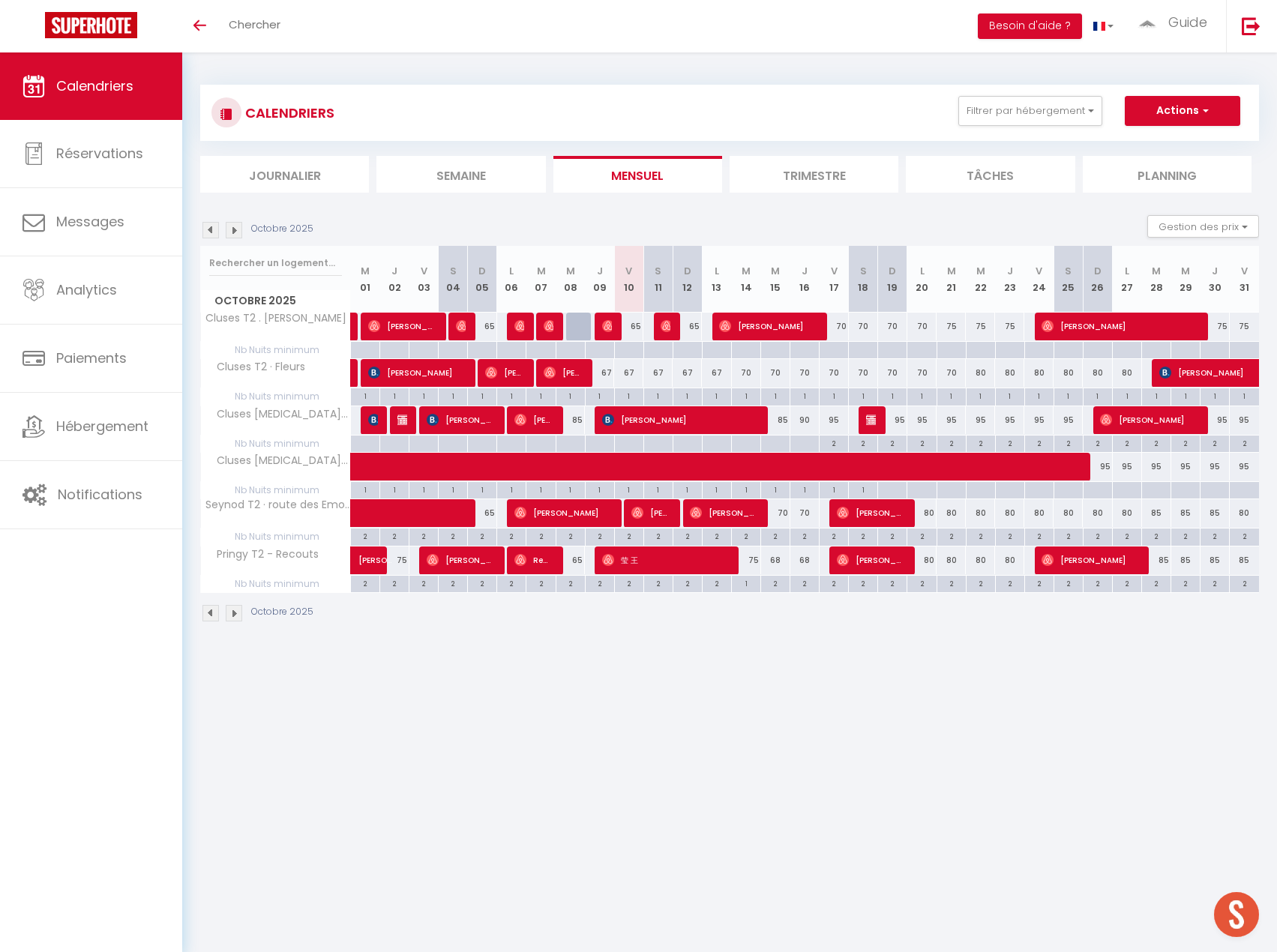
click at [931, 512] on div "80" at bounding box center [922, 513] width 29 height 28
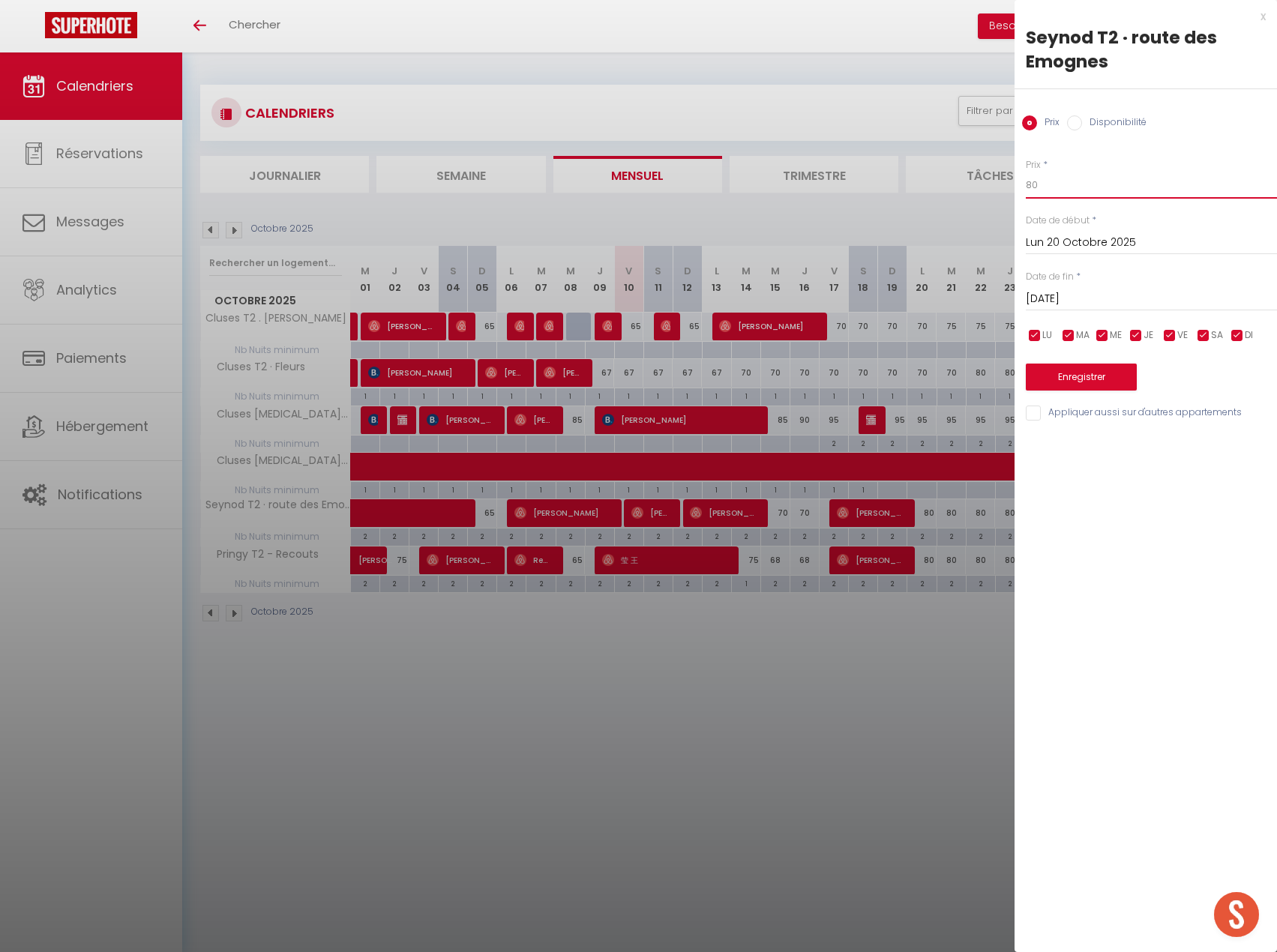
drag, startPoint x: 1115, startPoint y: 188, endPoint x: 943, endPoint y: 188, distance: 172.0
click at [943, 188] on body "🟢 Des questions ou besoin d'assistance pour la migration AirBnB? Prenez rdv >>>…" at bounding box center [638, 528] width 1277 height 952
click at [1080, 300] on input "Mar 21 Octobre 2025" at bounding box center [1151, 299] width 252 height 19
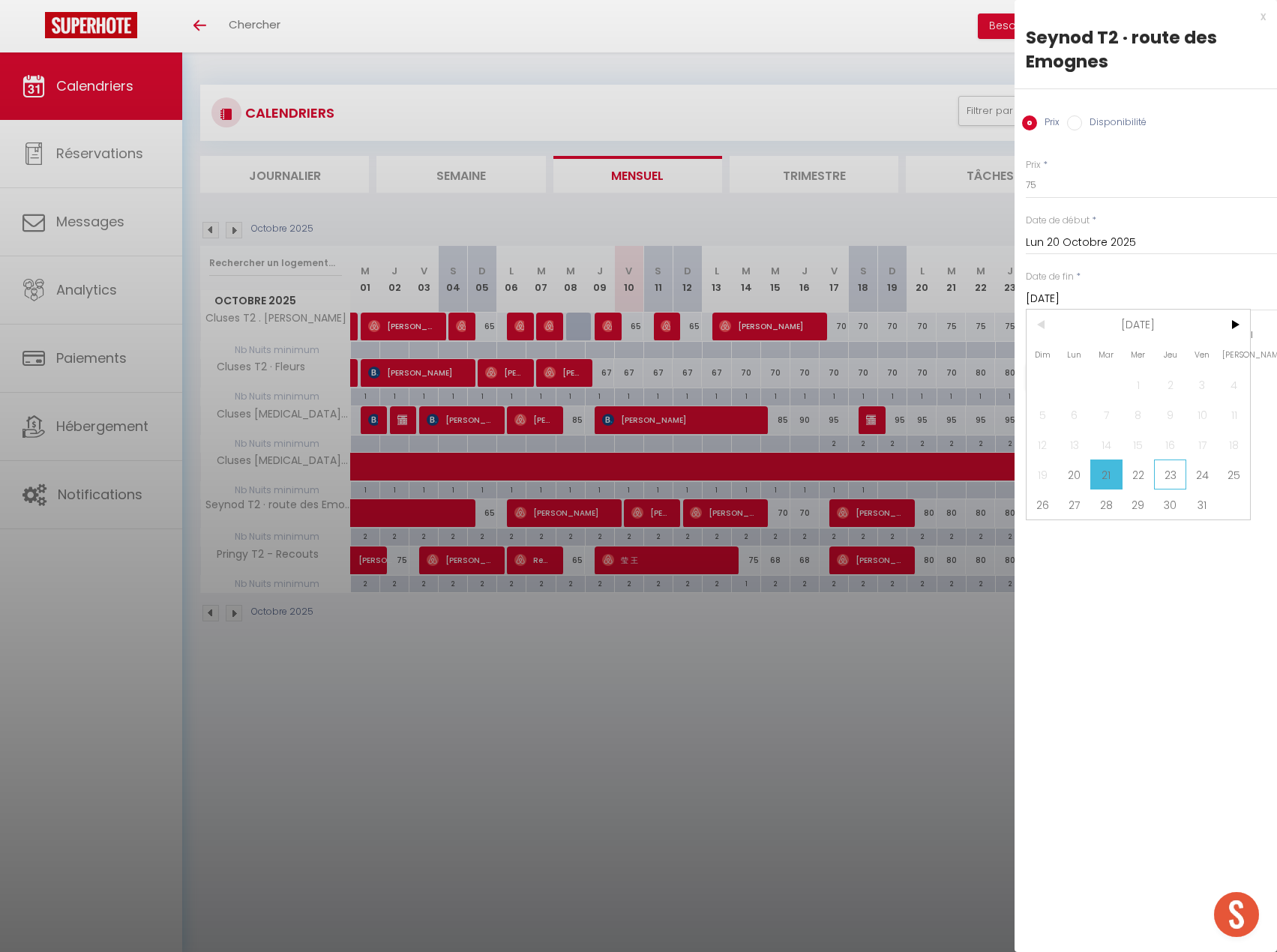
click at [1159, 475] on span "23" at bounding box center [1169, 475] width 32 height 30
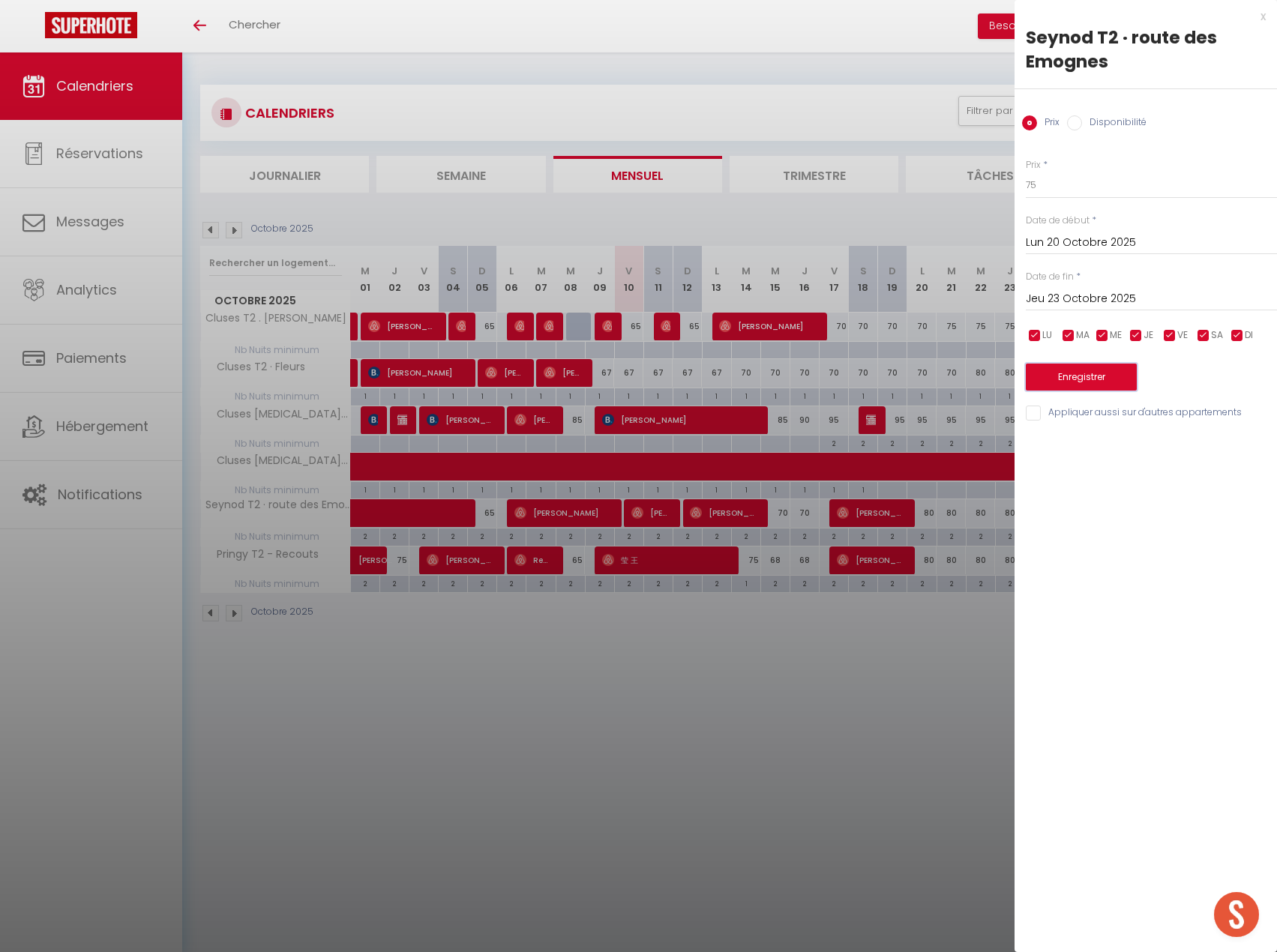
click at [1119, 379] on button "Enregistrer" at bounding box center [1081, 377] width 111 height 27
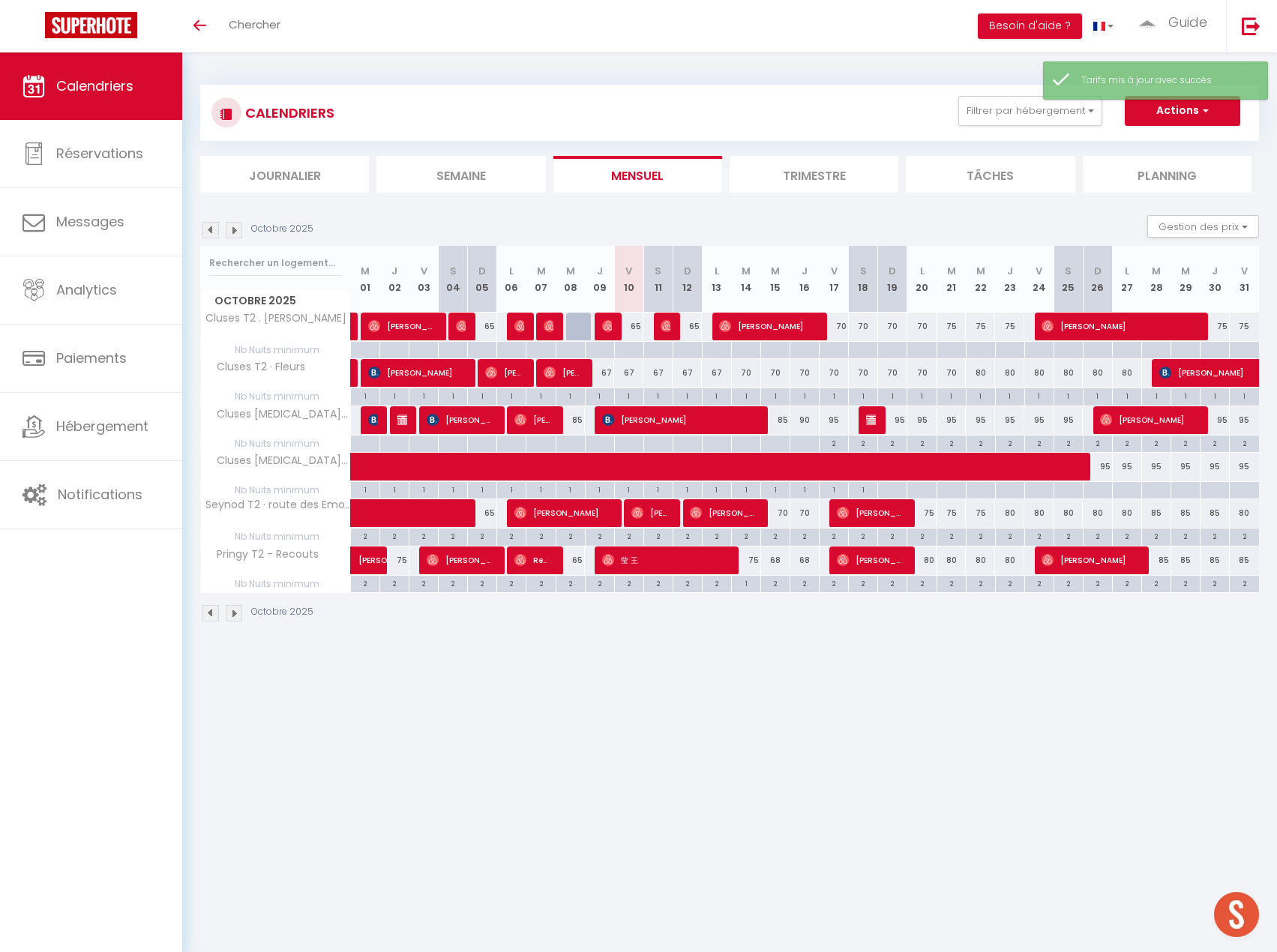
click at [976, 561] on div "80" at bounding box center [980, 560] width 29 height 28
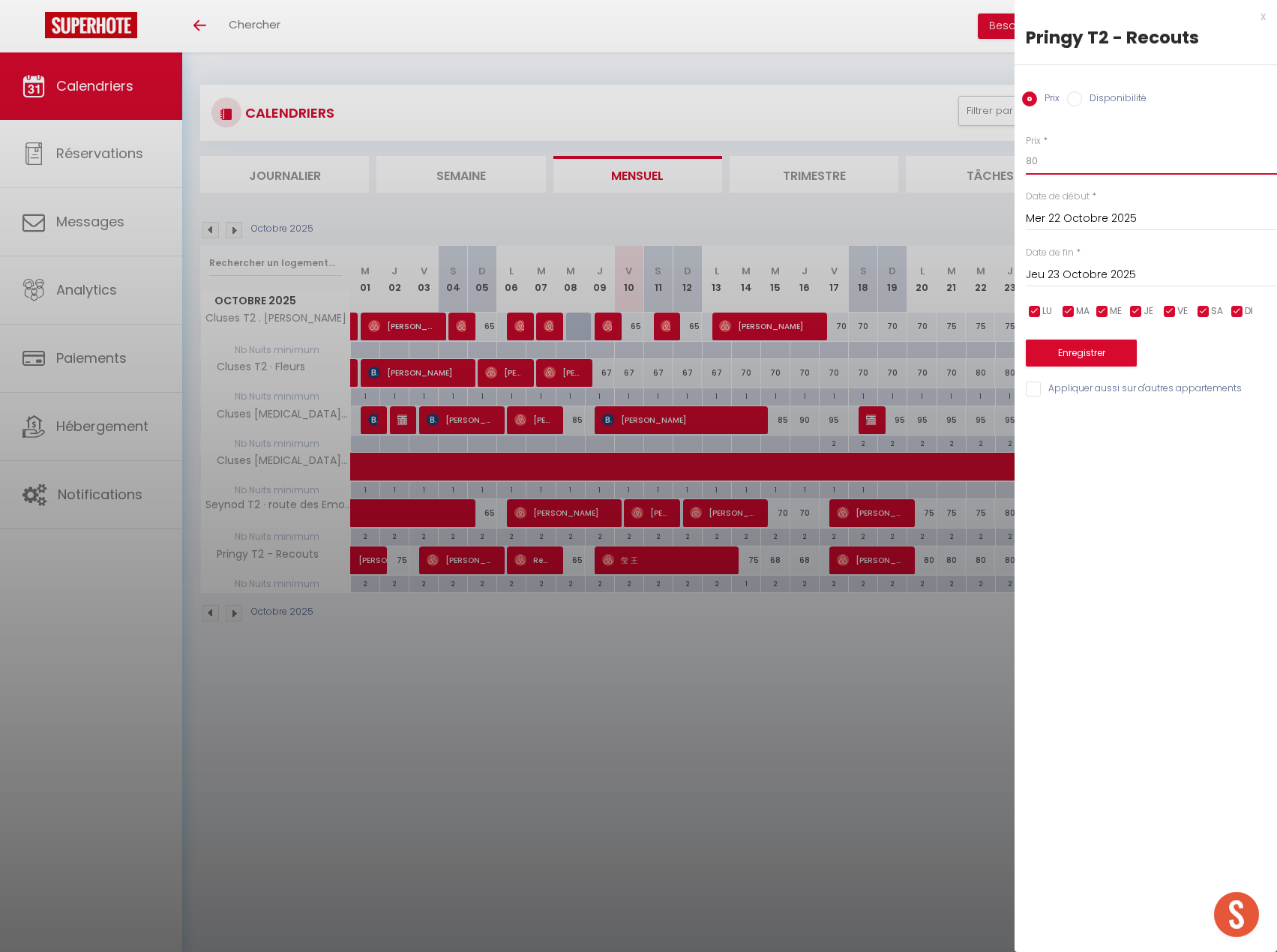
drag, startPoint x: 1020, startPoint y: 162, endPoint x: 994, endPoint y: 167, distance: 26.5
click at [994, 167] on body "🟢 Des questions ou besoin d'assistance pour la migration AirBnB? Prenez rdv >>>…" at bounding box center [638, 528] width 1277 height 952
click at [1144, 266] on input "Jeu 23 Octobre 2025" at bounding box center [1151, 275] width 252 height 19
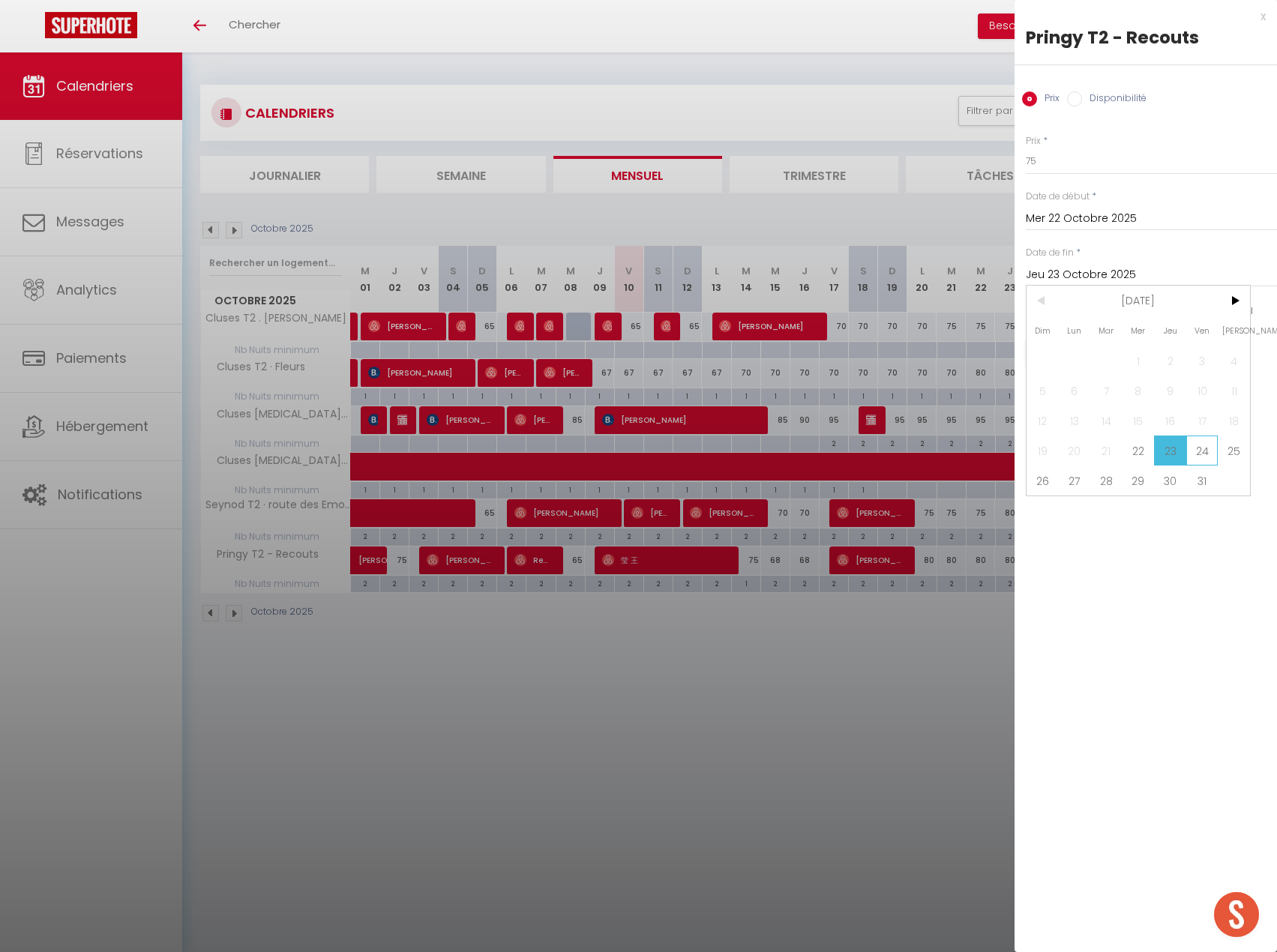
click at [1201, 454] on span "24" at bounding box center [1201, 451] width 32 height 30
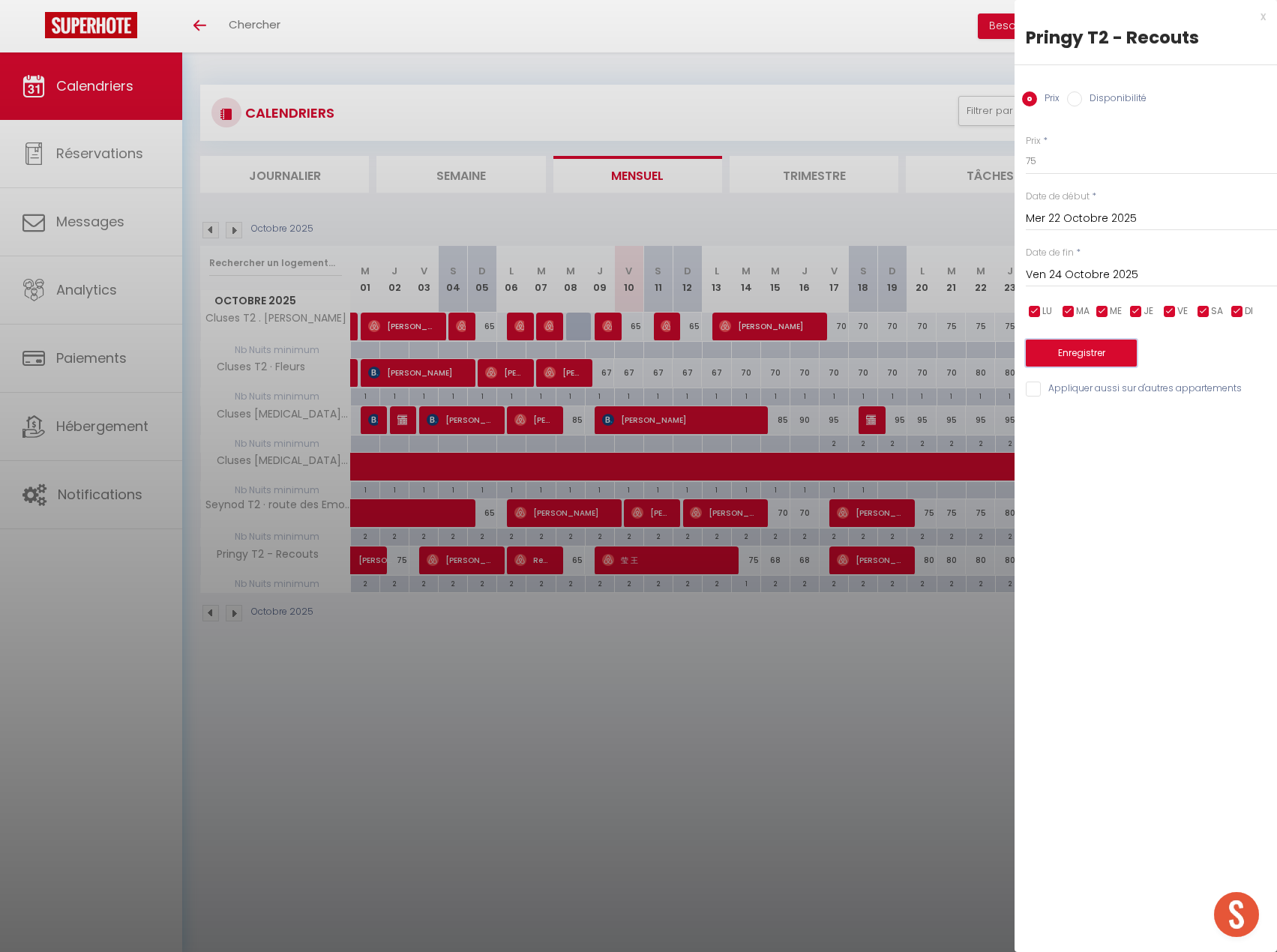
click at [1079, 354] on button "Enregistrer" at bounding box center [1081, 353] width 111 height 27
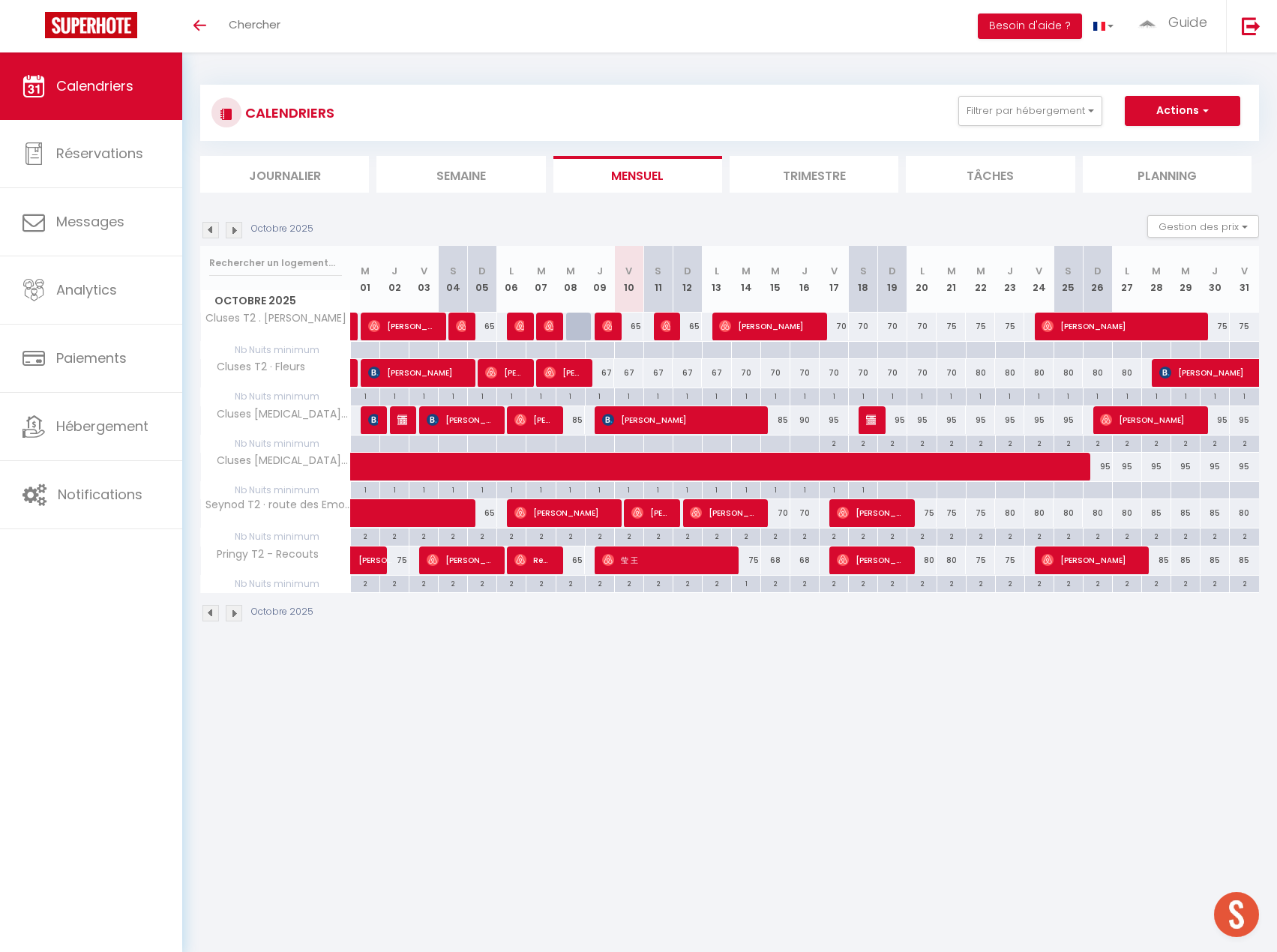
click at [889, 323] on div "70" at bounding box center [893, 326] width 29 height 28
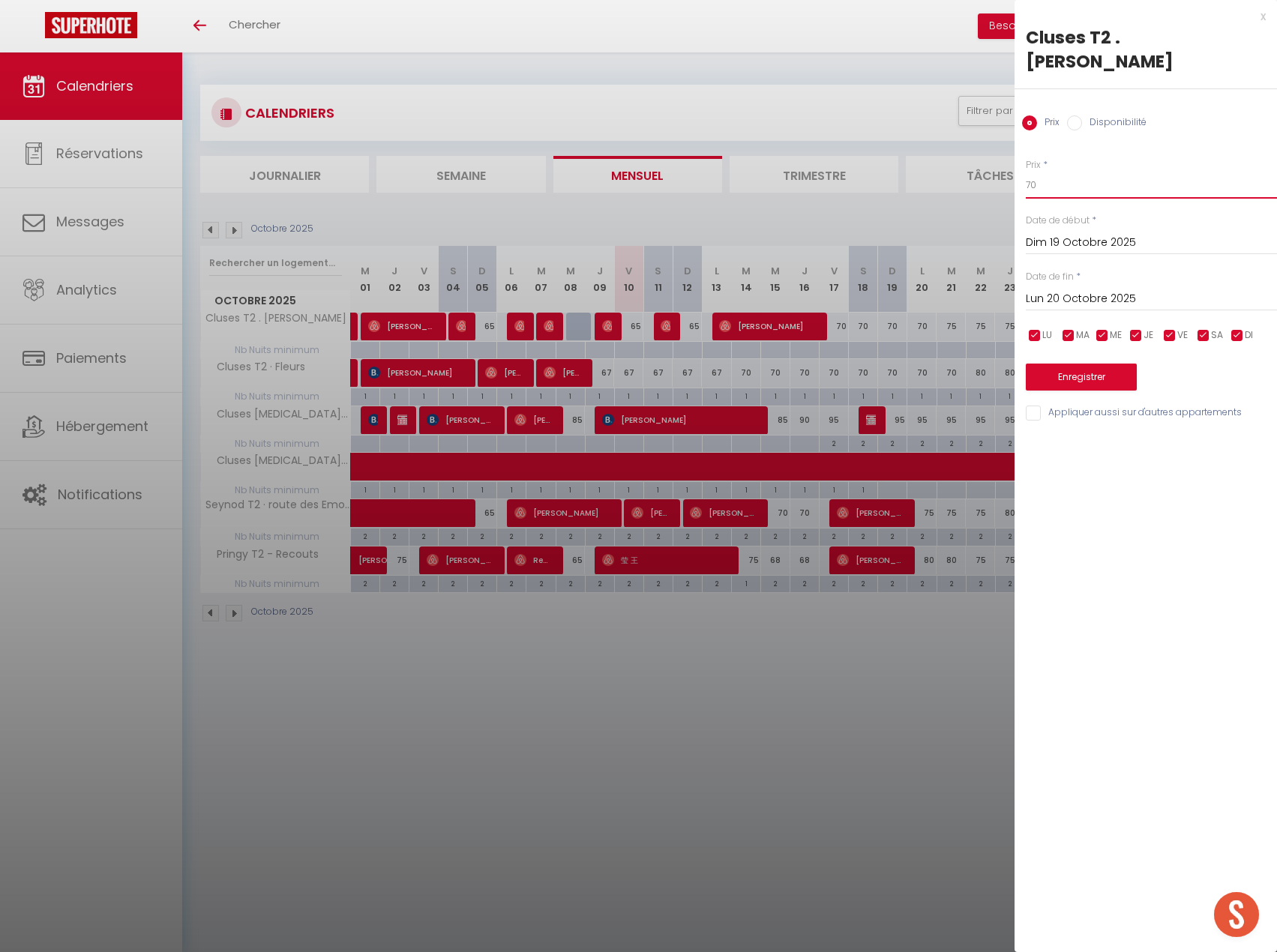
click at [1054, 171] on input "70" at bounding box center [1151, 184] width 252 height 27
click at [1075, 289] on input "Lun 20 Octobre 2025" at bounding box center [1151, 299] width 252 height 19
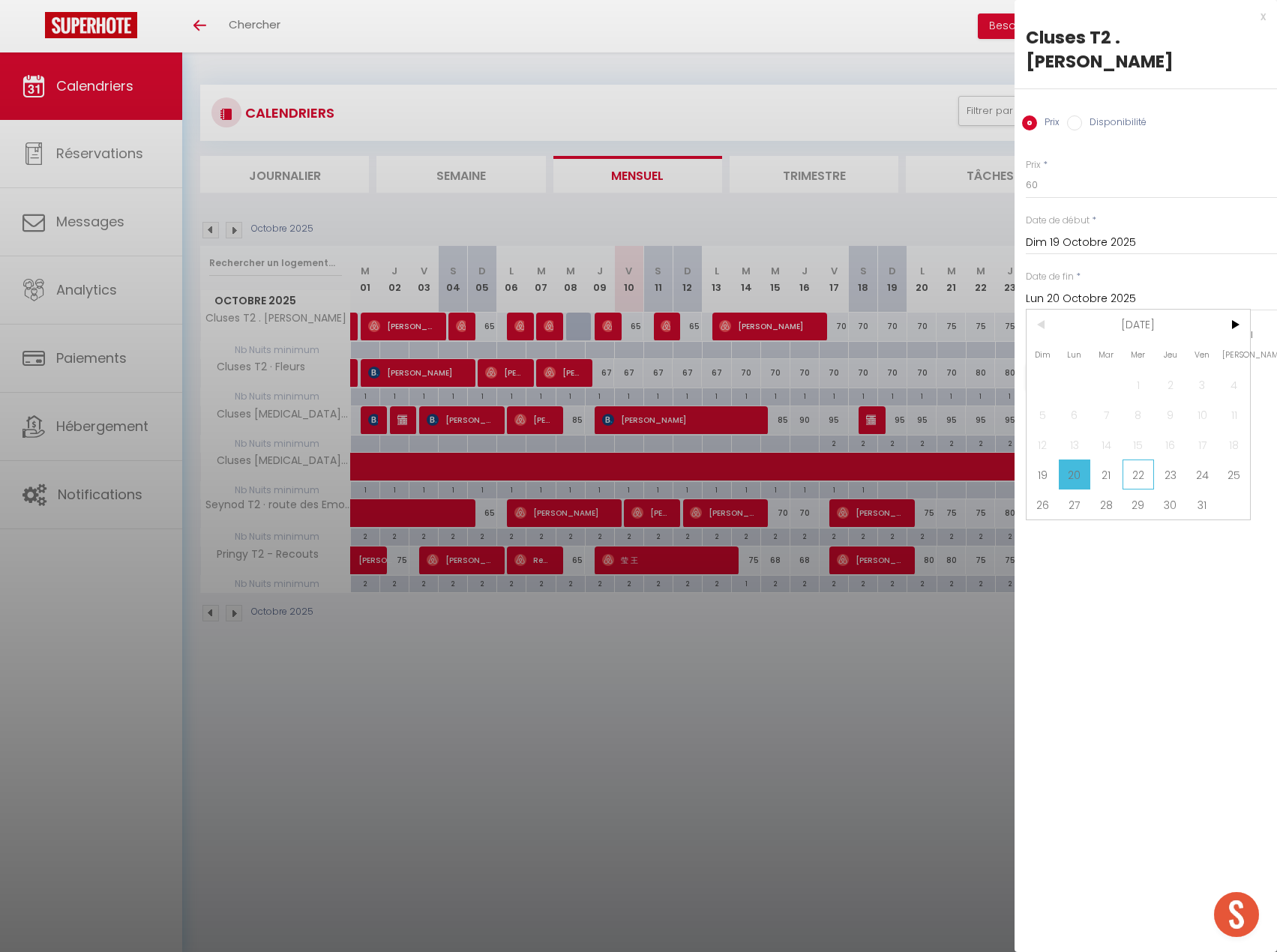
click at [1132, 460] on span "22" at bounding box center [1138, 475] width 32 height 30
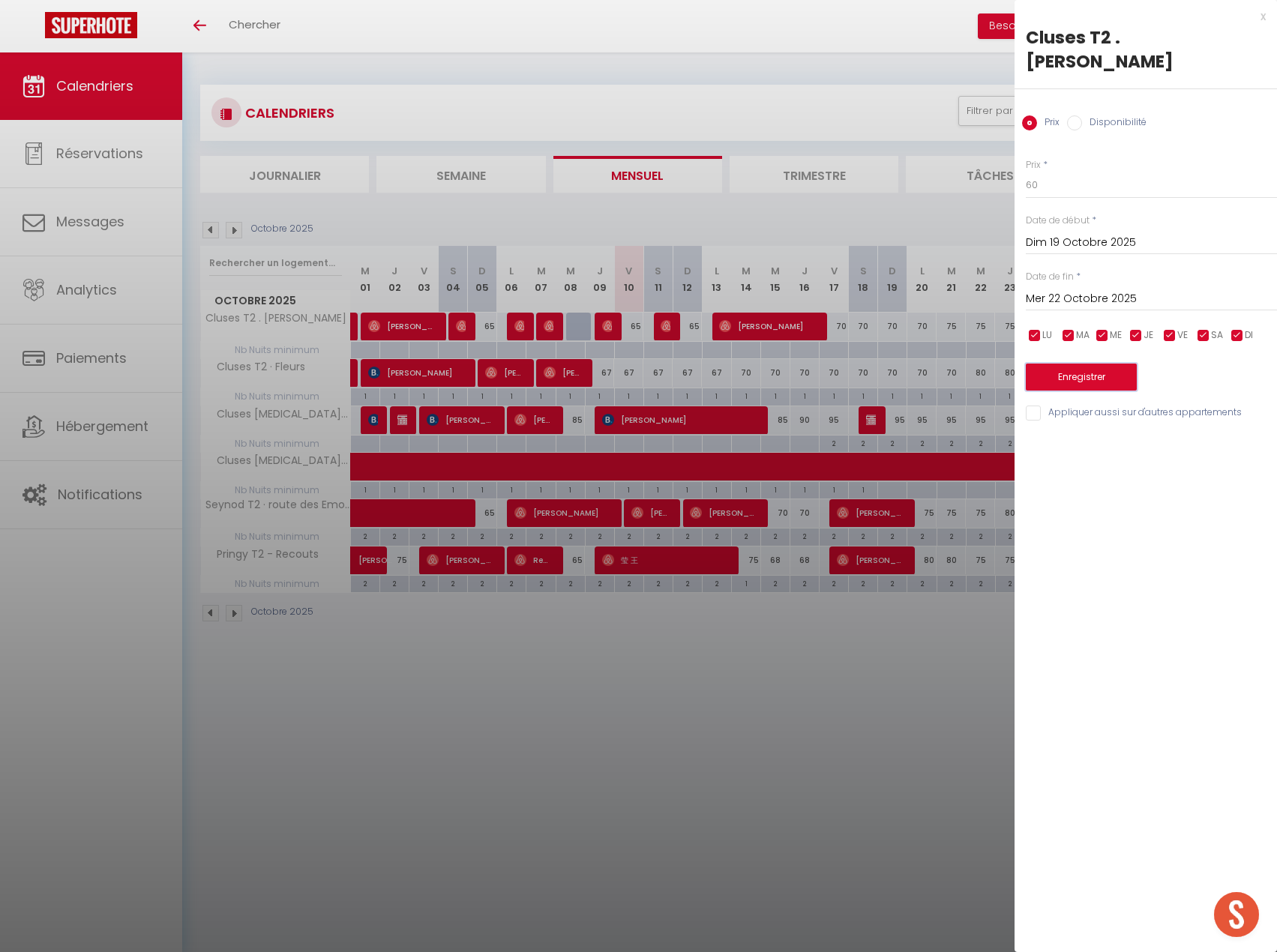
click at [1090, 364] on button "Enregistrer" at bounding box center [1081, 377] width 111 height 27
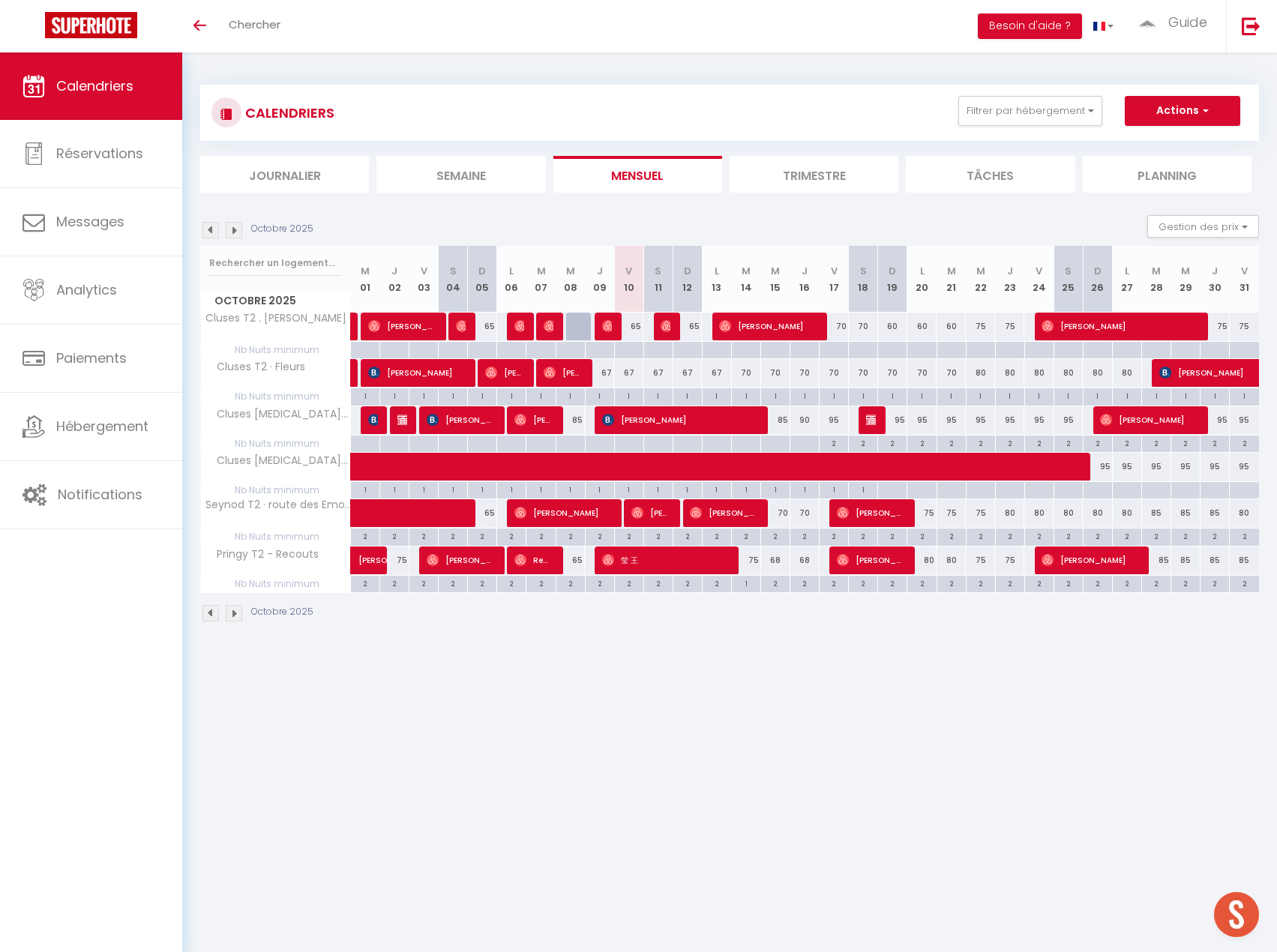
click at [235, 231] on img at bounding box center [234, 230] width 17 height 17
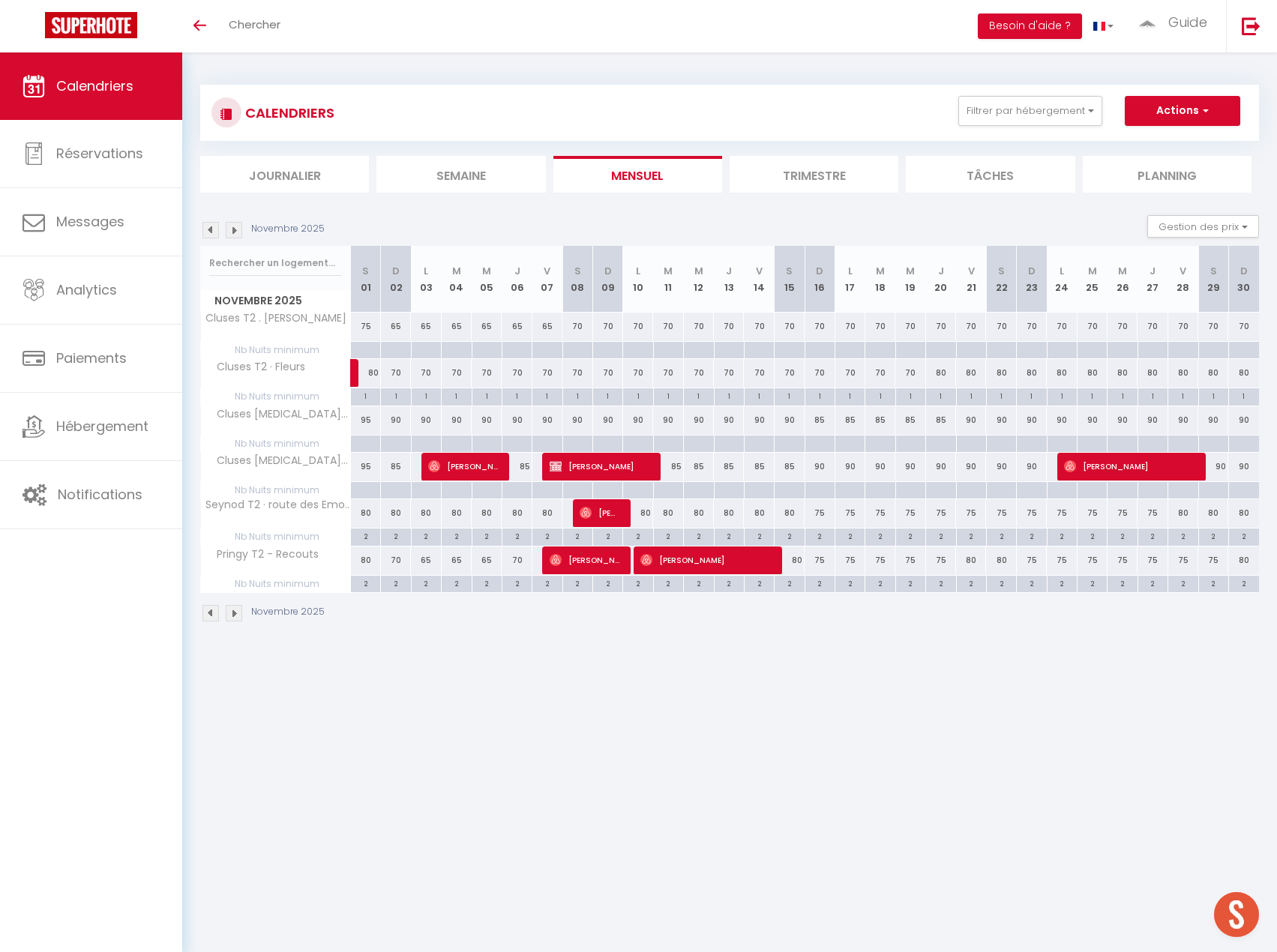
click at [820, 328] on div "70" at bounding box center [819, 326] width 30 height 28
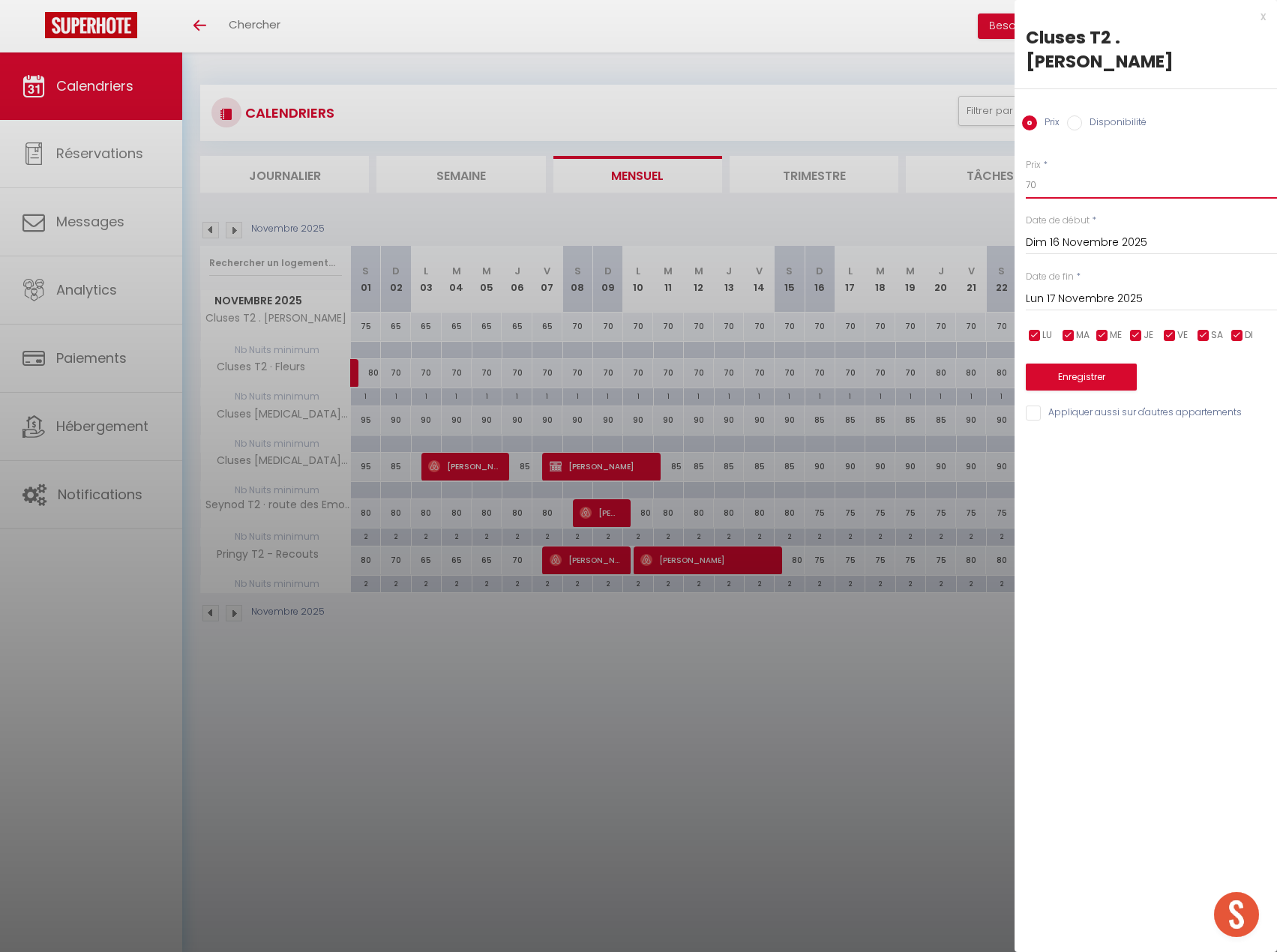
drag, startPoint x: 1091, startPoint y: 164, endPoint x: 981, endPoint y: 168, distance: 110.1
click at [981, 168] on body "🟢 Des questions ou besoin d'assistance pour la migration AirBnB? Prenez rdv >>>…" at bounding box center [638, 528] width 1277 height 952
click at [1134, 289] on input "Lun 17 Novembre 2025" at bounding box center [1151, 299] width 252 height 19
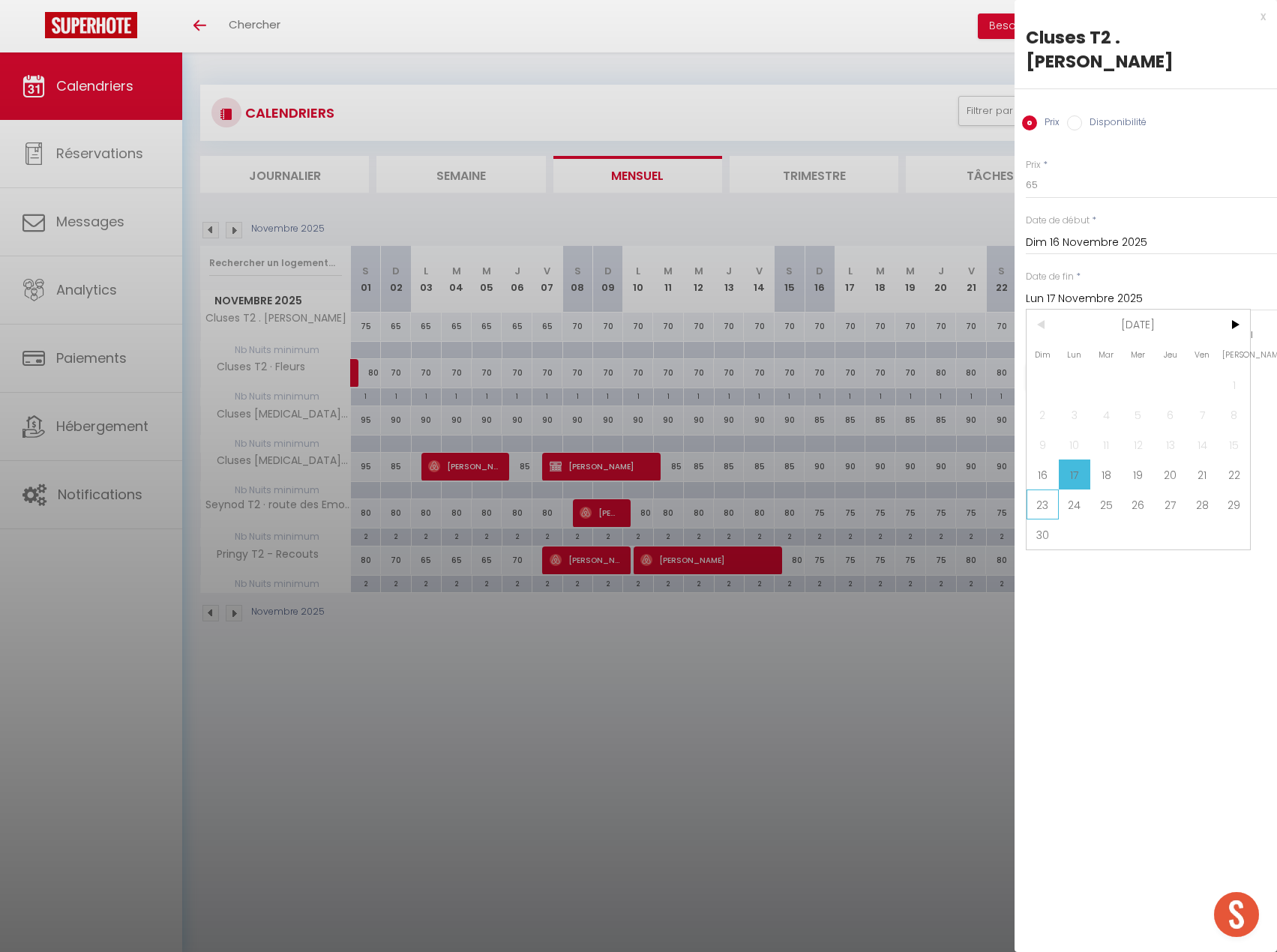
click at [1040, 489] on span "23" at bounding box center [1042, 504] width 32 height 30
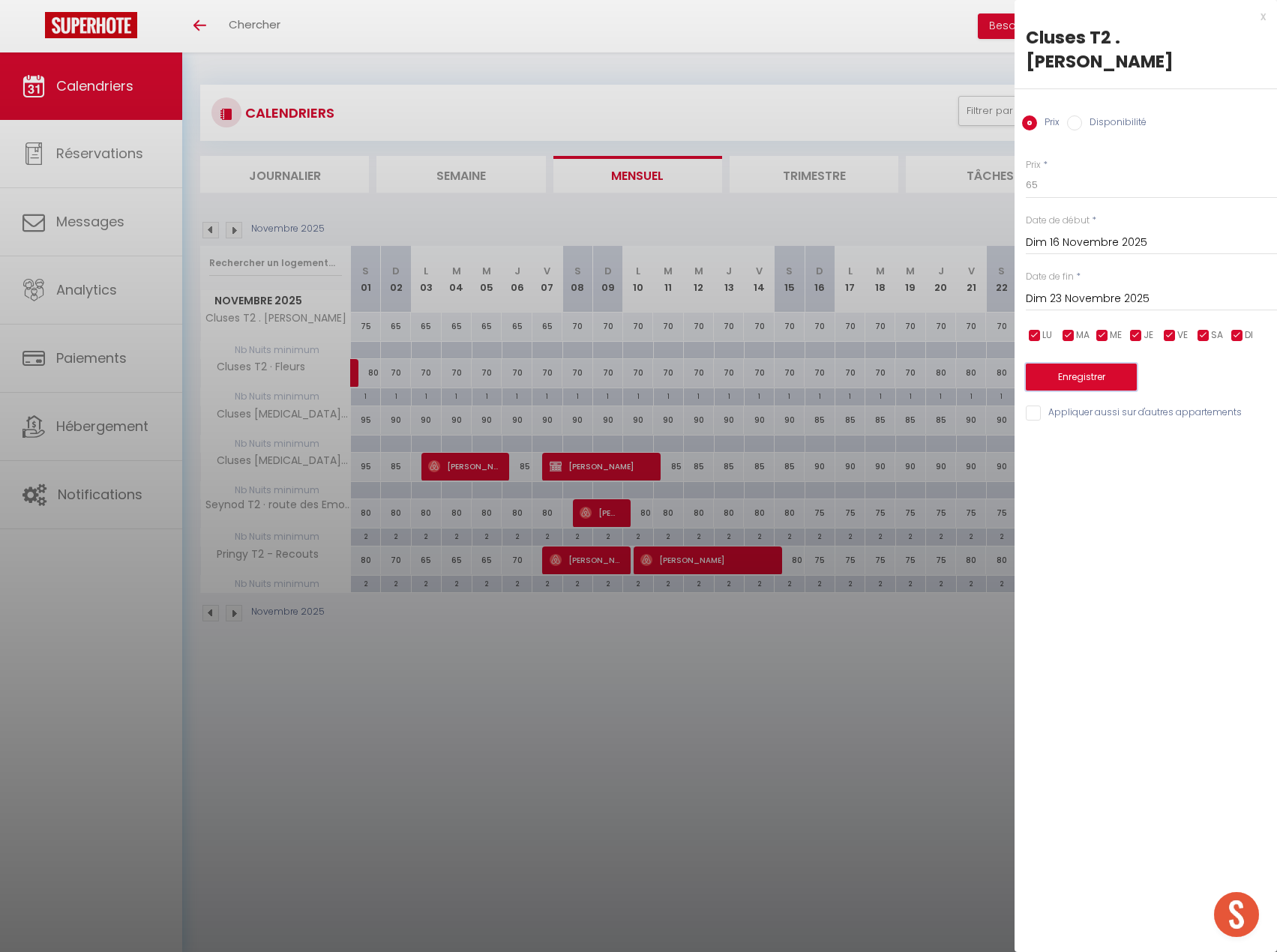
click at [1076, 364] on button "Enregistrer" at bounding box center [1081, 377] width 111 height 27
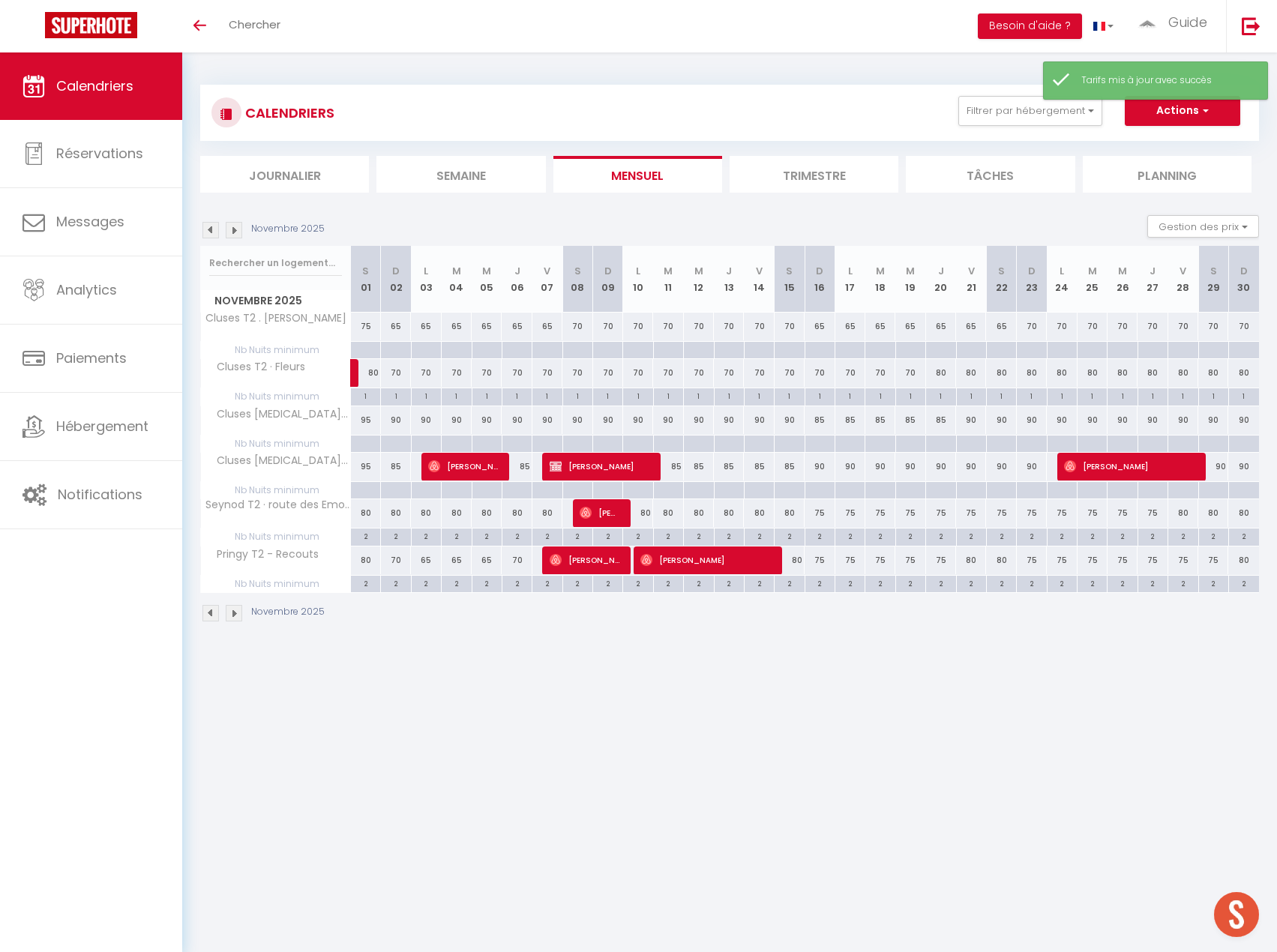
click at [1032, 318] on div "70" at bounding box center [1031, 326] width 30 height 28
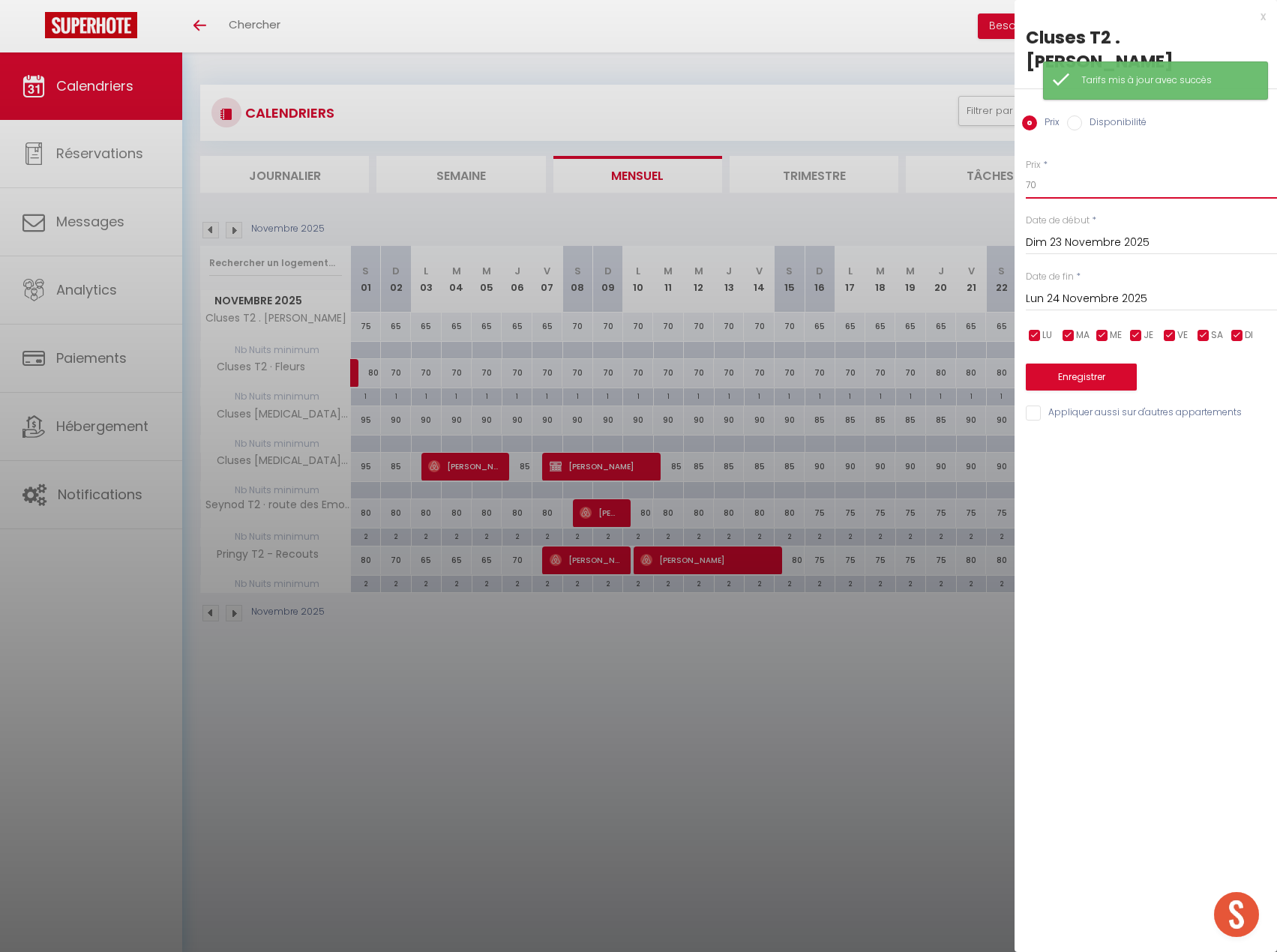
click at [1028, 171] on input "70" at bounding box center [1151, 184] width 252 height 27
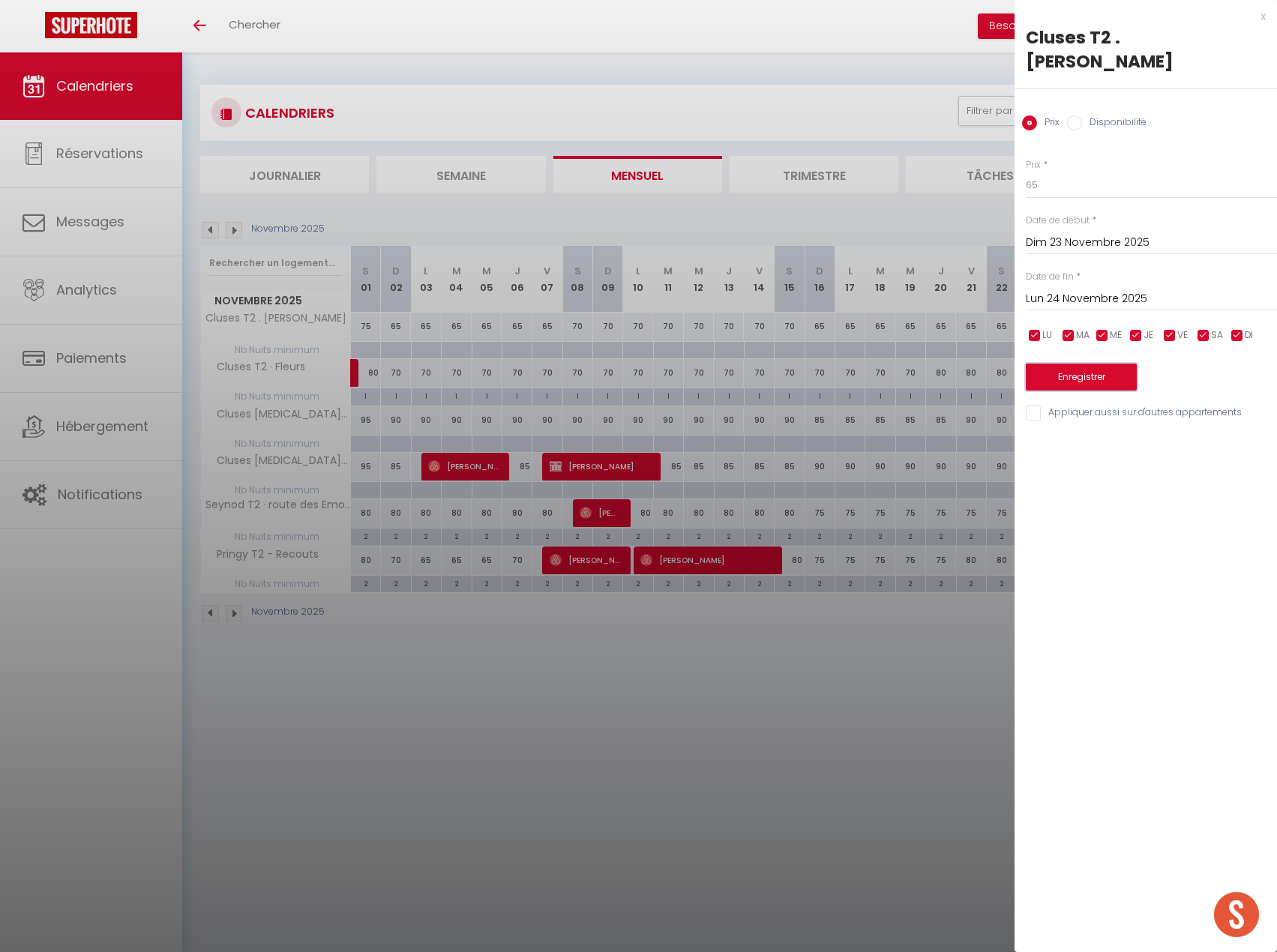
click at [1124, 364] on button "Enregistrer" at bounding box center [1081, 377] width 111 height 27
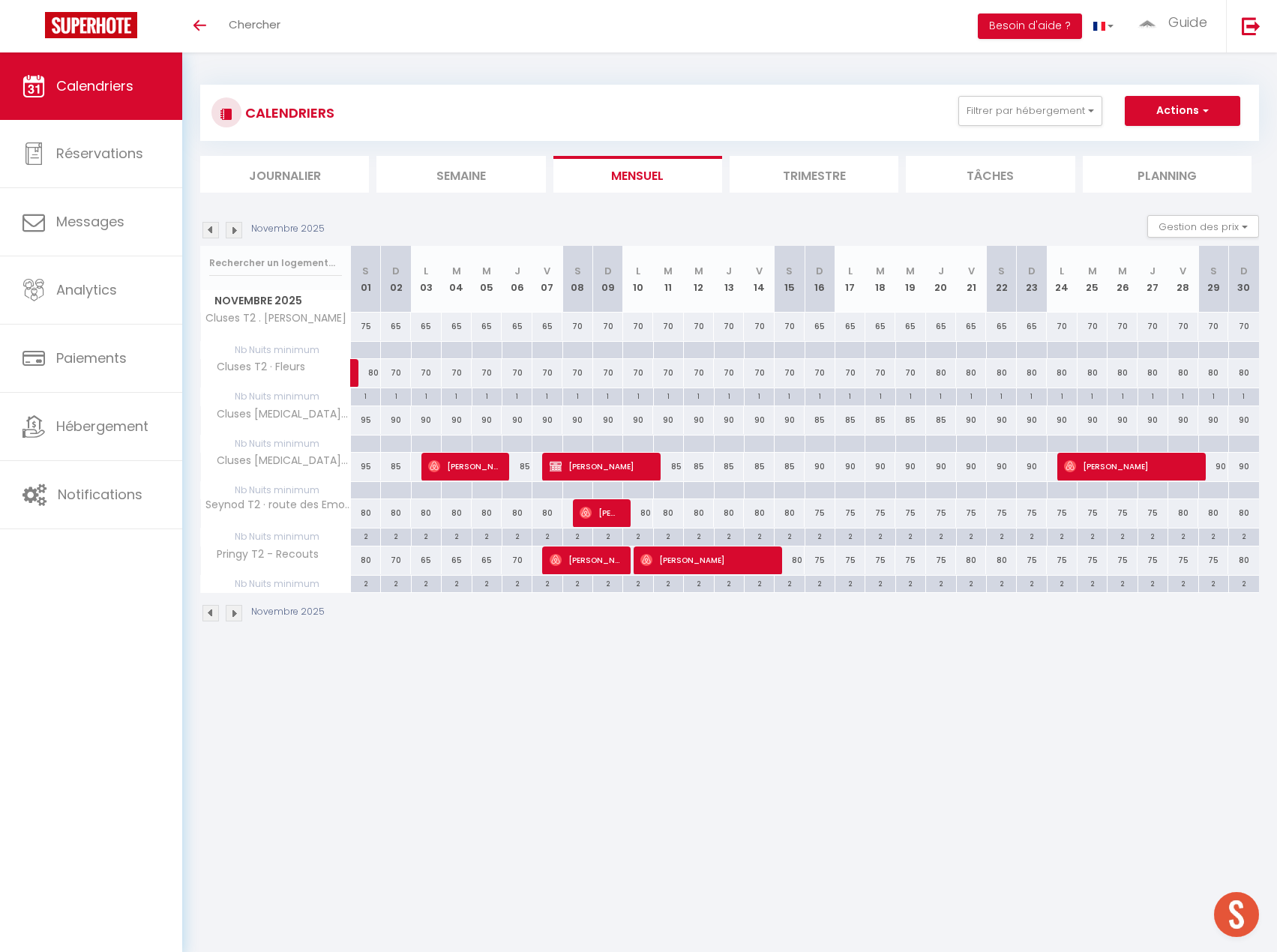
click at [212, 229] on img at bounding box center [211, 230] width 17 height 17
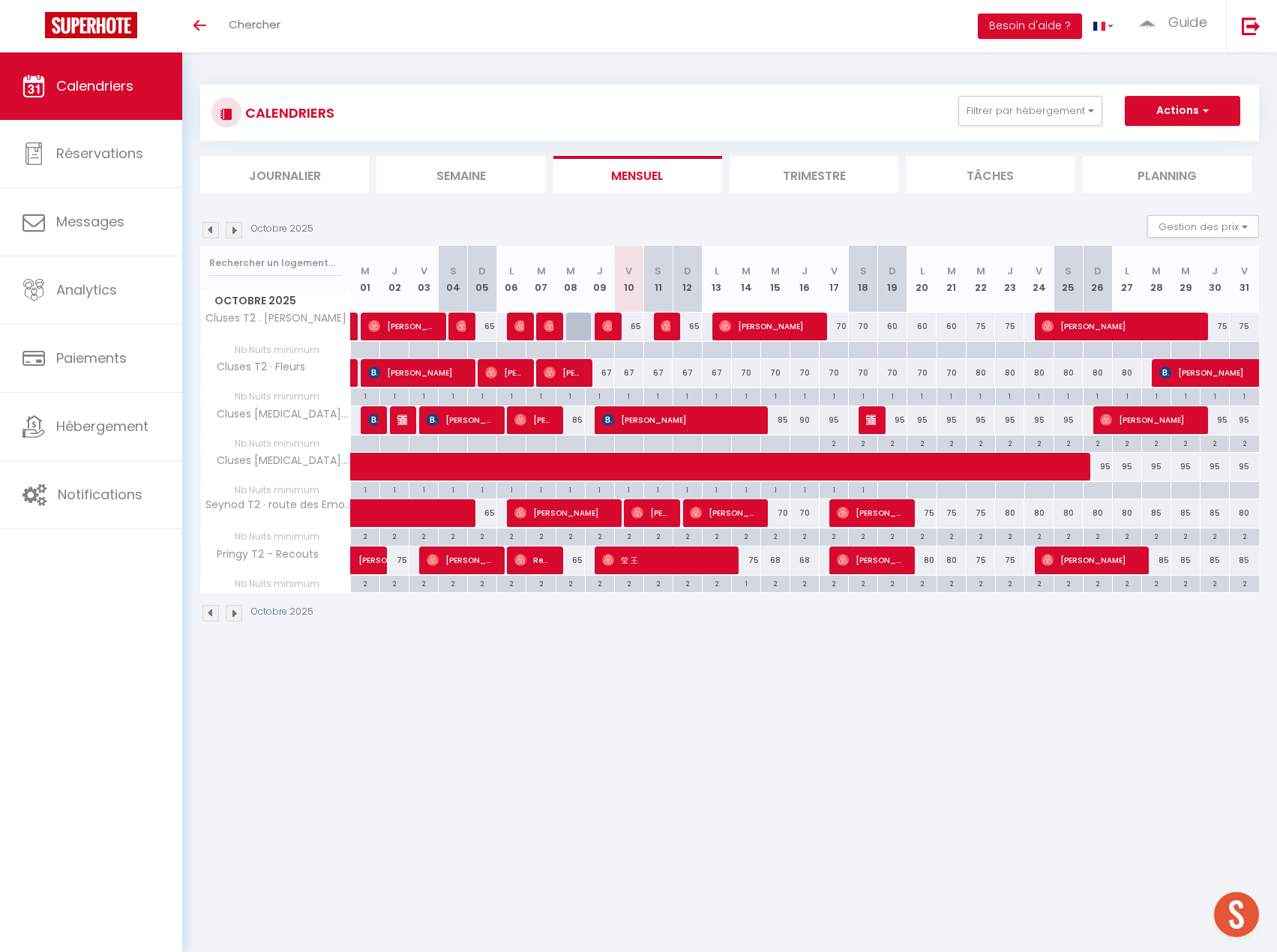
click at [235, 223] on img at bounding box center [234, 230] width 17 height 17
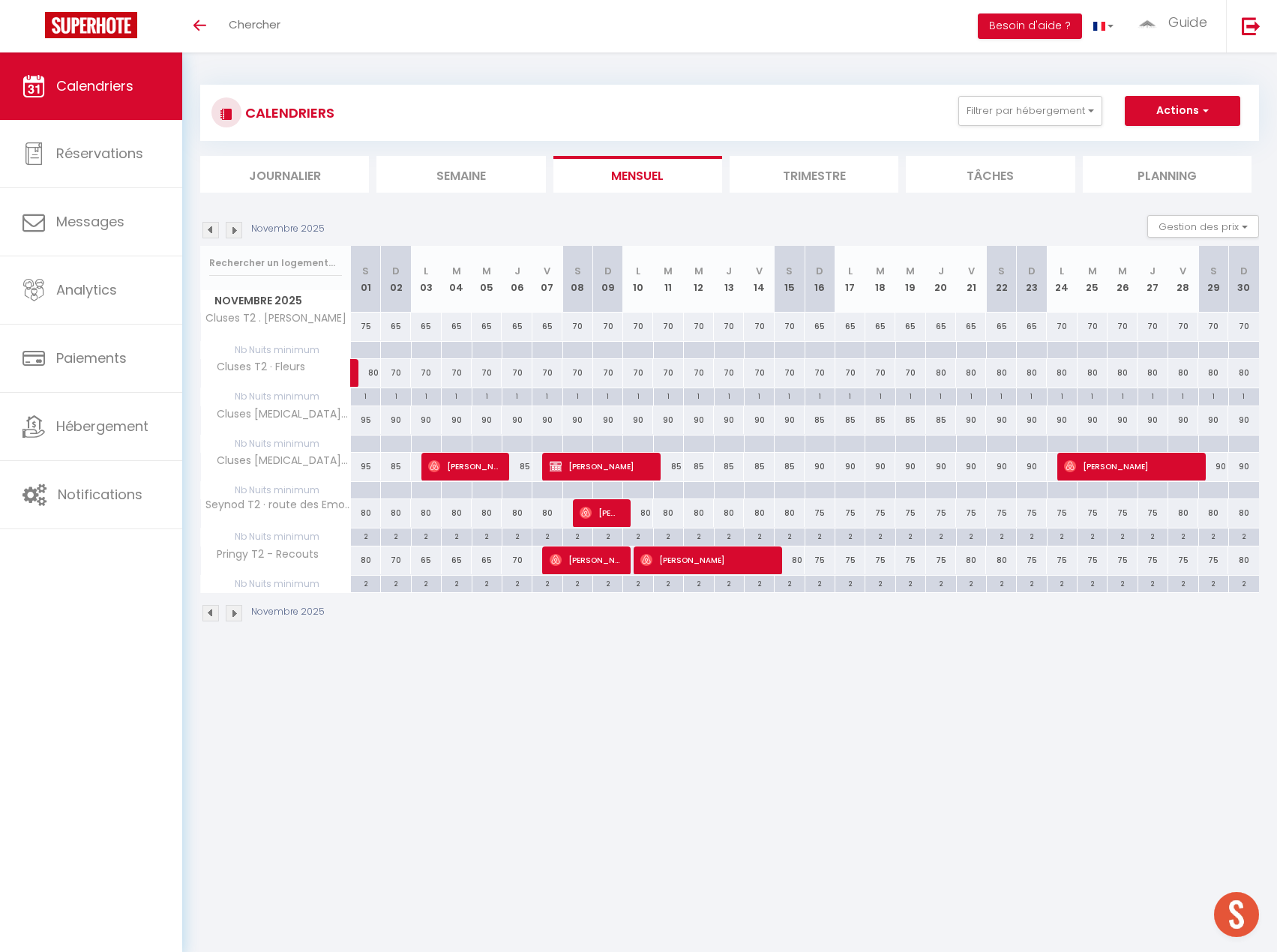
click at [612, 375] on div "70" at bounding box center [608, 373] width 30 height 28
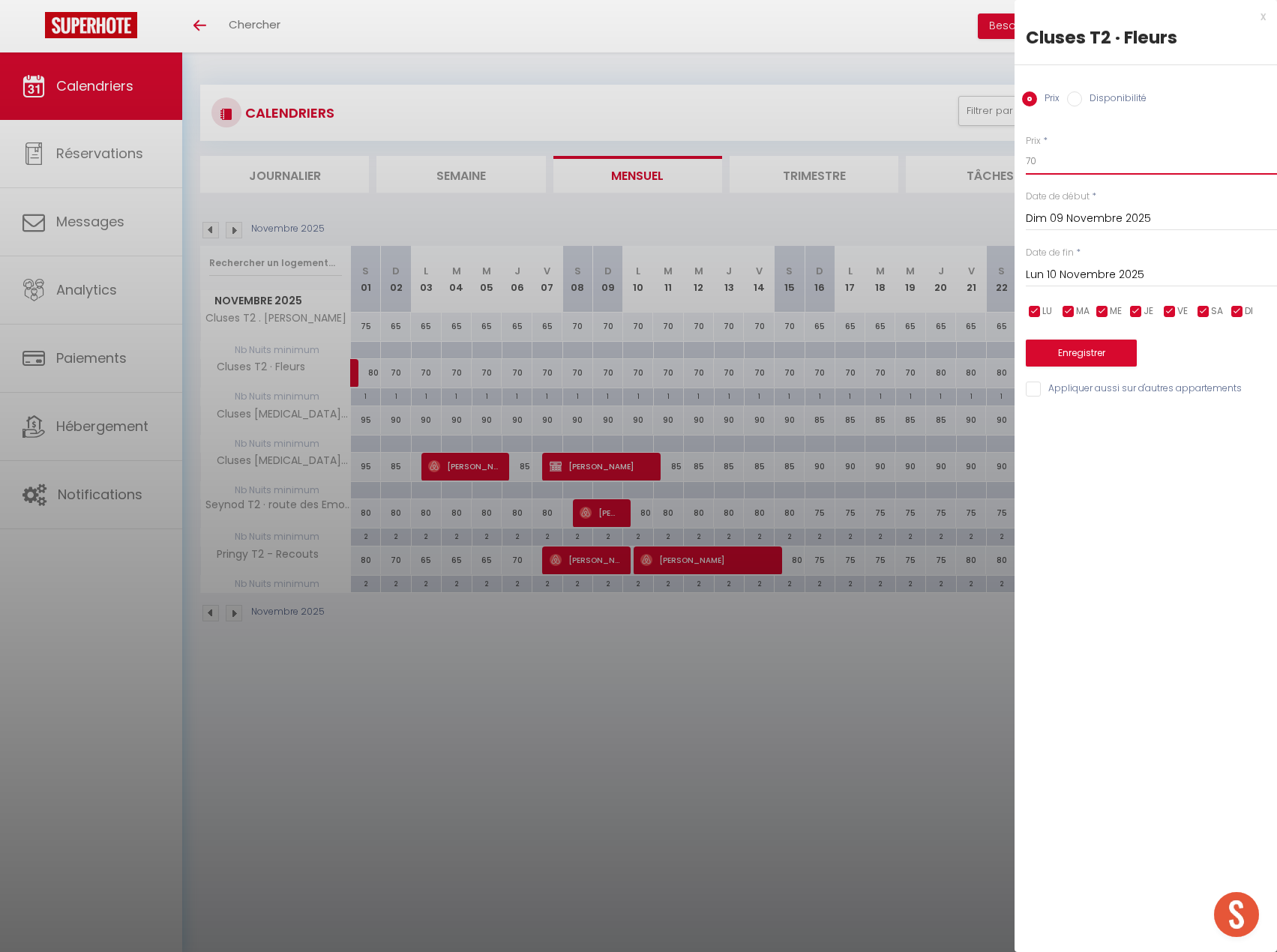
drag, startPoint x: 1102, startPoint y: 162, endPoint x: 650, endPoint y: 143, distance: 452.4
click at [650, 143] on body "🟢 Des questions ou besoin d'assistance pour la migration AirBnB? Prenez rdv >>>…" at bounding box center [638, 528] width 1277 height 952
click at [1080, 277] on input "Lun 10 Novembre 2025" at bounding box center [1151, 275] width 252 height 19
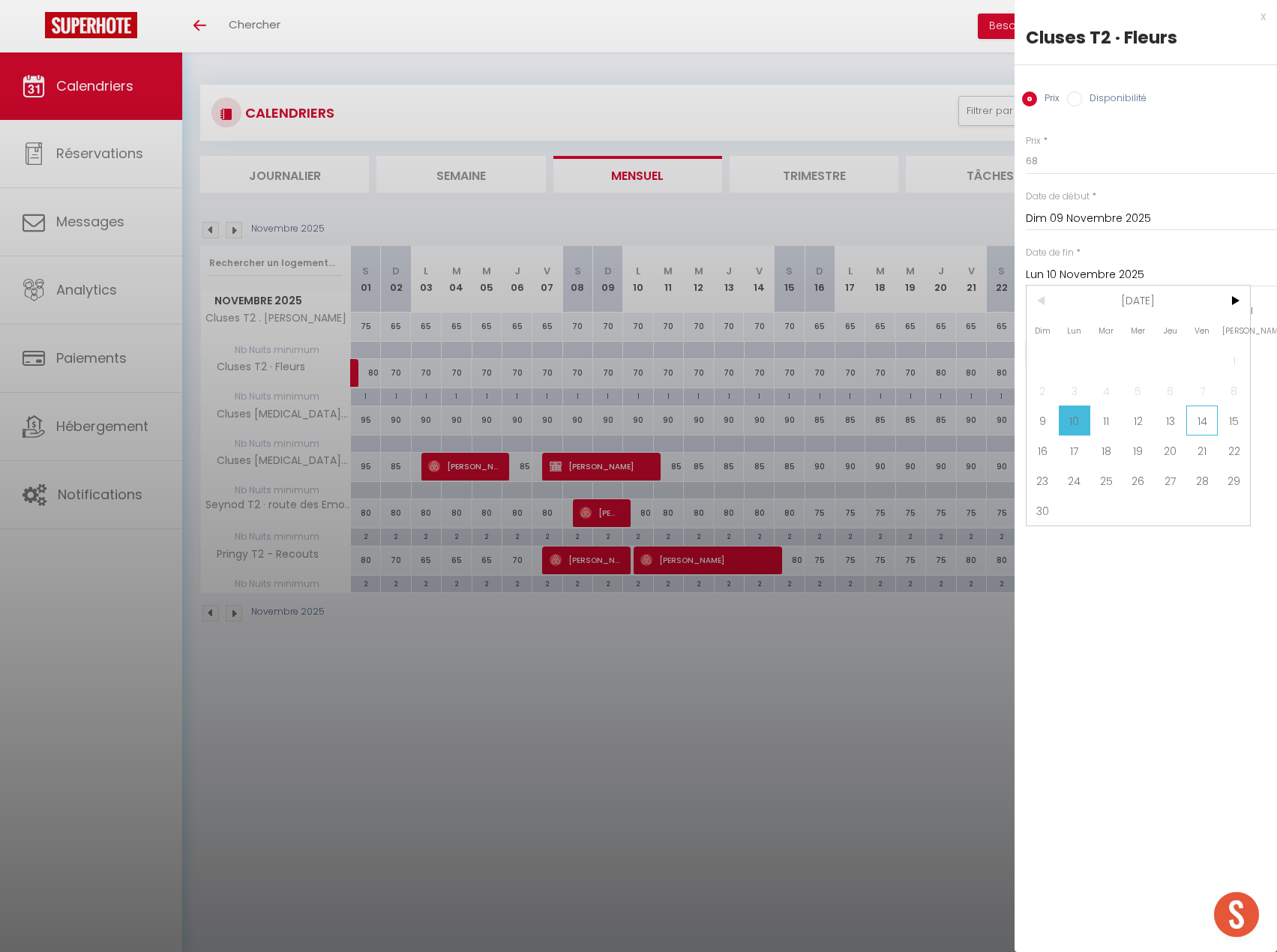
click at [1189, 425] on span "14" at bounding box center [1201, 420] width 32 height 30
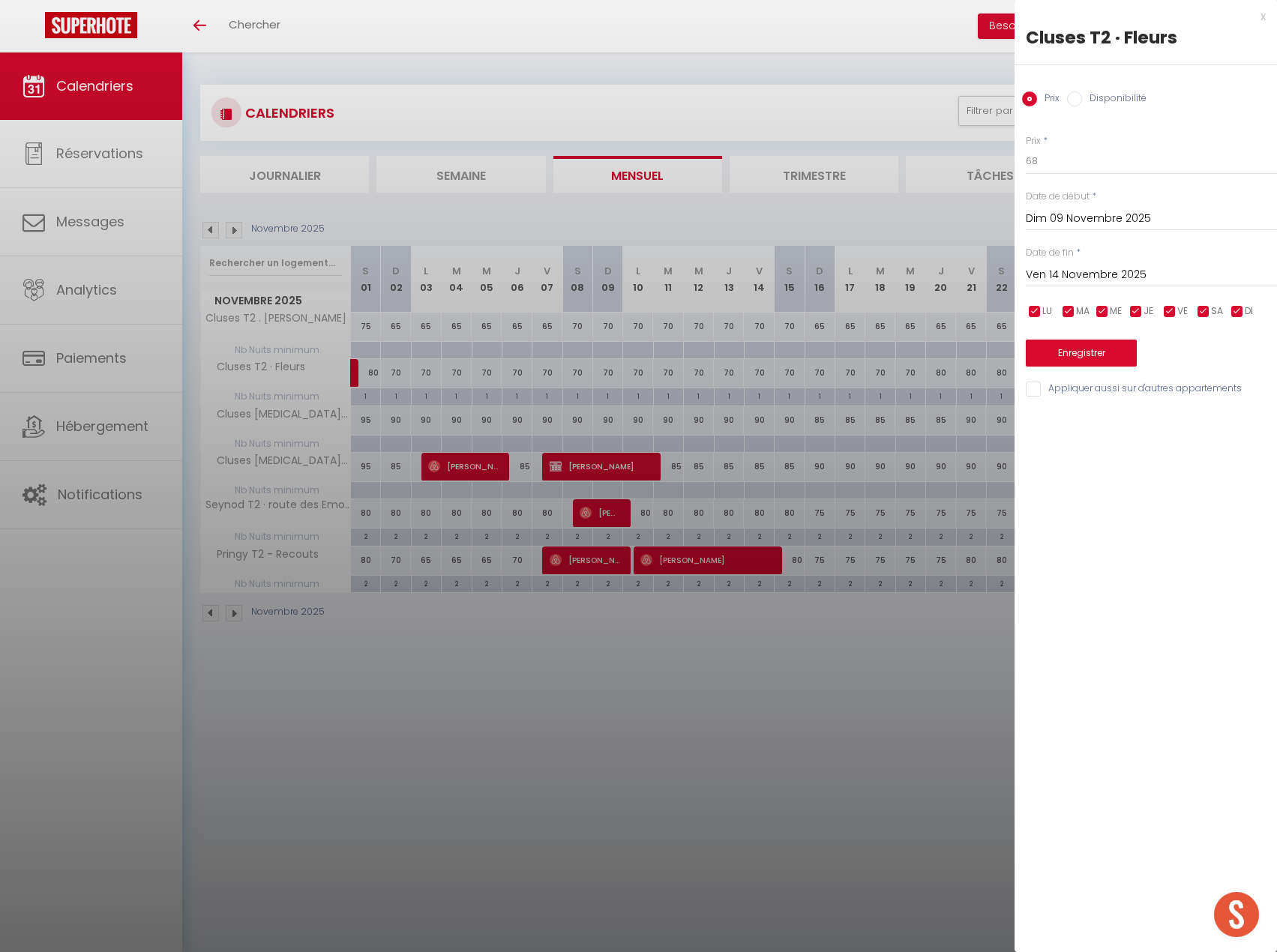
click at [1105, 369] on div "Prix * 68 Statut * Disponible Indisponible Date de début * Dim 09 Novembre 2025…" at bounding box center [1145, 257] width 263 height 284
click at [1105, 364] on button "Enregistrer" at bounding box center [1081, 353] width 111 height 27
